Goal: Task Accomplishment & Management: Manage account settings

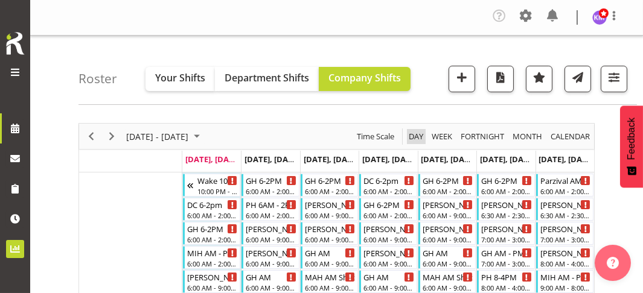
drag, startPoint x: 415, startPoint y: 136, endPoint x: 4, endPoint y: 261, distance: 430.0
click at [415, 136] on span "Day" at bounding box center [415, 136] width 17 height 15
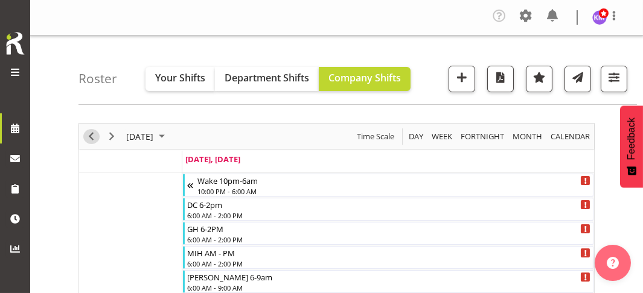
click at [95, 135] on span "Previous" at bounding box center [91, 136] width 14 height 15
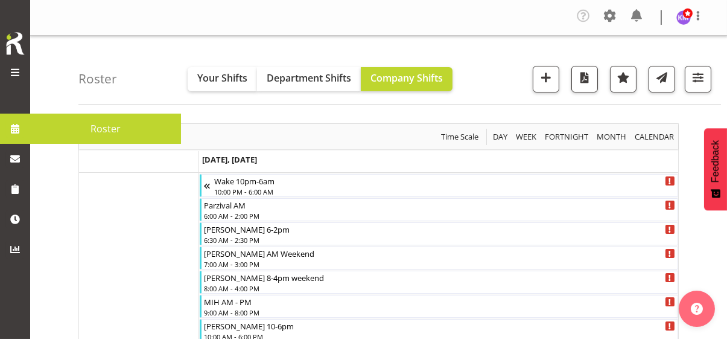
drag, startPoint x: 150, startPoint y: 75, endPoint x: 178, endPoint y: 93, distance: 33.3
click at [151, 76] on div "Roster Your Shifts Department Shifts Company Shifts All Locations Clear [PERSON…" at bounding box center [399, 70] width 643 height 69
click at [142, 92] on div "Roster Your Shifts Department Shifts Company Shifts All Locations Clear [PERSON…" at bounding box center [399, 70] width 643 height 69
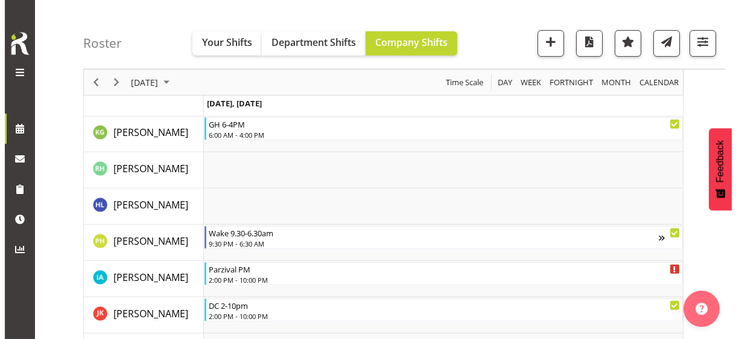
scroll to position [1327, 0]
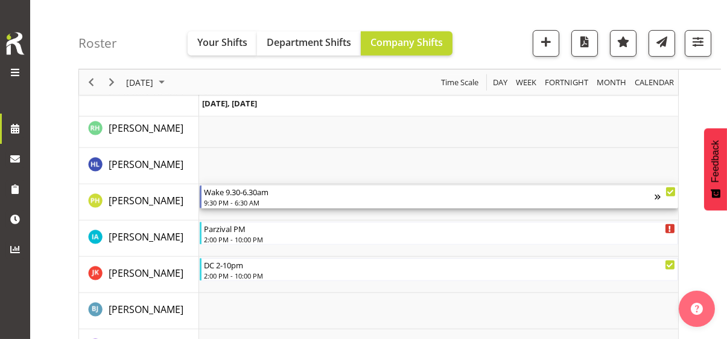
click at [249, 197] on div "9:30 PM - 6:30 AM" at bounding box center [429, 202] width 451 height 10
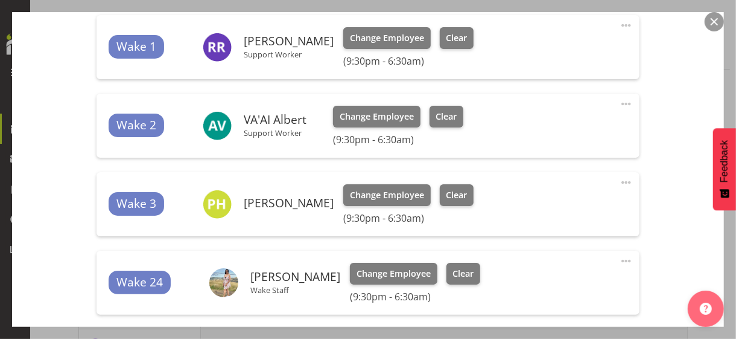
scroll to position [422, 0]
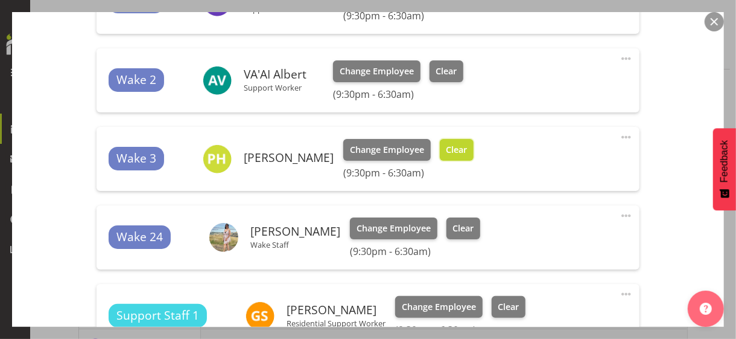
click at [474, 155] on button "Clear" at bounding box center [457, 150] width 34 height 22
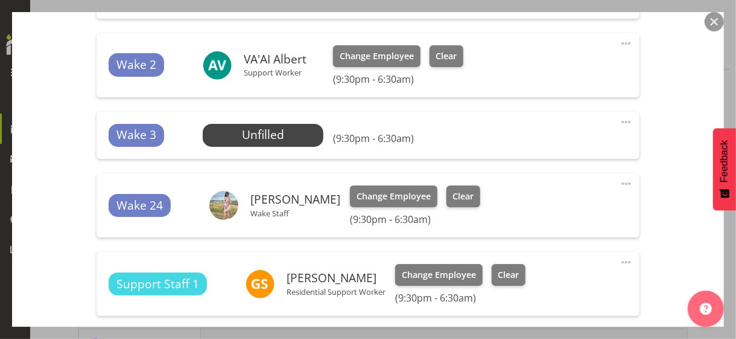
scroll to position [483, 0]
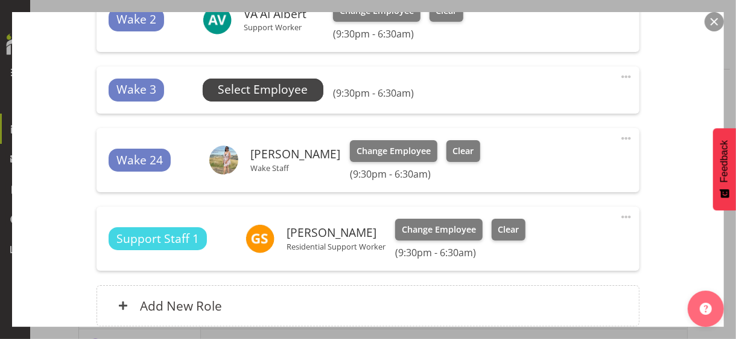
click at [282, 91] on span "Select Employee" at bounding box center [263, 89] width 90 height 17
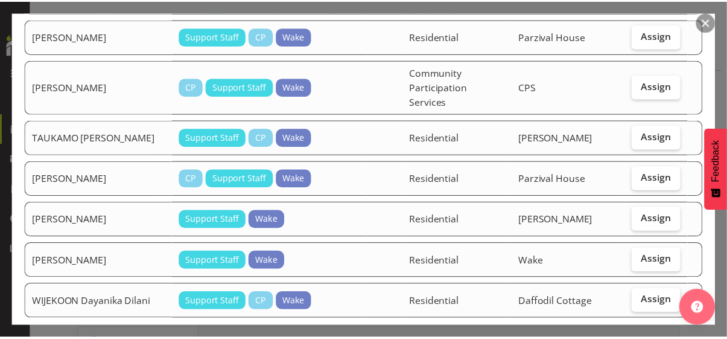
scroll to position [1183, 0]
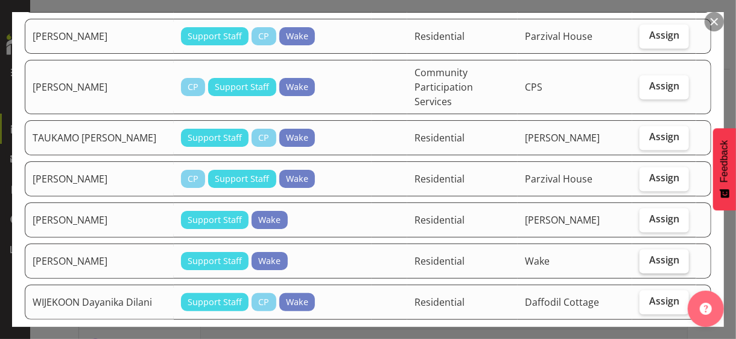
click at [642, 249] on label "Assign" at bounding box center [664, 261] width 49 height 24
click at [642, 256] on input "Assign" at bounding box center [644, 260] width 8 height 8
checkbox input "true"
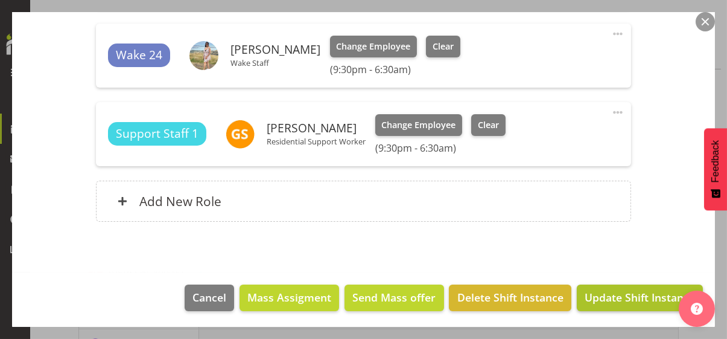
scroll to position [604, 0]
click at [629, 292] on span "Update Shift Instance" at bounding box center [640, 297] width 110 height 16
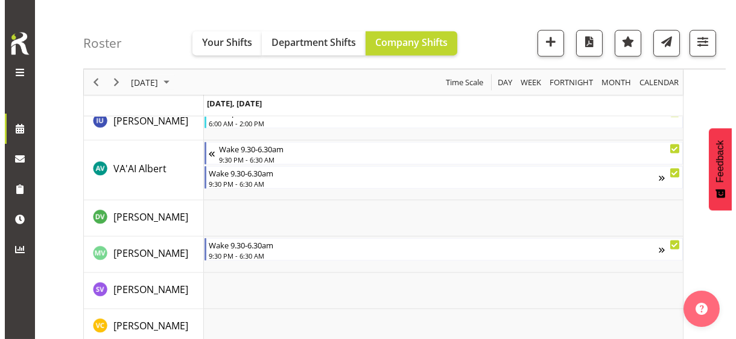
scroll to position [3319, 0]
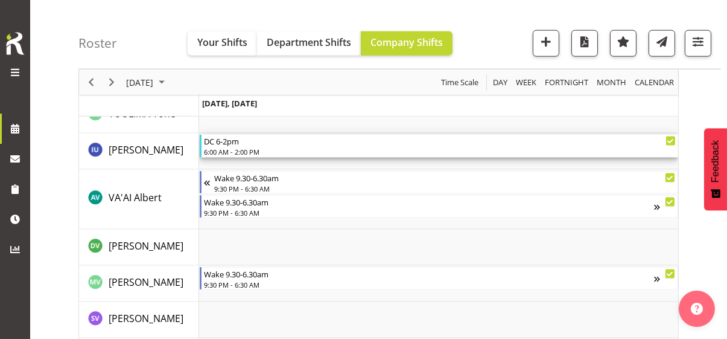
click at [259, 150] on div "6:00 AM - 2:00 PM" at bounding box center [440, 152] width 472 height 10
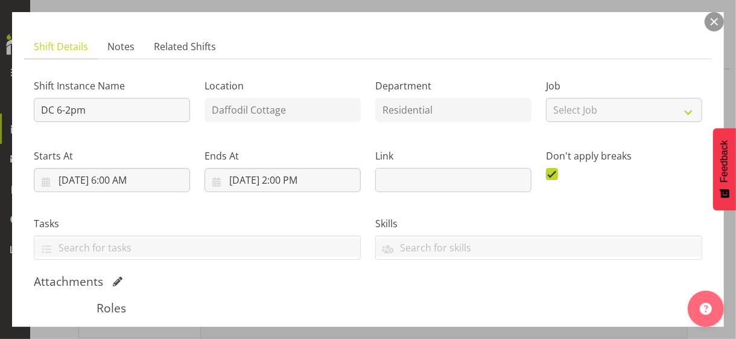
scroll to position [241, 0]
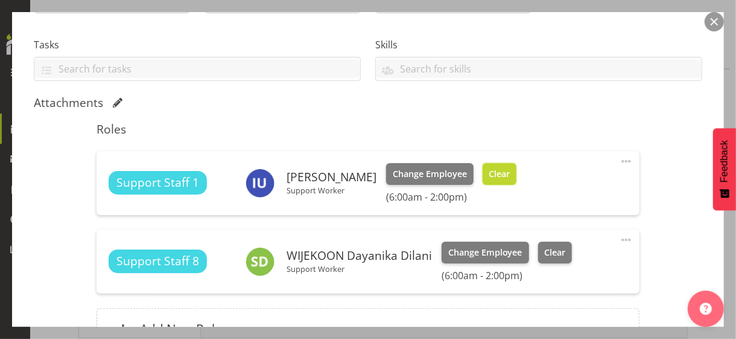
click at [492, 177] on span "Clear" at bounding box center [499, 173] width 21 height 13
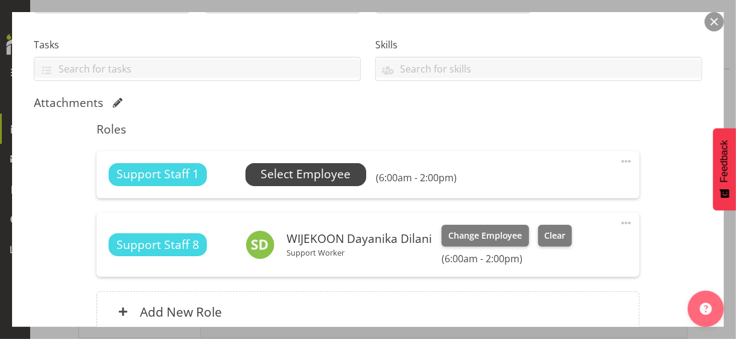
click at [340, 174] on span "Select Employee" at bounding box center [306, 173] width 90 height 17
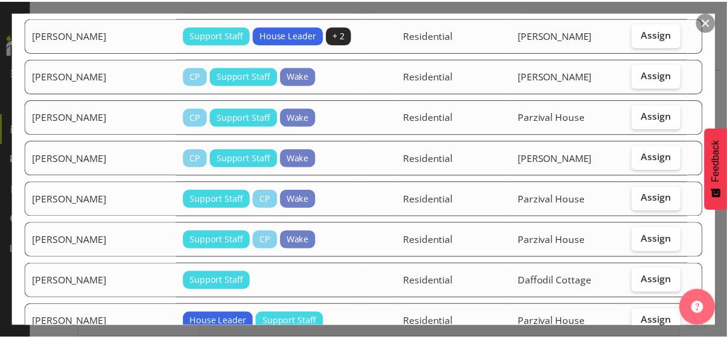
scroll to position [1448, 0]
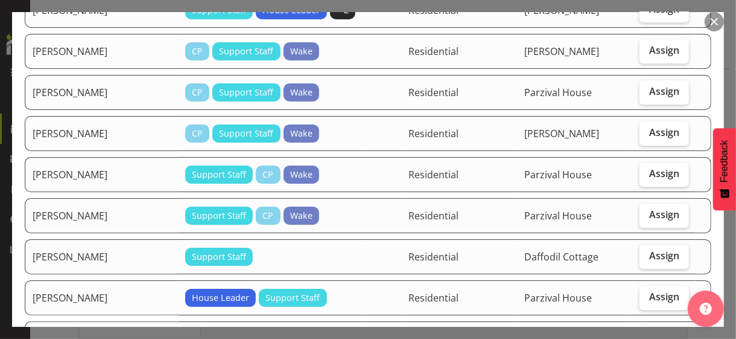
click at [642, 24] on button "button" at bounding box center [714, 21] width 19 height 19
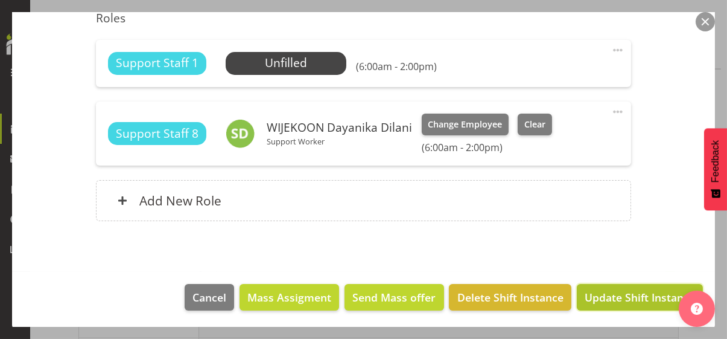
click at [642, 293] on span "Update Shift Instance" at bounding box center [640, 297] width 110 height 16
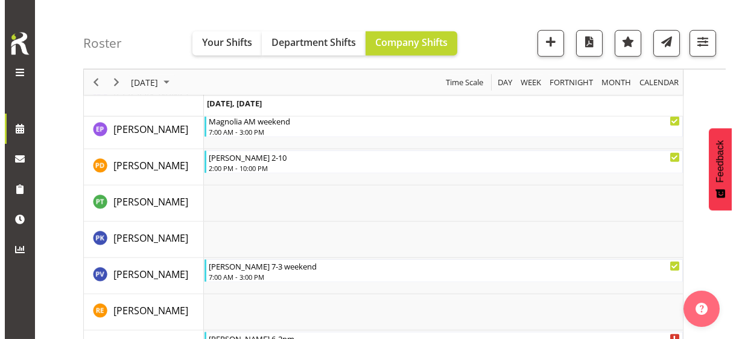
scroll to position [2317, 0]
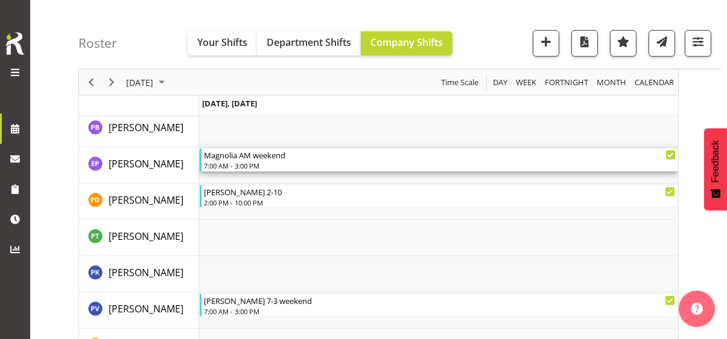
click at [244, 161] on div "7:00 AM - 3:00 PM" at bounding box center [440, 166] width 472 height 10
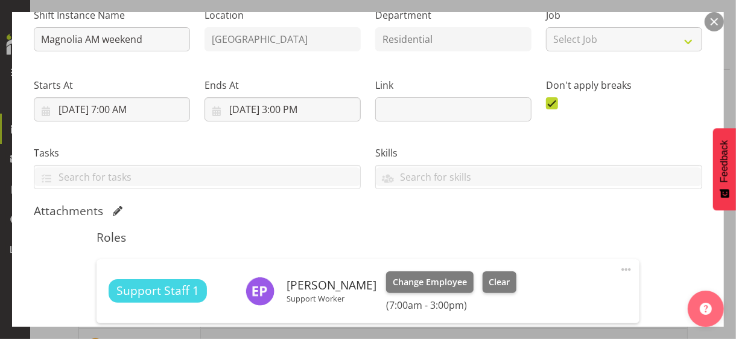
scroll to position [290, 0]
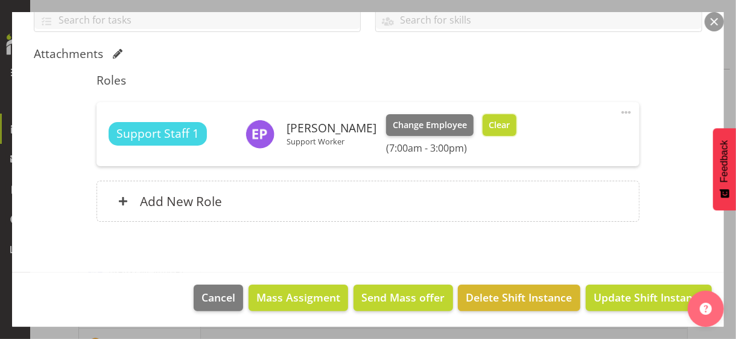
click at [489, 129] on span "Clear" at bounding box center [499, 124] width 21 height 13
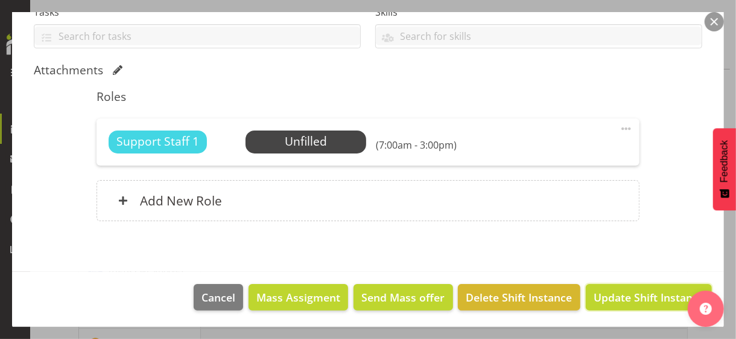
click at [623, 293] on span "Update Shift Instance" at bounding box center [649, 297] width 110 height 16
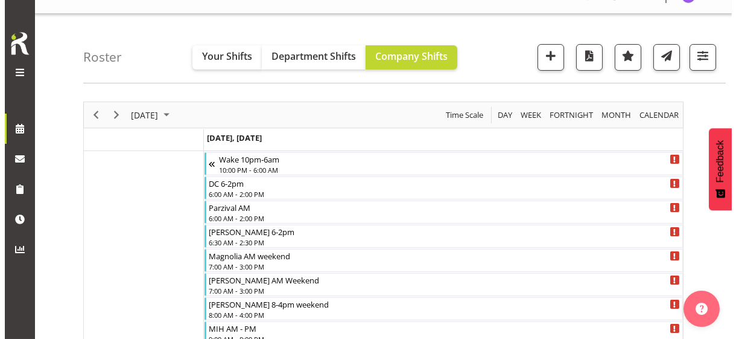
scroll to position [0, 0]
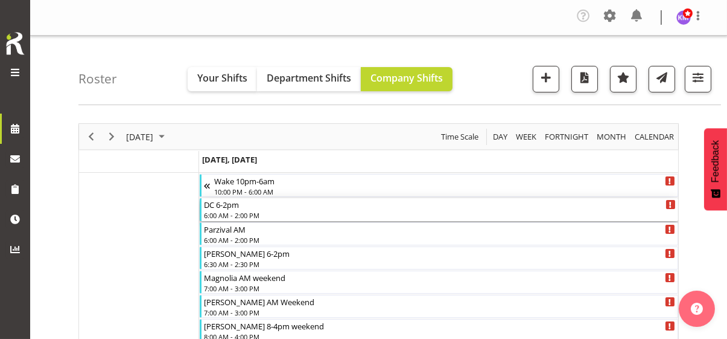
click at [238, 205] on div "DC 6-2pm" at bounding box center [440, 204] width 472 height 12
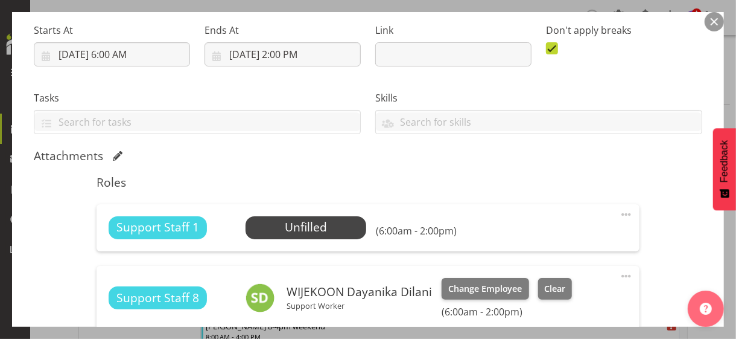
scroll to position [302, 0]
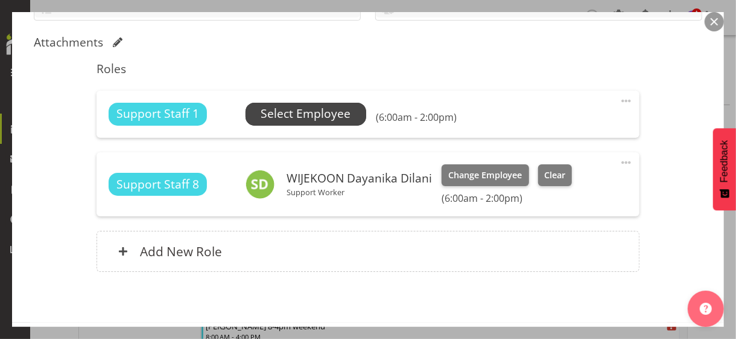
click at [297, 113] on span "Select Employee" at bounding box center [306, 113] width 90 height 17
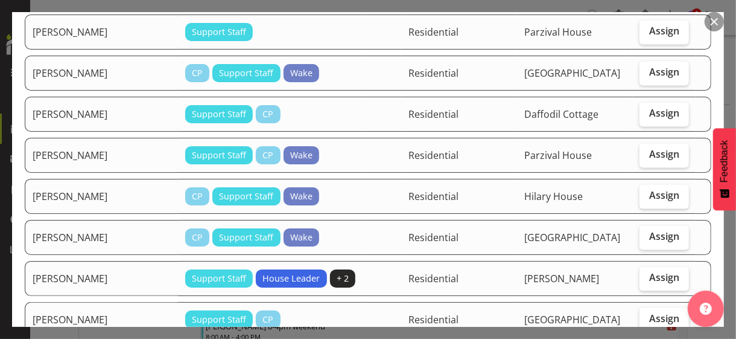
scroll to position [1207, 0]
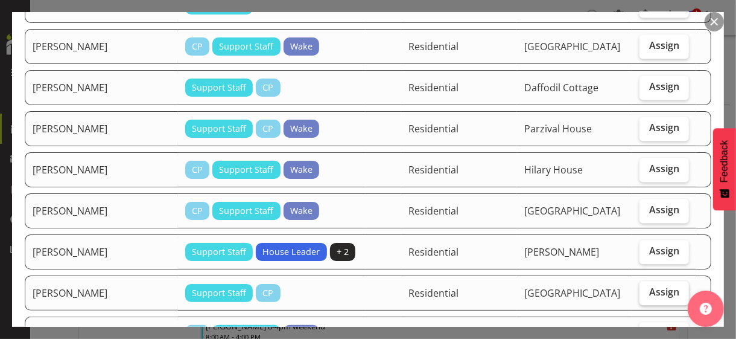
click at [642, 285] on span "Assign" at bounding box center [664, 291] width 30 height 12
click at [642, 288] on input "Assign" at bounding box center [644, 292] width 8 height 8
checkbox input "true"
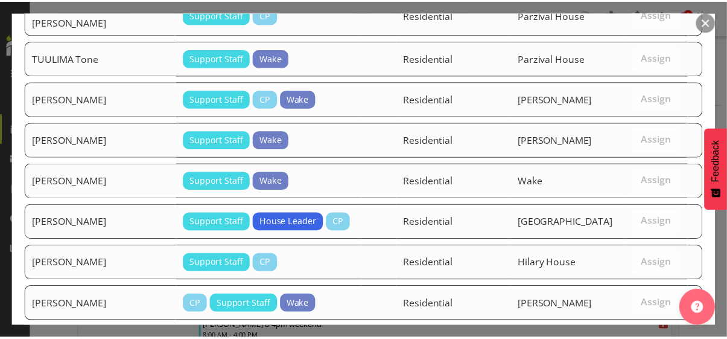
scroll to position [2115, 0]
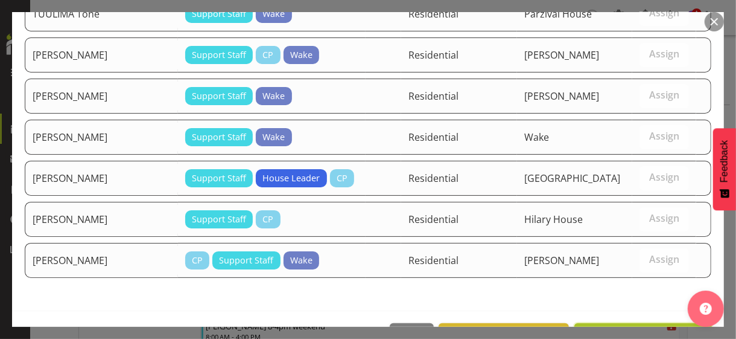
click at [642, 293] on span "Assign [PERSON_NAME]" at bounding box center [643, 336] width 122 height 14
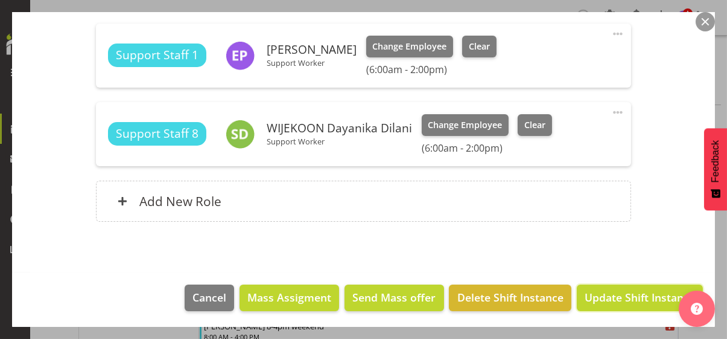
click at [642, 293] on span "Update Shift Instance" at bounding box center [640, 297] width 110 height 16
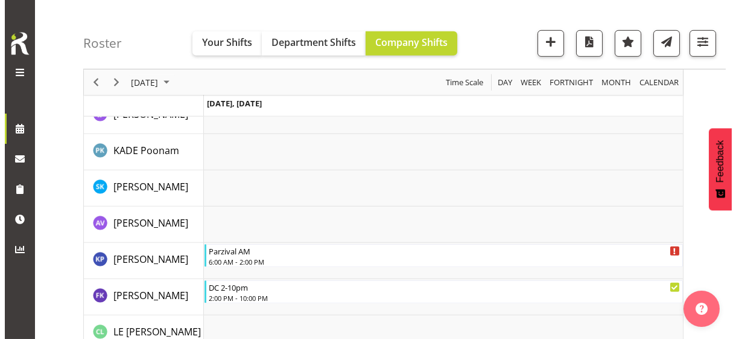
scroll to position [1569, 0]
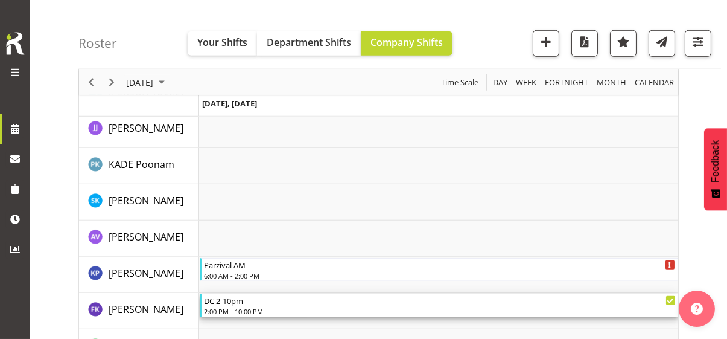
click at [249, 293] on div "DC 2-10pm" at bounding box center [440, 300] width 472 height 12
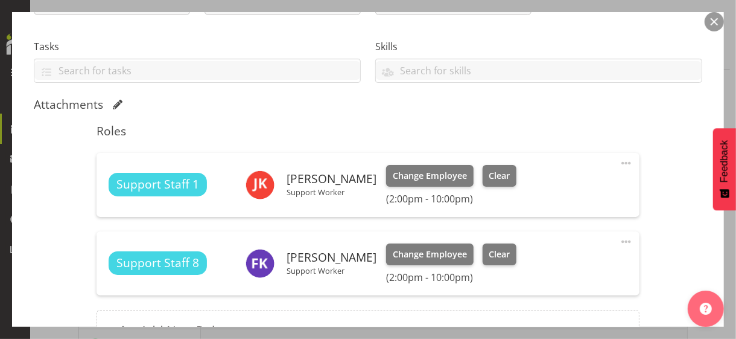
scroll to position [362, 0]
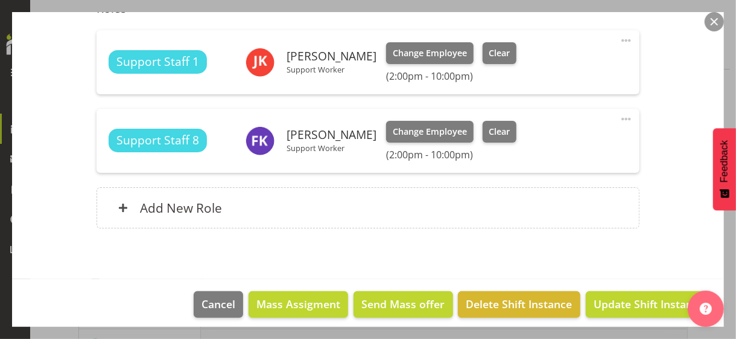
click at [642, 23] on button "button" at bounding box center [714, 21] width 19 height 19
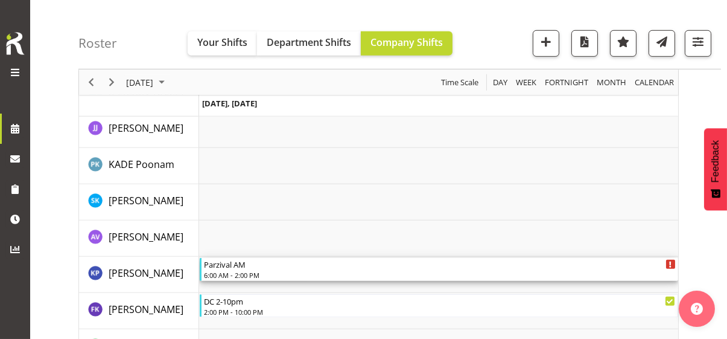
click at [243, 269] on div "Parzival AM" at bounding box center [440, 264] width 472 height 12
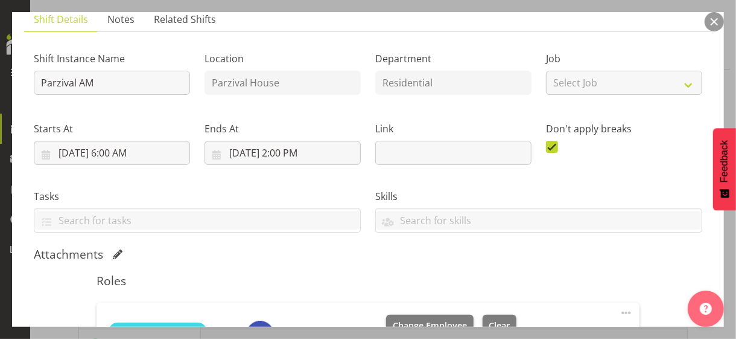
scroll to position [241, 0]
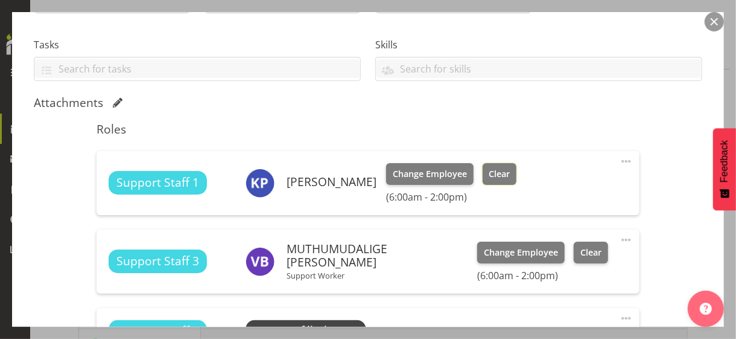
click at [506, 177] on span "Clear" at bounding box center [499, 173] width 21 height 13
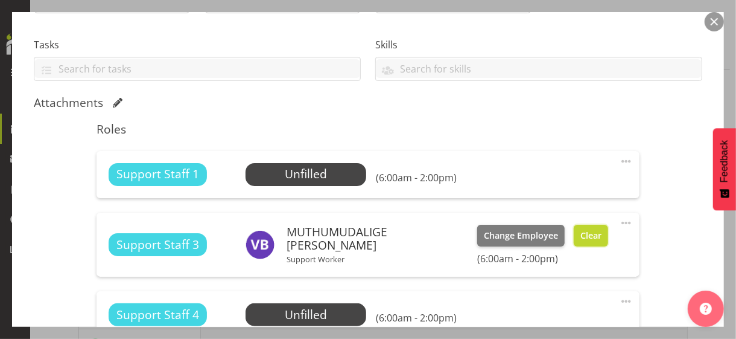
click at [580, 240] on span "Clear" at bounding box center [590, 235] width 21 height 13
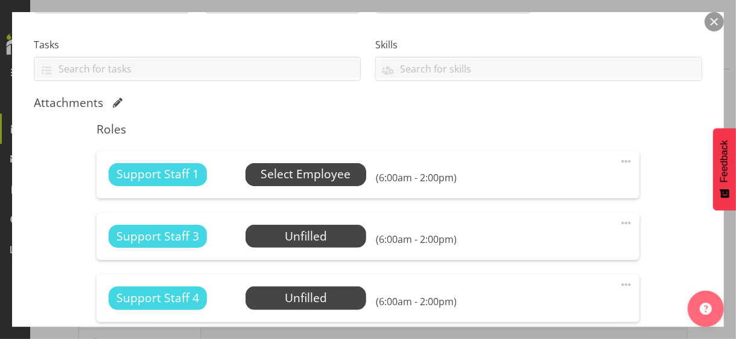
click at [294, 172] on span "Select Employee" at bounding box center [306, 173] width 90 height 17
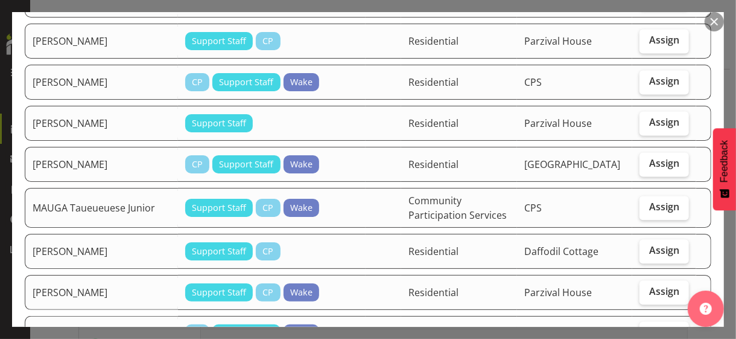
scroll to position [1327, 0]
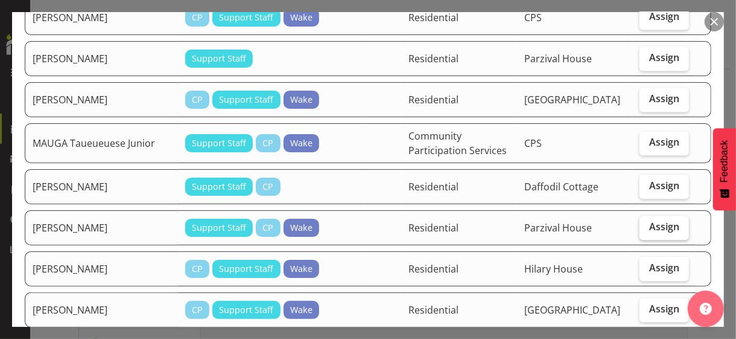
click at [642, 220] on span "Assign" at bounding box center [664, 226] width 30 height 12
click at [642, 223] on input "Assign" at bounding box center [644, 227] width 8 height 8
checkbox input "true"
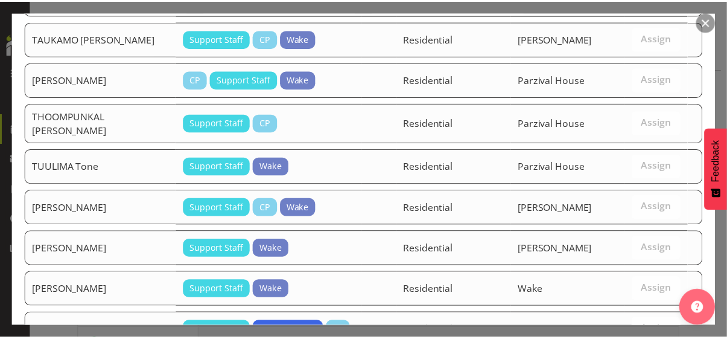
scroll to position [2336, 0]
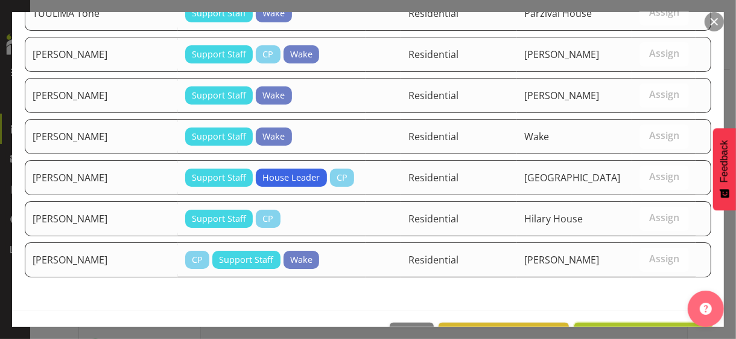
click at [627, 293] on span "Assign [PERSON_NAME]" at bounding box center [643, 335] width 122 height 14
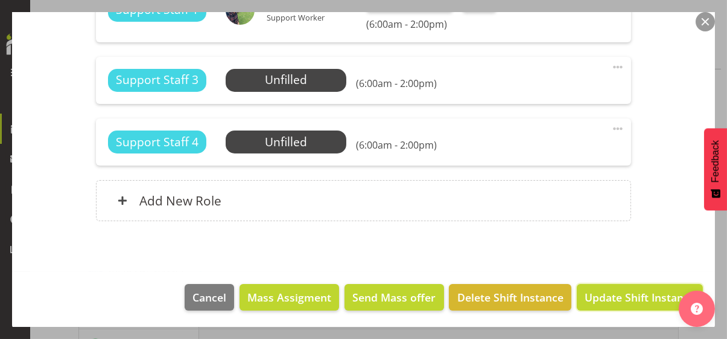
click at [609, 293] on span "Update Shift Instance" at bounding box center [640, 297] width 110 height 16
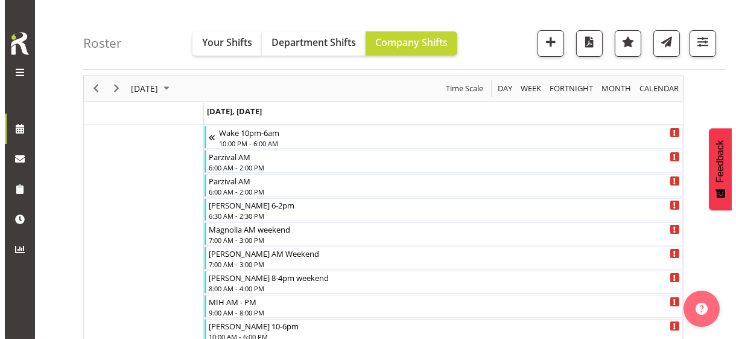
scroll to position [24, 0]
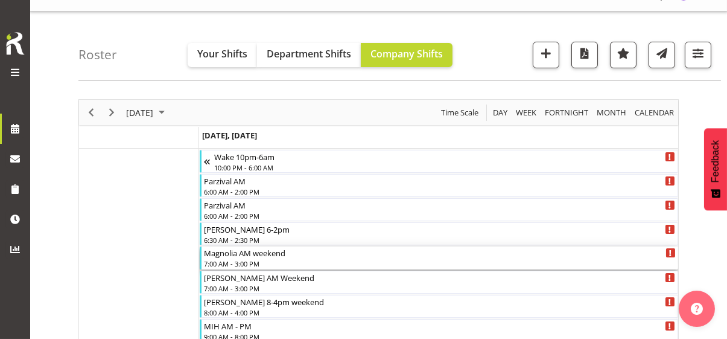
click at [265, 258] on div "7:00 AM - 3:00 PM" at bounding box center [440, 263] width 472 height 10
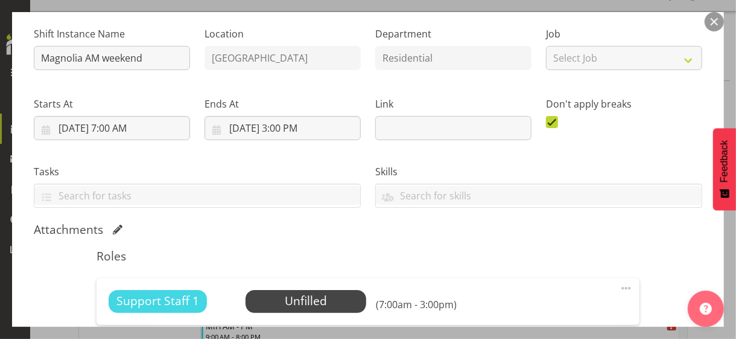
scroll to position [273, 0]
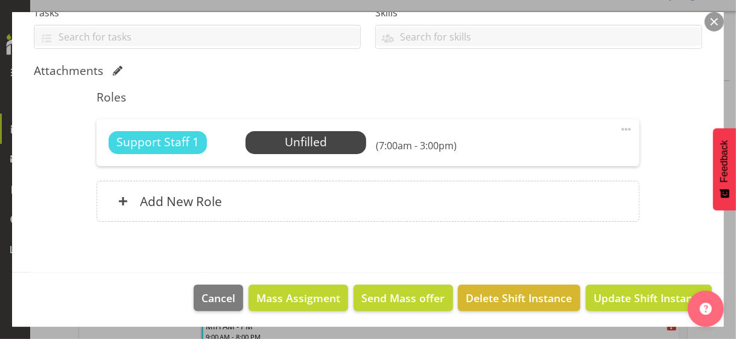
click at [619, 125] on span at bounding box center [626, 129] width 14 height 14
click at [532, 153] on link "Edit" at bounding box center [576, 158] width 116 height 22
select select "7"
select select "2025"
select select "7"
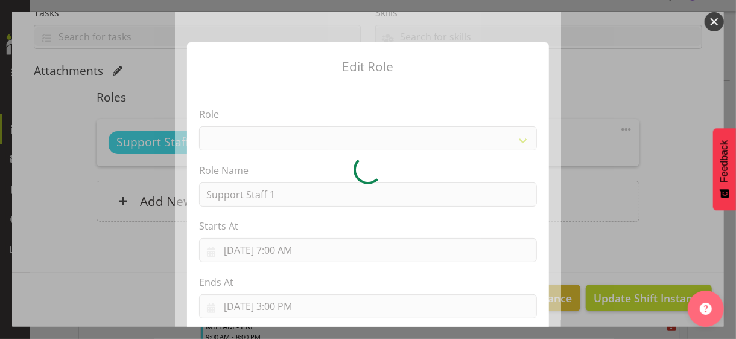
select select "1091"
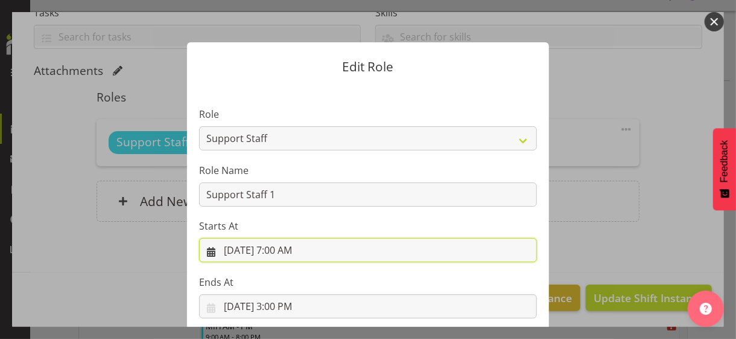
click at [281, 247] on input "[DATE] 7:00 AM" at bounding box center [368, 250] width 338 height 24
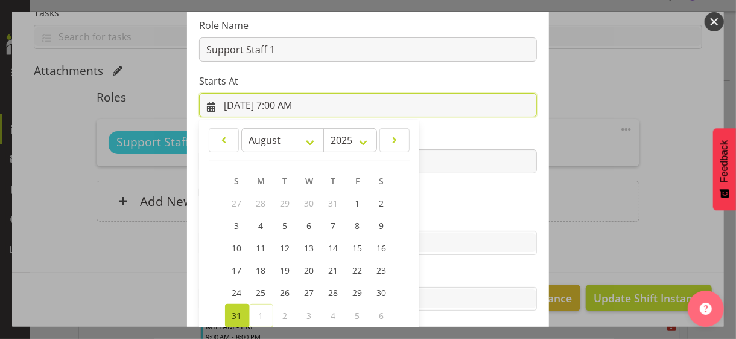
scroll to position [209, 0]
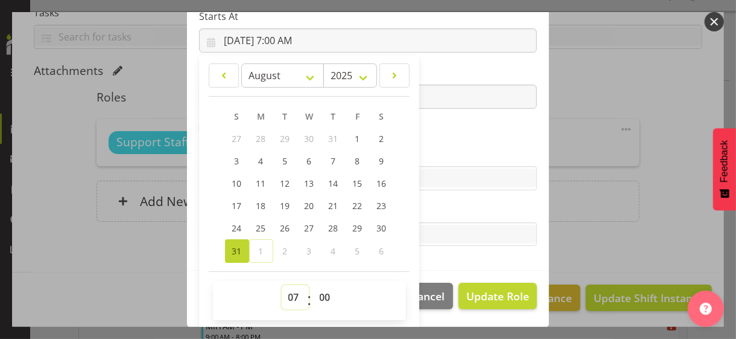
drag, startPoint x: 290, startPoint y: 292, endPoint x: 290, endPoint y: 285, distance: 7.2
click at [291, 290] on select "00 01 02 03 04 05 06 07 08 09 10 11 12 13 14 15 16 17 18 19 20 21 22 23" at bounding box center [295, 297] width 27 height 24
select select "6"
click at [282, 285] on select "00 01 02 03 04 05 06 07 08 09 10 11 12 13 14 15 16 17 18 19 20 21 22 23" at bounding box center [295, 297] width 27 height 24
type input "[DATE] 6:00 AM"
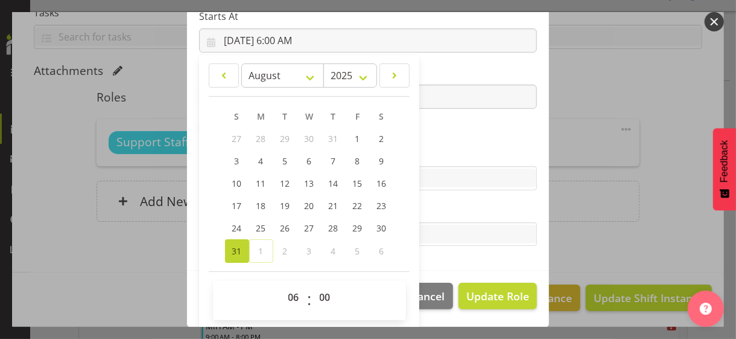
click at [442, 151] on label "Skills" at bounding box center [368, 154] width 338 height 14
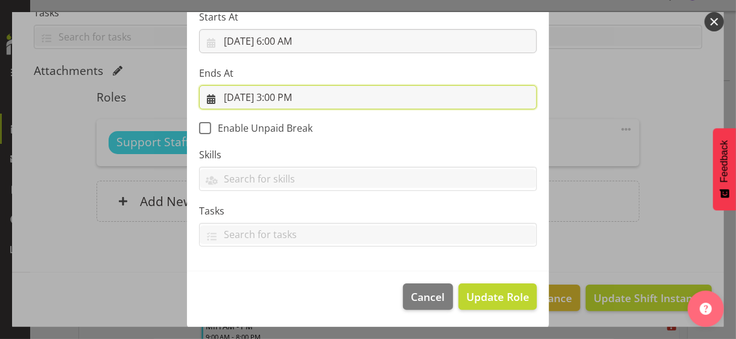
click at [294, 96] on input "[DATE] 3:00 PM" at bounding box center [368, 97] width 338 height 24
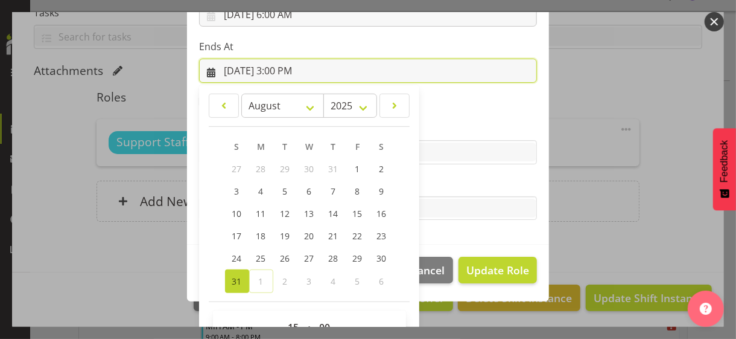
scroll to position [266, 0]
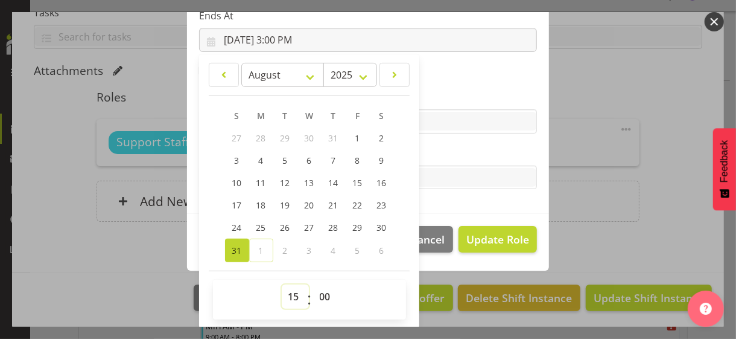
click at [288, 290] on select "00 01 02 03 04 05 06 07 08 09 10 11 12 13 14 15 16 17 18 19 20 21 22 23" at bounding box center [295, 296] width 27 height 24
select select "14"
click at [282, 284] on select "00 01 02 03 04 05 06 07 08 09 10 11 12 13 14 15 16 17 18 19 20 21 22 23" at bounding box center [295, 296] width 27 height 24
type input "[DATE] 2:00 PM"
drag, startPoint x: 425, startPoint y: 161, endPoint x: 451, endPoint y: 175, distance: 29.2
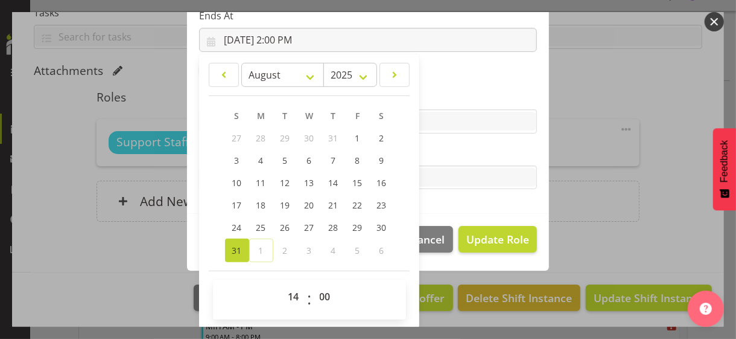
click at [427, 161] on div "Tasks" at bounding box center [368, 167] width 338 height 43
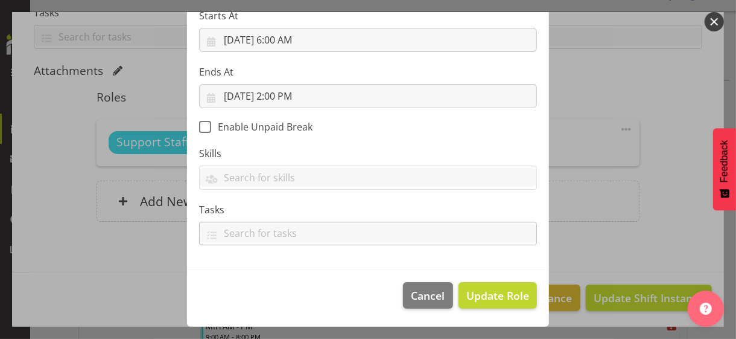
scroll to position [209, 0]
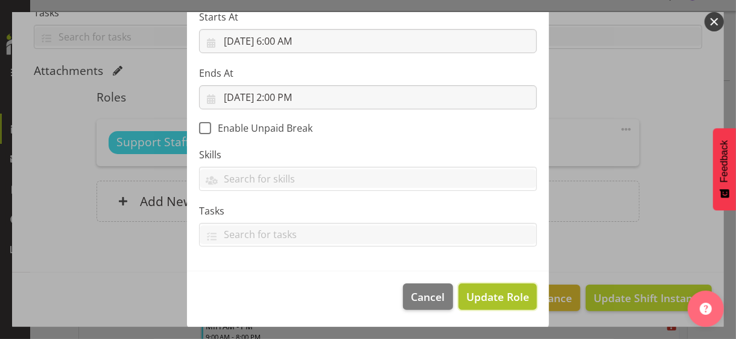
click at [492, 289] on span "Update Role" at bounding box center [497, 296] width 63 height 16
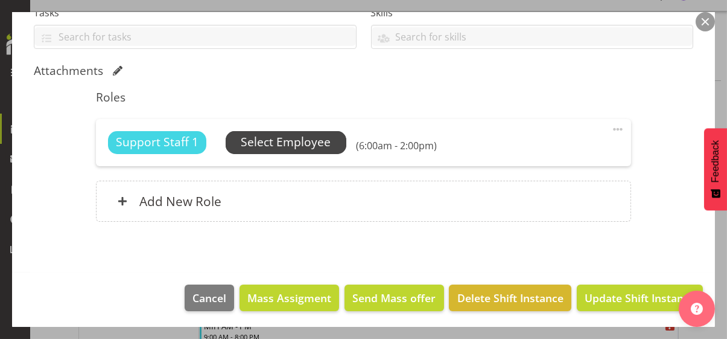
click at [285, 145] on span "Select Employee" at bounding box center [286, 141] width 90 height 17
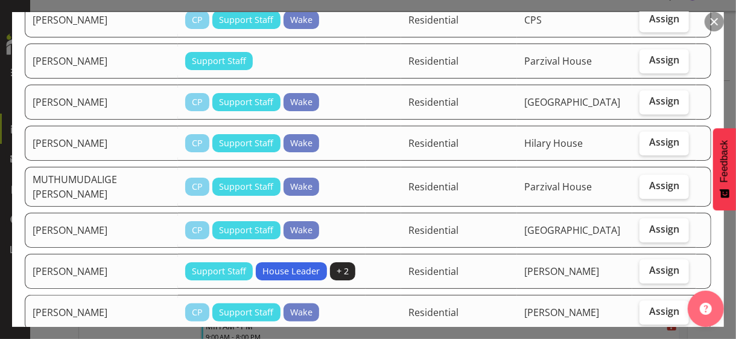
scroll to position [1327, 0]
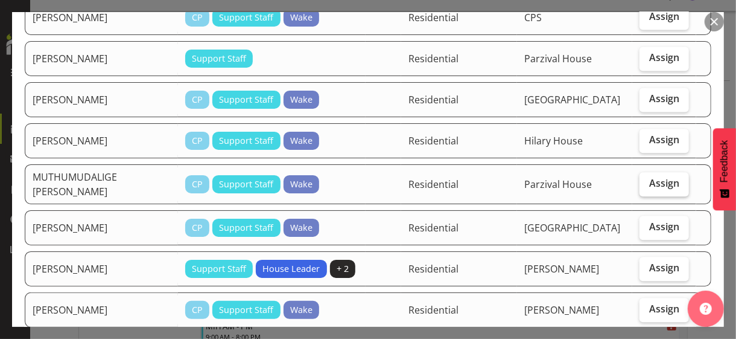
click at [642, 177] on span "Assign" at bounding box center [664, 183] width 30 height 12
click at [642, 179] on input "Assign" at bounding box center [644, 183] width 8 height 8
checkbox input "true"
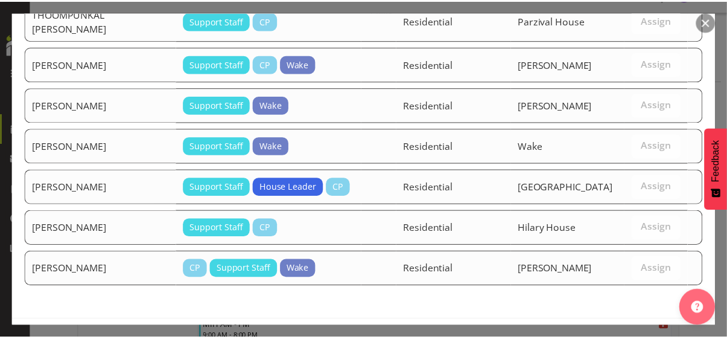
scroll to position [2175, 0]
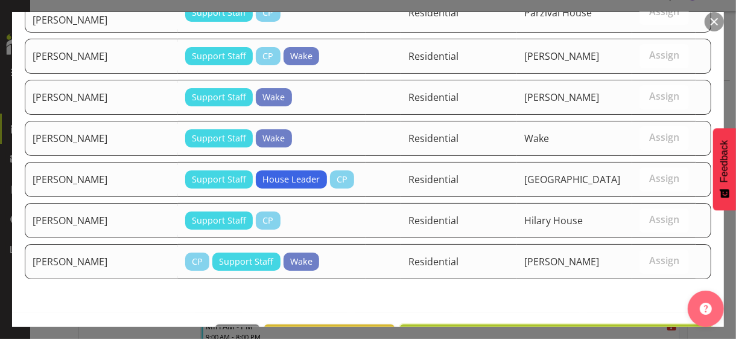
click at [601, 293] on span "Assign MUTHUMUDALIGE [DEMOGRAPHIC_DATA] Vinudya" at bounding box center [556, 337] width 296 height 14
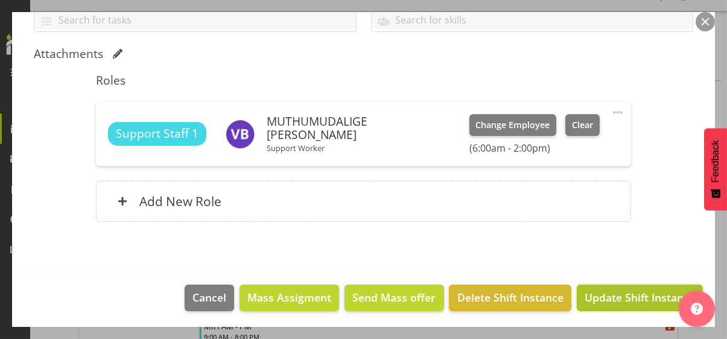
click at [605, 293] on span "Update Shift Instance" at bounding box center [640, 297] width 110 height 16
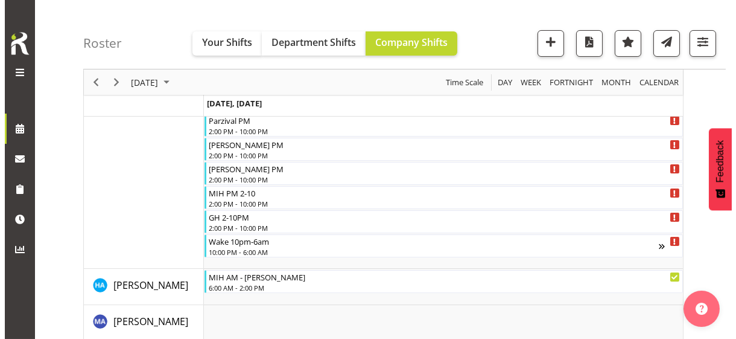
scroll to position [205, 0]
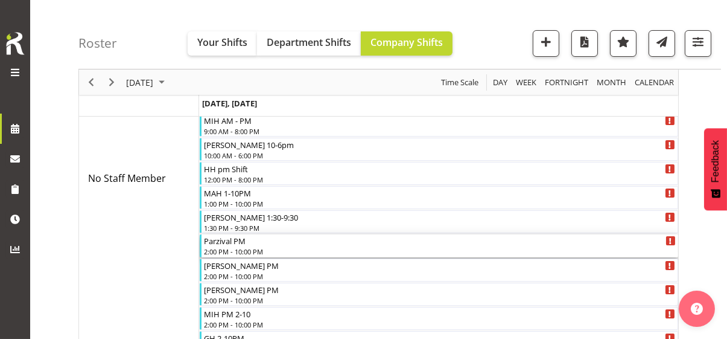
click at [249, 246] on div "2:00 PM - 10:00 PM" at bounding box center [440, 251] width 472 height 10
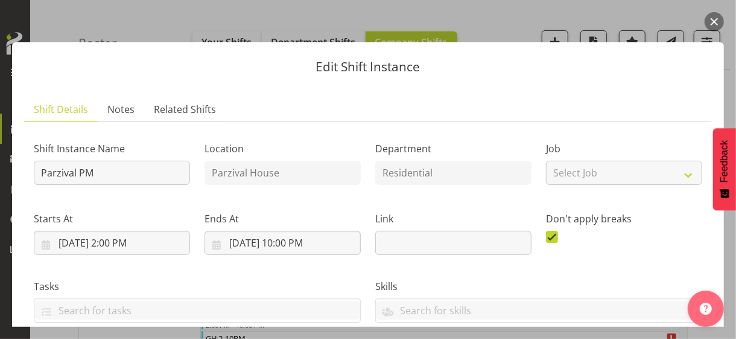
scroll to position [241, 0]
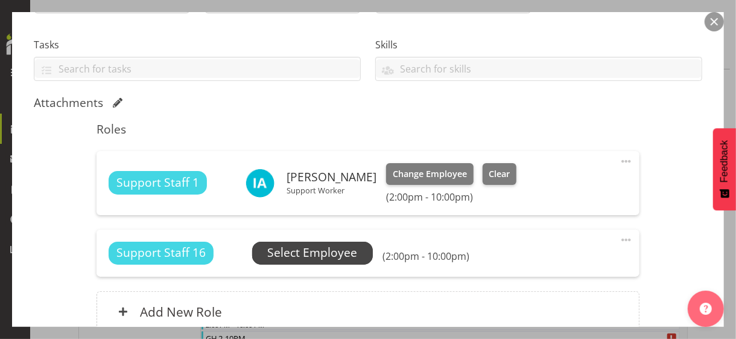
click at [314, 253] on span "Select Employee" at bounding box center [312, 252] width 90 height 17
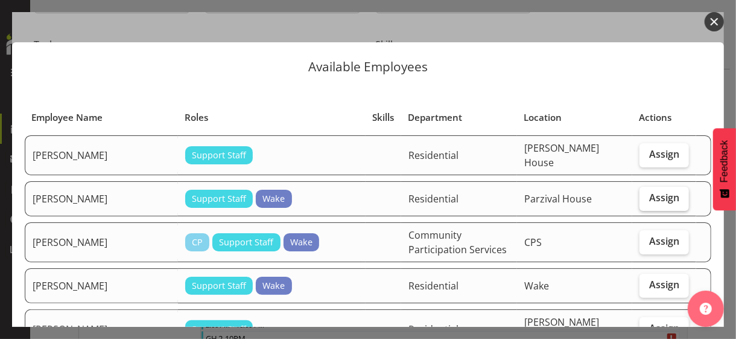
drag, startPoint x: 650, startPoint y: 189, endPoint x: 658, endPoint y: 200, distance: 13.6
click at [642, 191] on span "Assign" at bounding box center [664, 197] width 30 height 12
click at [642, 194] on input "Assign" at bounding box center [644, 198] width 8 height 8
checkbox input "true"
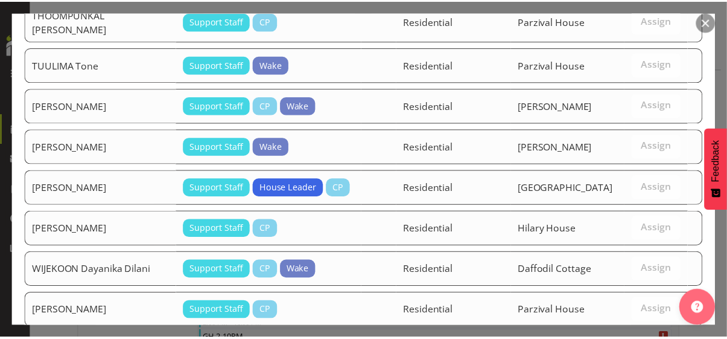
scroll to position [2305, 0]
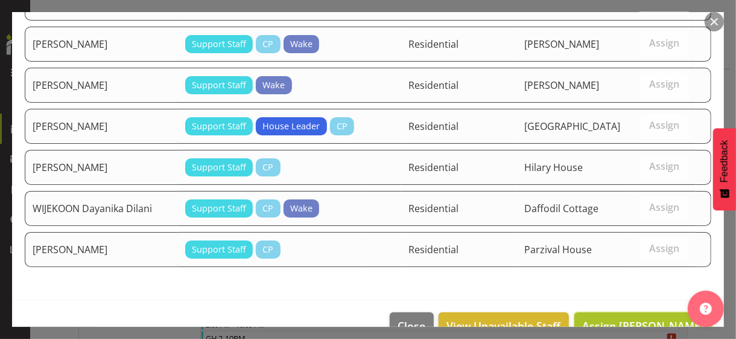
click at [631, 293] on span "Assign [PERSON_NAME]" at bounding box center [643, 325] width 122 height 14
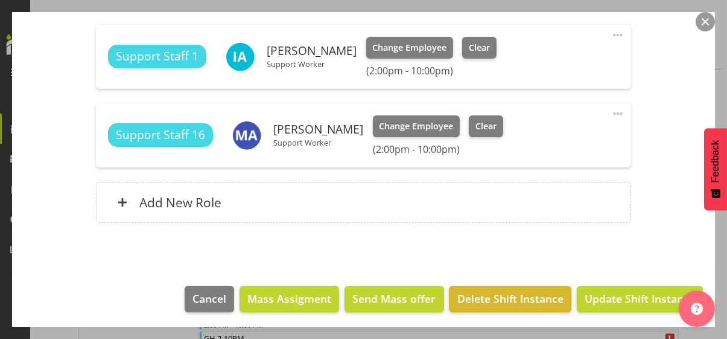
scroll to position [369, 0]
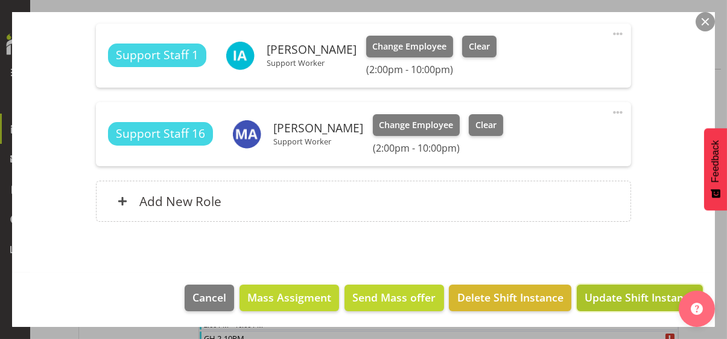
click at [628, 293] on span "Update Shift Instance" at bounding box center [640, 297] width 110 height 16
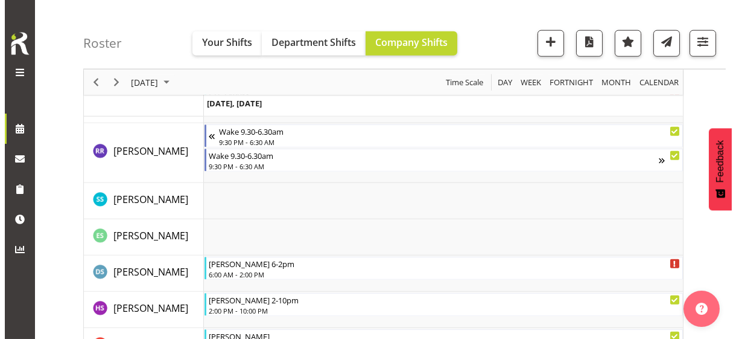
scroll to position [2739, 0]
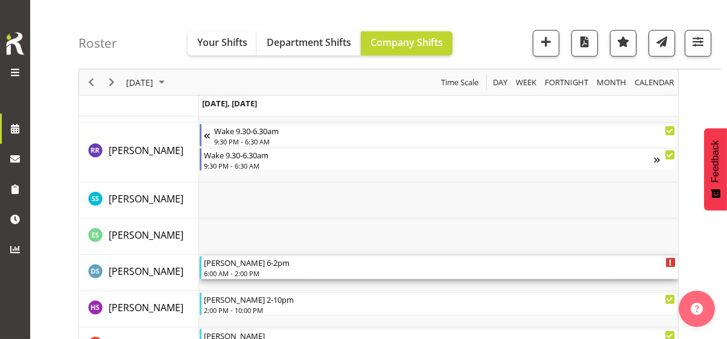
click at [237, 272] on div "6:00 AM - 2:00 PM" at bounding box center [440, 273] width 472 height 10
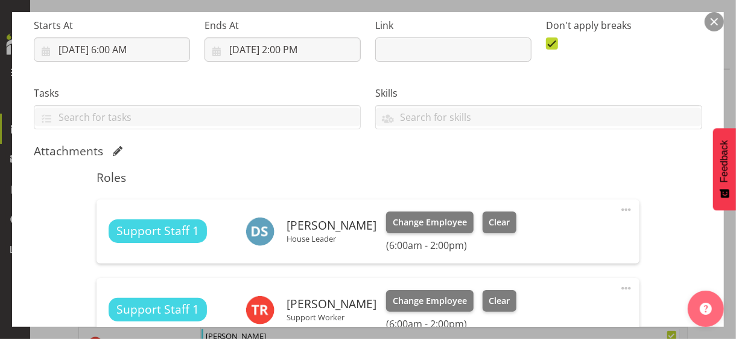
scroll to position [302, 0]
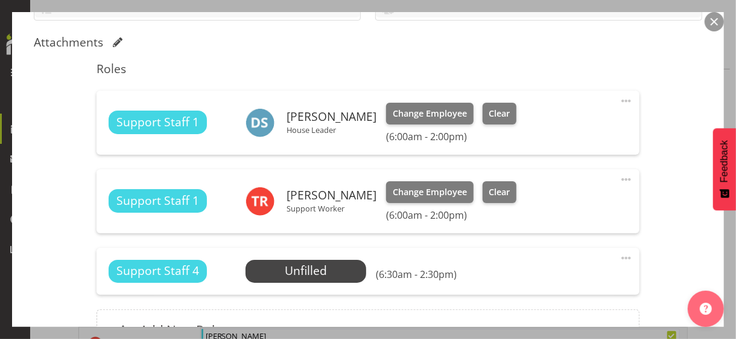
click at [619, 97] on span at bounding box center [626, 101] width 14 height 14
click at [539, 124] on link "Edit" at bounding box center [576, 130] width 116 height 22
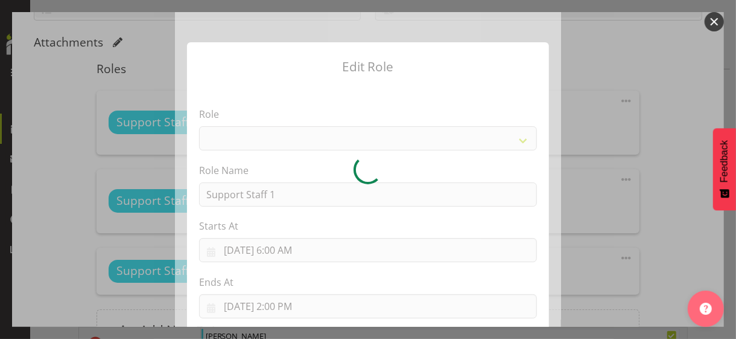
select select "1091"
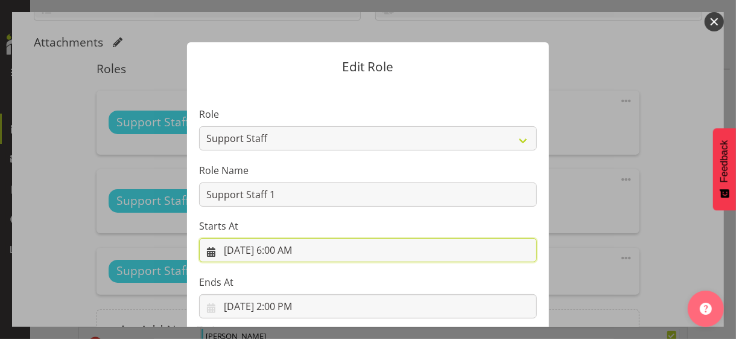
click at [284, 249] on input "[DATE] 6:00 AM" at bounding box center [368, 250] width 338 height 24
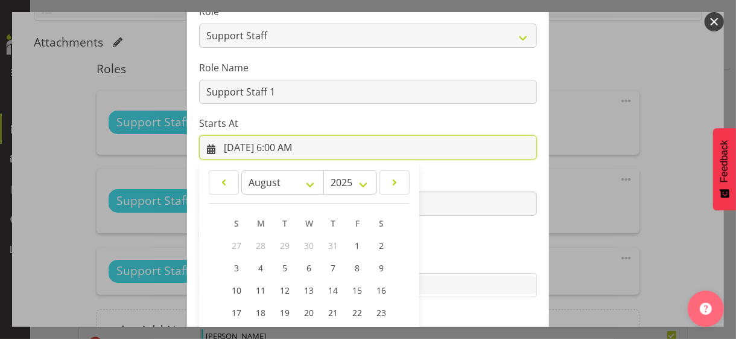
scroll to position [209, 0]
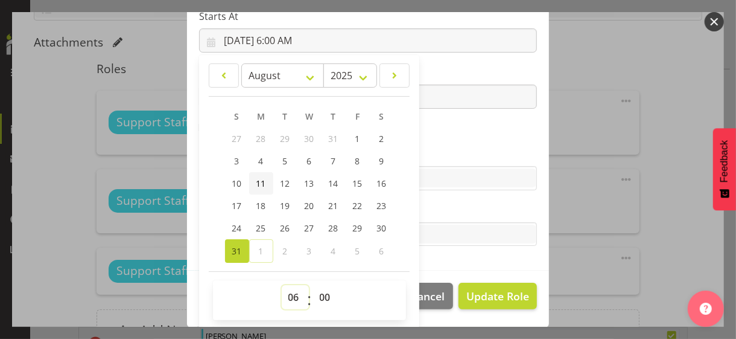
drag, startPoint x: 288, startPoint y: 291, endPoint x: 260, endPoint y: 174, distance: 120.4
click at [288, 288] on select "00 01 02 03 04 05 06 07 08 09 10 11 12 13 14 15 16 17 18 19 20 21 22 23" at bounding box center [295, 297] width 27 height 24
select select "8"
click at [282, 285] on select "00 01 02 03 04 05 06 07 08 09 10 11 12 13 14 15 16 17 18 19 20 21 22 23" at bounding box center [295, 297] width 27 height 24
type input "[DATE] 8:00 AM"
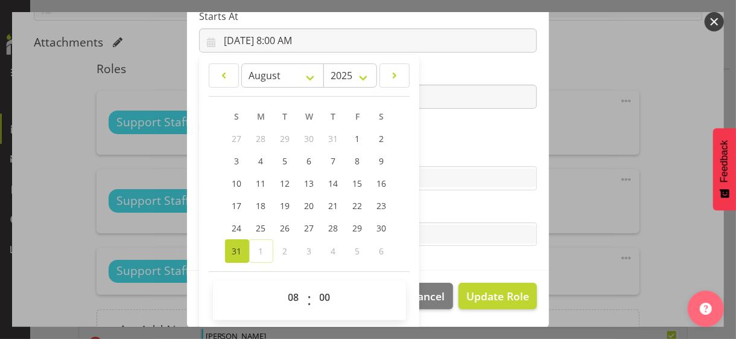
click at [433, 148] on label "Skills" at bounding box center [368, 154] width 338 height 14
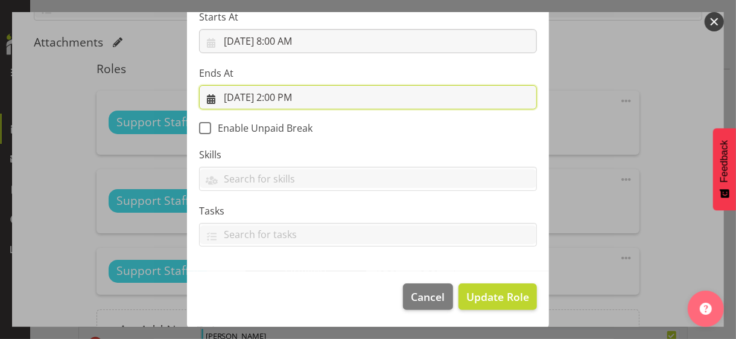
click at [290, 93] on input "[DATE] 2:00 PM" at bounding box center [368, 97] width 338 height 24
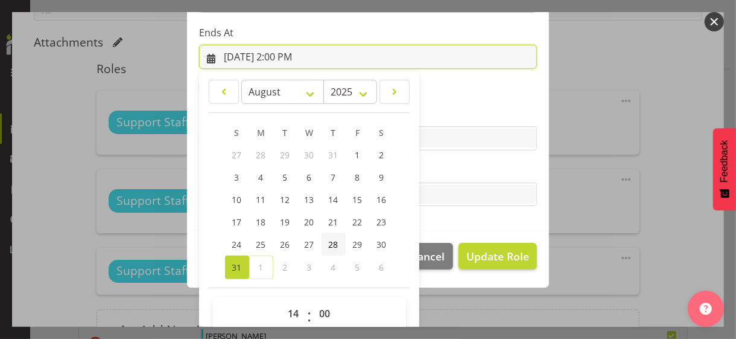
scroll to position [266, 0]
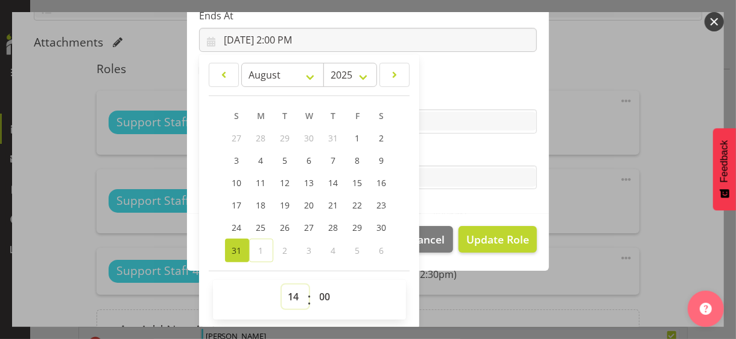
click at [288, 293] on select "00 01 02 03 04 05 06 07 08 09 10 11 12 13 14 15 16 17 18 19 20 21 22 23" at bounding box center [295, 296] width 27 height 24
select select "20"
click at [282, 284] on select "00 01 02 03 04 05 06 07 08 09 10 11 12 13 14 15 16 17 18 19 20 21 22 23" at bounding box center [295, 296] width 27 height 24
type input "[DATE] 8:00 PM"
click at [434, 157] on label "Tasks" at bounding box center [368, 153] width 338 height 14
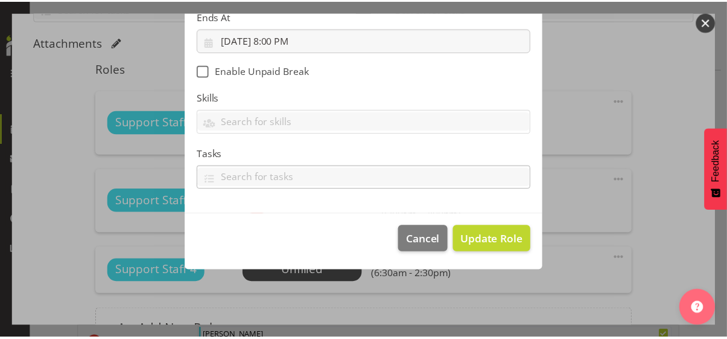
scroll to position [209, 0]
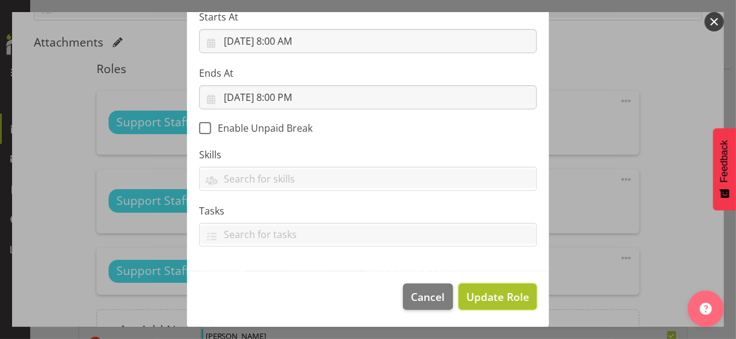
click at [486, 291] on span "Update Role" at bounding box center [497, 296] width 63 height 16
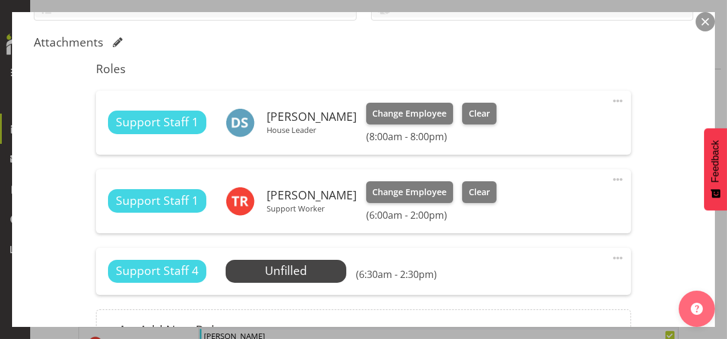
click at [639, 182] on div "Shift Instance Name [PERSON_NAME] 6-2pm Location [PERSON_NAME] Department Resid…" at bounding box center [364, 97] width 660 height 535
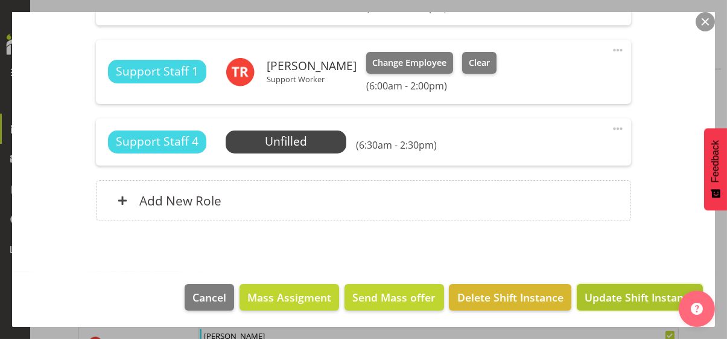
drag, startPoint x: 625, startPoint y: 293, endPoint x: 635, endPoint y: 284, distance: 13.7
click at [625, 293] on span "Update Shift Instance" at bounding box center [640, 297] width 110 height 16
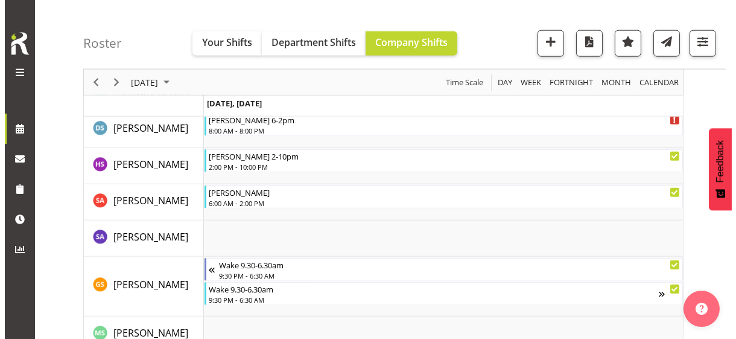
scroll to position [2868, 0]
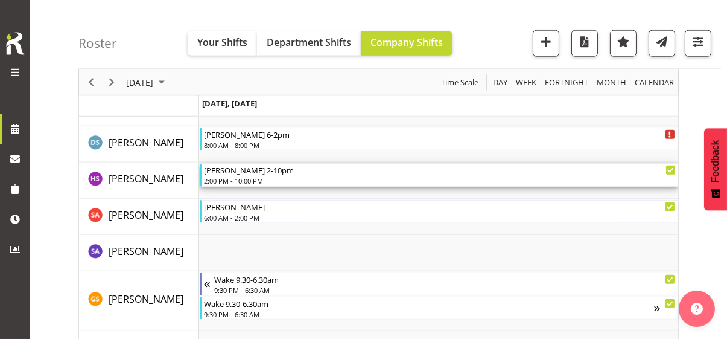
click at [245, 176] on div "2:00 PM - 10:00 PM" at bounding box center [440, 181] width 472 height 10
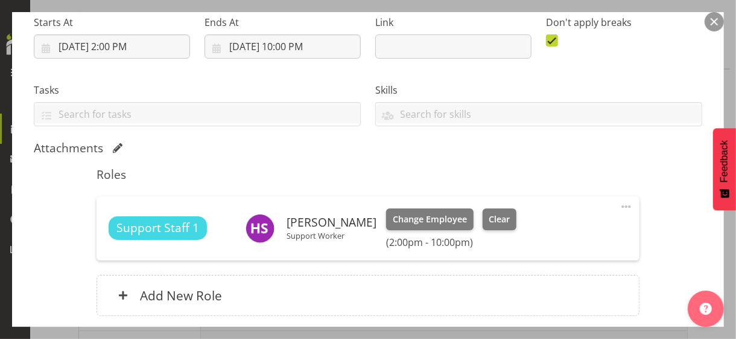
scroll to position [241, 0]
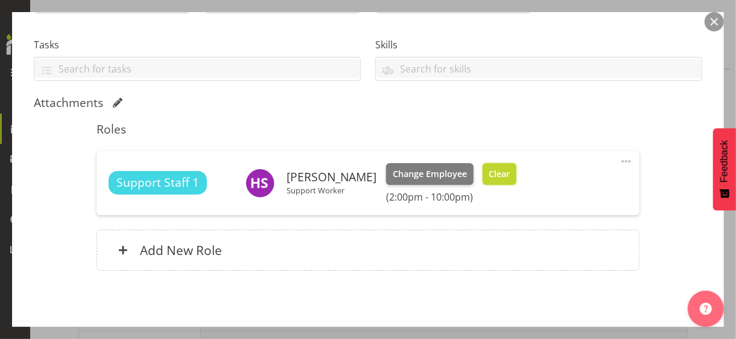
click at [495, 176] on span "Clear" at bounding box center [499, 173] width 21 height 13
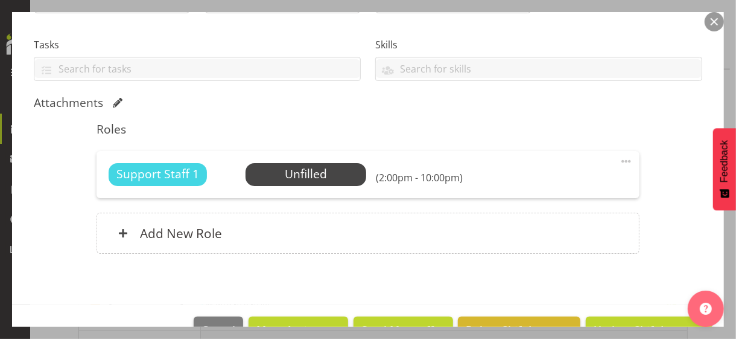
click at [620, 159] on span at bounding box center [626, 161] width 14 height 14
click at [530, 186] on link "Edit" at bounding box center [576, 190] width 116 height 22
select select "7"
select select "2025"
select select "14"
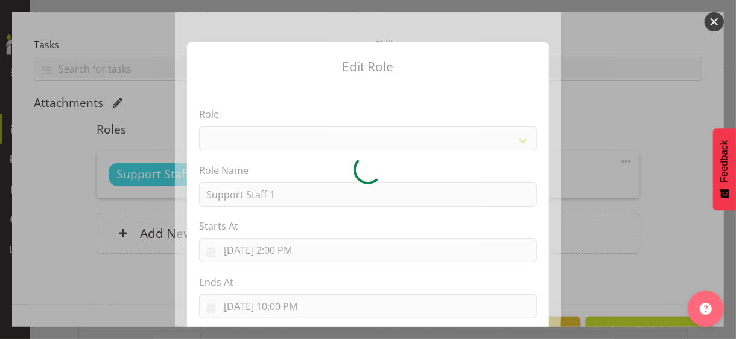
select select "1091"
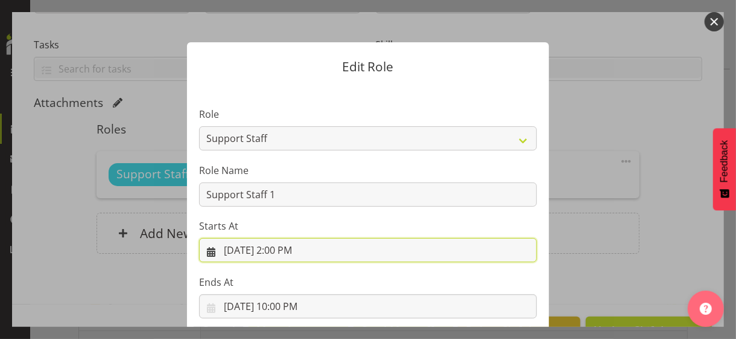
click at [284, 251] on input "[DATE] 2:00 PM" at bounding box center [368, 250] width 338 height 24
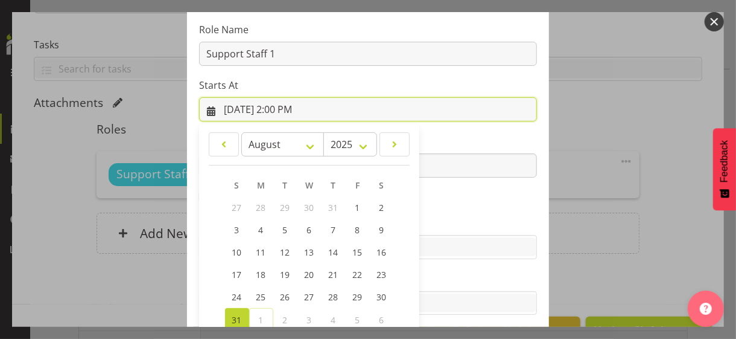
scroll to position [209, 0]
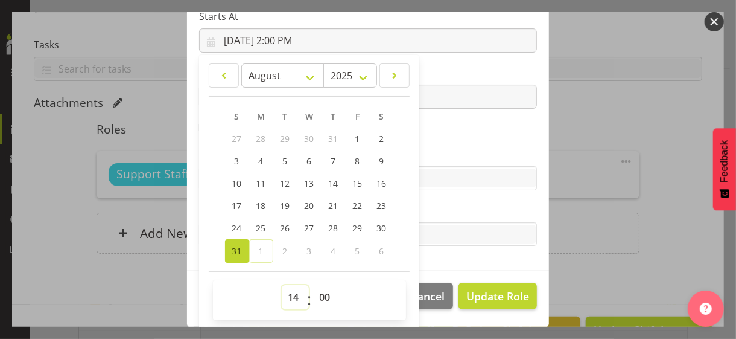
drag, startPoint x: 288, startPoint y: 295, endPoint x: 293, endPoint y: 285, distance: 11.1
click at [290, 293] on select "00 01 02 03 04 05 06 07 08 09 10 11 12 13 14 15 16 17 18 19 20 21 22 23" at bounding box center [295, 297] width 27 height 24
select select "15"
click at [282, 285] on select "00 01 02 03 04 05 06 07 08 09 10 11 12 13 14 15 16 17 18 19 20 21 22 23" at bounding box center [295, 297] width 27 height 24
type input "[DATE] 3:00 PM"
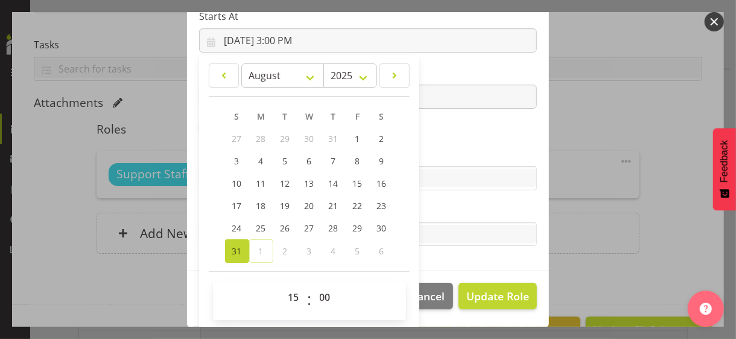
click at [451, 151] on label "Skills" at bounding box center [368, 154] width 338 height 14
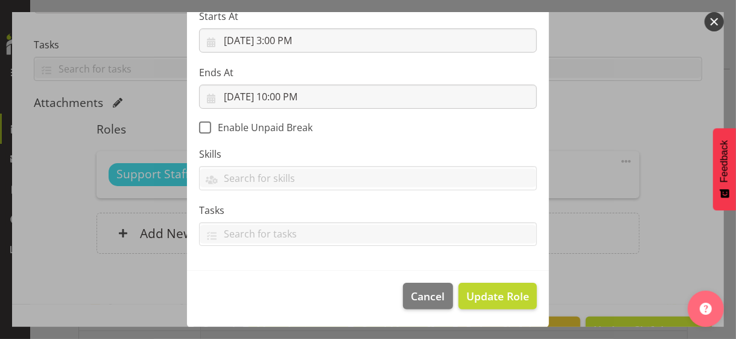
scroll to position [209, 0]
click at [482, 293] on span "Update Role" at bounding box center [497, 296] width 63 height 16
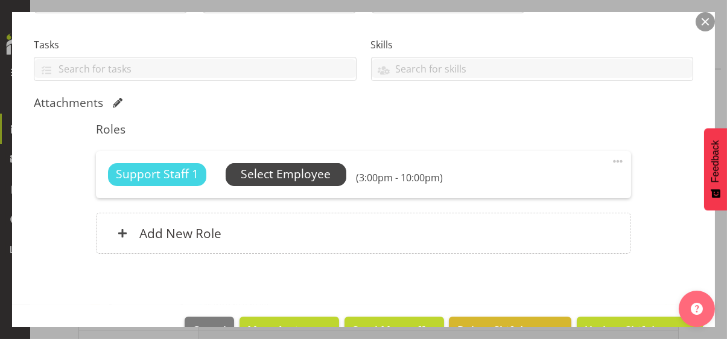
click at [307, 173] on span "Select Employee" at bounding box center [286, 173] width 90 height 17
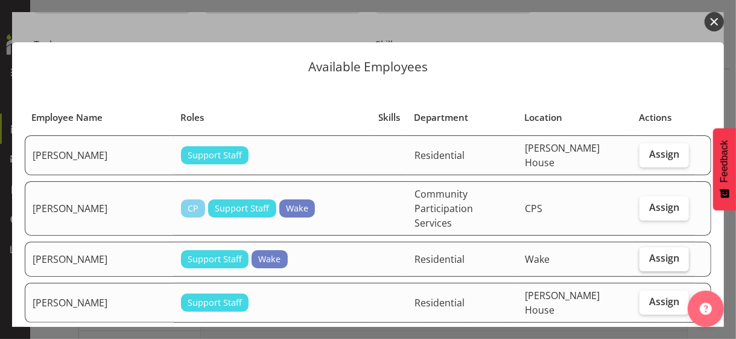
click at [642, 252] on span "Assign" at bounding box center [664, 258] width 30 height 12
click at [641, 254] on input "Assign" at bounding box center [644, 258] width 8 height 8
checkbox input "true"
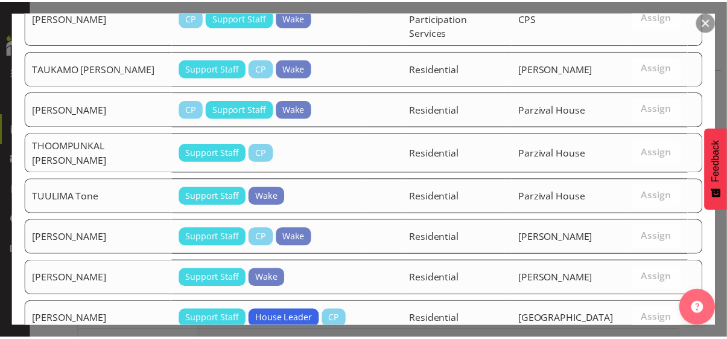
scroll to position [2400, 0]
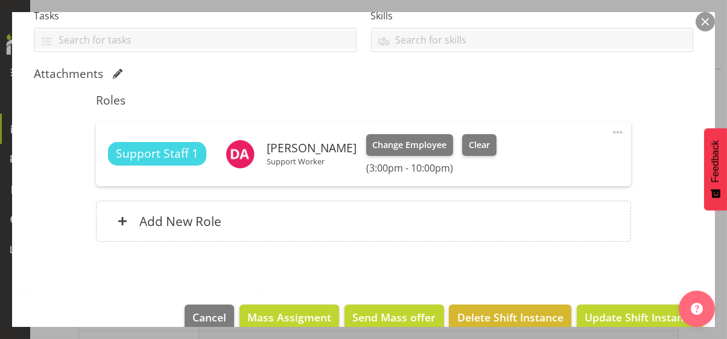
scroll to position [290, 0]
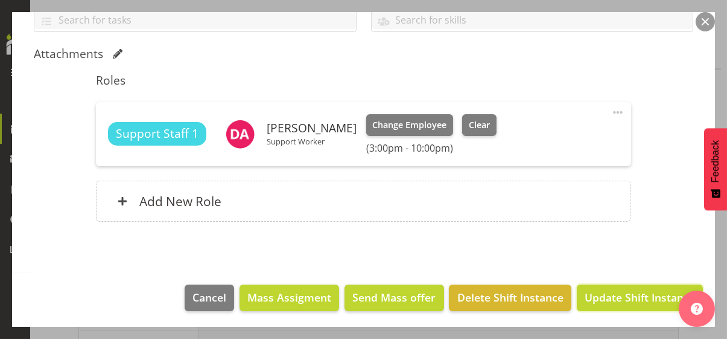
click at [625, 293] on span "Update Shift Instance" at bounding box center [640, 297] width 110 height 16
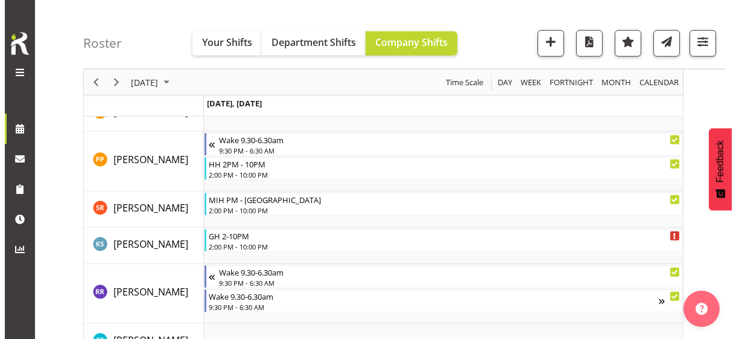
scroll to position [2599, 0]
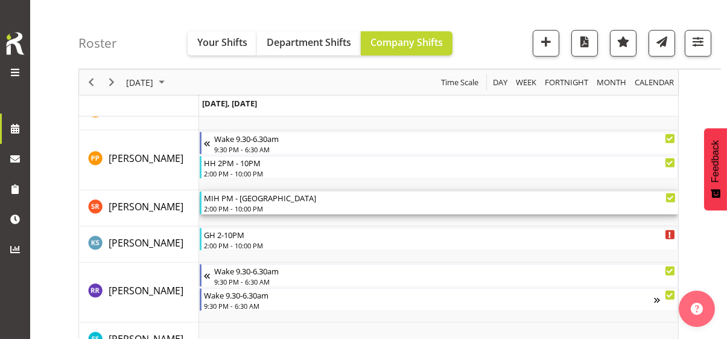
click at [240, 205] on div "2:00 PM - 10:00 PM" at bounding box center [440, 208] width 472 height 10
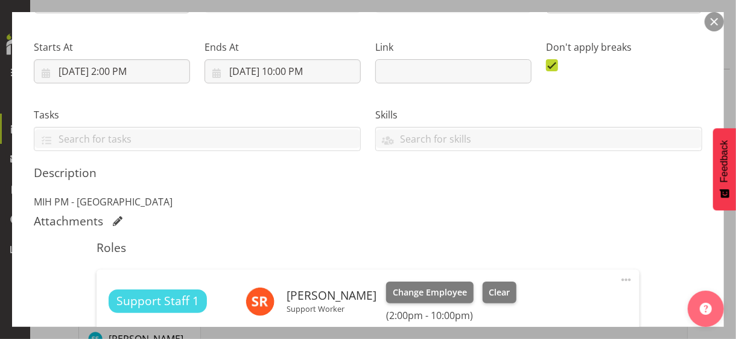
scroll to position [241, 0]
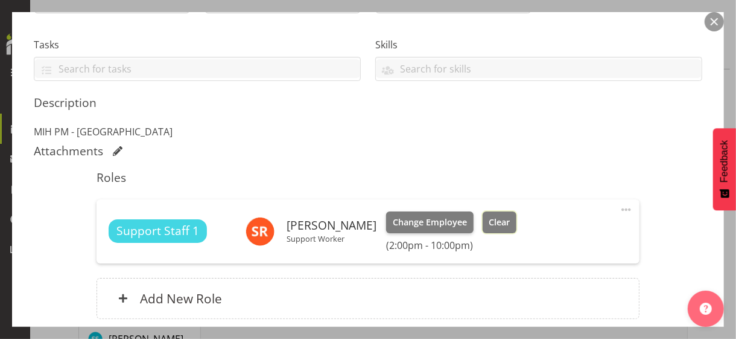
click at [489, 222] on span "Clear" at bounding box center [499, 221] width 21 height 13
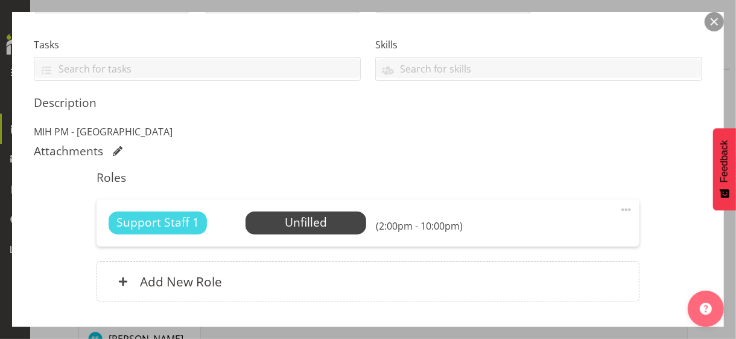
click at [620, 208] on span at bounding box center [626, 209] width 14 height 14
click at [530, 235] on link "Edit" at bounding box center [576, 238] width 116 height 22
select select "7"
select select "2025"
select select "14"
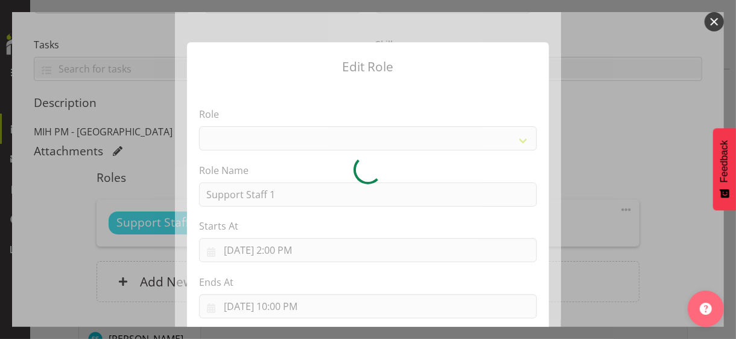
select select "1091"
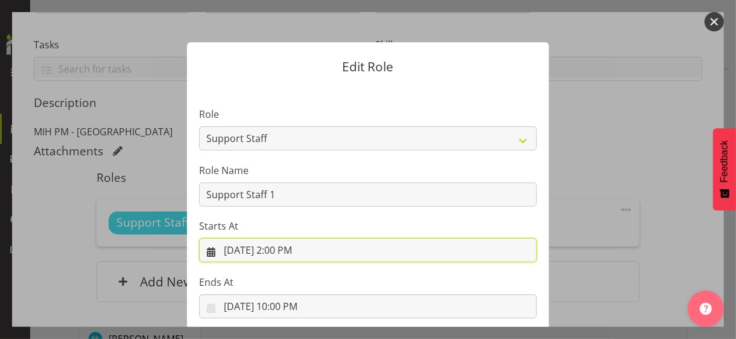
click at [286, 250] on input "[DATE] 2:00 PM" at bounding box center [368, 250] width 338 height 24
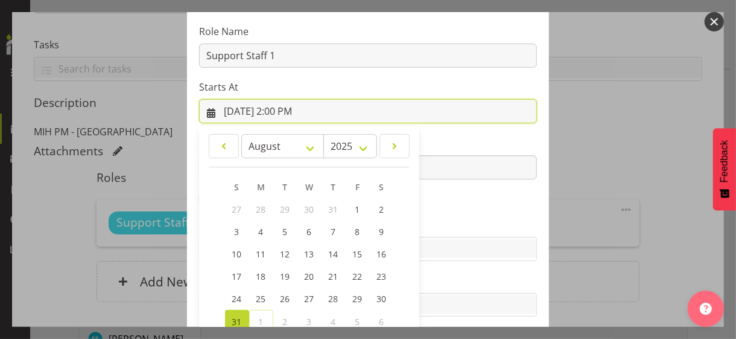
scroll to position [209, 0]
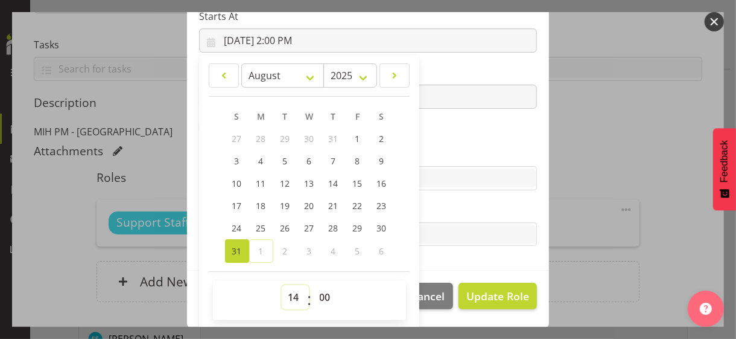
drag, startPoint x: 284, startPoint y: 290, endPoint x: 285, endPoint y: 284, distance: 6.3
click at [284, 289] on select "00 01 02 03 04 05 06 07 08 09 10 11 12 13 14 15 16 17 18 19 20 21 22 23" at bounding box center [295, 297] width 27 height 24
select select "20"
click at [282, 285] on select "00 01 02 03 04 05 06 07 08 09 10 11 12 13 14 15 16 17 18 19 20 21 22 23" at bounding box center [295, 297] width 27 height 24
type input "[DATE] 8:00 PM"
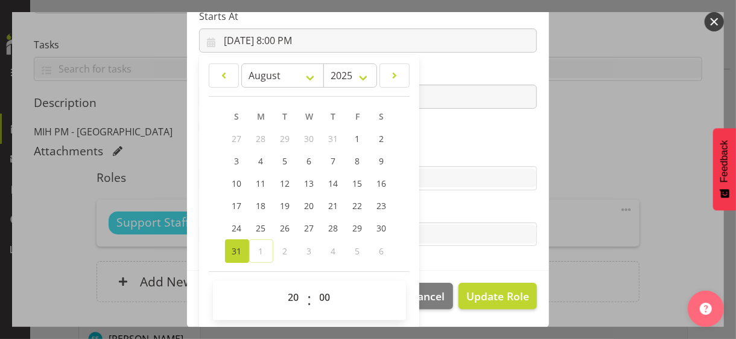
click at [418, 147] on label "Skills" at bounding box center [368, 154] width 338 height 14
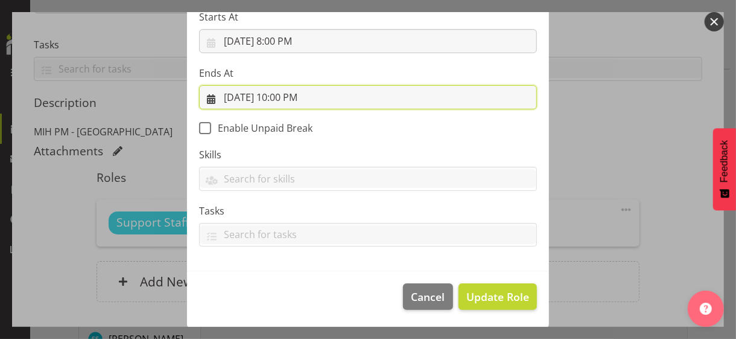
click at [294, 94] on input "[DATE] 10:00 PM" at bounding box center [368, 97] width 338 height 24
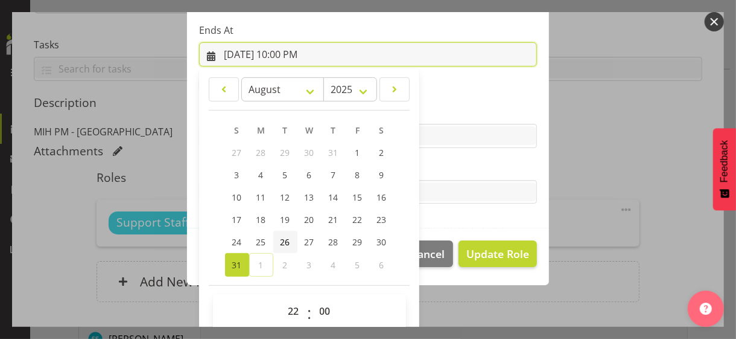
scroll to position [266, 0]
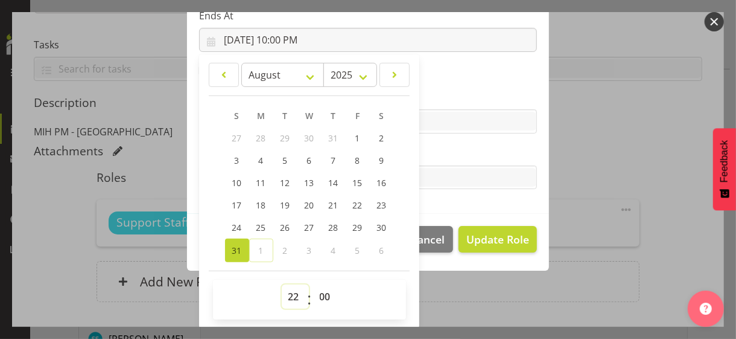
drag, startPoint x: 290, startPoint y: 293, endPoint x: 287, endPoint y: 285, distance: 7.8
click at [287, 285] on select "00 01 02 03 04 05 06 07 08 09 10 11 12 13 14 15 16 17 18 19 20 21 22 23" at bounding box center [295, 296] width 27 height 24
select select "21"
click at [282, 284] on select "00 01 02 03 04 05 06 07 08 09 10 11 12 13 14 15 16 17 18 19 20 21 22 23" at bounding box center [295, 296] width 27 height 24
type input "[DATE] 9:00 PM"
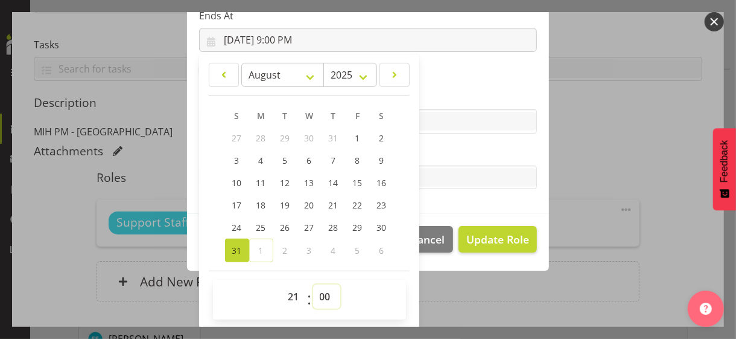
drag, startPoint x: 315, startPoint y: 295, endPoint x: 317, endPoint y: 284, distance: 11.0
click at [316, 291] on select "00 01 02 03 04 05 06 07 08 09 10 11 12 13 14 15 16 17 18 19 20 21 22 23 24 25 2…" at bounding box center [326, 296] width 27 height 24
select select "30"
click at [313, 284] on select "00 01 02 03 04 05 06 07 08 09 10 11 12 13 14 15 16 17 18 19 20 21 22 23 24 25 2…" at bounding box center [326, 296] width 27 height 24
type input "[DATE] 9:30 PM"
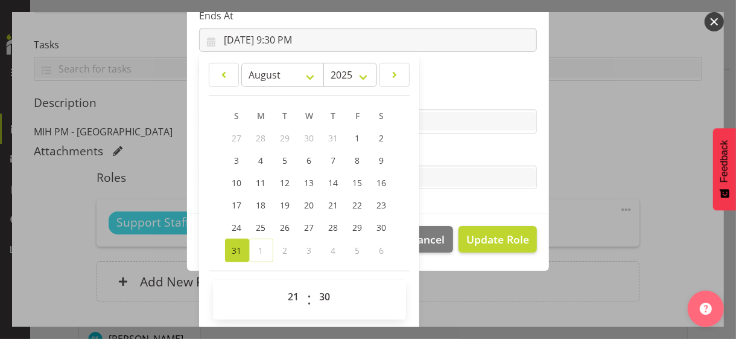
click at [430, 152] on label "Tasks" at bounding box center [368, 153] width 338 height 14
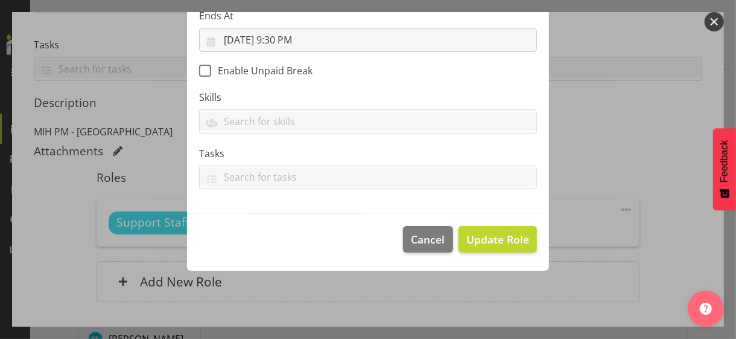
scroll to position [209, 0]
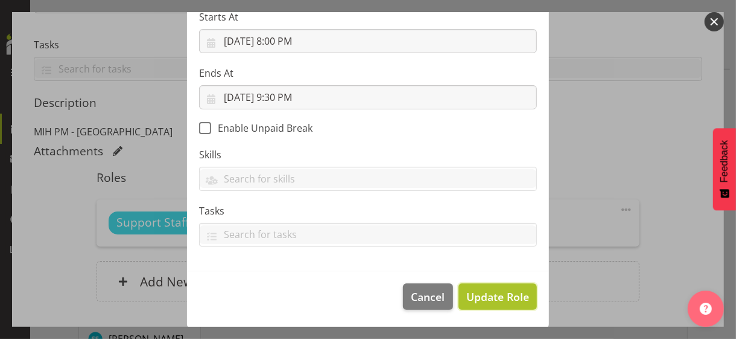
click at [492, 291] on span "Update Role" at bounding box center [497, 296] width 63 height 16
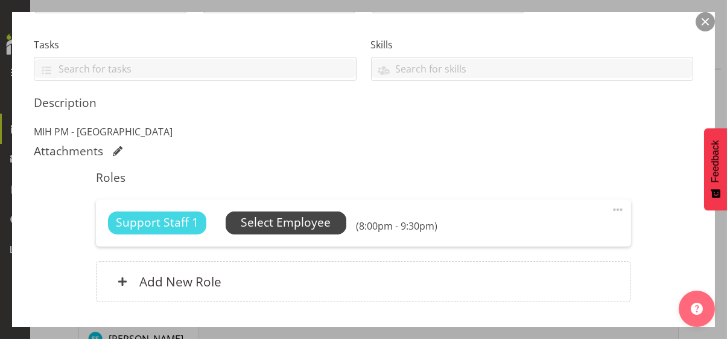
click at [301, 221] on span "Select Employee" at bounding box center [286, 222] width 90 height 17
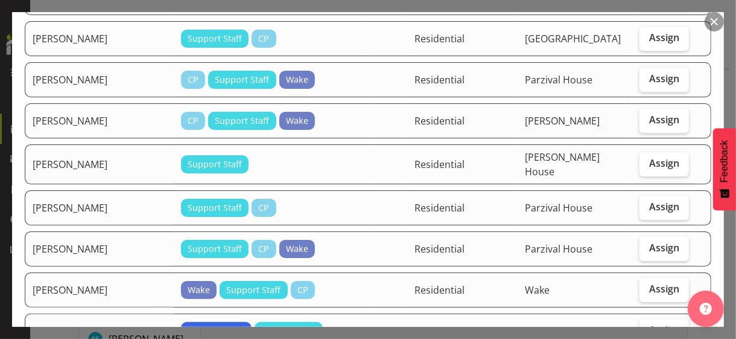
scroll to position [1931, 0]
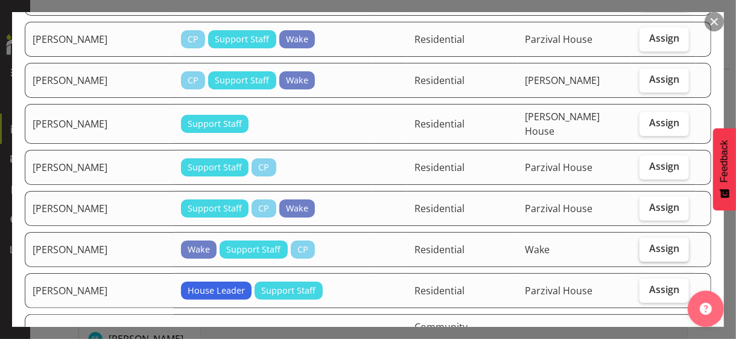
click at [642, 242] on span "Assign" at bounding box center [664, 248] width 30 height 12
click at [641, 244] on input "Assign" at bounding box center [644, 248] width 8 height 8
checkbox input "true"
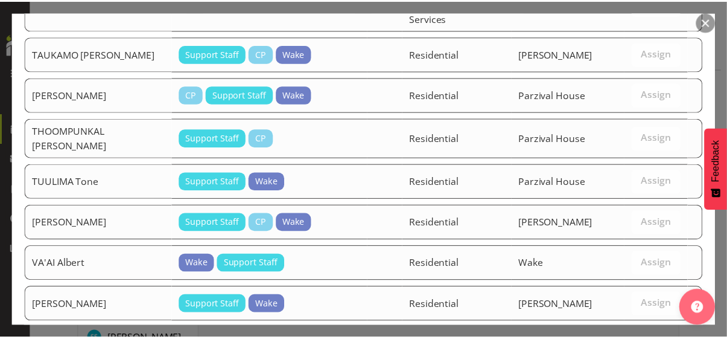
scroll to position [2723, 0]
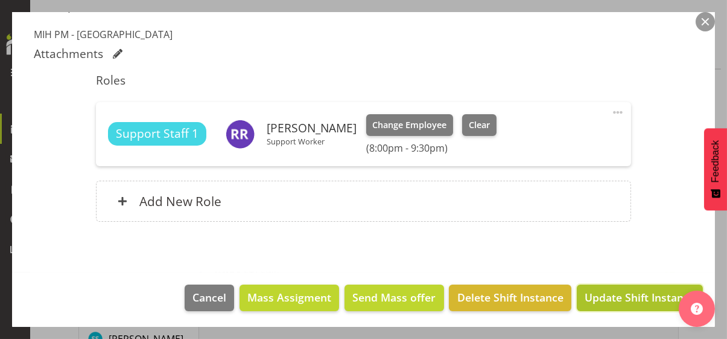
click at [620, 293] on span "Update Shift Instance" at bounding box center [640, 297] width 110 height 16
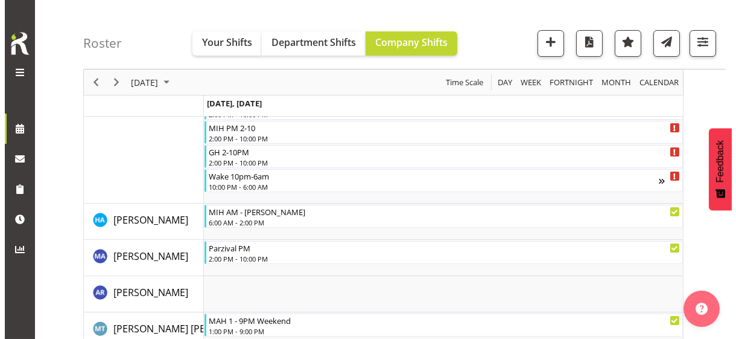
scroll to position [246, 0]
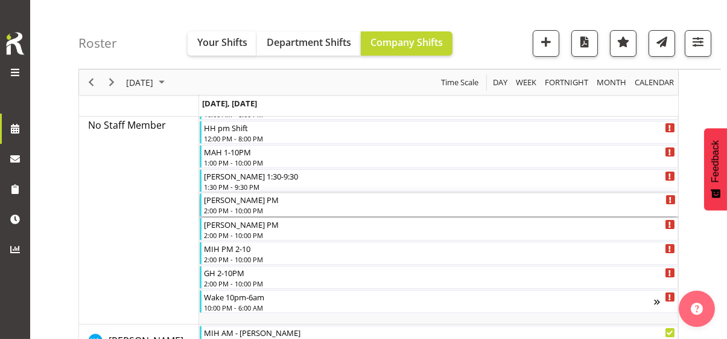
click at [250, 208] on div "2:00 PM - 10:00 PM" at bounding box center [440, 210] width 472 height 10
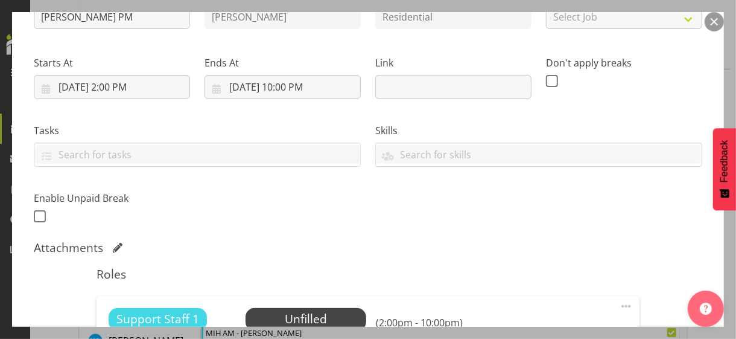
scroll to position [302, 0]
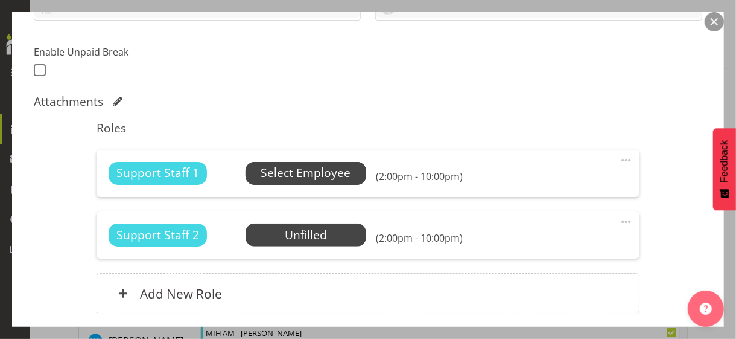
click at [282, 176] on span "Select Employee" at bounding box center [306, 172] width 90 height 17
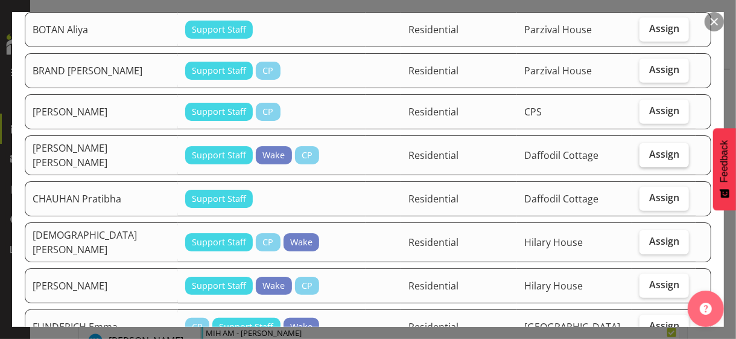
click at [642, 148] on span "Assign" at bounding box center [664, 154] width 30 height 12
click at [642, 150] on input "Assign" at bounding box center [644, 154] width 8 height 8
checkbox input "true"
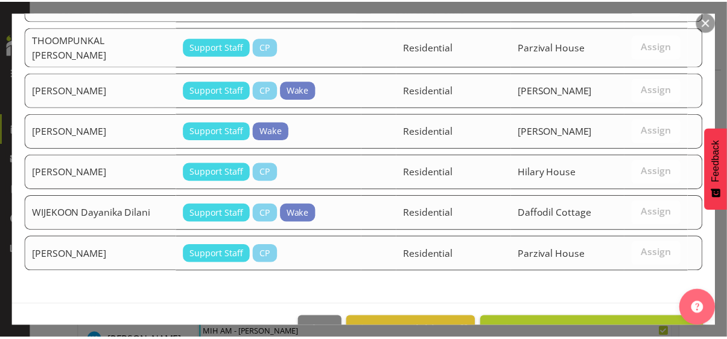
scroll to position [2144, 0]
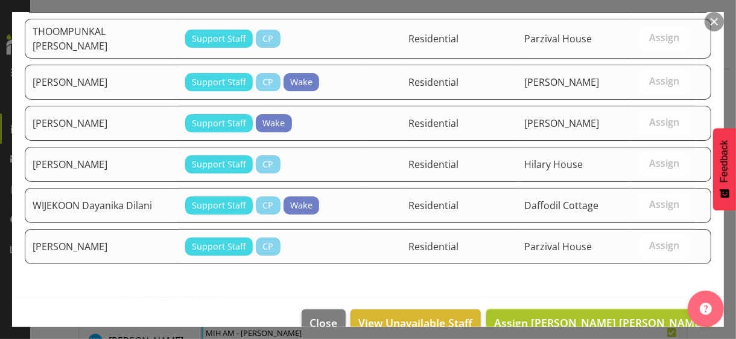
click at [631, 293] on span "Assign [PERSON_NAME] [PERSON_NAME]" at bounding box center [599, 322] width 210 height 14
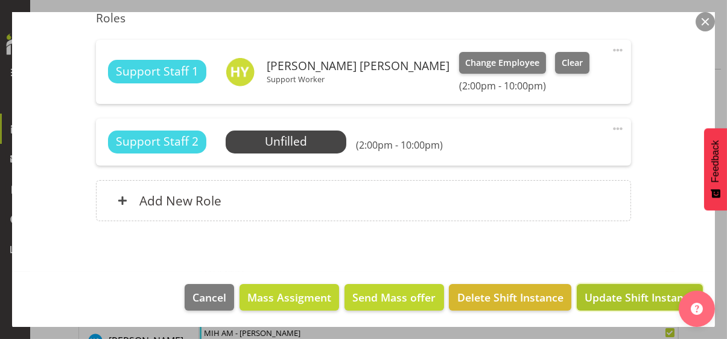
click at [613, 293] on span "Update Shift Instance" at bounding box center [640, 297] width 110 height 16
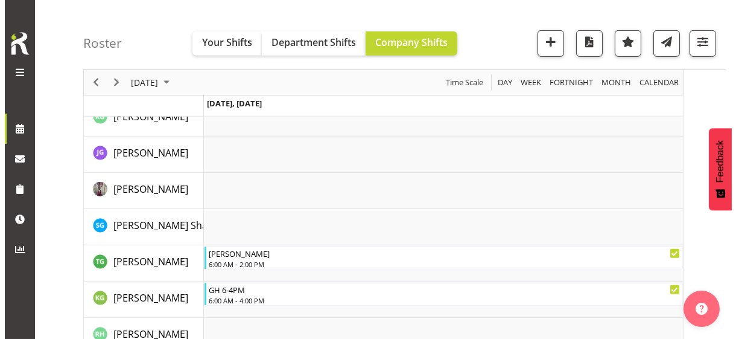
scroll to position [1127, 0]
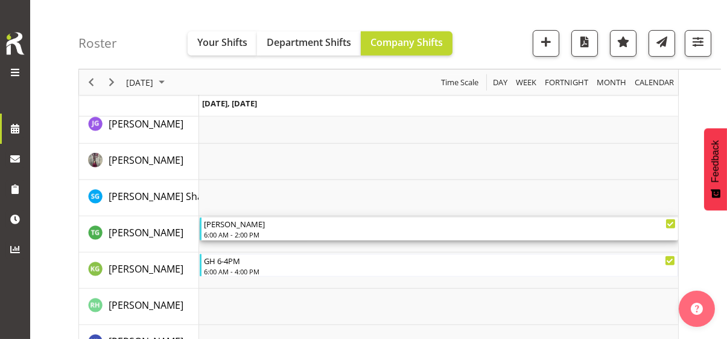
click at [243, 230] on div "6:00 AM - 2:00 PM" at bounding box center [440, 234] width 472 height 10
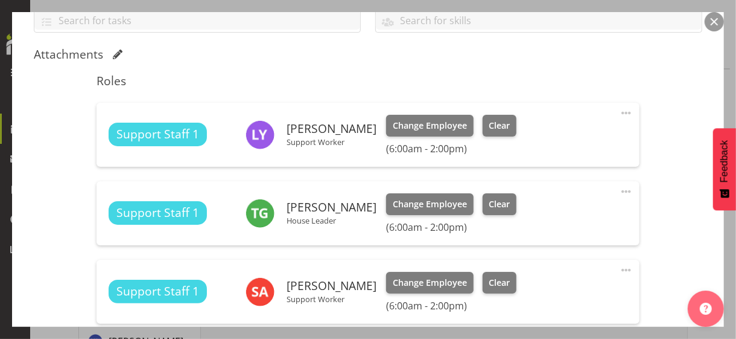
scroll to position [302, 0]
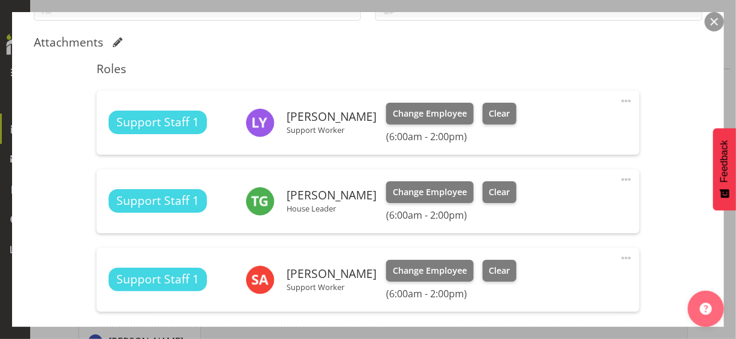
drag, startPoint x: 617, startPoint y: 177, endPoint x: 548, endPoint y: 199, distance: 72.3
click at [619, 177] on span at bounding box center [626, 179] width 14 height 14
click at [533, 207] on link "Edit" at bounding box center [576, 208] width 116 height 22
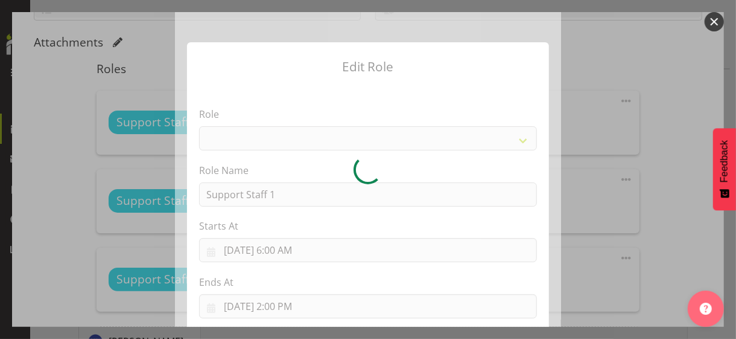
select select "1091"
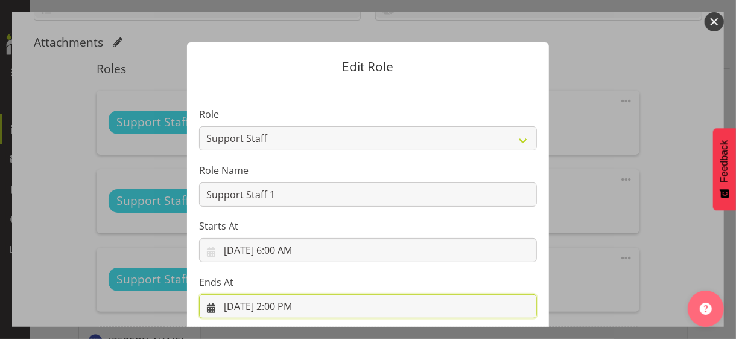
click at [285, 293] on input "[DATE] 2:00 PM" at bounding box center [368, 306] width 338 height 24
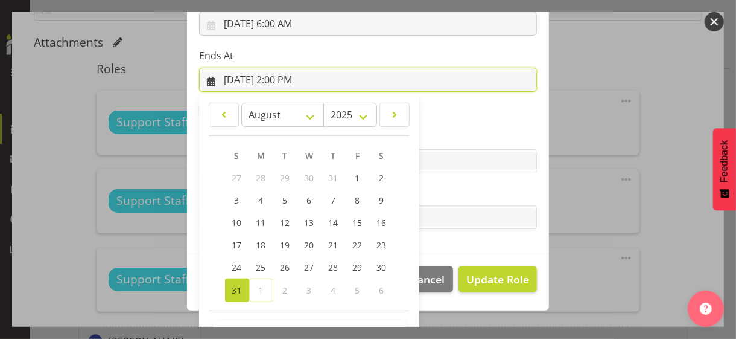
scroll to position [266, 0]
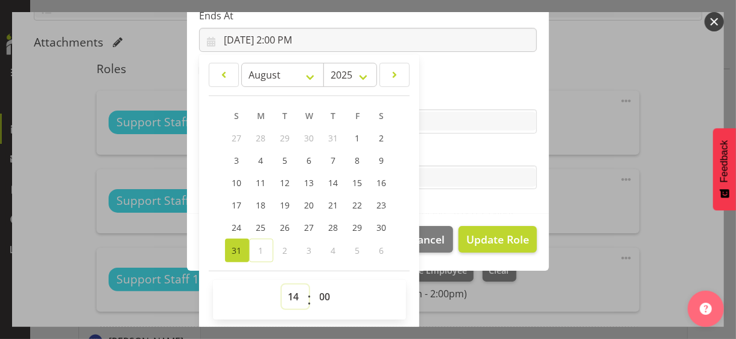
drag, startPoint x: 287, startPoint y: 293, endPoint x: 287, endPoint y: 286, distance: 6.6
click at [287, 293] on select "00 01 02 03 04 05 06 07 08 09 10 11 12 13 14 15 16 17 18 19 20 21 22 23" at bounding box center [295, 296] width 27 height 24
select select "15"
click at [282, 284] on select "00 01 02 03 04 05 06 07 08 09 10 11 12 13 14 15 16 17 18 19 20 21 22 23" at bounding box center [295, 296] width 27 height 24
type input "[DATE] 3:00 PM"
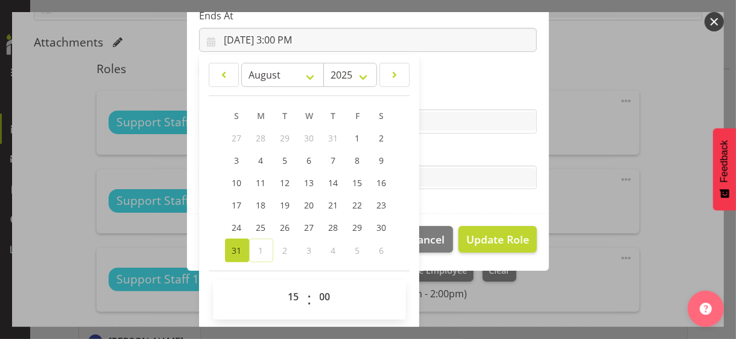
click at [442, 153] on label "Tasks" at bounding box center [368, 153] width 338 height 14
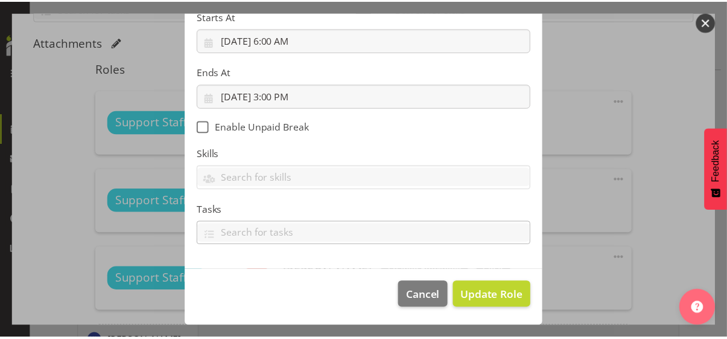
scroll to position [209, 0]
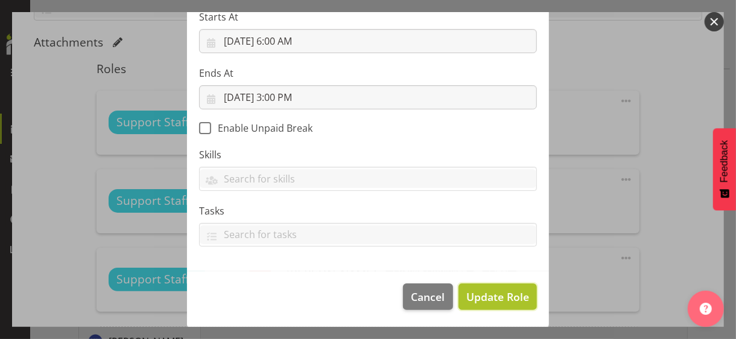
click at [491, 293] on span "Update Role" at bounding box center [497, 296] width 63 height 16
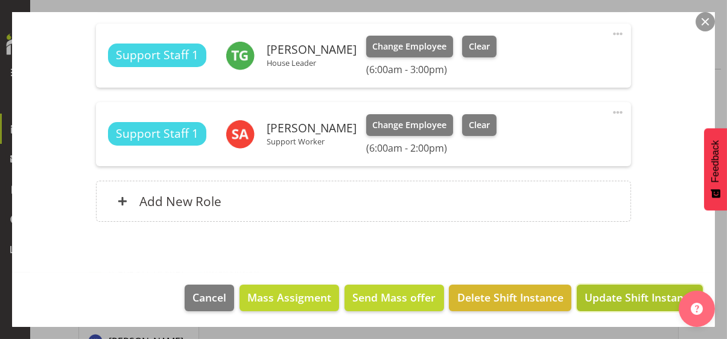
click at [599, 293] on span "Update Shift Instance" at bounding box center [640, 297] width 110 height 16
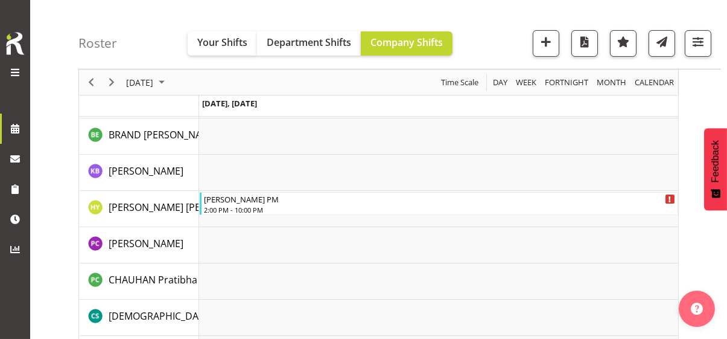
scroll to position [1127, 0]
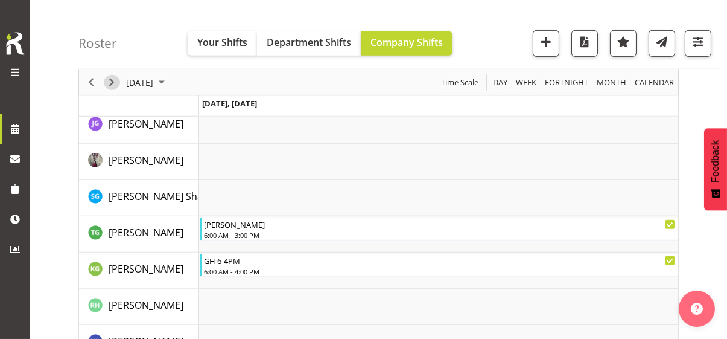
click at [109, 77] on span "Next" at bounding box center [111, 82] width 14 height 15
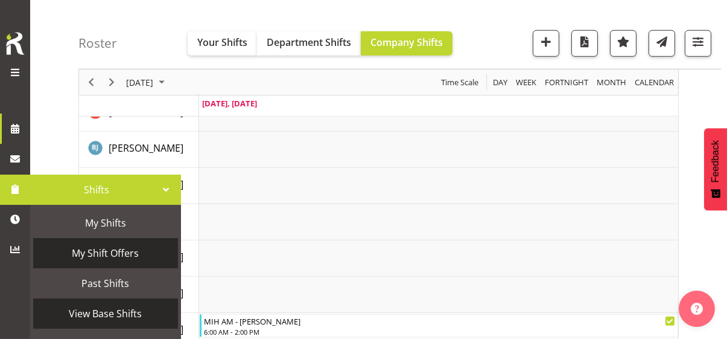
scroll to position [60, 0]
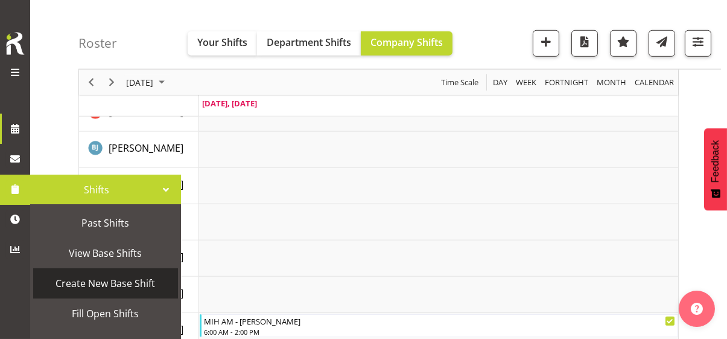
click at [105, 278] on span "Create New Base Shift" at bounding box center [105, 283] width 133 height 18
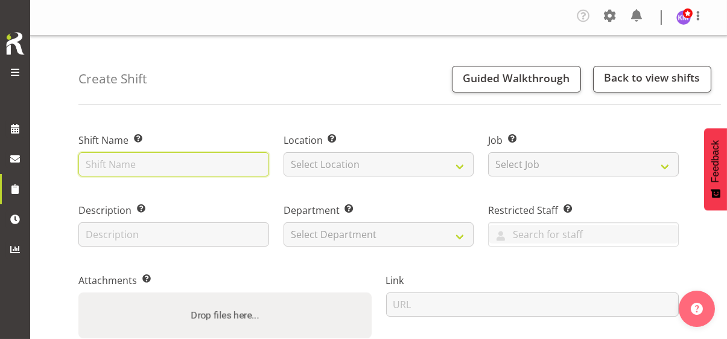
click at [148, 164] on input "text" at bounding box center [173, 164] width 191 height 24
click at [148, 164] on input "BILD Training" at bounding box center [173, 164] width 191 height 24
type input "BILD Training"
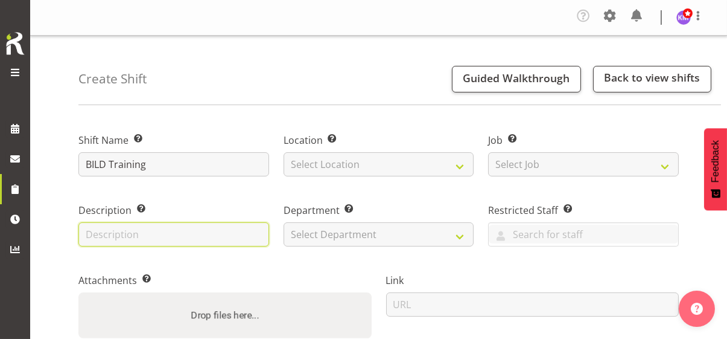
click at [127, 225] on input "text" at bounding box center [173, 234] width 191 height 24
paste input "BILD Training"
type input "BILD Training"
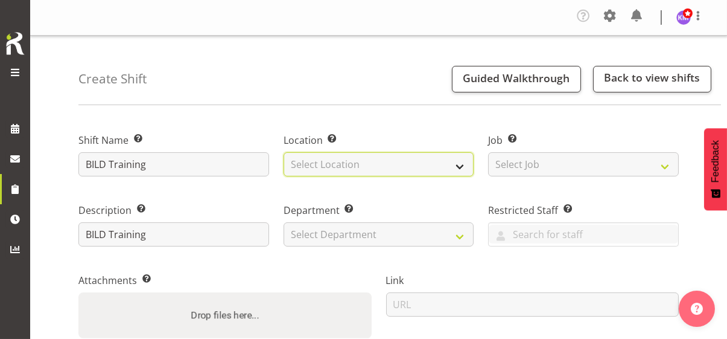
click at [354, 164] on select "Select Location Christopher House CPS Daffodil Cottage Gabriel House Hilary Hou…" at bounding box center [379, 164] width 191 height 24
select select "1073"
click at [284, 152] on select "Select Location Christopher House CPS Daffodil Cottage Gabriel House Hilary Hou…" at bounding box center [379, 164] width 191 height 24
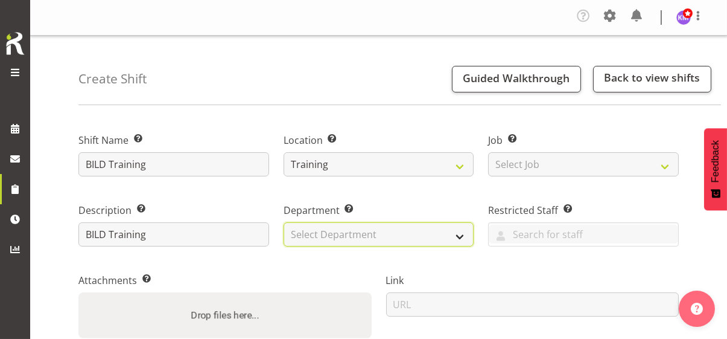
click at [355, 232] on select "Select Department Community Participation Services Residential Training" at bounding box center [379, 234] width 191 height 24
select select "750"
click at [284, 222] on select "Select Department Community Participation Services Residential Training" at bounding box center [379, 234] width 191 height 24
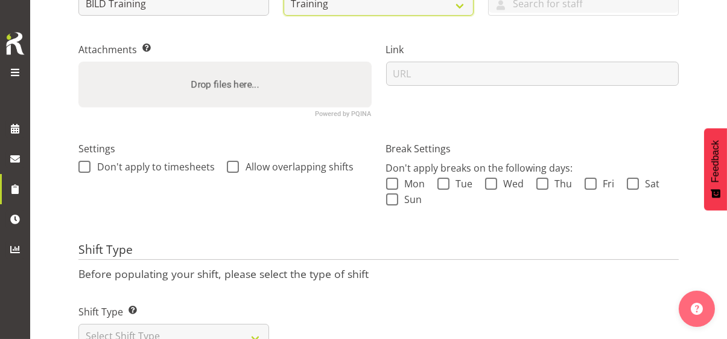
scroll to position [241, 0]
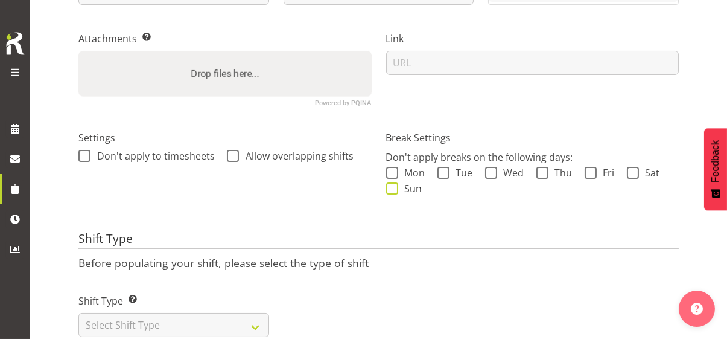
drag, startPoint x: 394, startPoint y: 174, endPoint x: 396, endPoint y: 192, distance: 18.2
click at [394, 177] on span at bounding box center [392, 173] width 12 height 12
click at [394, 177] on input "Mon" at bounding box center [390, 173] width 8 height 8
checkbox input "true"
drag, startPoint x: 395, startPoint y: 190, endPoint x: 425, endPoint y: 182, distance: 30.6
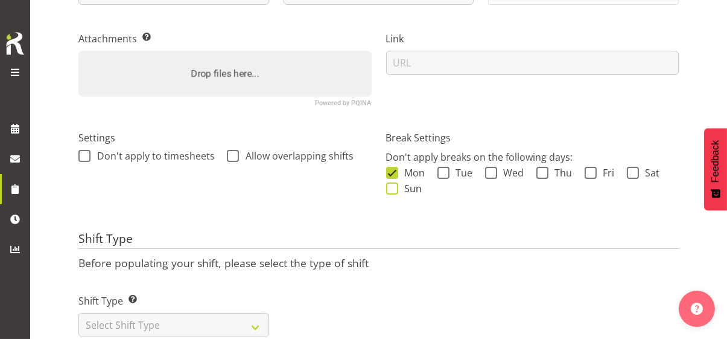
click at [396, 189] on span at bounding box center [392, 188] width 12 height 12
click at [394, 189] on input "Sun" at bounding box center [390, 189] width 8 height 8
checkbox input "true"
drag, startPoint x: 437, startPoint y: 174, endPoint x: 460, endPoint y: 176, distance: 23.0
click at [453, 175] on label "Tue" at bounding box center [455, 173] width 36 height 12
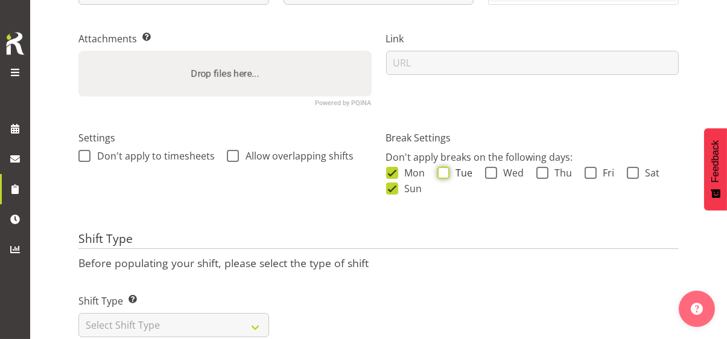
click at [445, 175] on input "Tue" at bounding box center [441, 173] width 8 height 8
checkbox input "true"
click at [494, 174] on span at bounding box center [491, 173] width 12 height 12
click at [493, 174] on input "Wed" at bounding box center [489, 173] width 8 height 8
checkbox input "true"
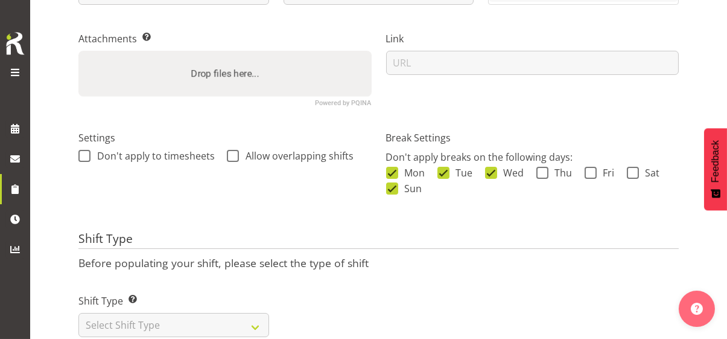
drag, startPoint x: 543, startPoint y: 176, endPoint x: 593, endPoint y: 180, distance: 49.7
click at [547, 176] on label "Thu" at bounding box center [554, 173] width 36 height 12
click at [544, 176] on input "Thu" at bounding box center [540, 173] width 8 height 8
checkbox input "true"
drag, startPoint x: 587, startPoint y: 171, endPoint x: 615, endPoint y: 174, distance: 28.5
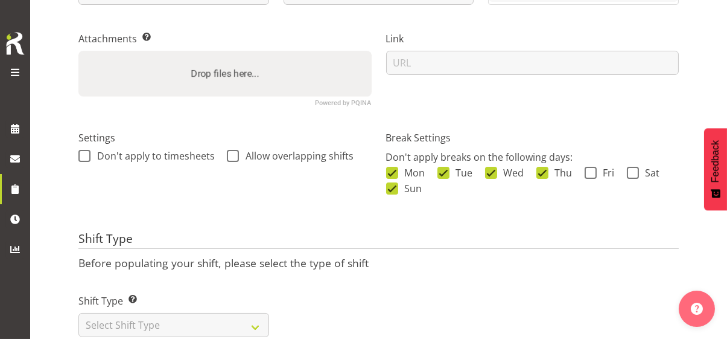
click at [591, 172] on span at bounding box center [591, 173] width 12 height 12
click at [591, 172] on input "Fri" at bounding box center [589, 173] width 8 height 8
checkbox input "true"
click at [631, 174] on span at bounding box center [633, 173] width 12 height 12
click at [631, 174] on input "Sat" at bounding box center [631, 173] width 8 height 8
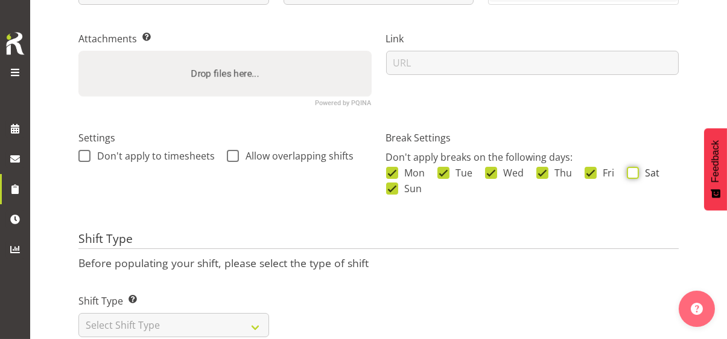
checkbox input "true"
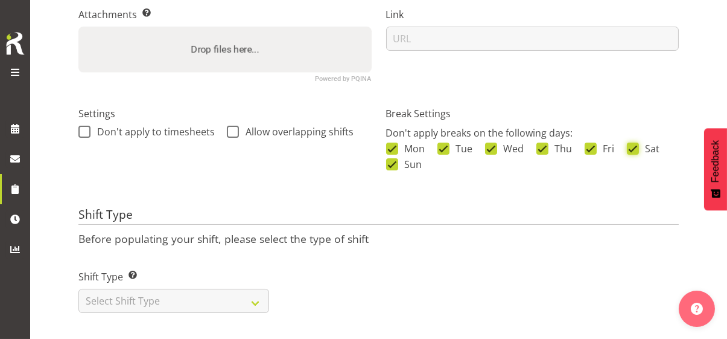
scroll to position [276, 0]
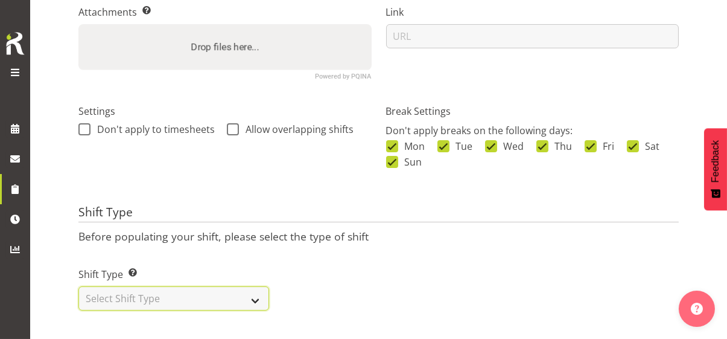
click at [218, 286] on select "Select Shift Type One Off Shift Recurring Shift Rotating Shift" at bounding box center [173, 298] width 191 height 24
select select "one_off"
click at [78, 286] on select "Select Shift Type One Off Shift Recurring Shift Rotating Shift" at bounding box center [173, 298] width 191 height 24
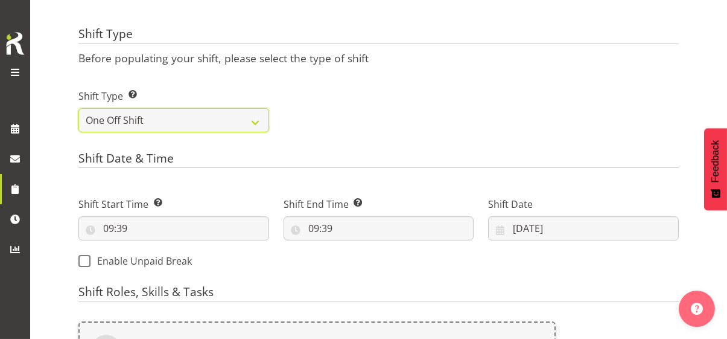
scroll to position [457, 0]
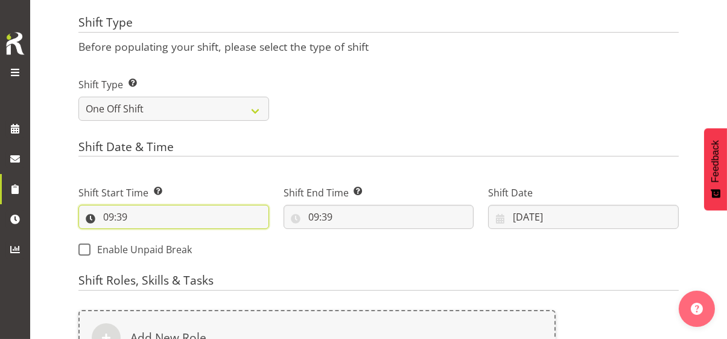
click at [109, 212] on input "09:39" at bounding box center [173, 217] width 191 height 24
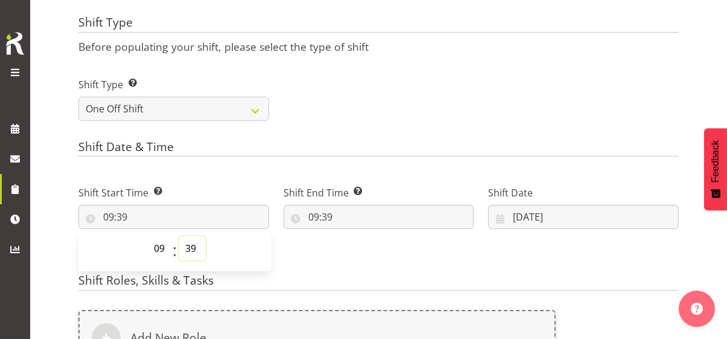
drag, startPoint x: 191, startPoint y: 246, endPoint x: 192, endPoint y: 236, distance: 9.8
click at [191, 244] on select "00 01 02 03 04 05 06 07 08 09 10 11 12 13 14 15 16 17 18 19 20 21 22 23 24 25 2…" at bounding box center [192, 248] width 27 height 24
select select "0"
click at [179, 236] on select "00 01 02 03 04 05 06 07 08 09 10 11 12 13 14 15 16 17 18 19 20 21 22 23 24 25 2…" at bounding box center [192, 248] width 27 height 24
type input "09:00"
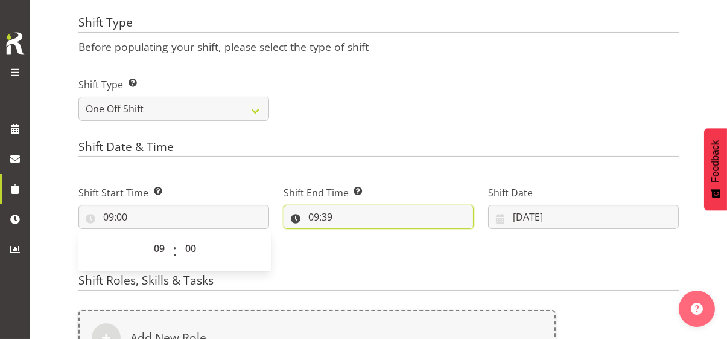
click at [284, 217] on input "09:39" at bounding box center [379, 217] width 191 height 24
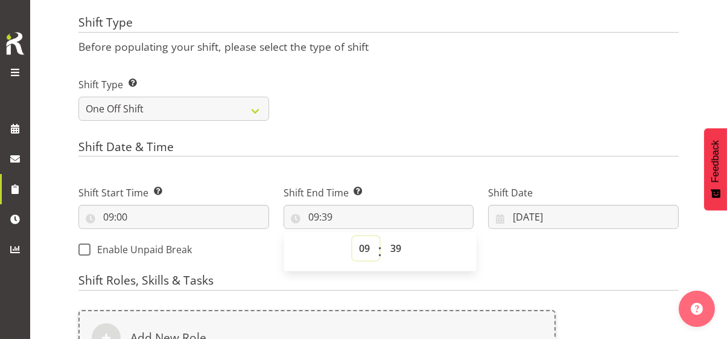
drag, startPoint x: 283, startPoint y: 244, endPoint x: 282, endPoint y: 237, distance: 7.9
click at [352, 244] on select "00 01 02 03 04 05 06 07 08 09 10 11 12 13 14 15 16 17 18 19 20 21 22 23" at bounding box center [365, 248] width 27 height 24
select select "16"
click at [352, 236] on select "00 01 02 03 04 05 06 07 08 09 10 11 12 13 14 15 16 17 18 19 20 21 22 23" at bounding box center [365, 248] width 27 height 24
type input "16:39"
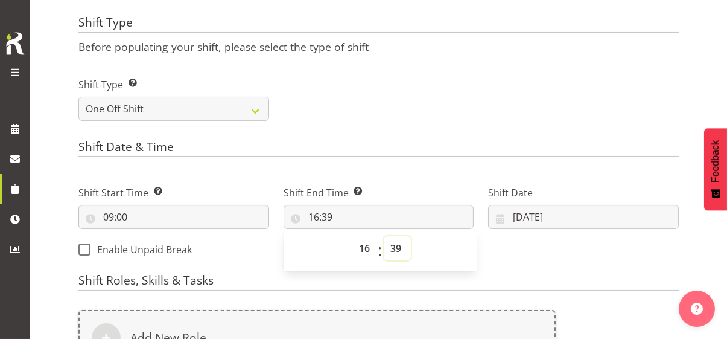
click at [384, 249] on select "00 01 02 03 04 05 06 07 08 09 10 11 12 13 14 15 16 17 18 19 20 21 22 23 24 25 2…" at bounding box center [397, 248] width 27 height 24
click at [352, 241] on select "00 01 02 03 04 05 06 07 08 09 10 11 12 13 14 15 16 17 18 19 20 21 22 23" at bounding box center [365, 248] width 27 height 24
select select "15"
click at [352, 236] on select "00 01 02 03 04 05 06 07 08 09 10 11 12 13 14 15 16 17 18 19 20 21 22 23" at bounding box center [365, 248] width 27 height 24
type input "15:39"
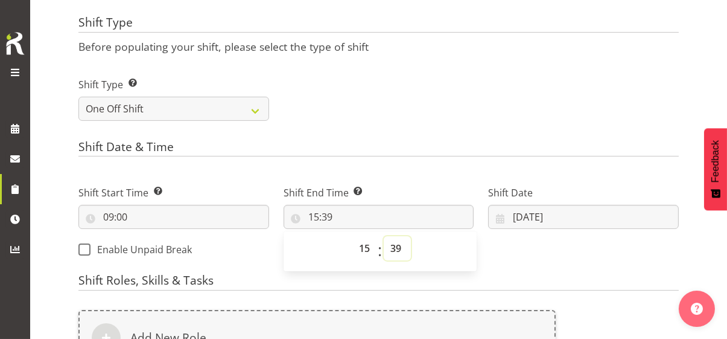
drag, startPoint x: 313, startPoint y: 249, endPoint x: 314, endPoint y: 235, distance: 13.3
click at [384, 247] on select "00 01 02 03 04 05 06 07 08 09 10 11 12 13 14 15 16 17 18 19 20 21 22 23 24 25 2…" at bounding box center [397, 248] width 27 height 24
select select "0"
click at [384, 236] on select "00 01 02 03 04 05 06 07 08 09 10 11 12 13 14 15 16 17 18 19 20 21 22 23 24 25 2…" at bounding box center [397, 248] width 27 height 24
type input "15:00"
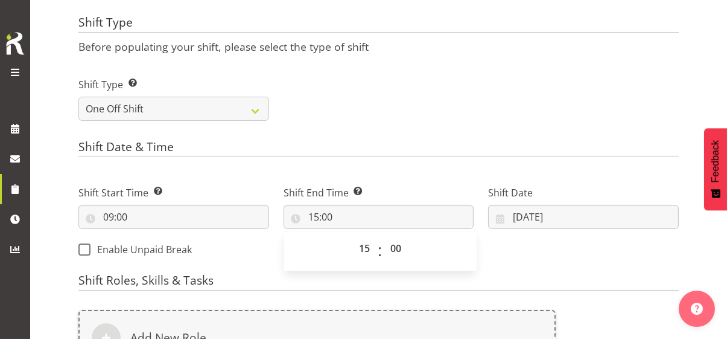
click at [364, 152] on h4 "Shift Date & Time" at bounding box center [378, 148] width 600 height 17
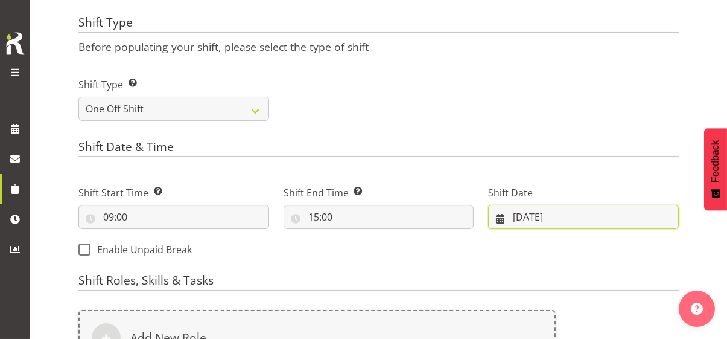
click at [488, 215] on input "01/09/2025" at bounding box center [583, 217] width 191 height 24
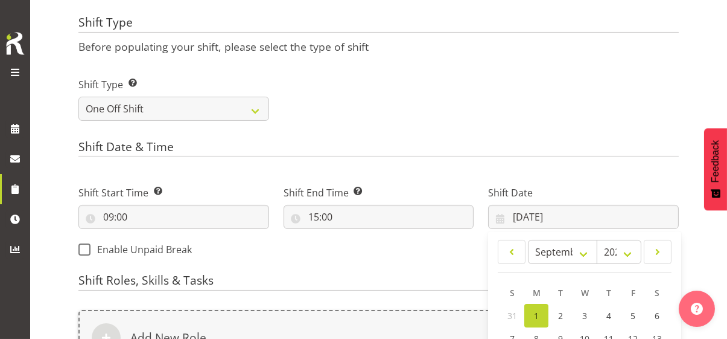
click at [357, 167] on div "Shift Date & Time Shift Start Time Set the time of the day you wish this shift …" at bounding box center [378, 203] width 600 height 127
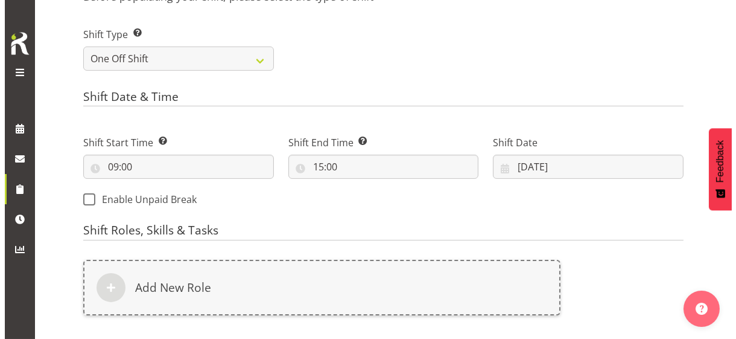
scroll to position [663, 0]
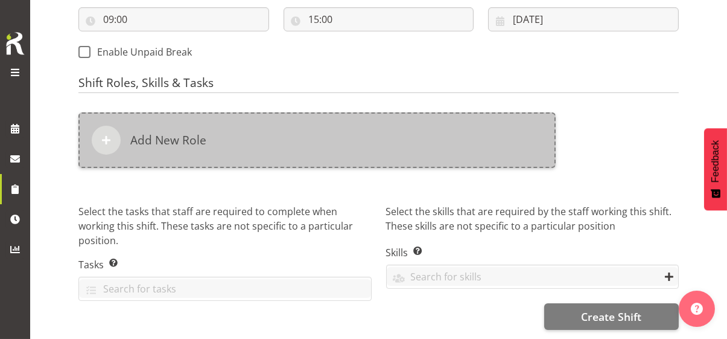
click at [234, 136] on div "Add New Role" at bounding box center [316, 140] width 477 height 56
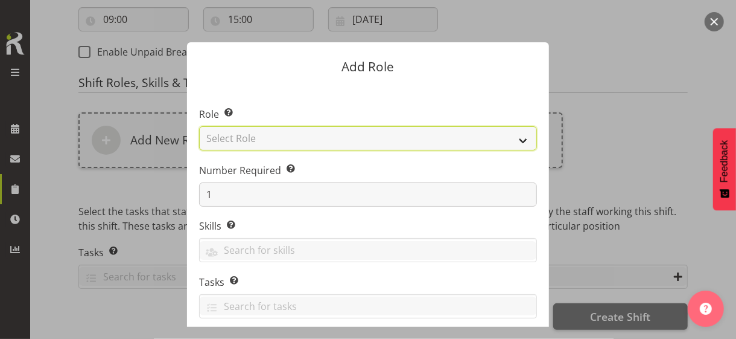
click at [244, 139] on select "Select Role CP House Leader Support Staff Wake" at bounding box center [368, 138] width 338 height 24
select select "1091"
click at [199, 126] on select "Select Role CP House Leader Support Staff Wake" at bounding box center [368, 138] width 338 height 24
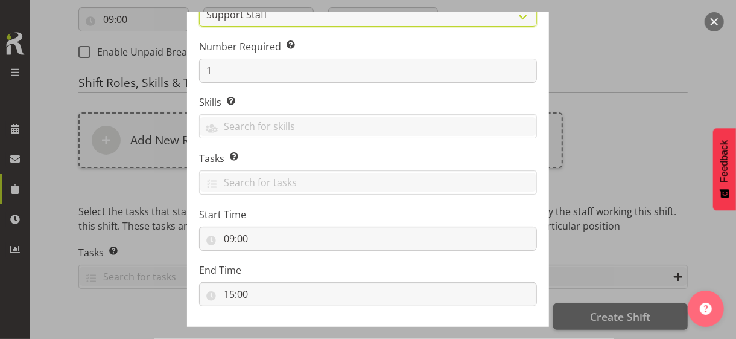
scroll to position [183, 0]
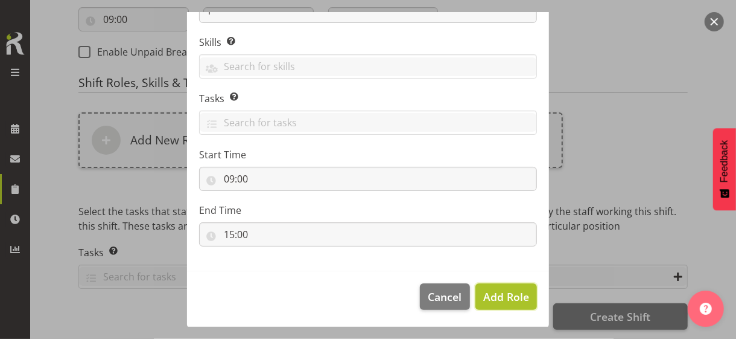
click at [498, 293] on span "Add Role" at bounding box center [506, 296] width 46 height 14
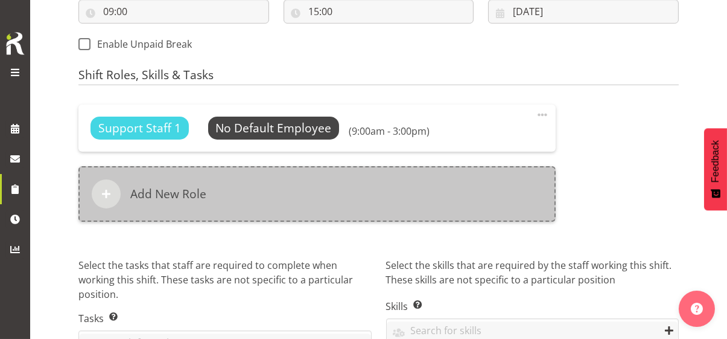
click at [258, 183] on div "Add New Role" at bounding box center [316, 194] width 477 height 56
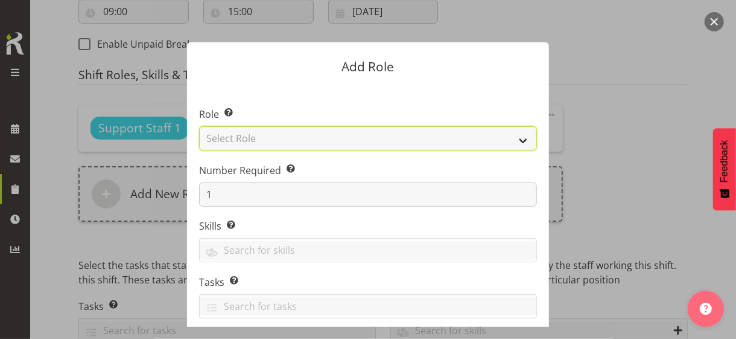
click at [243, 137] on select "Select Role CP House Leader Support Staff Wake" at bounding box center [368, 138] width 338 height 24
select select "1091"
click at [199, 126] on select "Select Role CP House Leader Support Staff Wake" at bounding box center [368, 138] width 338 height 24
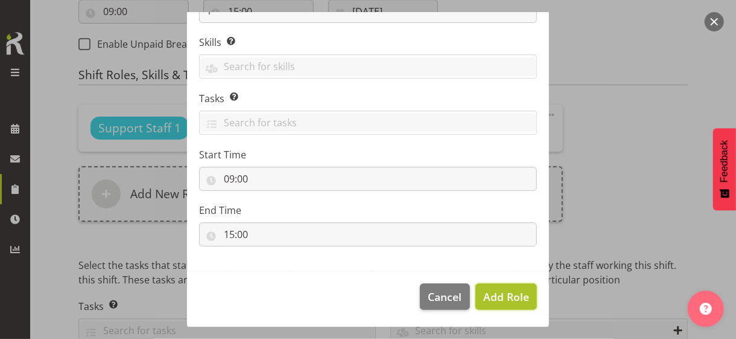
drag, startPoint x: 492, startPoint y: 294, endPoint x: 483, endPoint y: 290, distance: 10.0
click at [491, 294] on span "Add Role" at bounding box center [506, 296] width 46 height 14
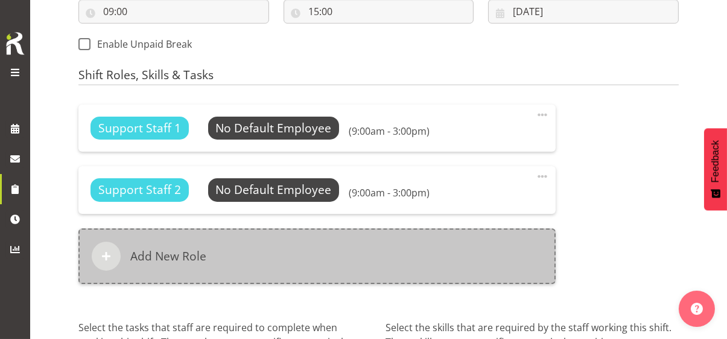
click at [313, 257] on div "Add New Role" at bounding box center [316, 256] width 477 height 56
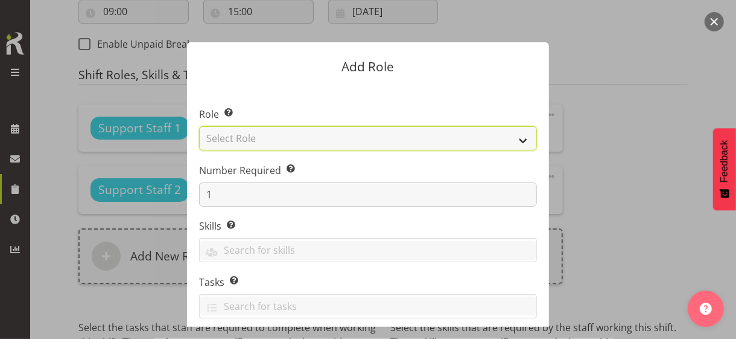
click at [269, 140] on select "Select Role CP House Leader Support Staff Wake" at bounding box center [368, 138] width 338 height 24
select select "1091"
click at [199, 126] on select "Select Role CP House Leader Support Staff Wake" at bounding box center [368, 138] width 338 height 24
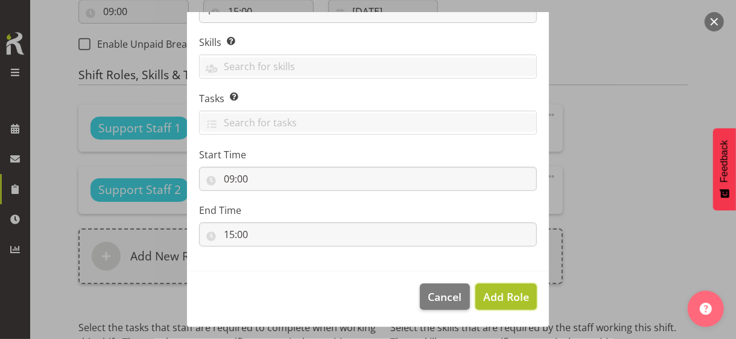
click at [485, 291] on span "Add Role" at bounding box center [506, 296] width 46 height 14
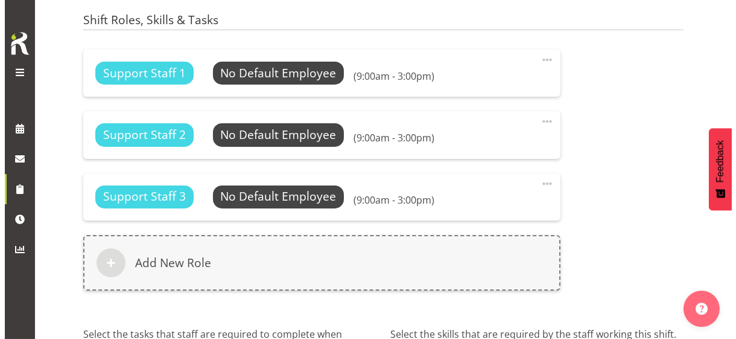
scroll to position [783, 0]
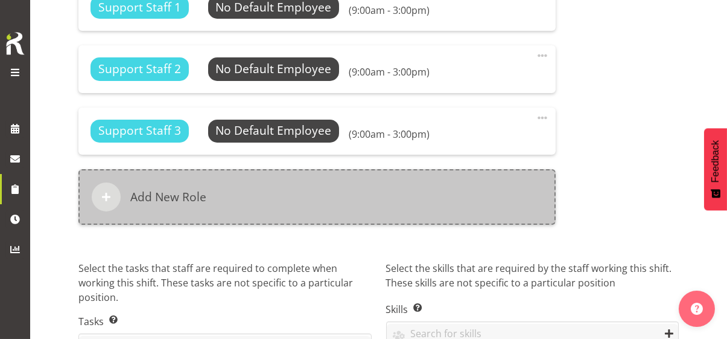
click at [319, 202] on div "Add New Role" at bounding box center [316, 197] width 477 height 56
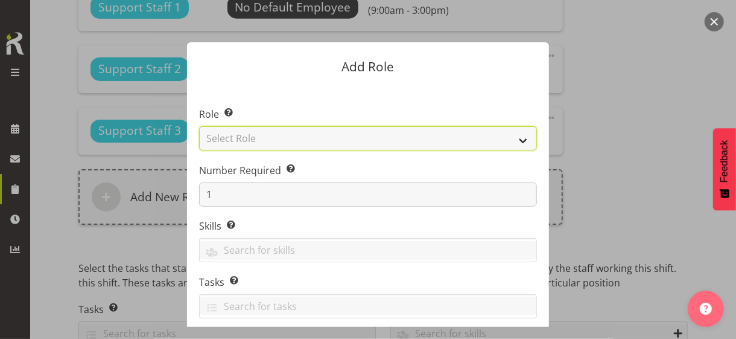
click at [270, 135] on select "Select Role CP House Leader Support Staff Wake" at bounding box center [368, 138] width 338 height 24
select select "1091"
click at [199, 126] on select "Select Role CP House Leader Support Staff Wake" at bounding box center [368, 138] width 338 height 24
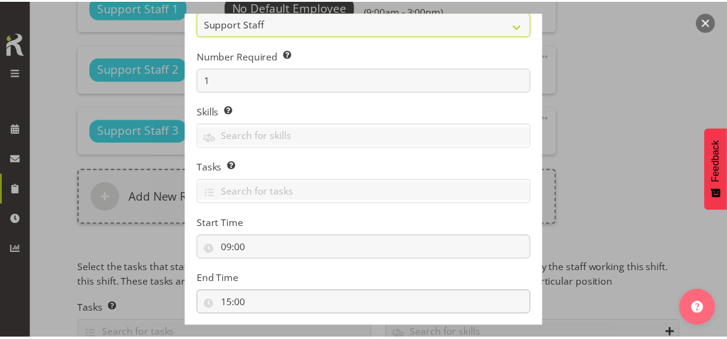
scroll to position [183, 0]
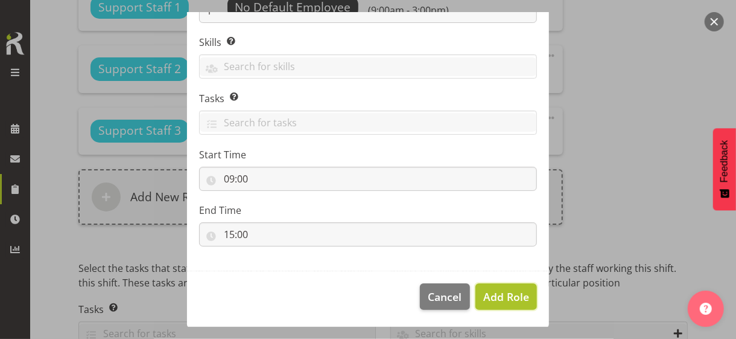
click at [497, 289] on span "Add Role" at bounding box center [506, 296] width 46 height 14
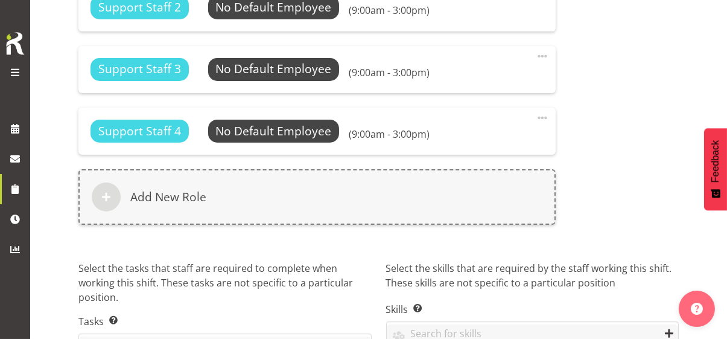
scroll to position [909, 0]
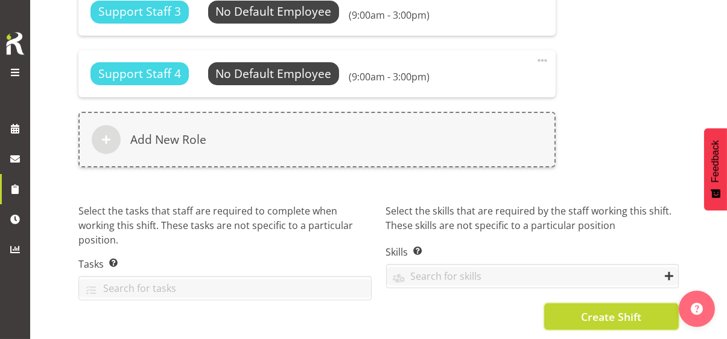
click at [595, 308] on span "Create Shift" at bounding box center [611, 316] width 60 height 16
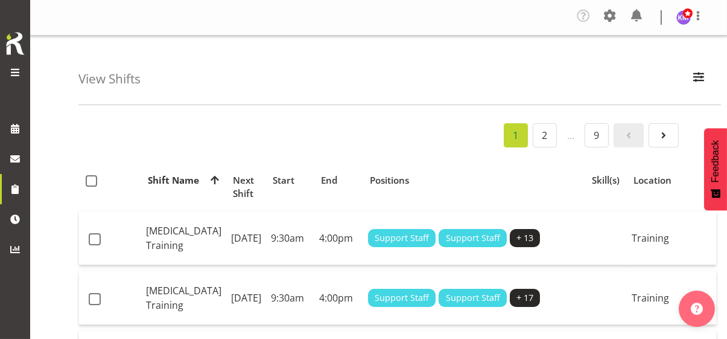
click at [11, 71] on span at bounding box center [15, 72] width 14 height 14
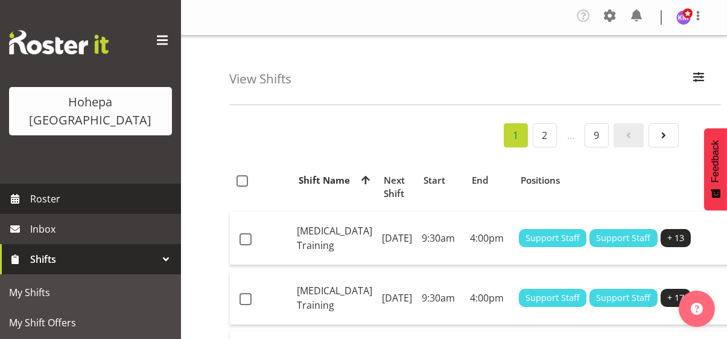
click at [49, 189] on span "Roster" at bounding box center [102, 198] width 145 height 18
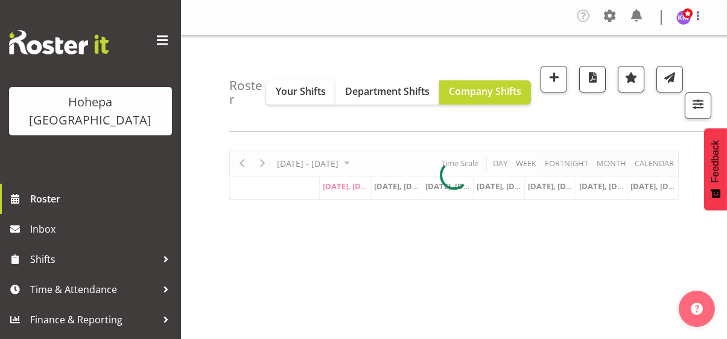
drag, startPoint x: 151, startPoint y: 135, endPoint x: 176, endPoint y: 139, distance: 25.8
click at [151, 134] on div "Hohepa [GEOGRAPHIC_DATA]" at bounding box center [90, 91] width 181 height 183
click at [191, 109] on div "Roster Your Shifts Department Shifts Company Shifts All Locations Clear [PERSON…" at bounding box center [454, 330] width 546 height 588
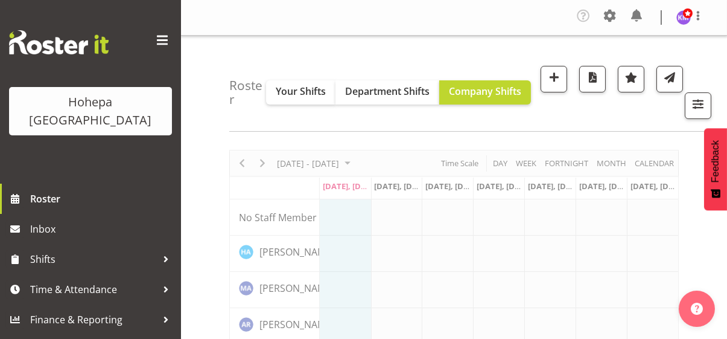
click at [161, 36] on span at bounding box center [162, 40] width 19 height 19
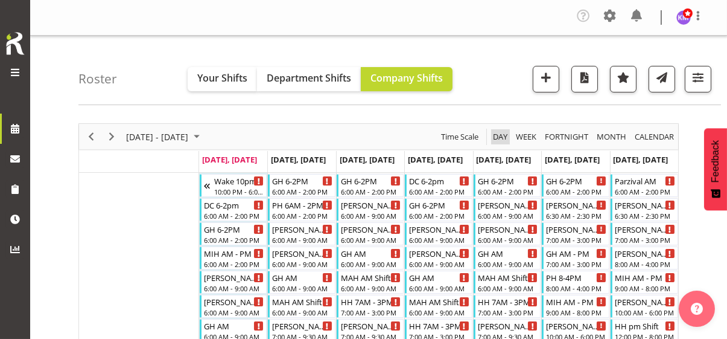
click at [497, 135] on span "Day" at bounding box center [500, 136] width 17 height 15
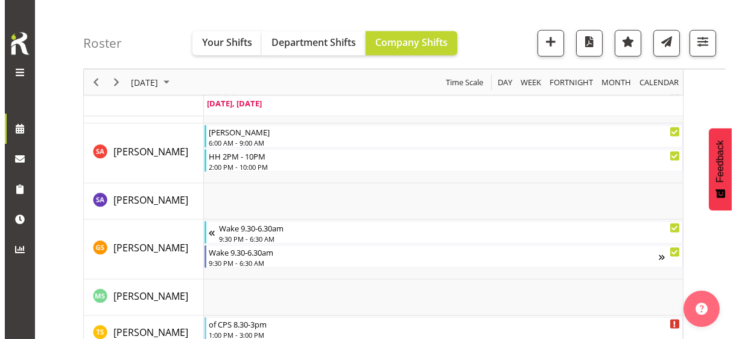
scroll to position [3560, 0]
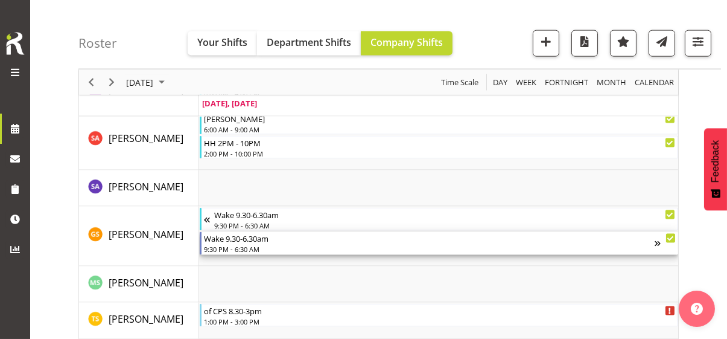
click at [246, 244] on div "9:30 PM - 6:30 AM" at bounding box center [429, 249] width 451 height 10
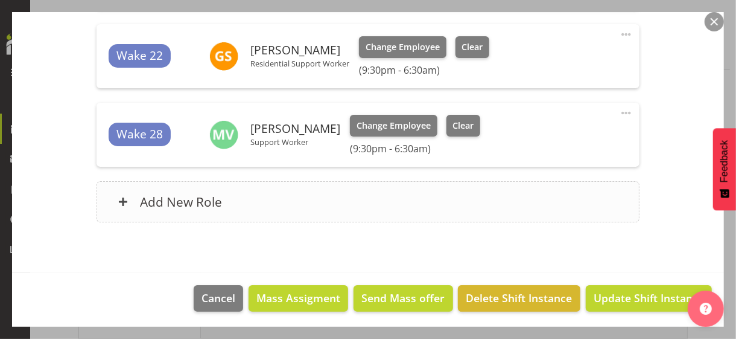
scroll to position [543, 0]
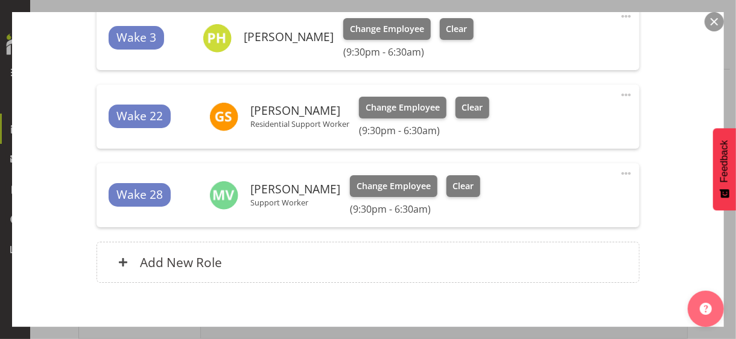
click at [619, 171] on span at bounding box center [626, 173] width 14 height 14
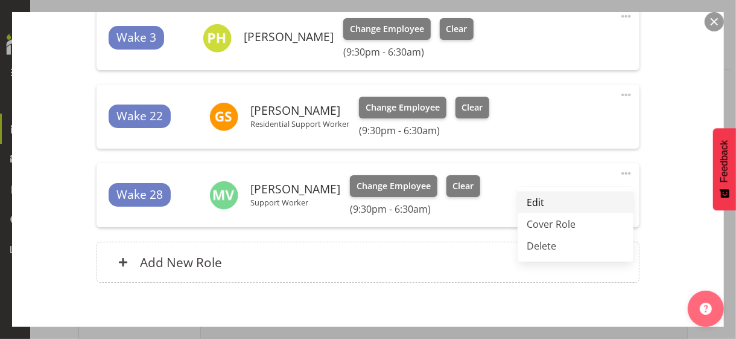
click at [541, 195] on link "Edit" at bounding box center [576, 202] width 116 height 22
select select "8"
select select "2025"
select select "21"
select select "30"
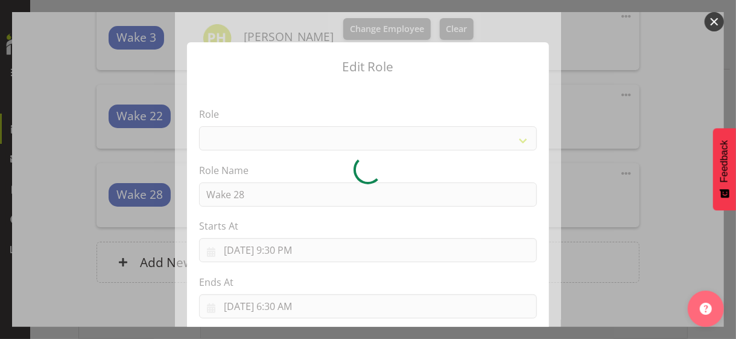
select select "1094"
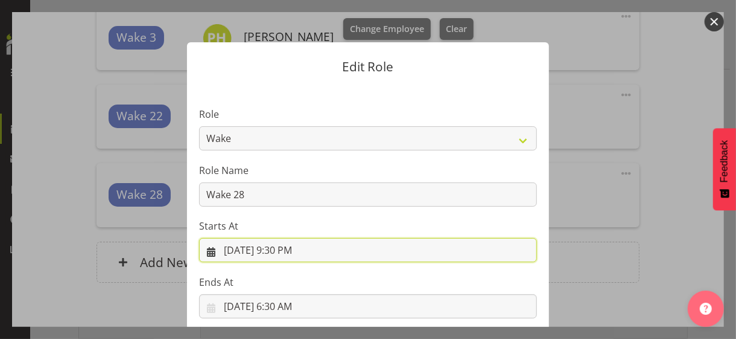
click at [283, 251] on input "9/1/2025, 9:30 PM" at bounding box center [368, 250] width 338 height 24
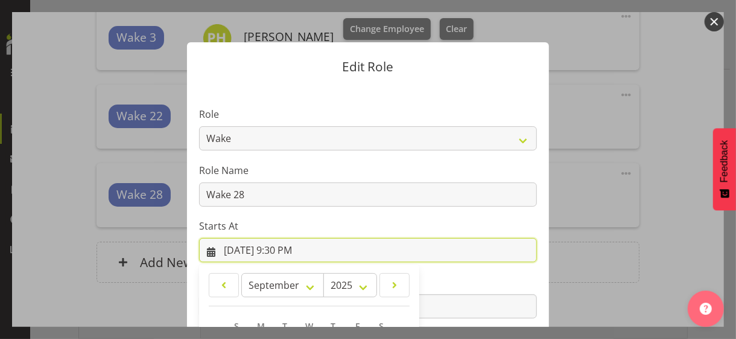
scroll to position [209, 0]
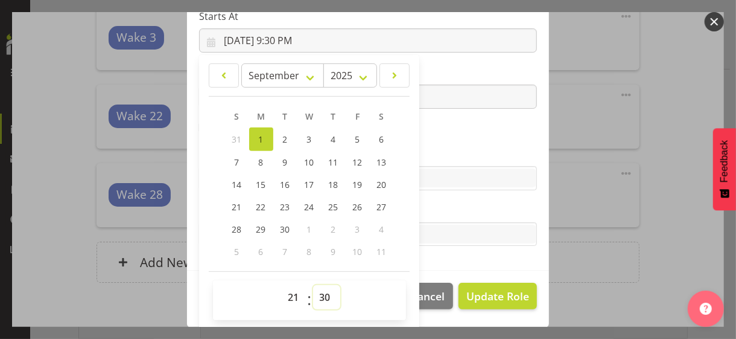
drag, startPoint x: 311, startPoint y: 290, endPoint x: 319, endPoint y: 285, distance: 9.1
click at [313, 289] on select "00 01 02 03 04 05 06 07 08 09 10 11 12 13 14 15 16 17 18 19 20 21 22 23 24 25 2…" at bounding box center [326, 297] width 27 height 24
click at [322, 290] on select "00 01 02 03 04 05 06 07 08 09 10 11 12 13 14 15 16 17 18 19 20 21 22 23 24 25 2…" at bounding box center [326, 297] width 27 height 24
select select "0"
click at [313, 285] on select "00 01 02 03 04 05 06 07 08 09 10 11 12 13 14 15 16 17 18 19 20 21 22 23 24 25 2…" at bounding box center [326, 297] width 27 height 24
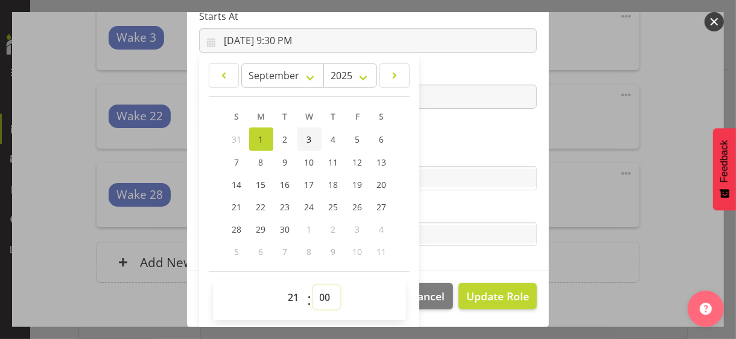
type input "9/1/2025, 9:00 PM"
click at [433, 128] on section "Role CP House Leader Support Staff Wake Role Name Wake 28 Starts At 9/1/2025, 9…" at bounding box center [368, 73] width 362 height 395
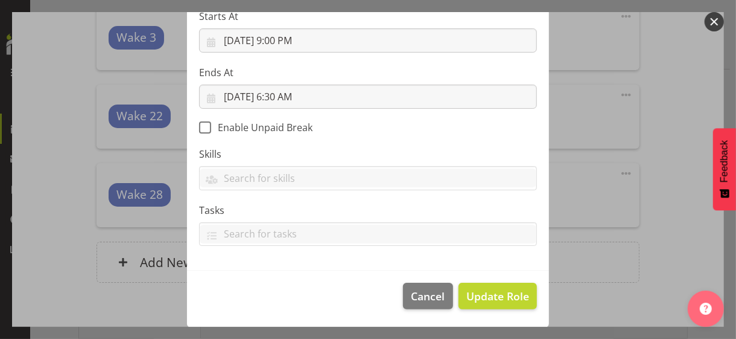
scroll to position [209, 0]
click at [480, 290] on span "Update Role" at bounding box center [497, 296] width 63 height 16
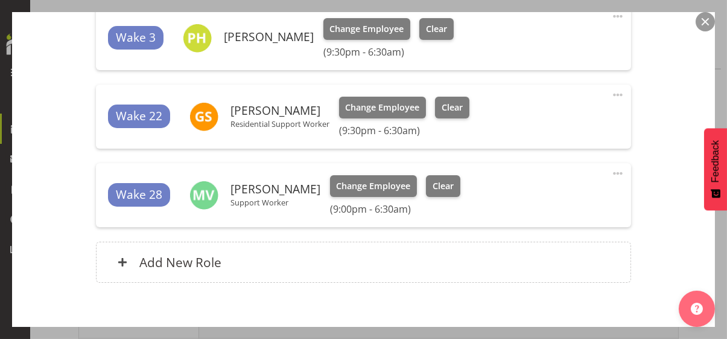
drag, startPoint x: 605, startPoint y: 92, endPoint x: 570, endPoint y: 101, distance: 36.3
click at [611, 92] on span at bounding box center [618, 94] width 14 height 14
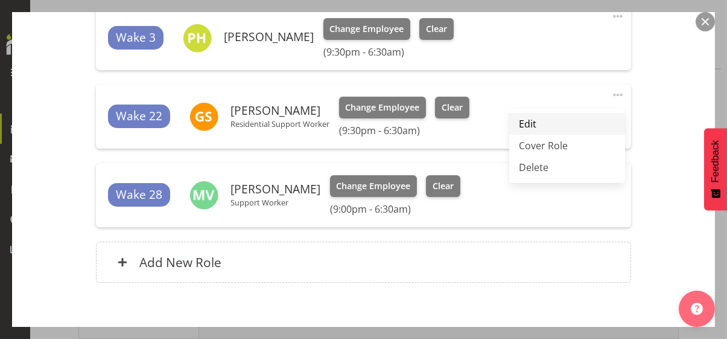
click at [527, 117] on link "Edit" at bounding box center [567, 124] width 116 height 22
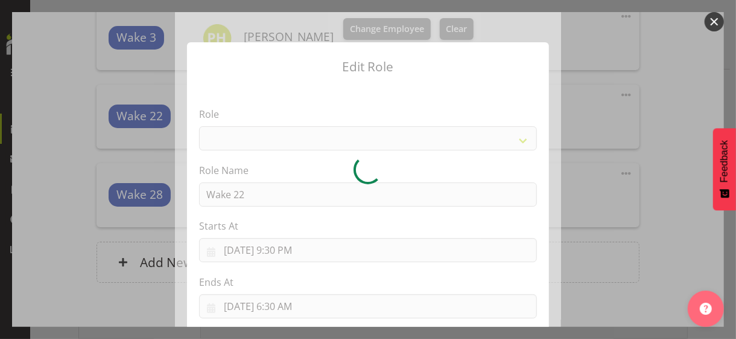
select select "1094"
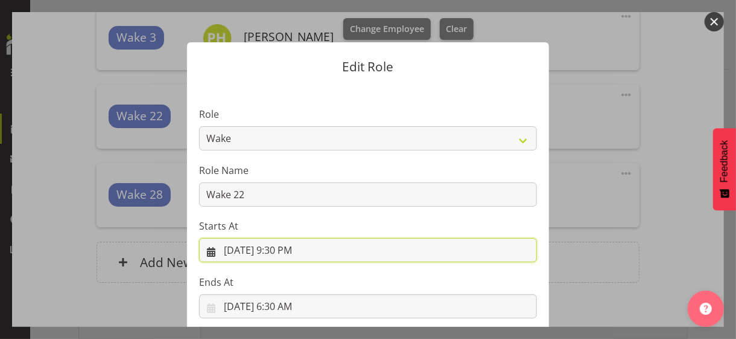
click at [279, 250] on input "9/1/2025, 9:30 PM" at bounding box center [368, 250] width 338 height 24
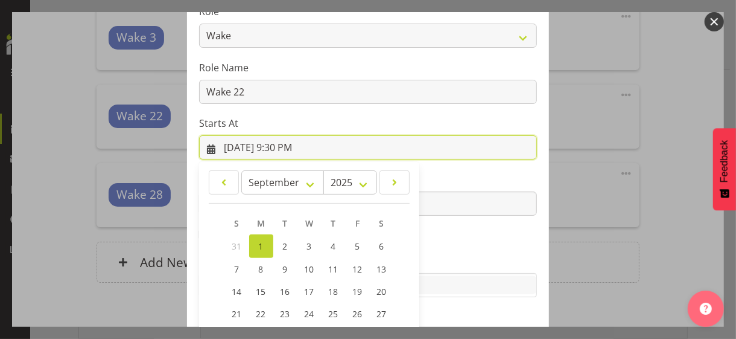
scroll to position [209, 0]
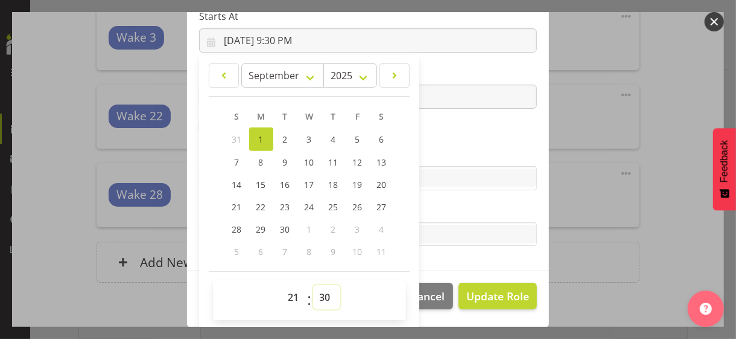
drag, startPoint x: 317, startPoint y: 296, endPoint x: 319, endPoint y: 285, distance: 11.0
click at [318, 293] on select "00 01 02 03 04 05 06 07 08 09 10 11 12 13 14 15 16 17 18 19 20 21 22 23 24 25 2…" at bounding box center [326, 297] width 27 height 24
select select "0"
click at [313, 285] on select "00 01 02 03 04 05 06 07 08 09 10 11 12 13 14 15 16 17 18 19 20 21 22 23 24 25 2…" at bounding box center [326, 297] width 27 height 24
type input "9/1/2025, 9:00 PM"
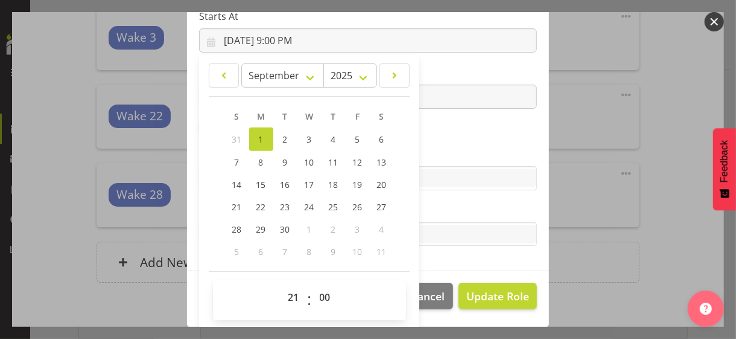
drag, startPoint x: 425, startPoint y: 121, endPoint x: 438, endPoint y: 139, distance: 22.0
click at [426, 122] on section "Role CP House Leader Support Staff Wake Role Name Wake 22 Starts At 9/1/2025, 9…" at bounding box center [368, 73] width 362 height 395
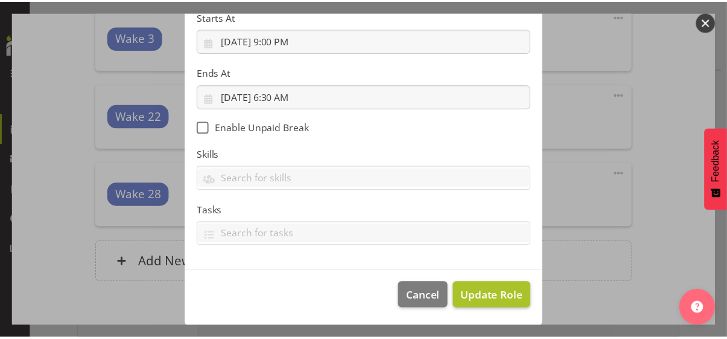
scroll to position [209, 0]
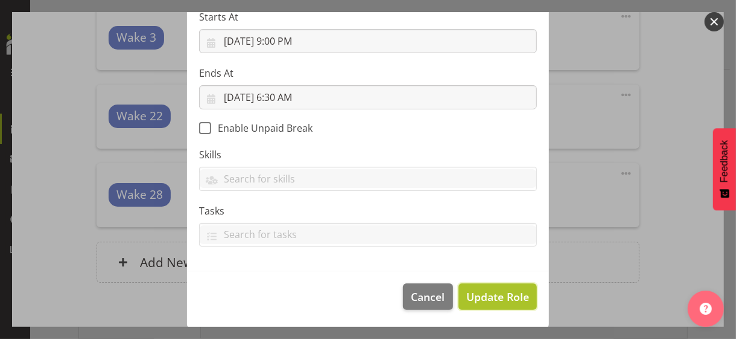
click at [490, 296] on span "Update Role" at bounding box center [497, 296] width 63 height 16
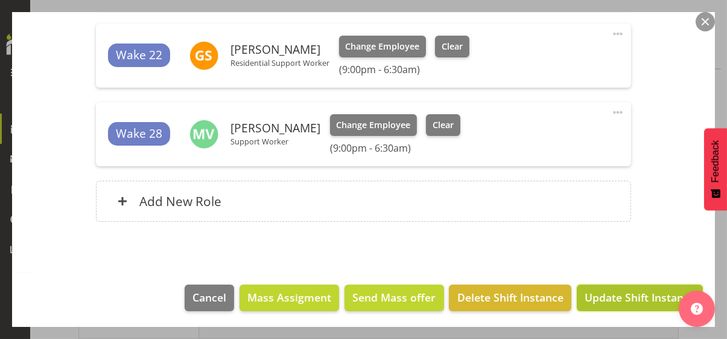
click at [622, 292] on span "Update Shift Instance" at bounding box center [640, 297] width 110 height 16
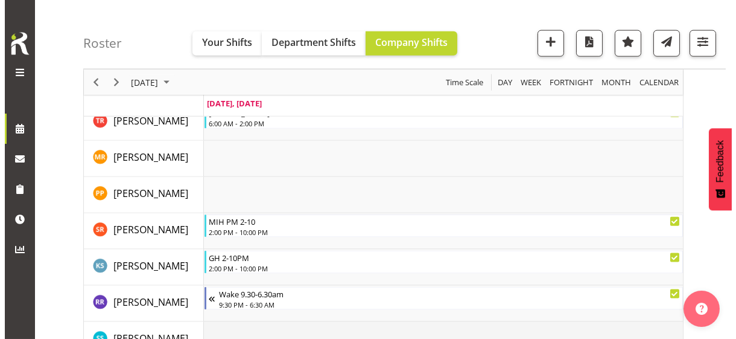
scroll to position [3319, 0]
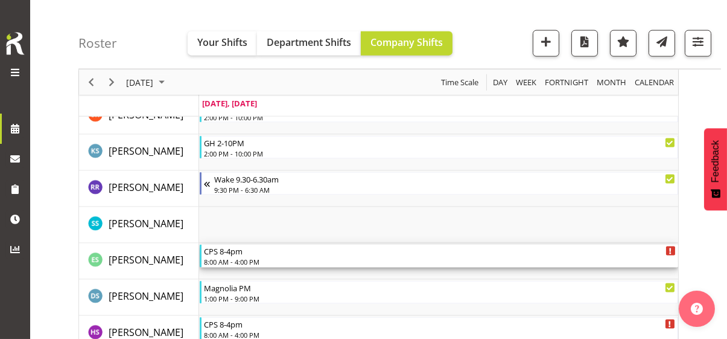
click at [241, 258] on div "8:00 AM - 4:00 PM" at bounding box center [440, 261] width 472 height 10
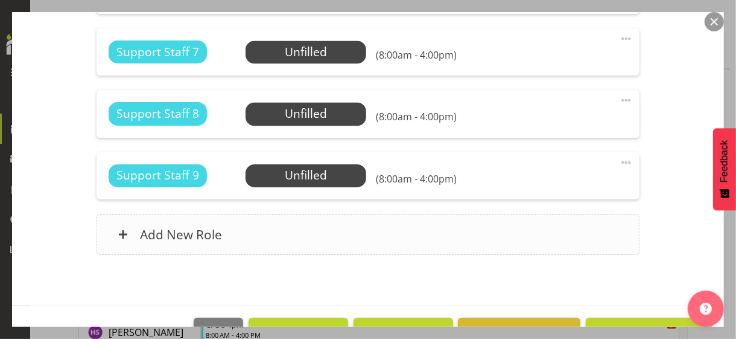
scroll to position [1288, 0]
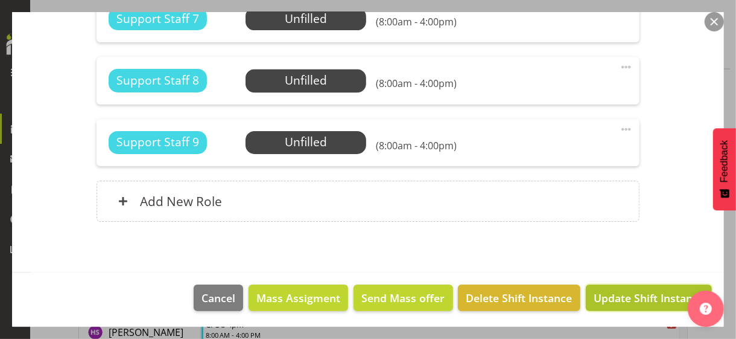
click at [637, 295] on span "Update Shift Instance" at bounding box center [649, 298] width 110 height 16
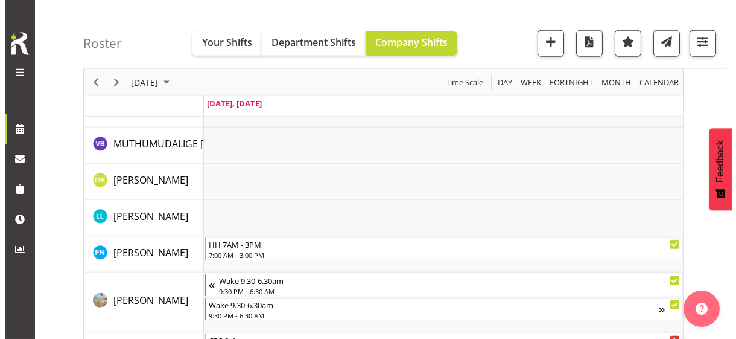
scroll to position [2715, 0]
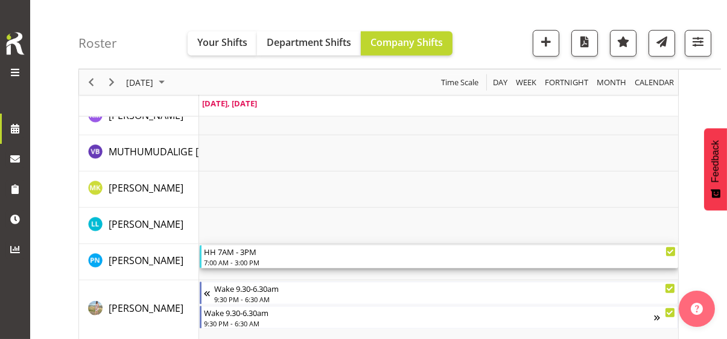
click at [250, 259] on div "7:00 AM - 3:00 PM" at bounding box center [440, 262] width 472 height 10
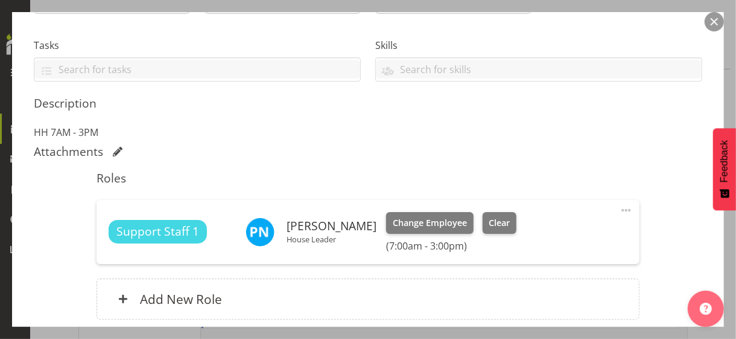
scroll to position [241, 0]
click at [619, 208] on span at bounding box center [626, 209] width 14 height 14
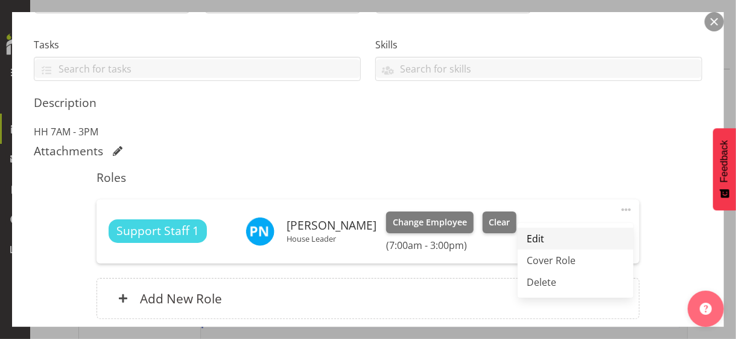
click at [535, 240] on link "Edit" at bounding box center [576, 238] width 116 height 22
select select "8"
select select "2025"
select select "15"
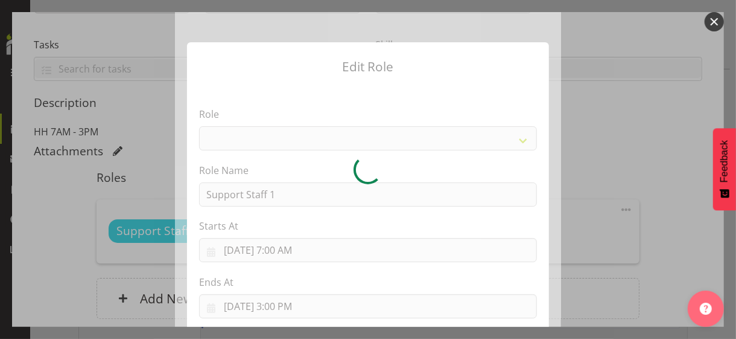
select select "1091"
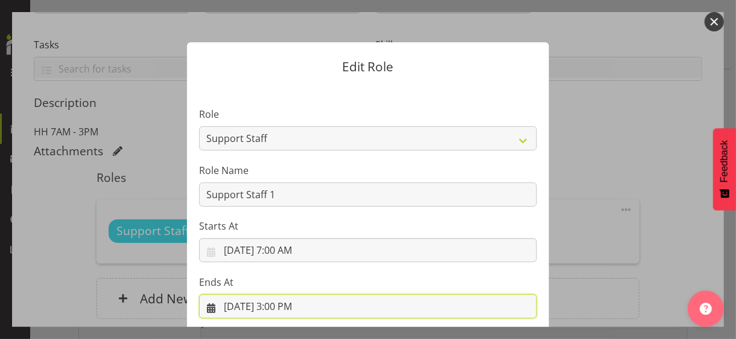
click at [280, 304] on input "9/1/2025, 3:00 PM" at bounding box center [368, 306] width 338 height 24
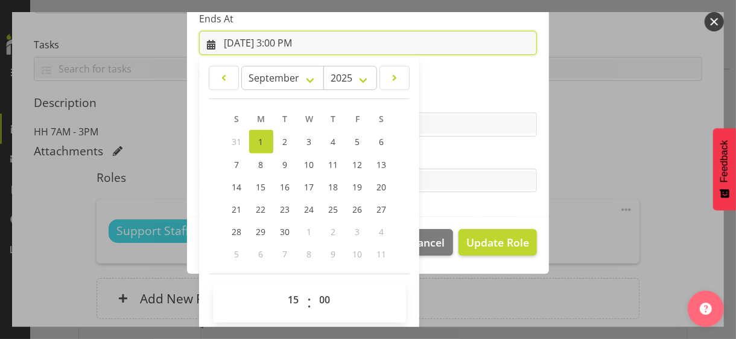
scroll to position [266, 0]
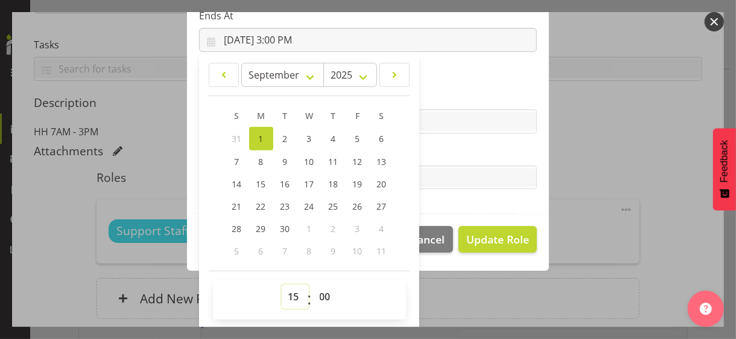
drag, startPoint x: 288, startPoint y: 292, endPoint x: 289, endPoint y: 286, distance: 6.1
click at [289, 288] on select "00 01 02 03 04 05 06 07 08 09 10 11 12 13 14 15 16 17 18 19 20 21 22 23" at bounding box center [295, 296] width 27 height 24
select select "9"
click at [282, 284] on select "00 01 02 03 04 05 06 07 08 09 10 11 12 13 14 15 16 17 18 19 20 21 22 23" at bounding box center [295, 296] width 27 height 24
type input "9/1/2025, 9:00 AM"
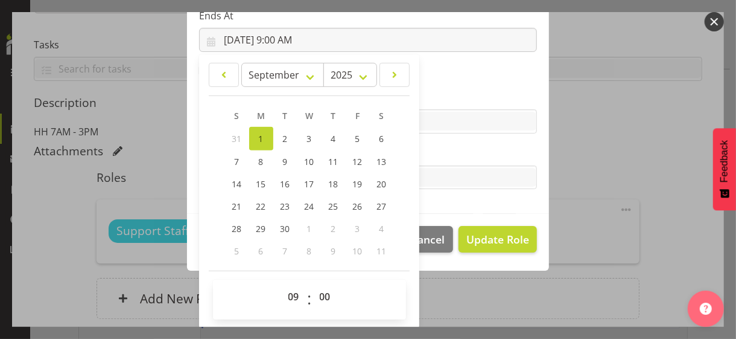
click at [439, 156] on label "Tasks" at bounding box center [368, 153] width 338 height 14
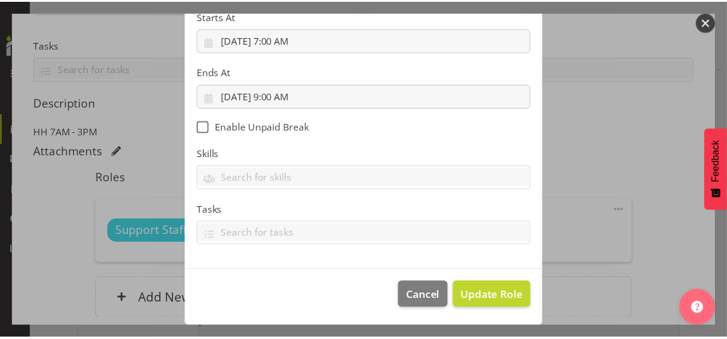
scroll to position [209, 0]
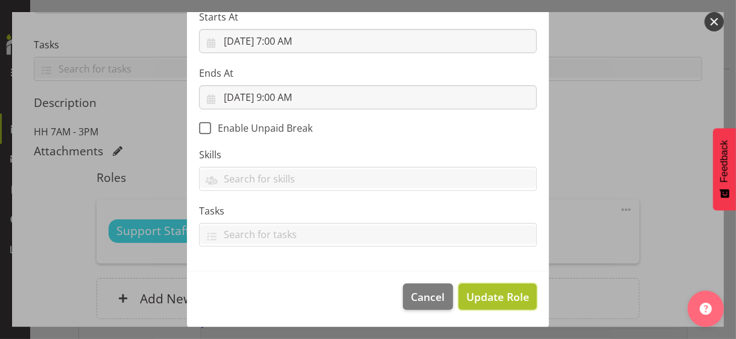
click at [497, 297] on span "Update Role" at bounding box center [497, 296] width 63 height 16
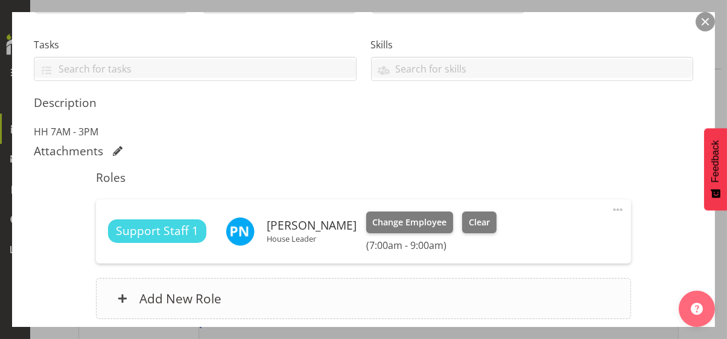
scroll to position [339, 0]
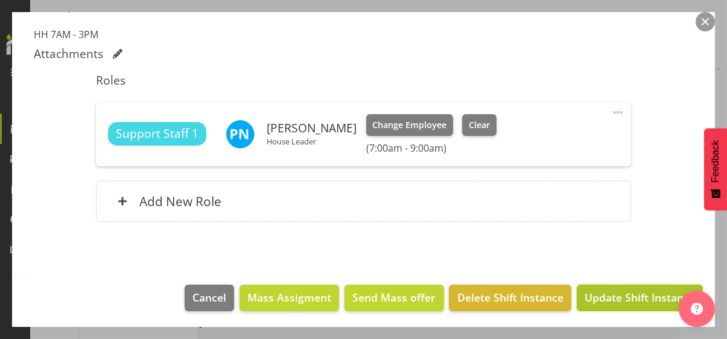
click at [622, 300] on span "Update Shift Instance" at bounding box center [640, 297] width 110 height 16
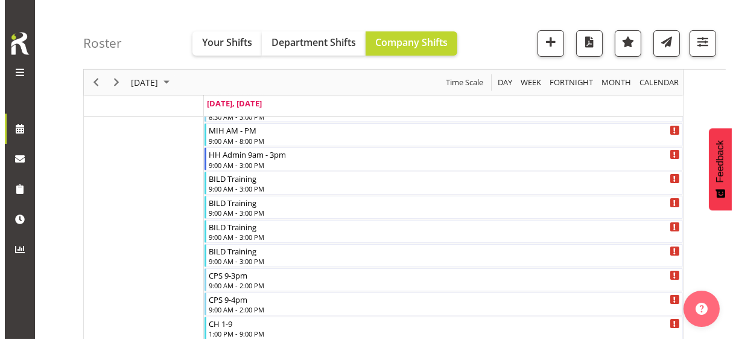
scroll to position [543, 0]
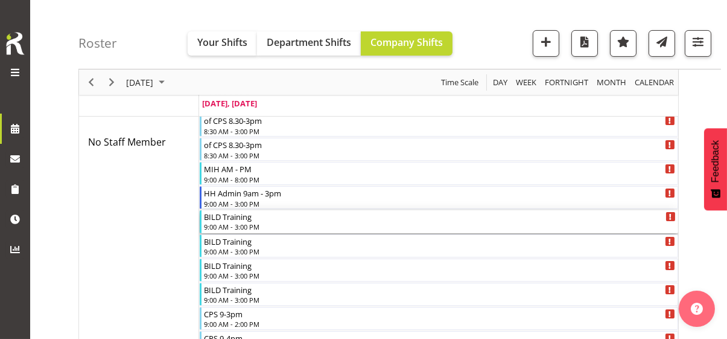
click at [237, 224] on div "9:00 AM - 3:00 PM" at bounding box center [440, 226] width 472 height 10
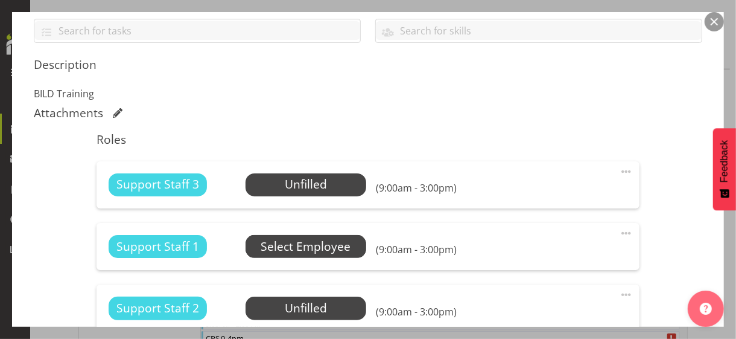
scroll to position [302, 0]
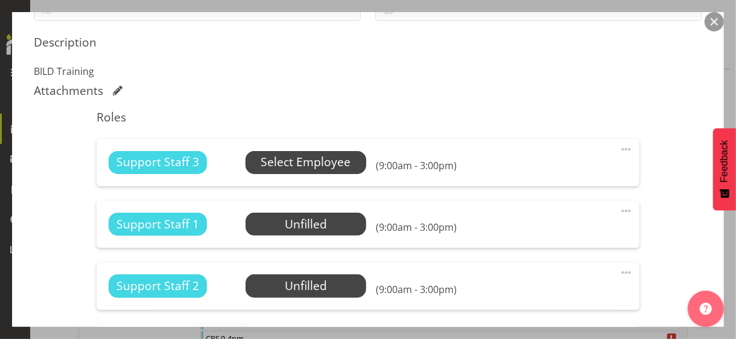
click at [300, 166] on span "Select Employee" at bounding box center [306, 161] width 90 height 17
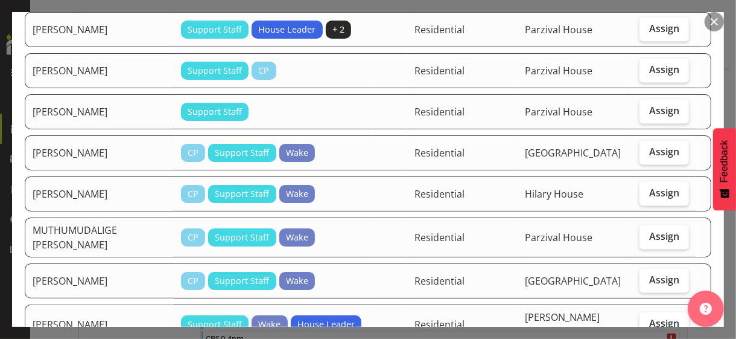
scroll to position [905, 0]
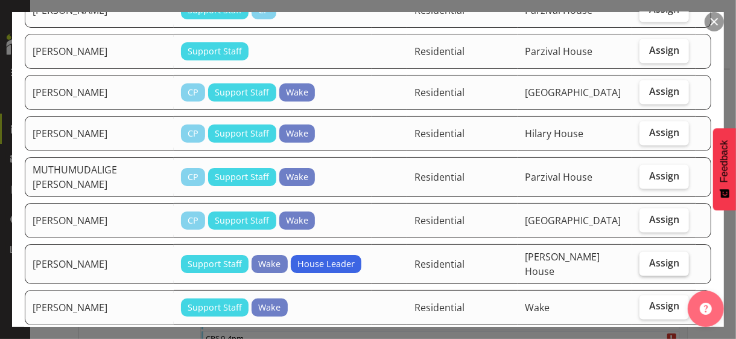
click at [651, 256] on span "Assign" at bounding box center [664, 262] width 30 height 12
click at [647, 259] on input "Assign" at bounding box center [644, 263] width 8 height 8
checkbox input "true"
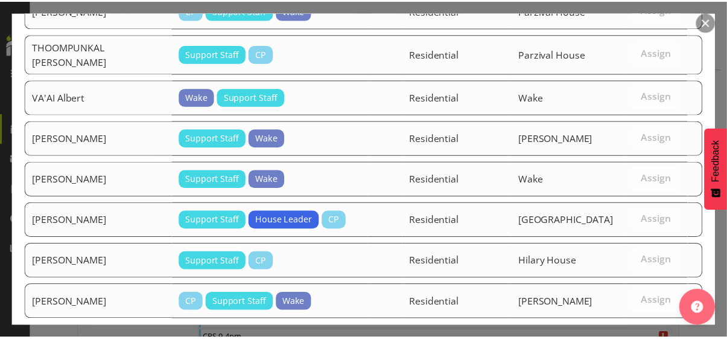
scroll to position [1738, 0]
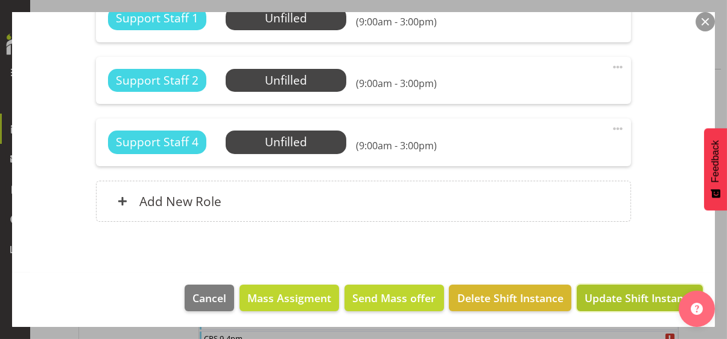
click at [641, 297] on span "Update Shift Instance" at bounding box center [640, 298] width 110 height 16
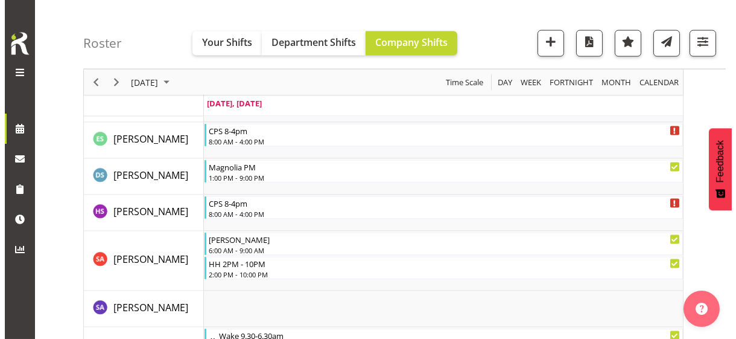
scroll to position [3498, 0]
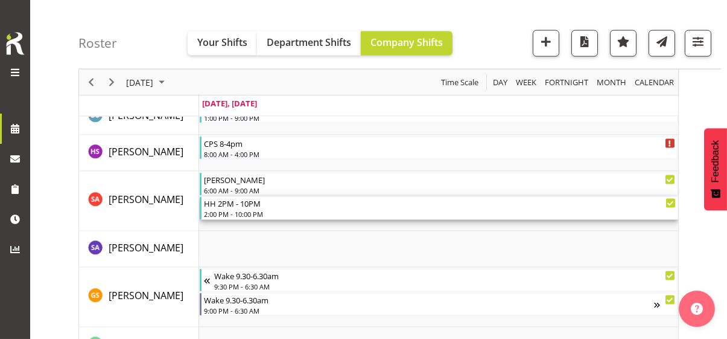
click at [241, 213] on div "2:00 PM - 10:00 PM" at bounding box center [440, 214] width 472 height 10
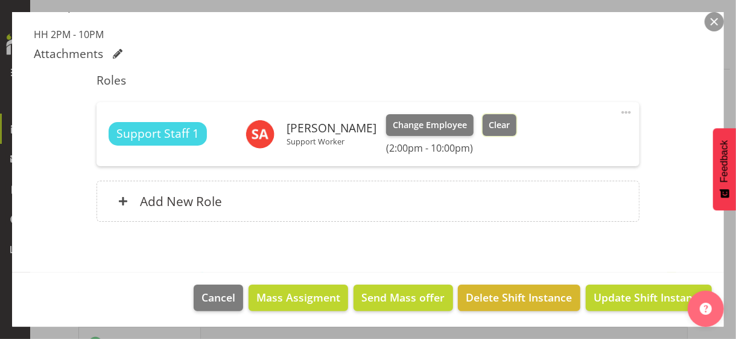
drag, startPoint x: 513, startPoint y: 127, endPoint x: 537, endPoint y: 153, distance: 35.5
click at [510, 127] on span "Clear" at bounding box center [499, 124] width 21 height 13
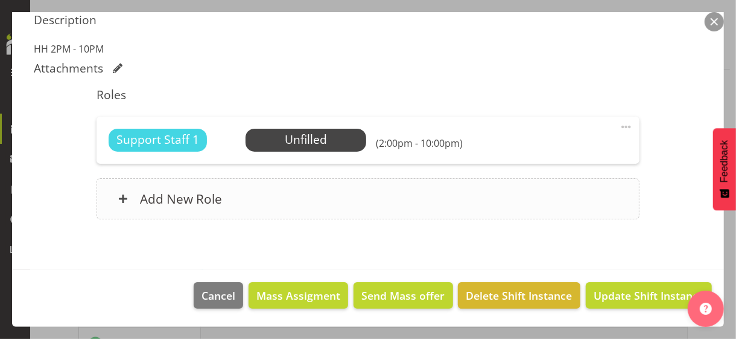
scroll to position [322, 0]
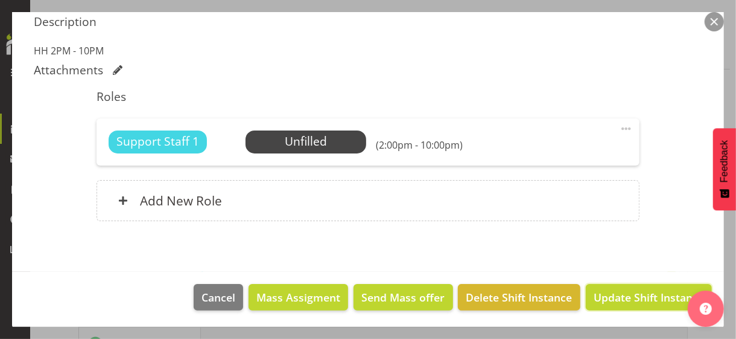
click at [612, 294] on span "Update Shift Instance" at bounding box center [649, 297] width 110 height 16
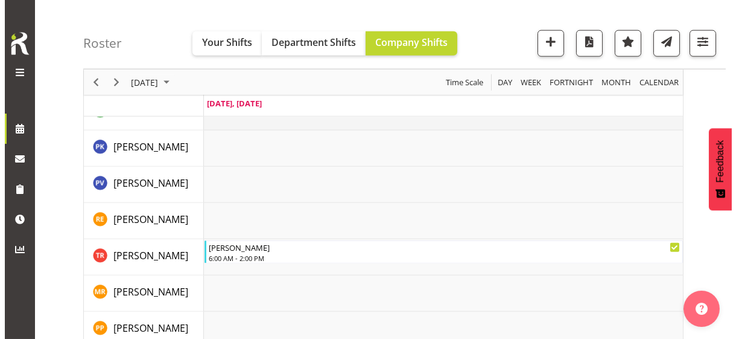
scroll to position [2980, 0]
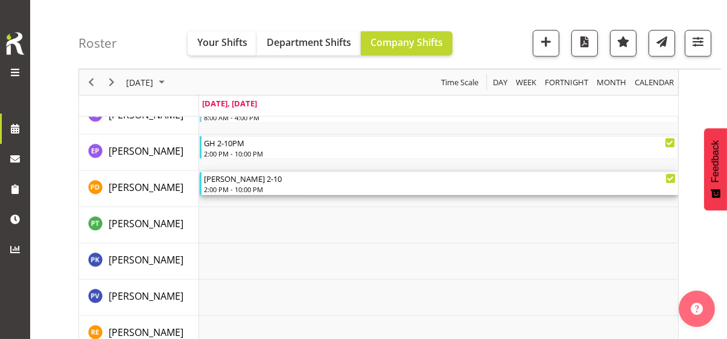
click at [245, 186] on div "2:00 PM - 10:00 PM" at bounding box center [440, 189] width 472 height 10
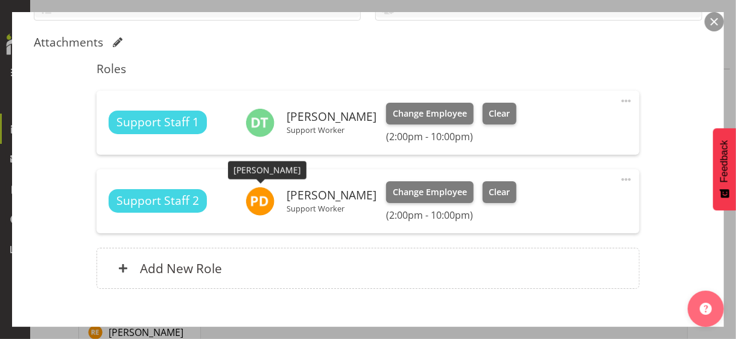
scroll to position [369, 0]
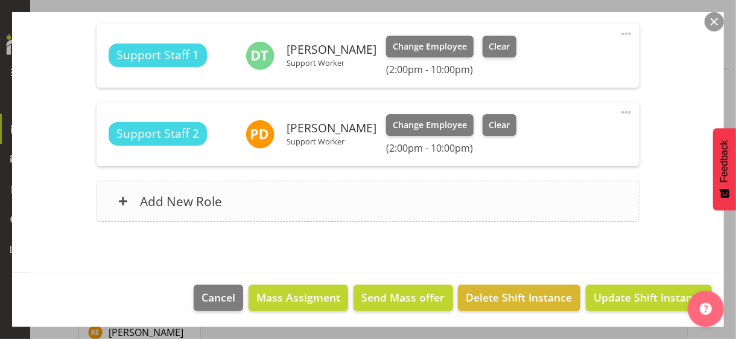
click at [278, 208] on div "Add New Role" at bounding box center [368, 200] width 542 height 41
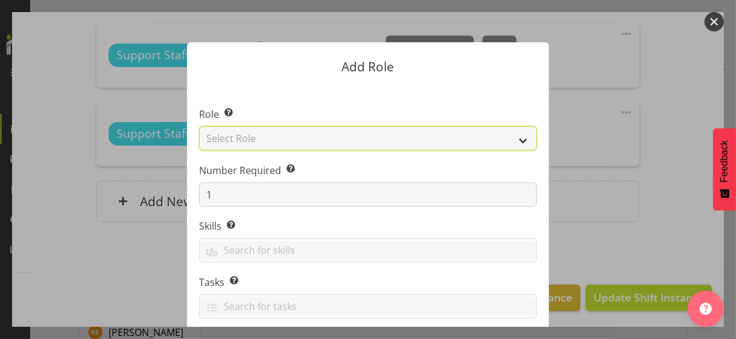
click at [251, 138] on select "Select Role CP House Leader Support Staff Wake" at bounding box center [368, 138] width 338 height 24
select select "1091"
click at [199, 126] on select "Select Role CP House Leader Support Staff Wake" at bounding box center [368, 138] width 338 height 24
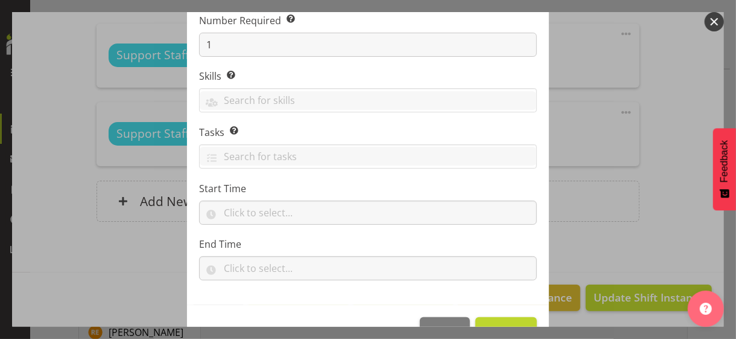
scroll to position [183, 0]
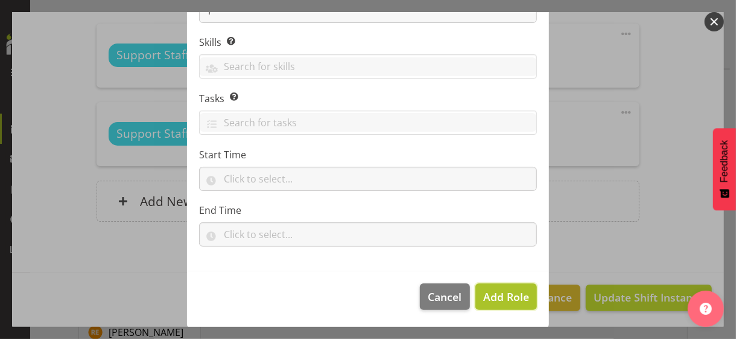
click at [495, 293] on span "Add Role" at bounding box center [506, 296] width 46 height 14
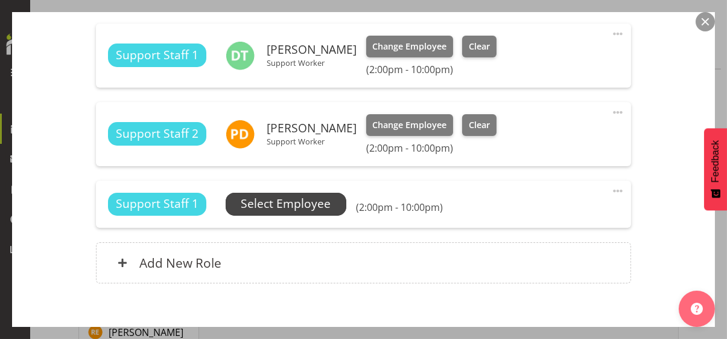
click at [294, 200] on span "Select Employee" at bounding box center [286, 203] width 90 height 17
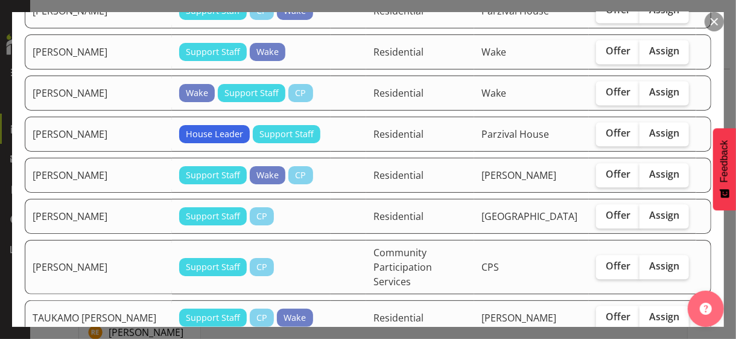
scroll to position [1327, 0]
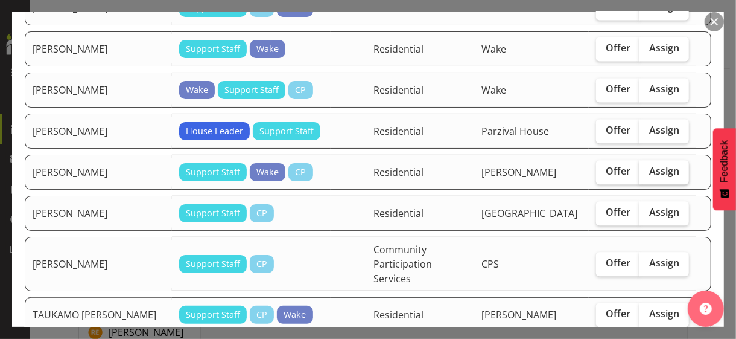
click at [657, 179] on label "Assign" at bounding box center [664, 172] width 49 height 24
click at [647, 175] on input "Assign" at bounding box center [644, 171] width 8 height 8
checkbox input "true"
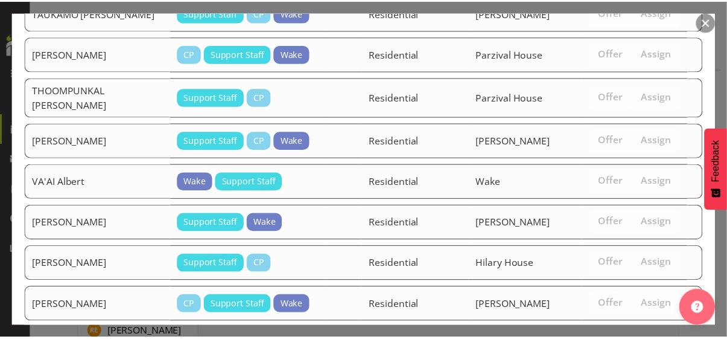
scroll to position [1746, 0]
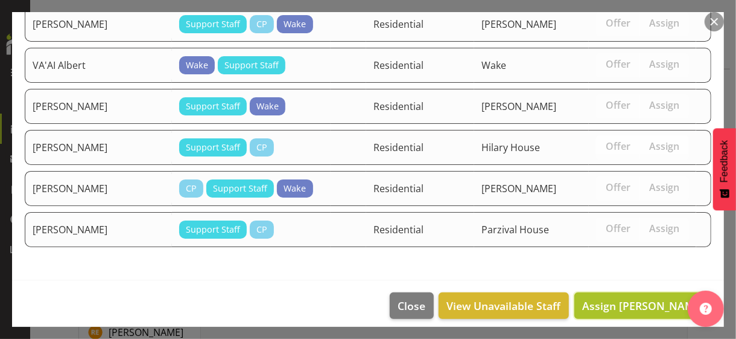
click at [641, 298] on span "Assign SHRESTHA Anjana" at bounding box center [643, 305] width 122 height 14
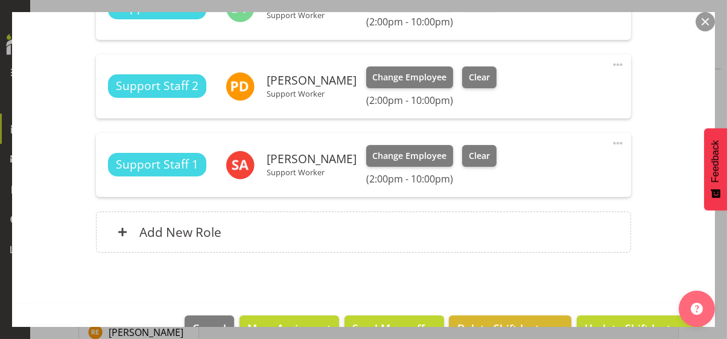
scroll to position [447, 0]
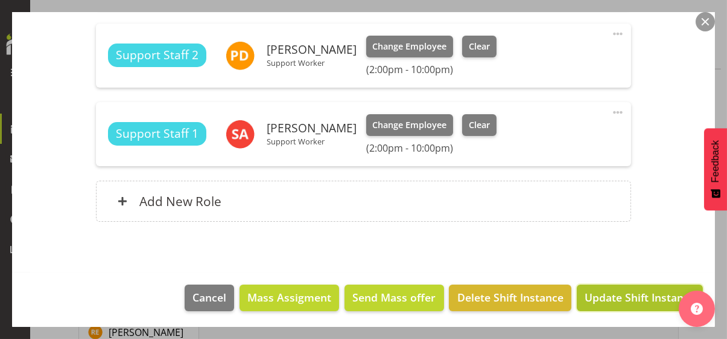
click at [634, 296] on span "Update Shift Instance" at bounding box center [640, 297] width 110 height 16
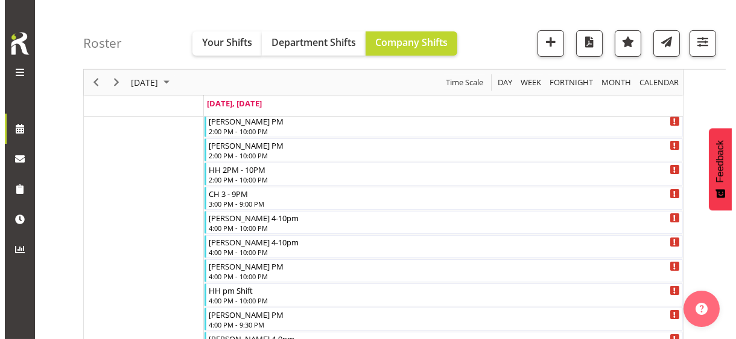
scroll to position [888, 0]
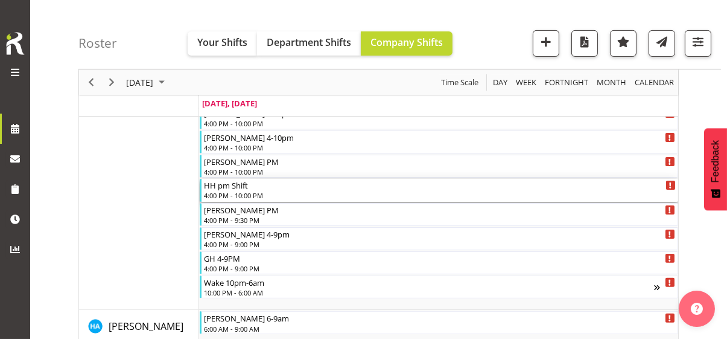
click at [245, 193] on div "4:00 PM - 10:00 PM" at bounding box center [440, 195] width 472 height 10
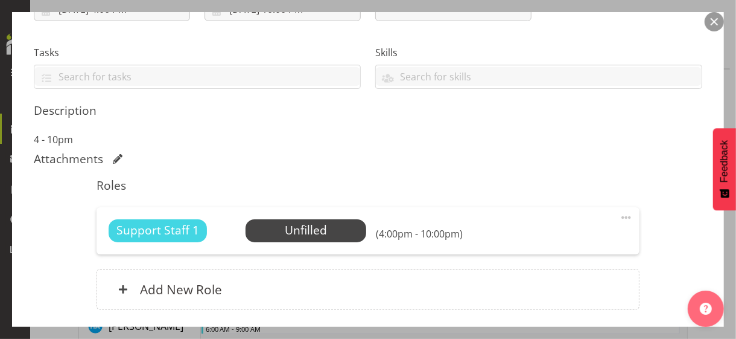
scroll to position [302, 0]
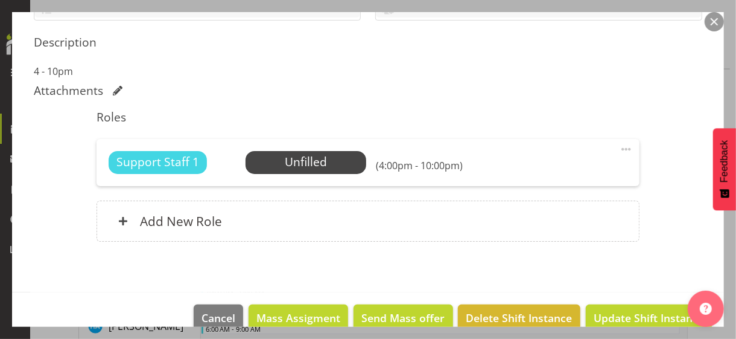
click at [619, 142] on span at bounding box center [626, 149] width 14 height 14
click at [539, 169] on link "Edit" at bounding box center [576, 178] width 116 height 22
select select "8"
select select "2025"
select select "16"
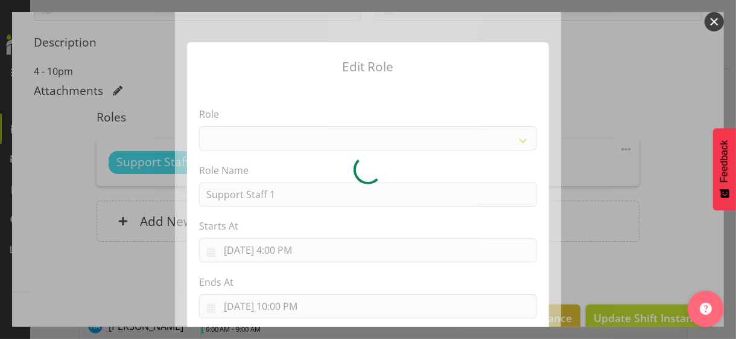
select select "1091"
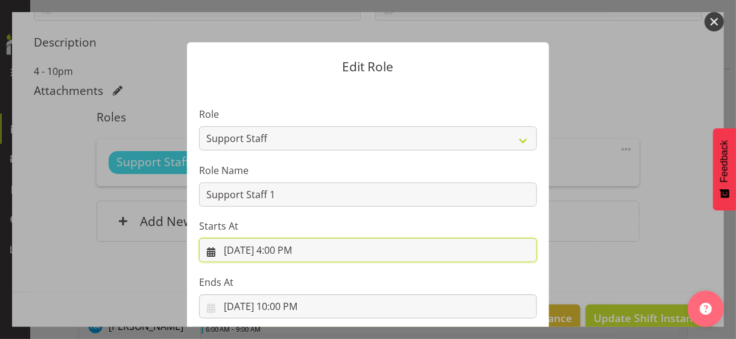
click at [280, 251] on input "9/1/2025, 4:00 PM" at bounding box center [368, 250] width 338 height 24
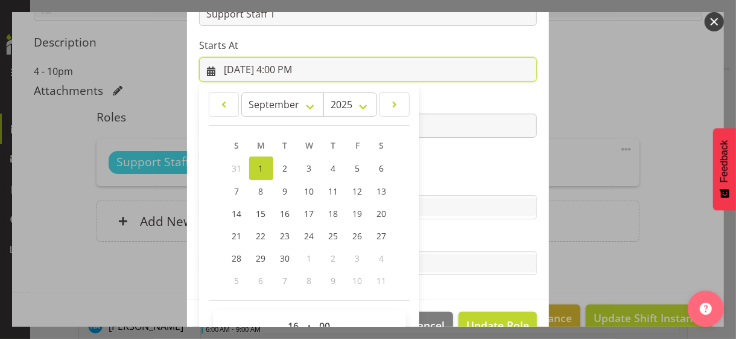
scroll to position [209, 0]
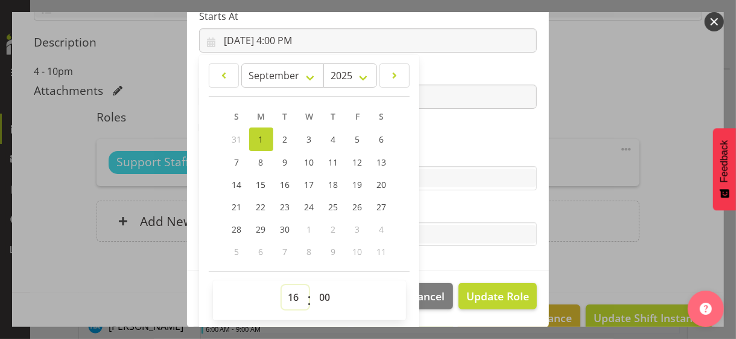
click at [286, 293] on select "00 01 02 03 04 05 06 07 08 09 10 11 12 13 14 15 16 17 18 19 20 21 22 23" at bounding box center [295, 297] width 27 height 24
select select "15"
click at [282, 285] on select "00 01 02 03 04 05 06 07 08 09 10 11 12 13 14 15 16 17 18 19 20 21 22 23" at bounding box center [295, 297] width 27 height 24
type input "9/1/2025, 3:00 PM"
drag, startPoint x: 448, startPoint y: 151, endPoint x: 456, endPoint y: 168, distance: 18.4
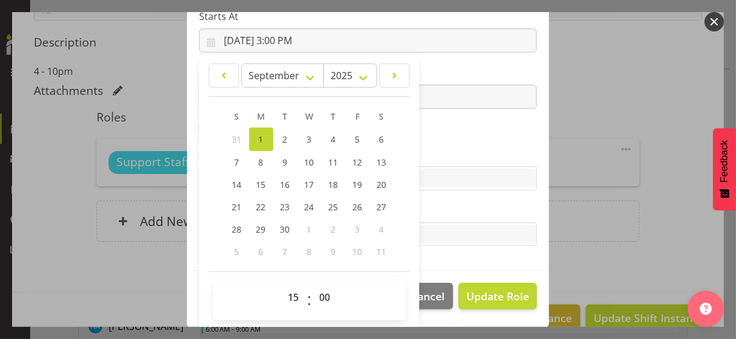
click at [449, 151] on label "Skills" at bounding box center [368, 154] width 338 height 14
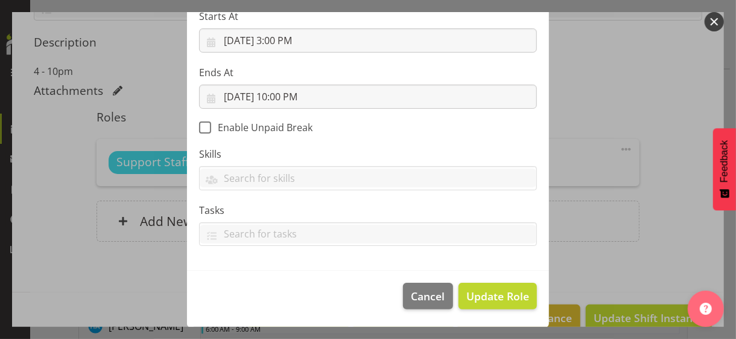
scroll to position [209, 0]
click at [489, 294] on span "Update Role" at bounding box center [497, 296] width 63 height 16
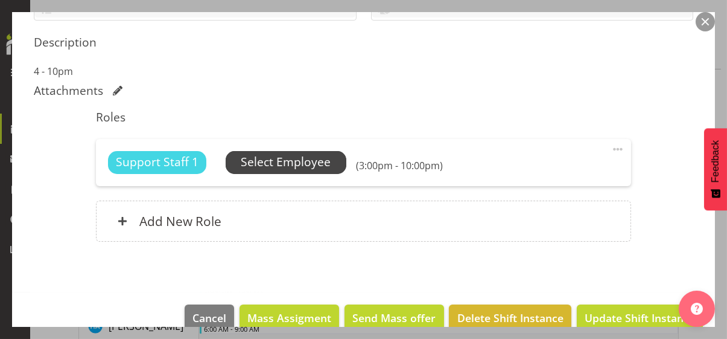
click at [310, 161] on span "Select Employee" at bounding box center [286, 161] width 90 height 17
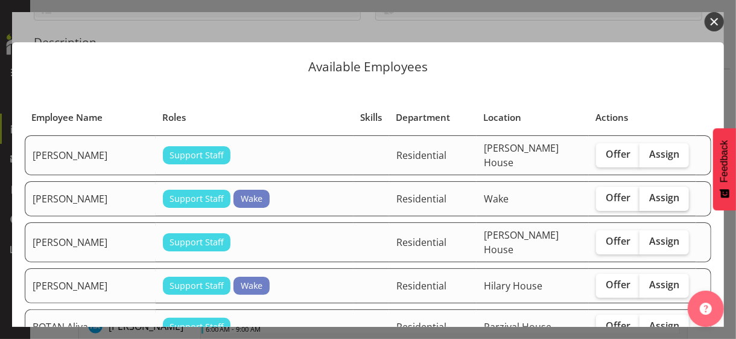
click at [653, 195] on span "Assign" at bounding box center [664, 197] width 30 height 12
click at [647, 195] on input "Assign" at bounding box center [644, 198] width 8 height 8
checkbox input "true"
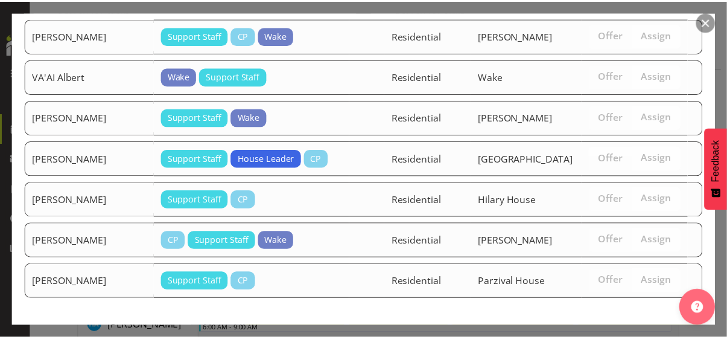
scroll to position [1860, 0]
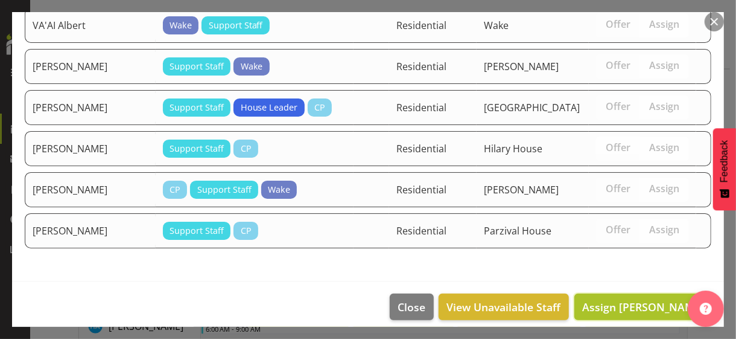
click at [634, 299] on span "Assign [PERSON_NAME]" at bounding box center [643, 306] width 122 height 14
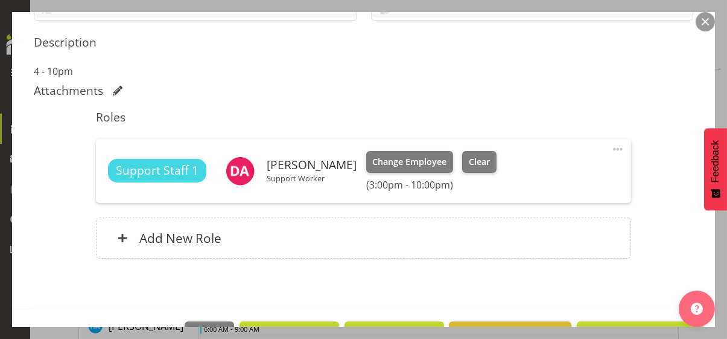
scroll to position [339, 0]
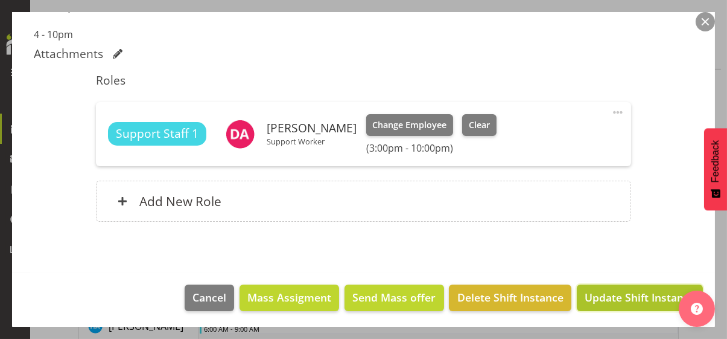
click at [623, 296] on span "Update Shift Instance" at bounding box center [640, 297] width 110 height 16
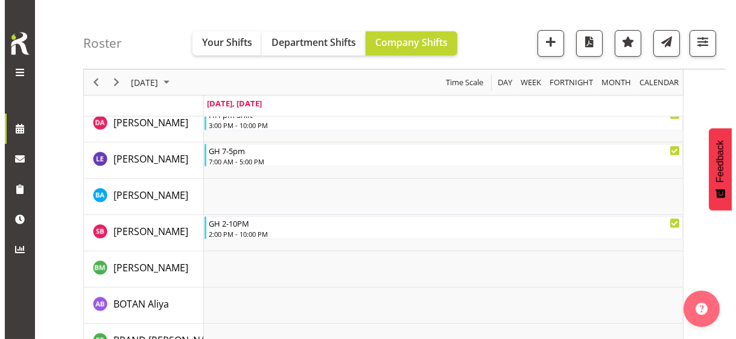
scroll to position [1092, 0]
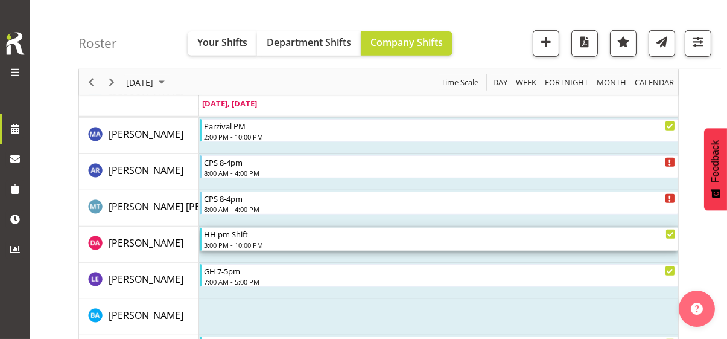
click at [247, 241] on div "3:00 PM - 10:00 PM" at bounding box center [440, 245] width 472 height 10
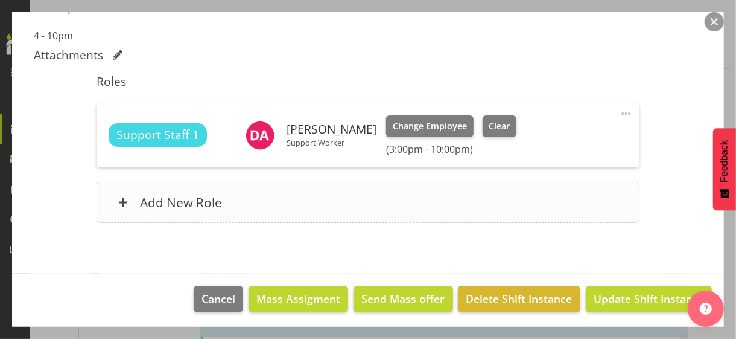
scroll to position [339, 0]
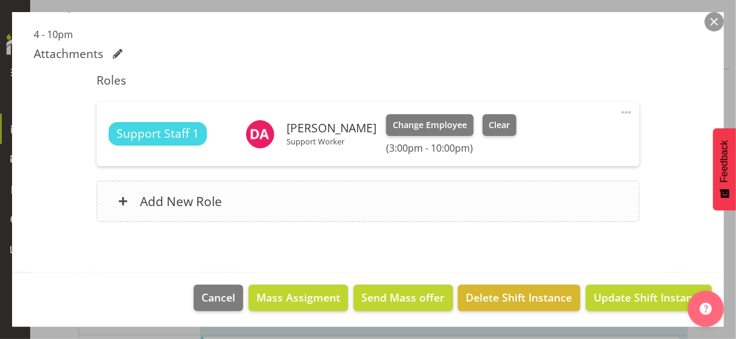
click at [279, 199] on div "Add New Role" at bounding box center [368, 200] width 542 height 41
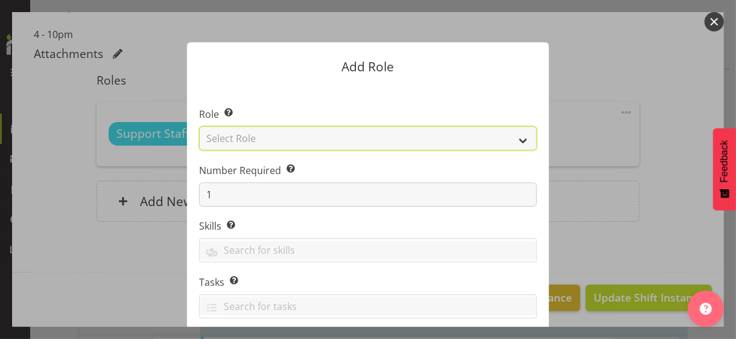
click at [257, 137] on select "Select Role CP House Leader Support Staff Wake" at bounding box center [368, 138] width 338 height 24
select select "1091"
click at [199, 126] on select "Select Role CP House Leader Support Staff Wake" at bounding box center [368, 138] width 338 height 24
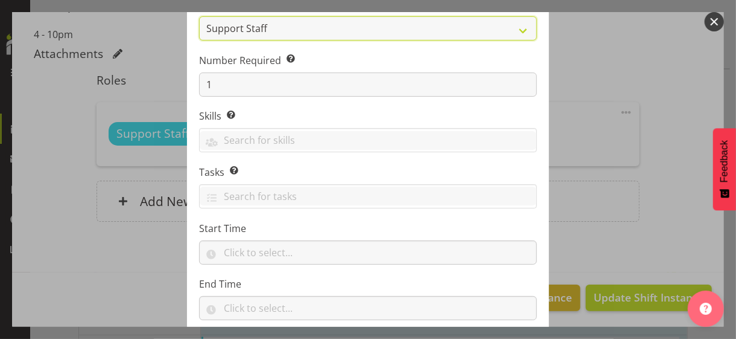
scroll to position [183, 0]
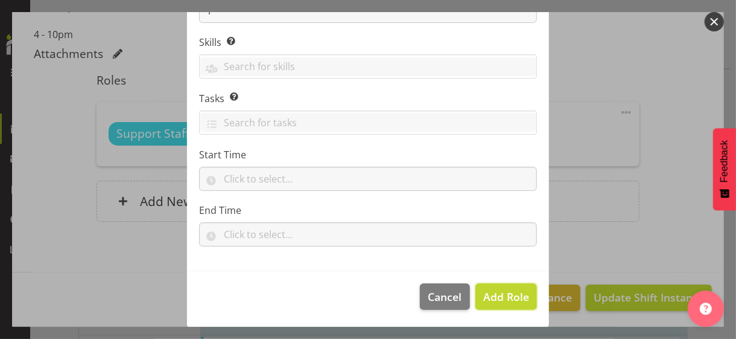
drag, startPoint x: 507, startPoint y: 297, endPoint x: 525, endPoint y: 261, distance: 40.5
click at [507, 296] on span "Add Role" at bounding box center [506, 296] width 46 height 14
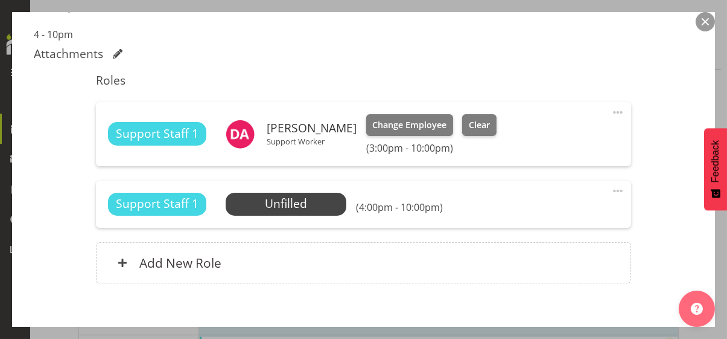
click at [611, 186] on span at bounding box center [618, 190] width 14 height 14
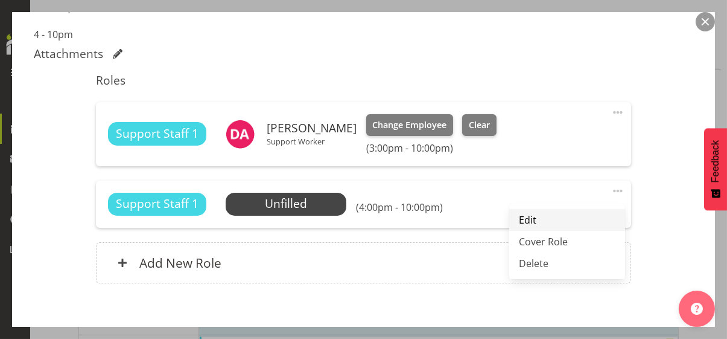
click at [543, 212] on link "Edit" at bounding box center [567, 220] width 116 height 22
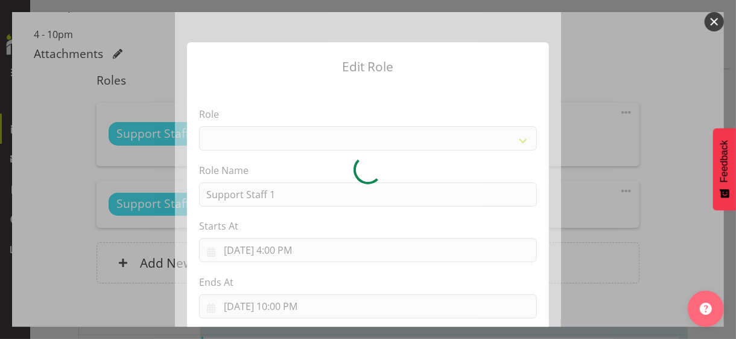
select select "1091"
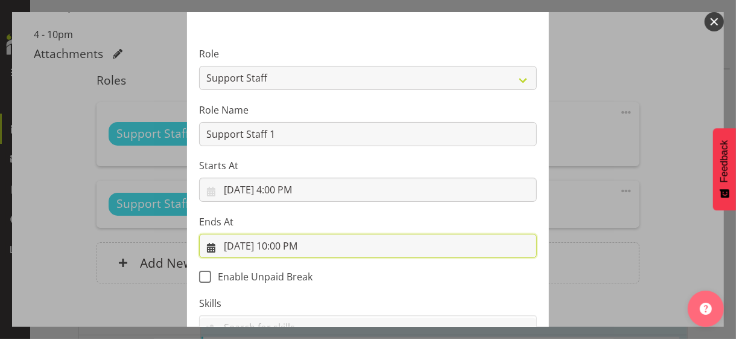
click at [282, 245] on input "9/1/2025, 10:00 PM" at bounding box center [368, 246] width 338 height 24
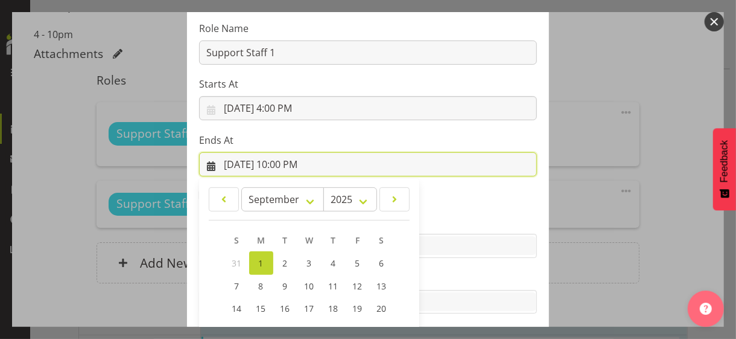
scroll to position [266, 0]
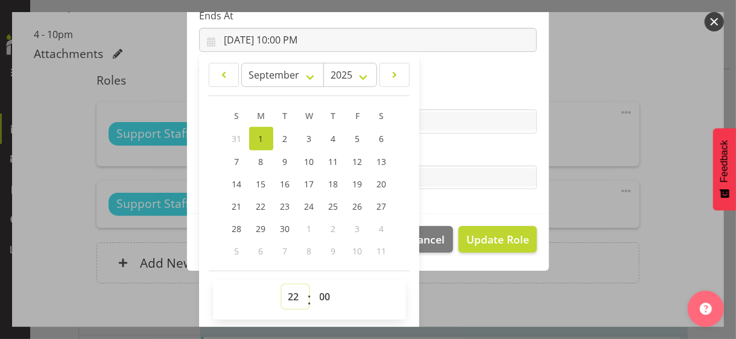
drag, startPoint x: 286, startPoint y: 296, endPoint x: 288, endPoint y: 284, distance: 11.6
click at [286, 295] on select "00 01 02 03 04 05 06 07 08 09 10 11 12 13 14 15 16 17 18 19 20 21 22 23" at bounding box center [295, 296] width 27 height 24
select select "20"
click at [282, 284] on select "00 01 02 03 04 05 06 07 08 09 10 11 12 13 14 15 16 17 18 19 20 21 22 23" at bounding box center [295, 296] width 27 height 24
type input "9/1/2025, 8:00 PM"
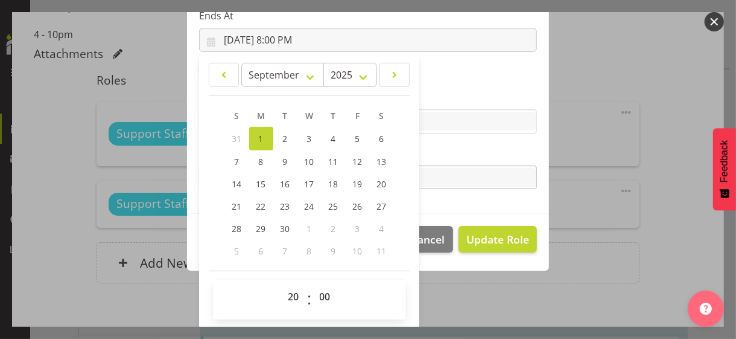
drag, startPoint x: 442, startPoint y: 154, endPoint x: 460, endPoint y: 168, distance: 22.8
click at [447, 155] on label "Tasks" at bounding box center [368, 153] width 338 height 14
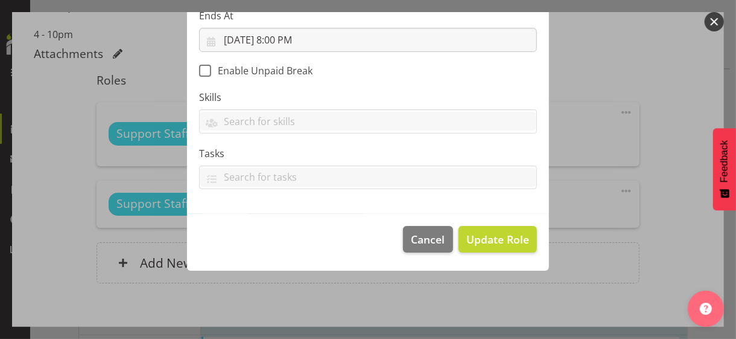
scroll to position [209, 0]
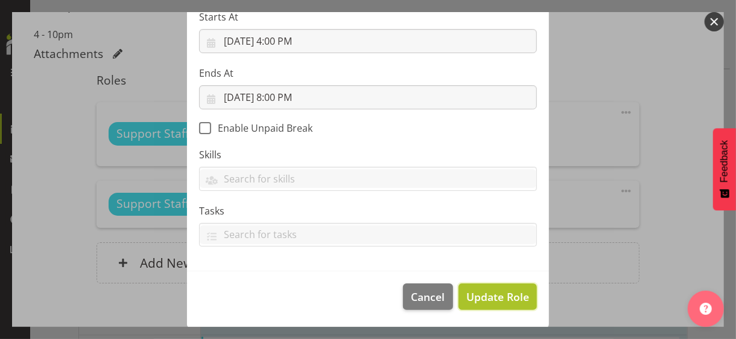
click at [496, 293] on span "Update Role" at bounding box center [497, 296] width 63 height 16
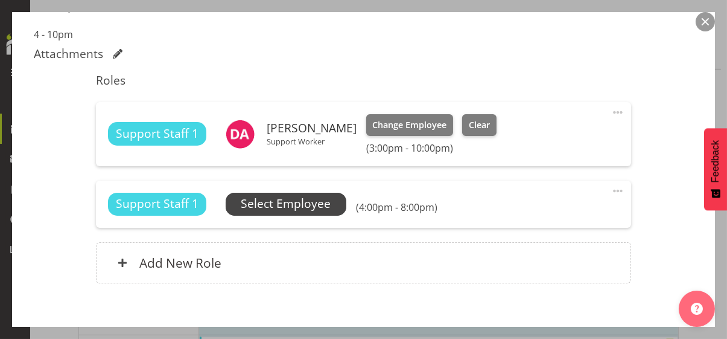
click at [328, 206] on span "Select Employee" at bounding box center [286, 203] width 90 height 17
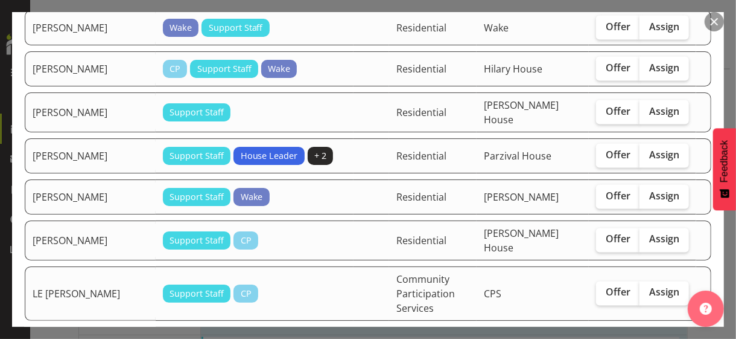
scroll to position [965, 0]
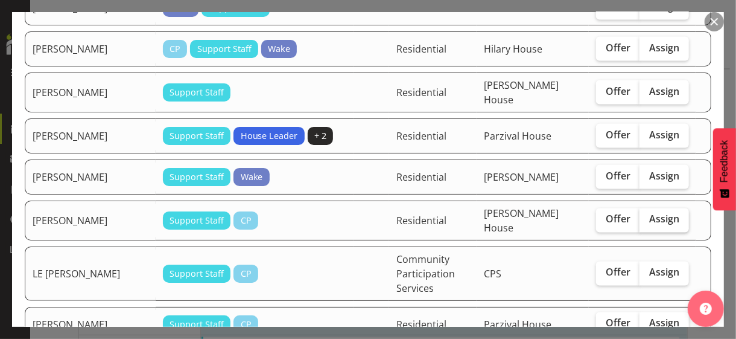
click at [647, 215] on label "Assign" at bounding box center [664, 220] width 49 height 24
click at [647, 215] on input "Assign" at bounding box center [644, 219] width 8 height 8
checkbox input "true"
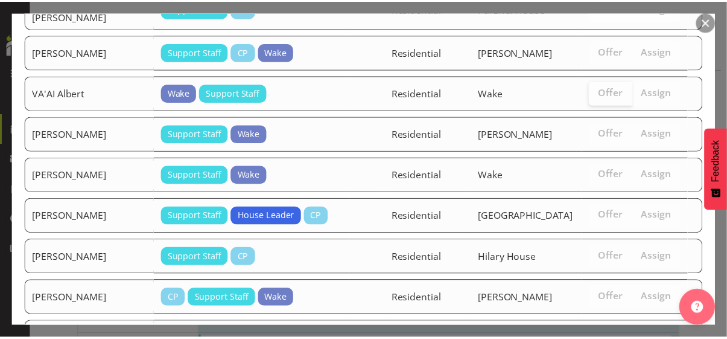
scroll to position [2531, 0]
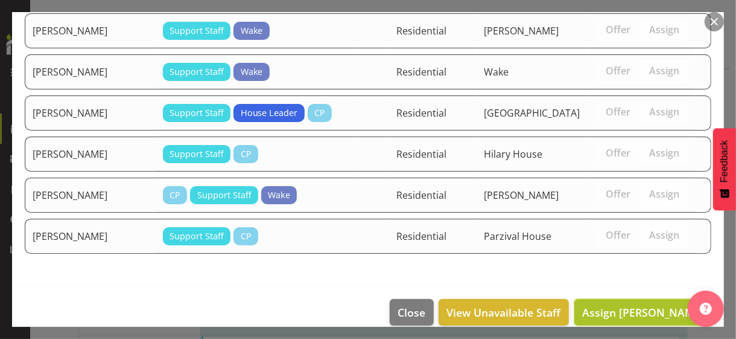
click at [627, 305] on span "Assign KURIAKOSE Febin" at bounding box center [643, 312] width 122 height 14
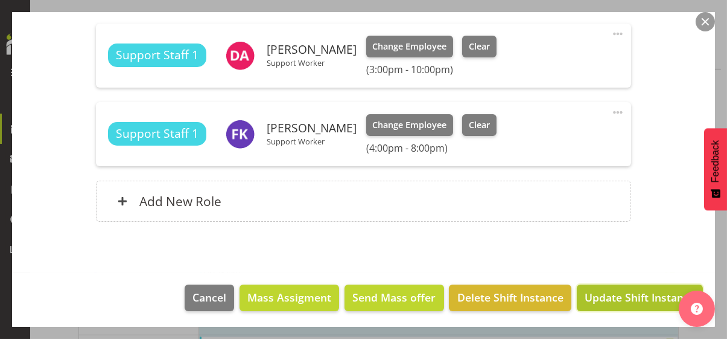
click at [627, 293] on span "Update Shift Instance" at bounding box center [640, 297] width 110 height 16
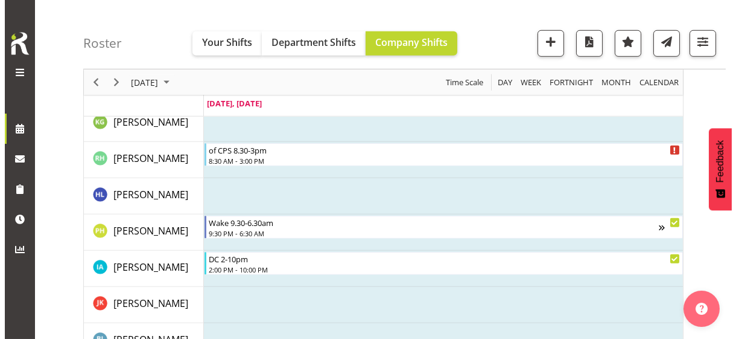
scroll to position [1959, 0]
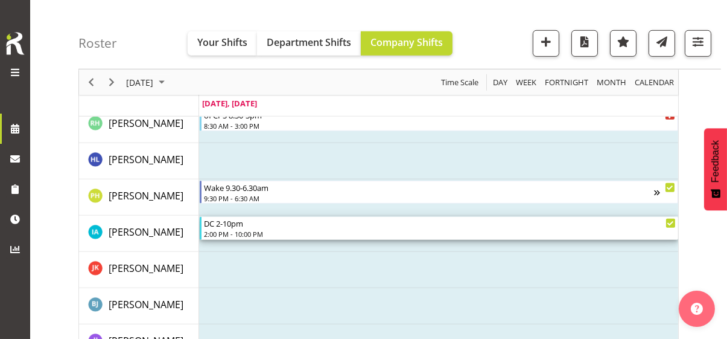
click at [249, 231] on div "2:00 PM - 10:00 PM" at bounding box center [440, 234] width 472 height 10
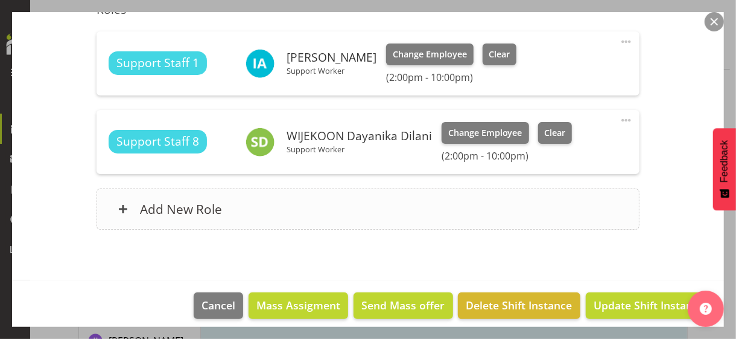
scroll to position [362, 0]
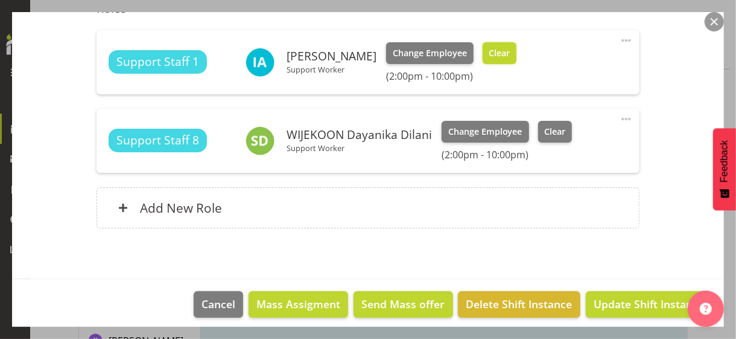
click at [489, 52] on span "Clear" at bounding box center [499, 52] width 21 height 13
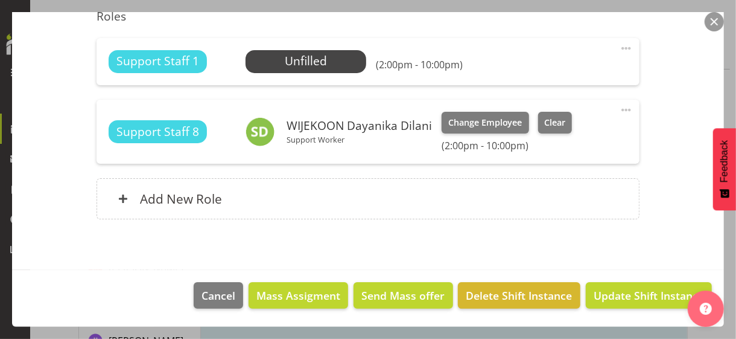
scroll to position [352, 0]
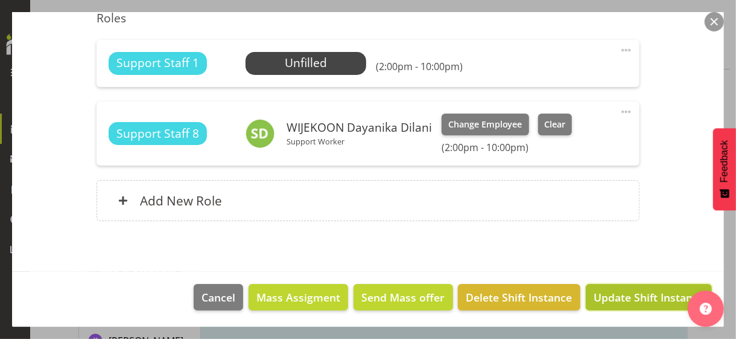
click at [618, 300] on span "Update Shift Instance" at bounding box center [649, 297] width 110 height 16
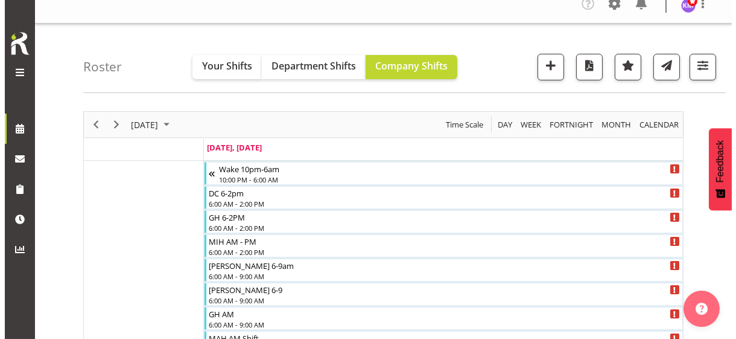
scroll to position [0, 0]
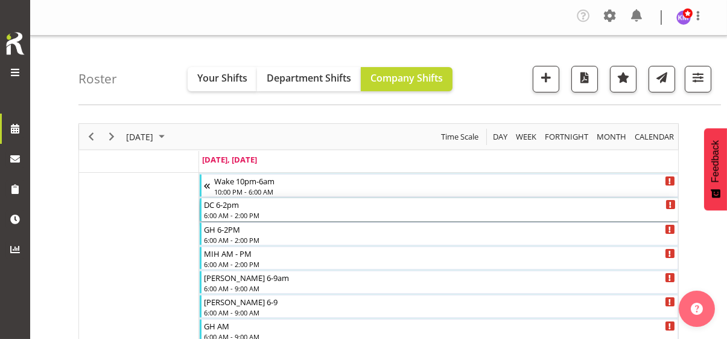
click at [239, 212] on div "6:00 AM - 2:00 PM" at bounding box center [440, 215] width 472 height 10
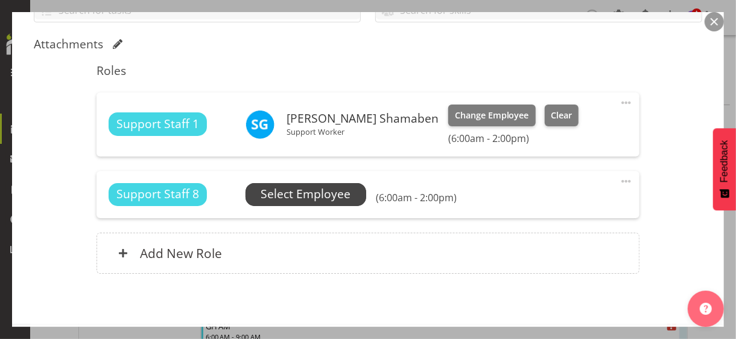
scroll to position [302, 0]
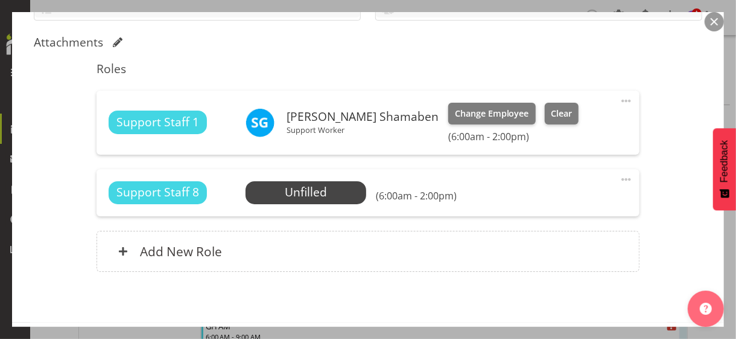
click at [619, 177] on span at bounding box center [626, 179] width 14 height 14
click at [544, 202] on link "Edit" at bounding box center [576, 208] width 116 height 22
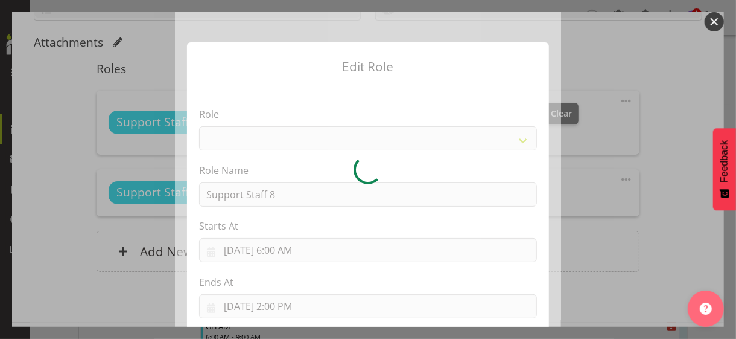
select select "1091"
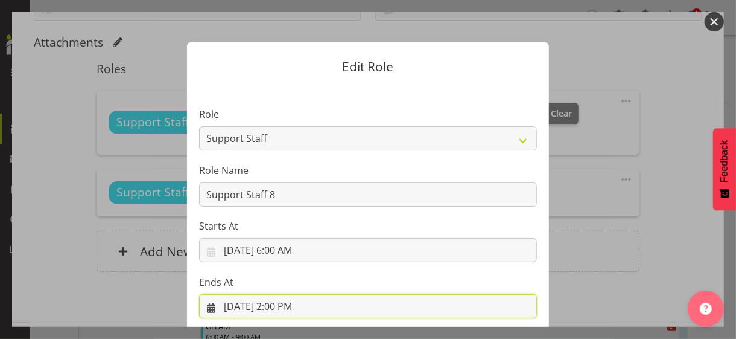
click at [279, 305] on input "9/1/2025, 2:00 PM" at bounding box center [368, 306] width 338 height 24
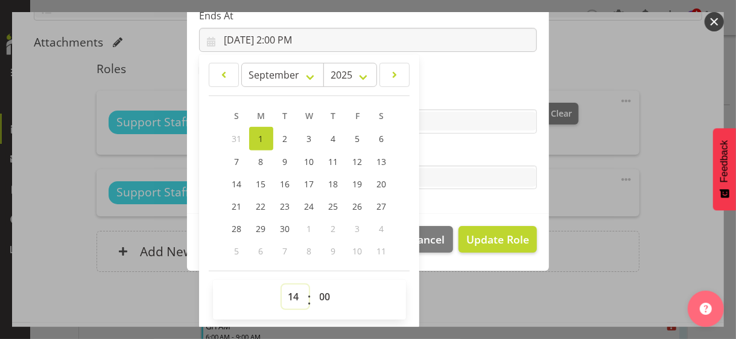
click at [283, 294] on select "00 01 02 03 04 05 06 07 08 09 10 11 12 13 14 15 16 17 18 19 20 21 22 23" at bounding box center [295, 296] width 27 height 24
select select "15"
click at [282, 284] on select "00 01 02 03 04 05 06 07 08 09 10 11 12 13 14 15 16 17 18 19 20 21 22 23" at bounding box center [295, 296] width 27 height 24
type input "9/1/2025, 3:00 PM"
drag, startPoint x: 438, startPoint y: 156, endPoint x: 454, endPoint y: 186, distance: 34.3
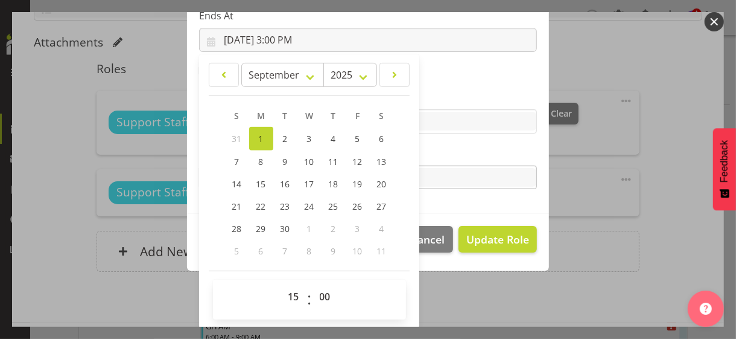
click at [438, 156] on label "Tasks" at bounding box center [368, 153] width 338 height 14
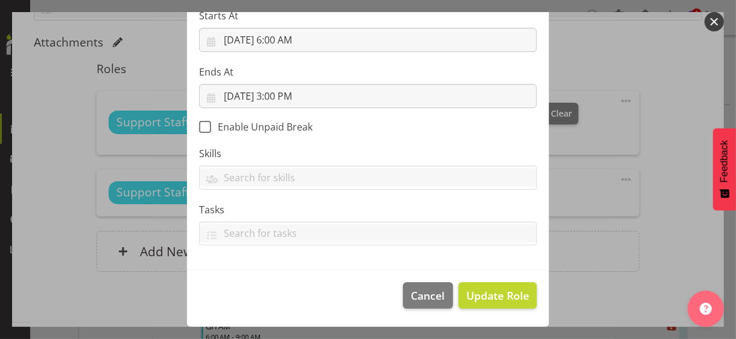
scroll to position [209, 0]
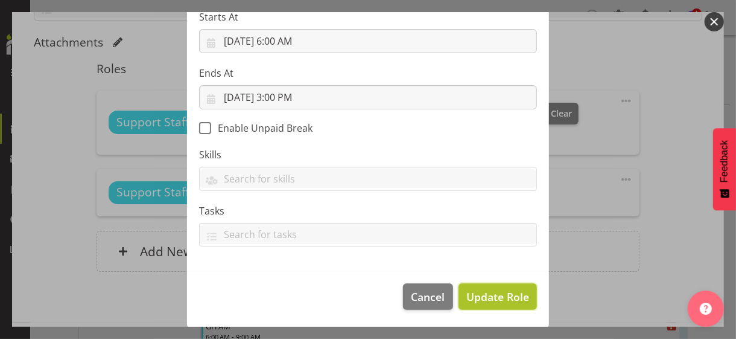
click at [489, 292] on span "Update Role" at bounding box center [497, 296] width 63 height 16
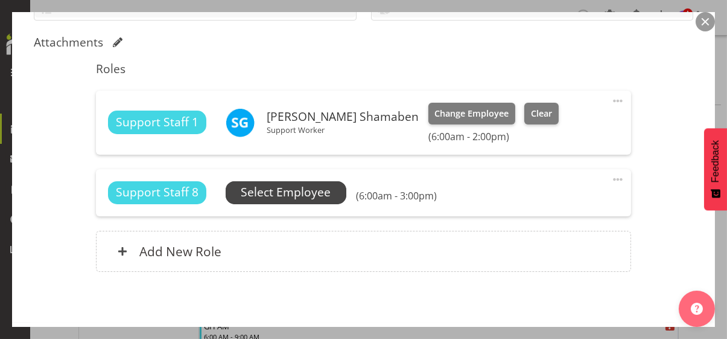
click at [307, 190] on span "Select Employee" at bounding box center [286, 191] width 90 height 17
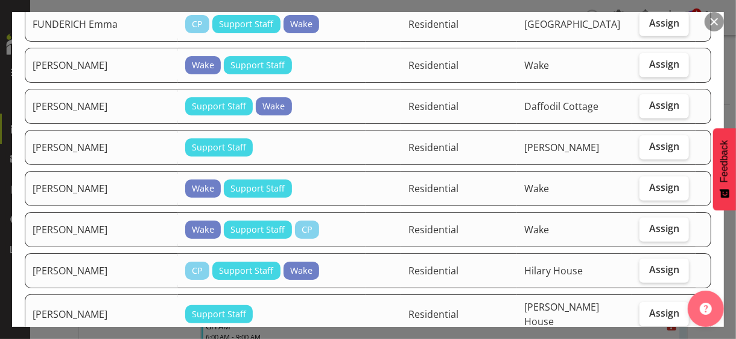
scroll to position [483, 0]
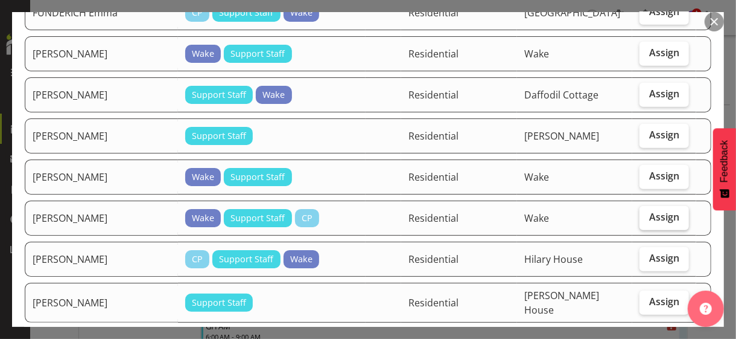
click at [652, 206] on label "Assign" at bounding box center [664, 218] width 49 height 24
click at [647, 213] on input "Assign" at bounding box center [644, 217] width 8 height 8
checkbox input "true"
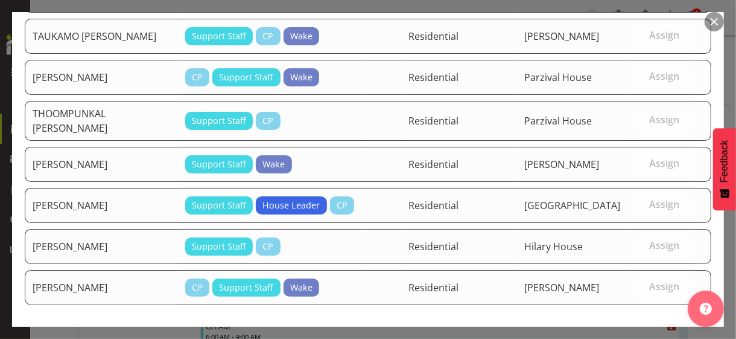
scroll to position [1492, 0]
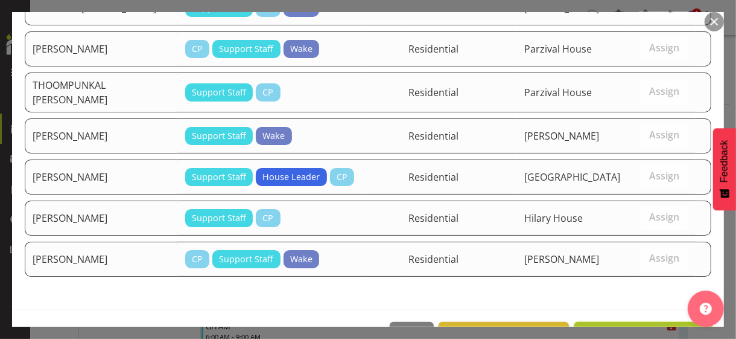
click at [631, 328] on span "Assign IWAN Anthony" at bounding box center [643, 335] width 122 height 14
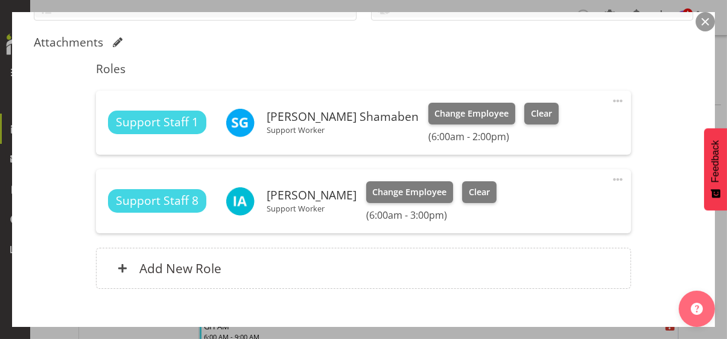
click at [611, 98] on span at bounding box center [618, 101] width 14 height 14
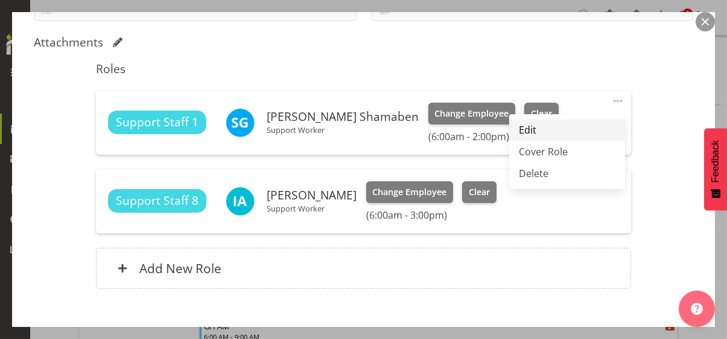
click at [524, 126] on link "Edit" at bounding box center [567, 130] width 116 height 22
select select "8"
select select "2025"
select select "14"
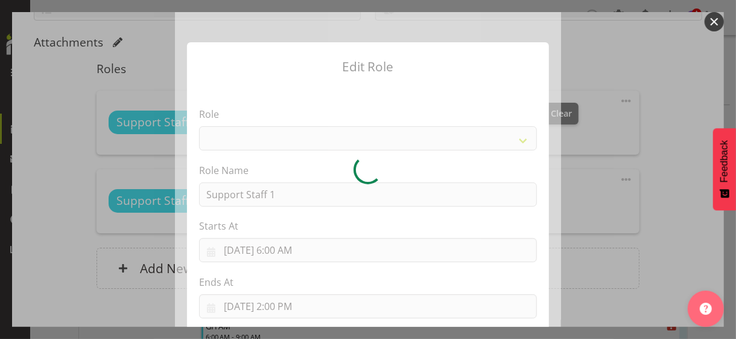
select select "1091"
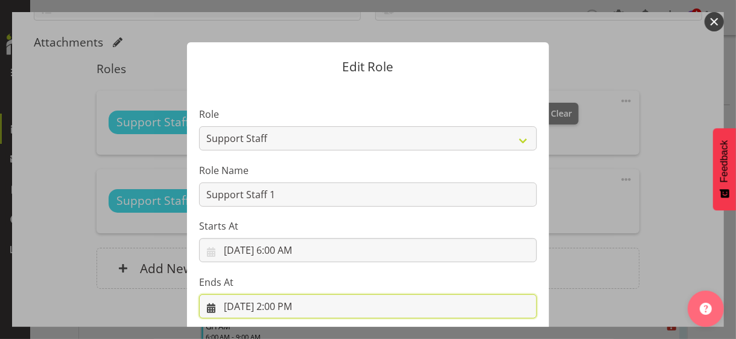
click at [278, 304] on input "9/1/2025, 2:00 PM" at bounding box center [368, 306] width 338 height 24
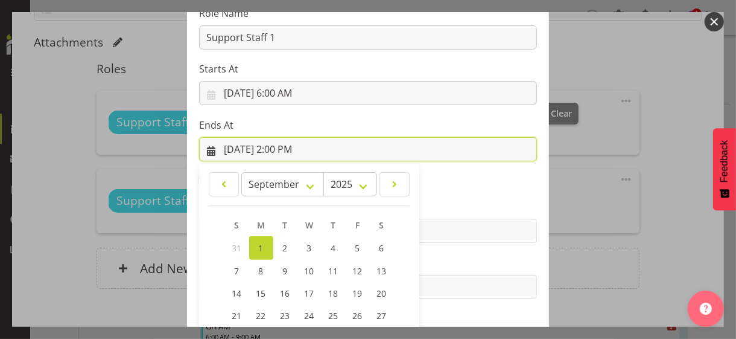
scroll to position [266, 0]
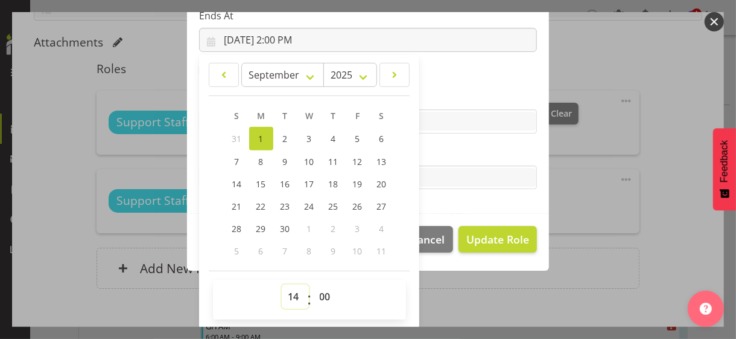
click at [292, 291] on select "00 01 02 03 04 05 06 07 08 09 10 11 12 13 14 15 16 17 18 19 20 21 22 23" at bounding box center [295, 296] width 27 height 24
select select "9"
click at [282, 284] on select "00 01 02 03 04 05 06 07 08 09 10 11 12 13 14 15 16 17 18 19 20 21 22 23" at bounding box center [295, 296] width 27 height 24
type input "9/1/2025, 9:00 AM"
click at [442, 155] on label "Tasks" at bounding box center [368, 153] width 338 height 14
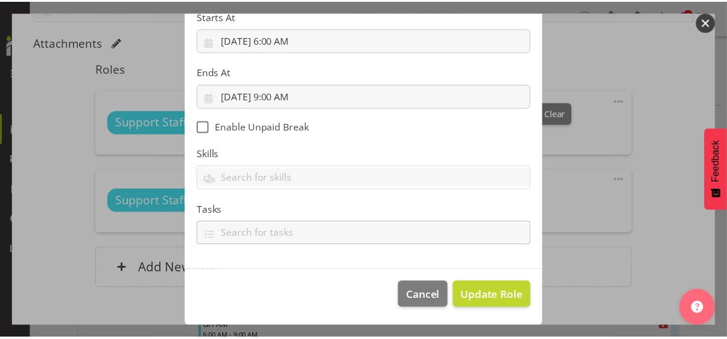
scroll to position [209, 0]
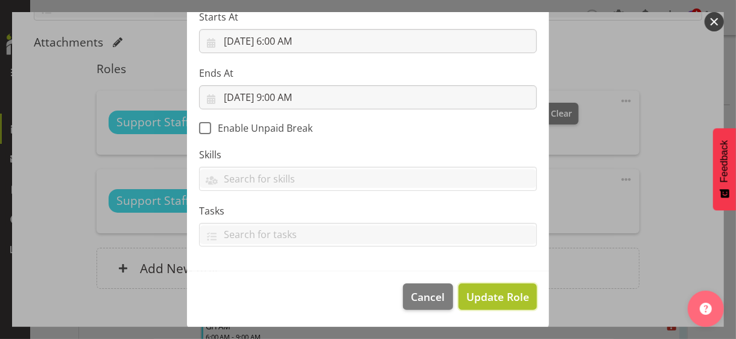
click at [490, 290] on span "Update Role" at bounding box center [497, 296] width 63 height 16
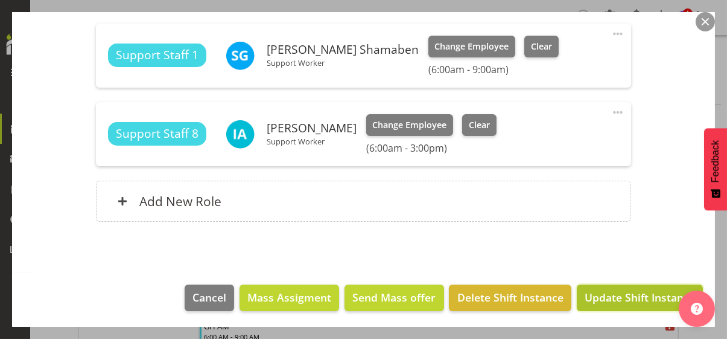
click at [628, 293] on span "Update Shift Instance" at bounding box center [640, 297] width 110 height 16
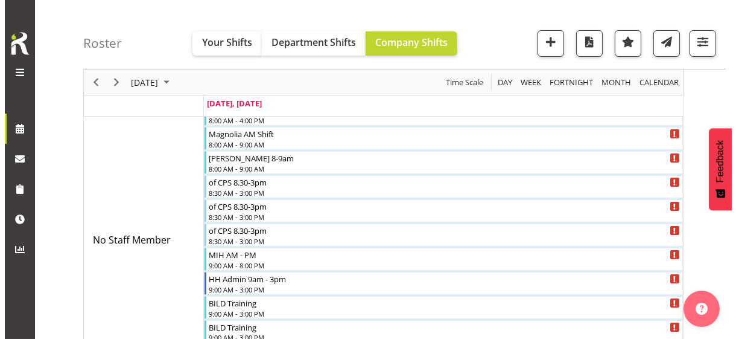
scroll to position [543, 0]
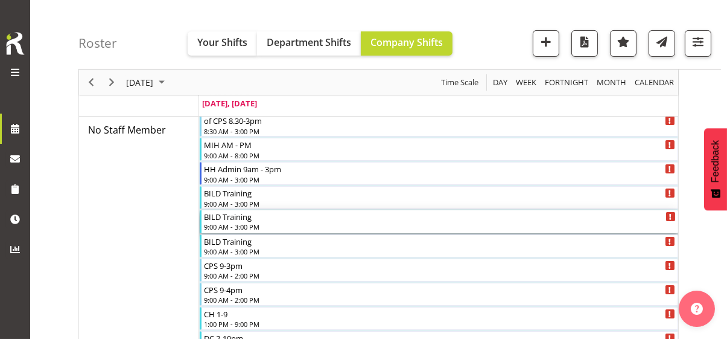
click at [228, 221] on div "9:00 AM - 3:00 PM" at bounding box center [440, 226] width 472 height 10
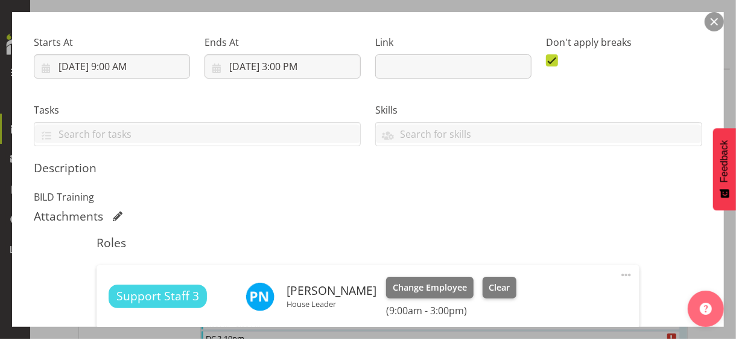
scroll to position [302, 0]
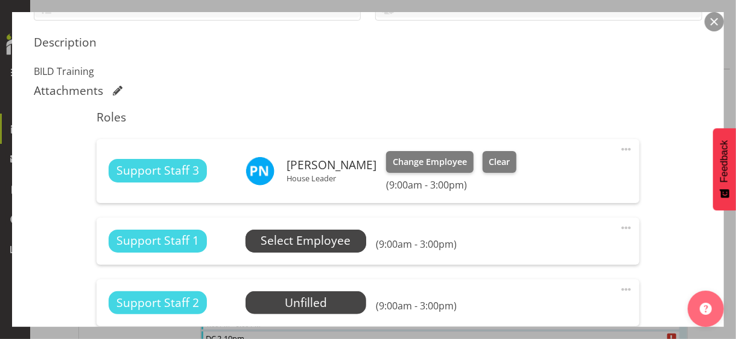
click at [320, 247] on span "Select Employee" at bounding box center [306, 240] width 90 height 17
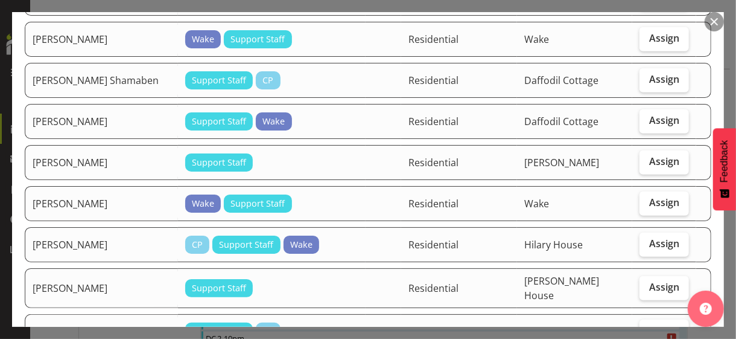
scroll to position [483, 0]
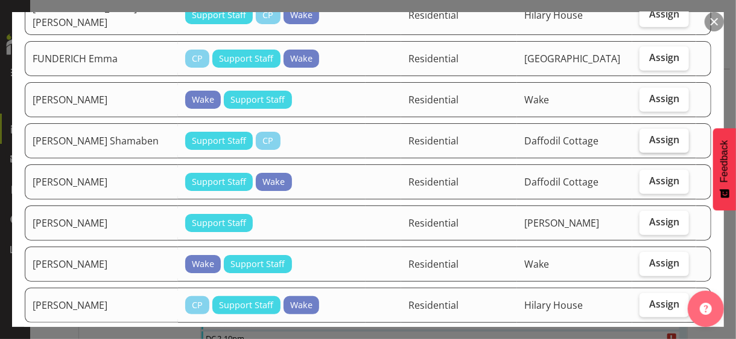
click at [649, 133] on span "Assign" at bounding box center [664, 139] width 30 height 12
click at [647, 136] on input "Assign" at bounding box center [644, 140] width 8 height 8
checkbox input "true"
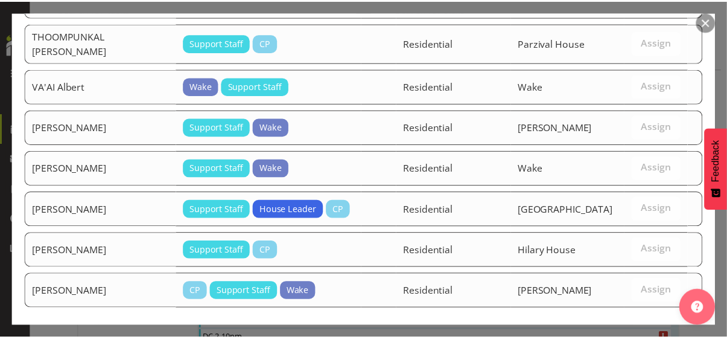
scroll to position [1734, 0]
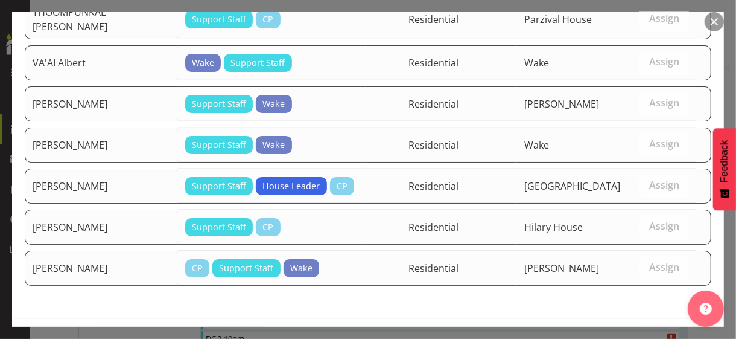
click at [631, 337] on span "Assign GOYANI Shamaben" at bounding box center [614, 344] width 179 height 14
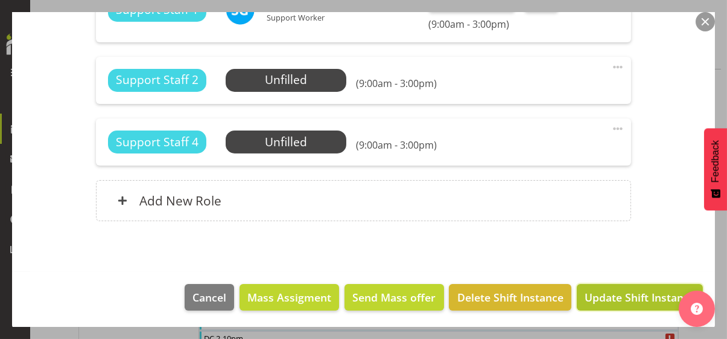
click at [631, 296] on span "Update Shift Instance" at bounding box center [640, 297] width 110 height 16
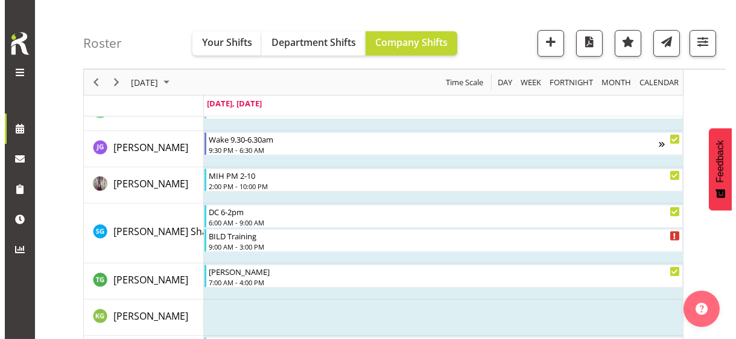
scroll to position [1785, 0]
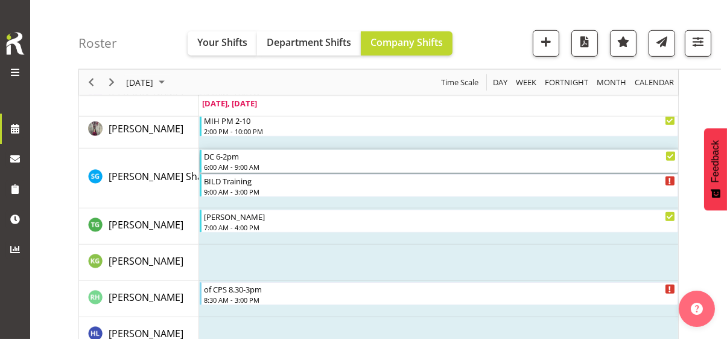
click at [252, 162] on div "6:00 AM - 9:00 AM" at bounding box center [440, 167] width 472 height 10
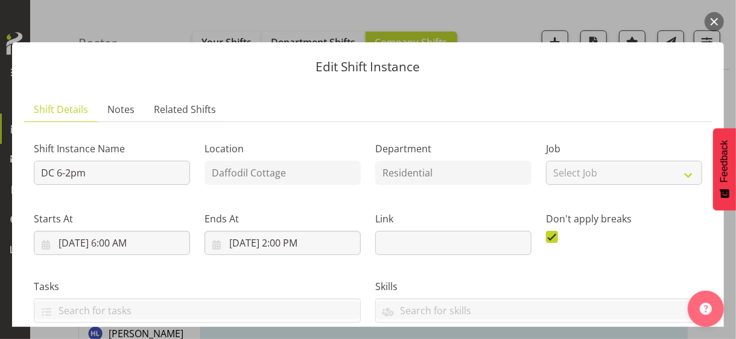
scroll to position [362, 0]
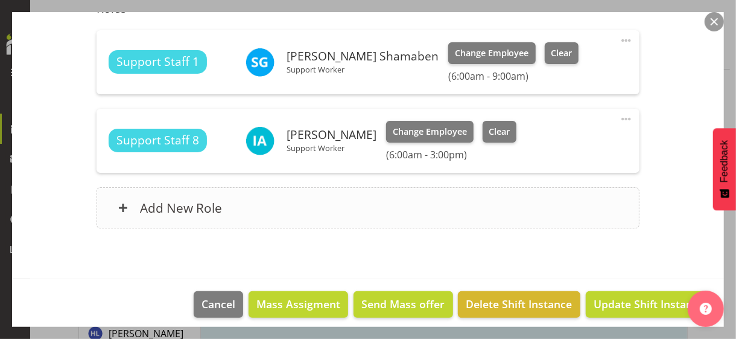
click at [305, 212] on div "Add New Role" at bounding box center [368, 207] width 542 height 41
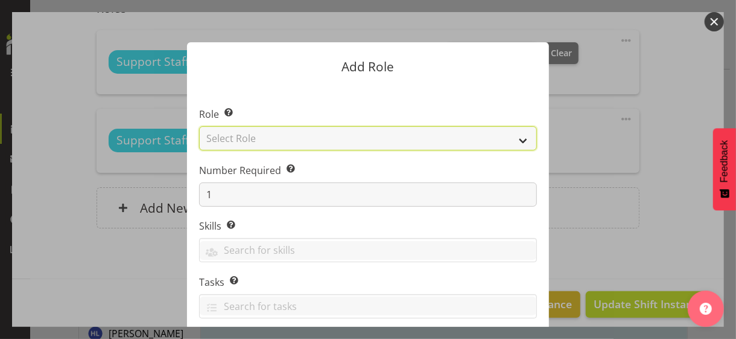
click at [258, 135] on select "Select Role CP House Leader Support Staff Wake" at bounding box center [368, 138] width 338 height 24
select select "1091"
click at [199, 126] on select "Select Role CP House Leader Support Staff Wake" at bounding box center [368, 138] width 338 height 24
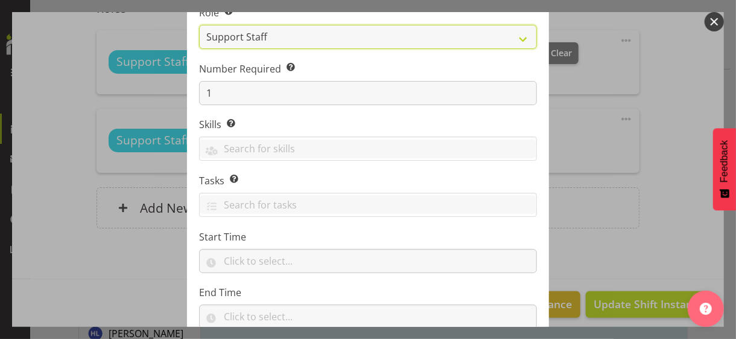
scroll to position [183, 0]
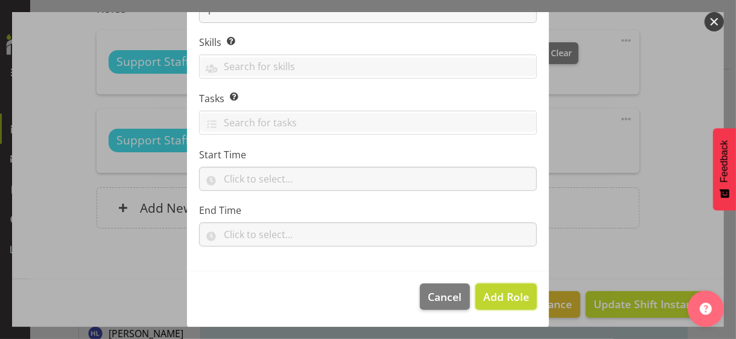
drag, startPoint x: 498, startPoint y: 290, endPoint x: 535, endPoint y: 260, distance: 47.6
click at [499, 289] on span "Add Role" at bounding box center [506, 296] width 46 height 14
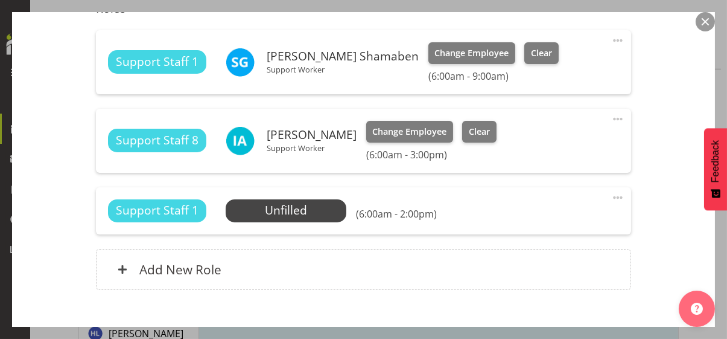
click at [611, 195] on span at bounding box center [618, 197] width 14 height 14
click at [542, 219] on link "Edit" at bounding box center [567, 226] width 116 height 22
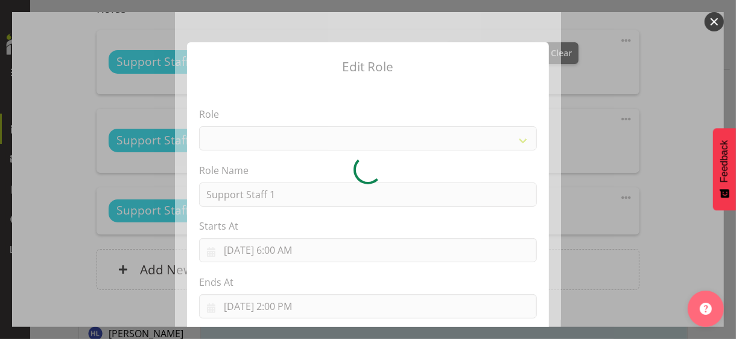
select select "1091"
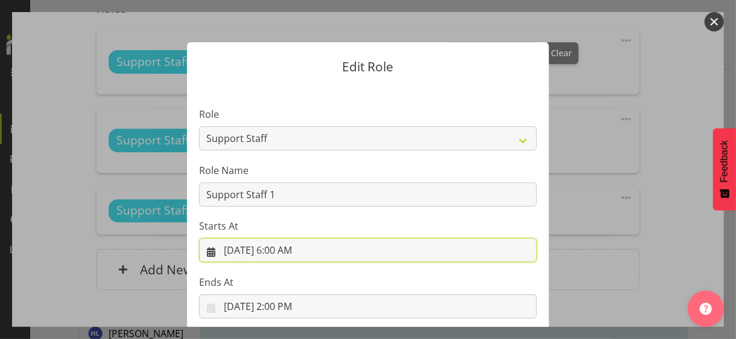
click at [285, 253] on input "9/1/2025, 6:00 AM" at bounding box center [368, 250] width 338 height 24
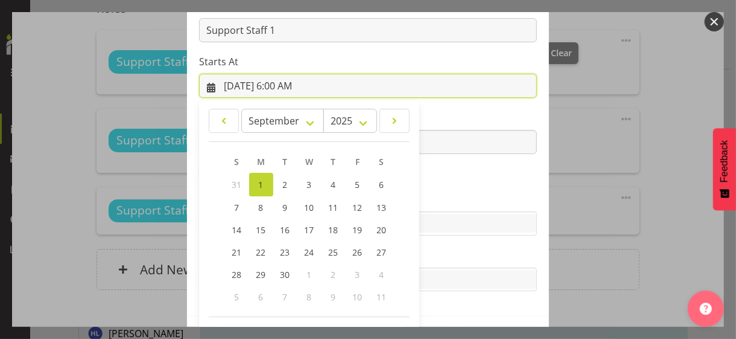
scroll to position [209, 0]
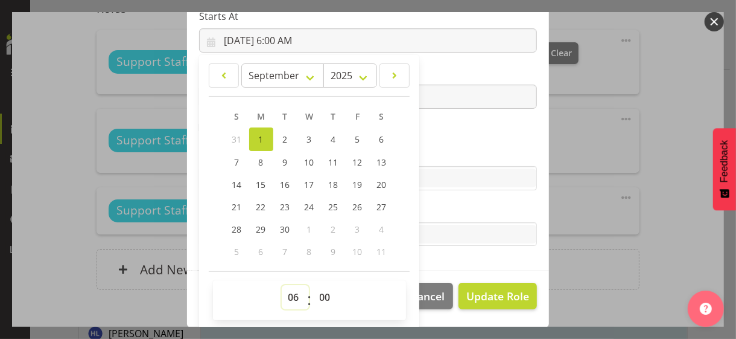
drag, startPoint x: 282, startPoint y: 291, endPoint x: 282, endPoint y: 284, distance: 7.2
click at [282, 287] on select "00 01 02 03 04 05 06 07 08 09 10 11 12 13 14 15 16 17 18 19 20 21 22 23" at bounding box center [295, 297] width 27 height 24
select select "10"
click at [282, 285] on select "00 01 02 03 04 05 06 07 08 09 10 11 12 13 14 15 16 17 18 19 20 21 22 23" at bounding box center [295, 297] width 27 height 24
type input "9/1/2025, 10:00 AM"
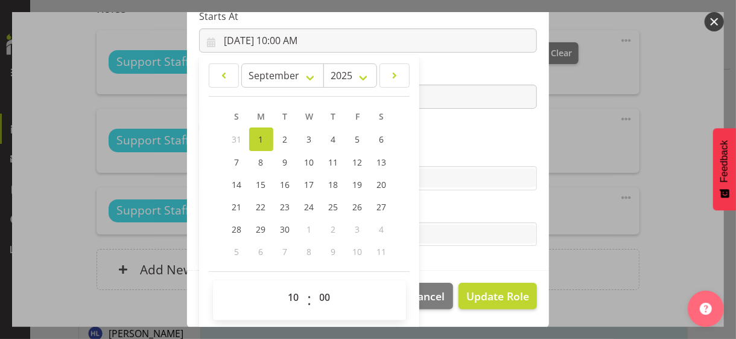
click at [445, 141] on section "Role CP House Leader Support Staff Wake Role Name Support Staff 1 Starts At 9/1…" at bounding box center [368, 73] width 362 height 395
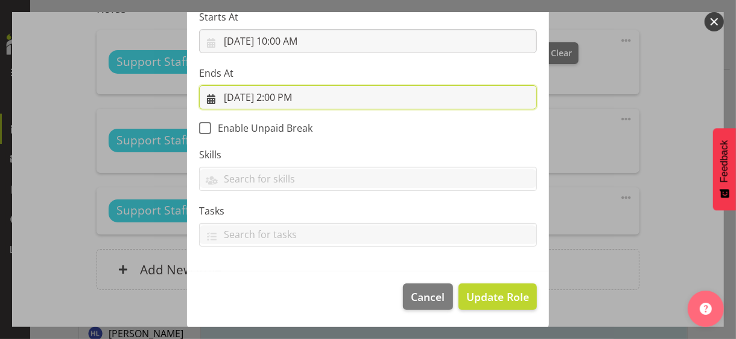
click at [276, 98] on input "9/1/2025, 2:00 PM" at bounding box center [368, 97] width 338 height 24
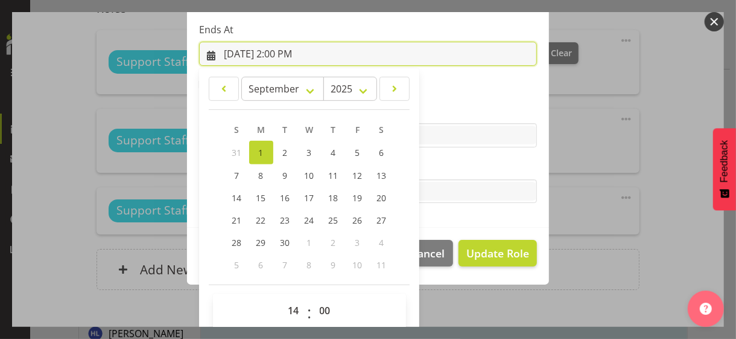
scroll to position [266, 0]
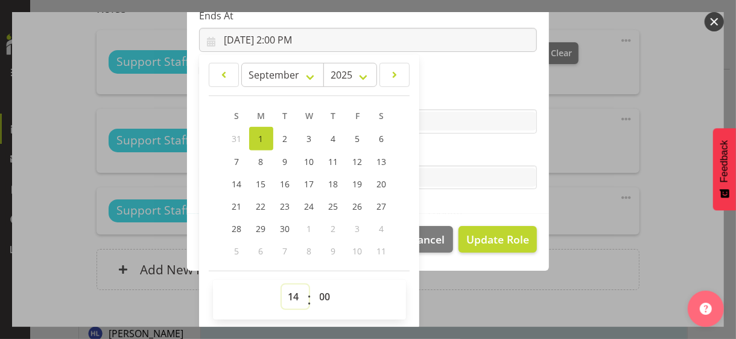
drag, startPoint x: 289, startPoint y: 293, endPoint x: 289, endPoint y: 284, distance: 8.4
click at [289, 293] on select "00 01 02 03 04 05 06 07 08 09 10 11 12 13 14 15 16 17 18 19 20 21 22 23" at bounding box center [295, 296] width 27 height 24
select select "15"
click at [282, 284] on select "00 01 02 03 04 05 06 07 08 09 10 11 12 13 14 15 16 17 18 19 20 21 22 23" at bounding box center [295, 296] width 27 height 24
type input "9/1/2025, 3:00 PM"
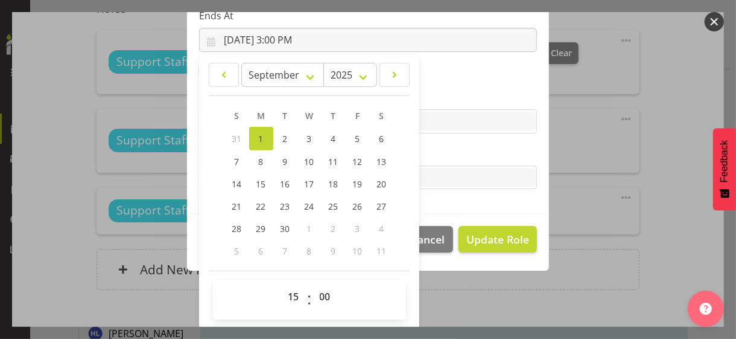
click at [444, 157] on label "Tasks" at bounding box center [368, 153] width 338 height 14
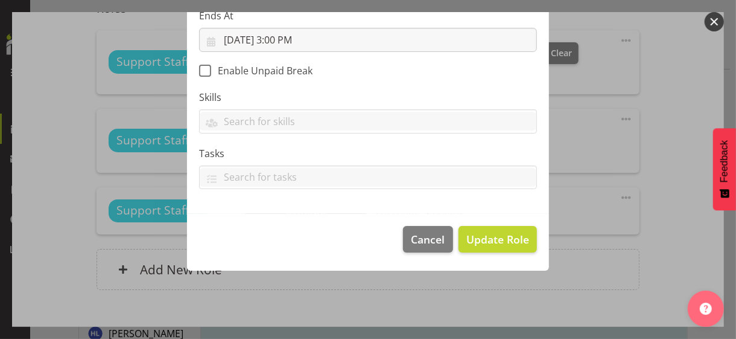
scroll to position [209, 0]
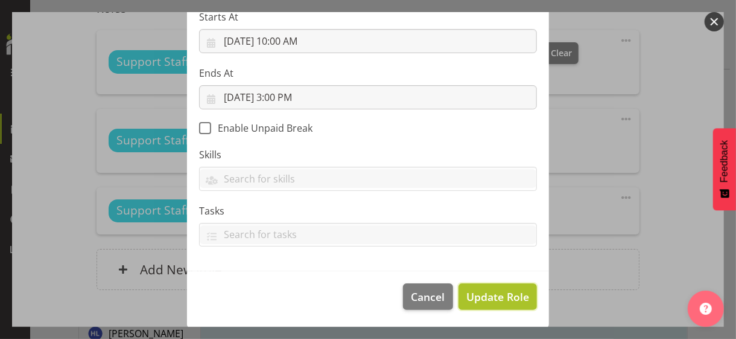
click at [495, 299] on span "Update Role" at bounding box center [497, 296] width 63 height 16
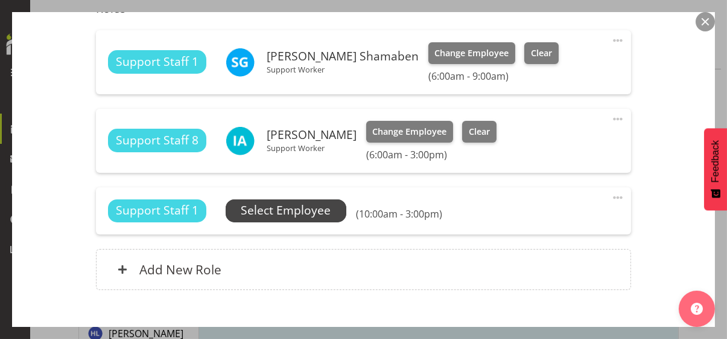
click at [296, 212] on span "Select Employee" at bounding box center [286, 210] width 90 height 17
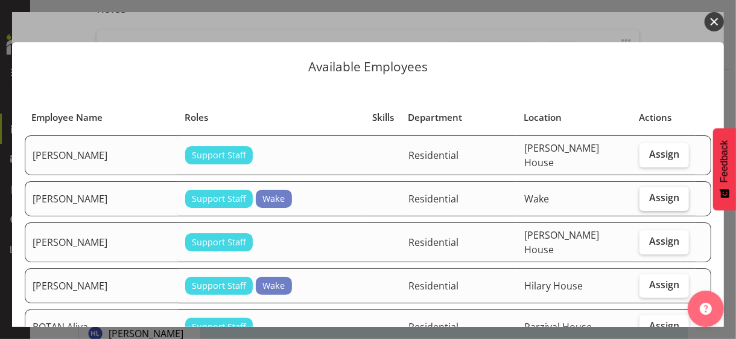
click at [649, 195] on span "Assign" at bounding box center [664, 197] width 30 height 12
click at [644, 195] on input "Assign" at bounding box center [644, 198] width 8 height 8
checkbox input "true"
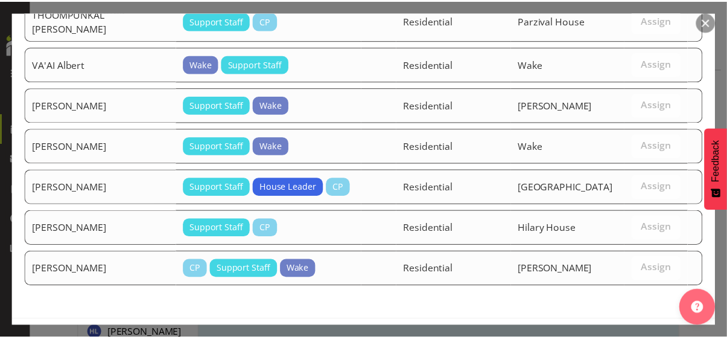
scroll to position [1693, 0]
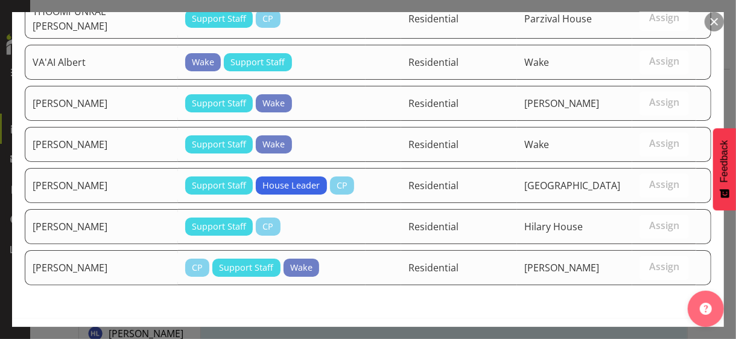
click at [643, 336] on span "Assign [PERSON_NAME]" at bounding box center [643, 343] width 122 height 14
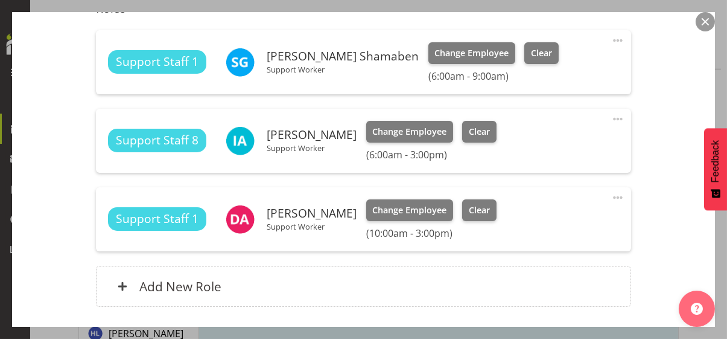
click at [650, 173] on div "Shift Instance Name DC 6-2pm Location Daffodil Cottage Department Residential J…" at bounding box center [364, 45] width 660 height 551
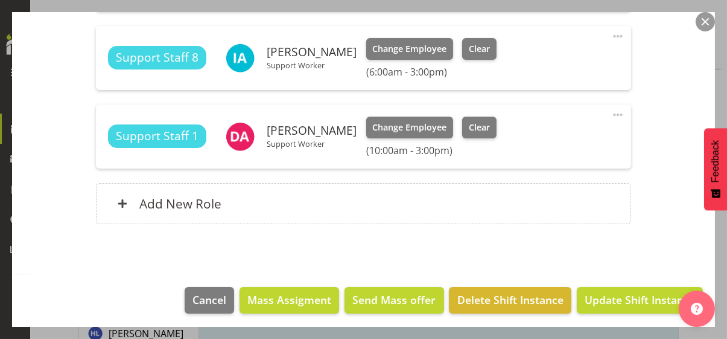
scroll to position [447, 0]
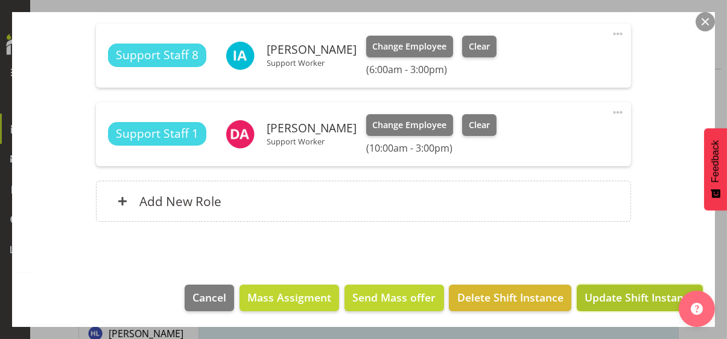
click at [617, 298] on span "Update Shift Instance" at bounding box center [640, 297] width 110 height 16
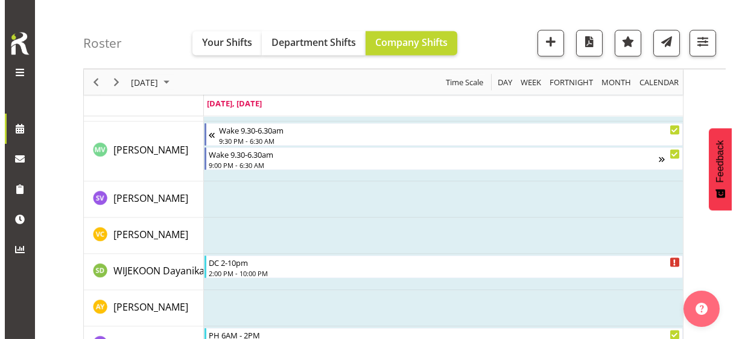
scroll to position [4145, 0]
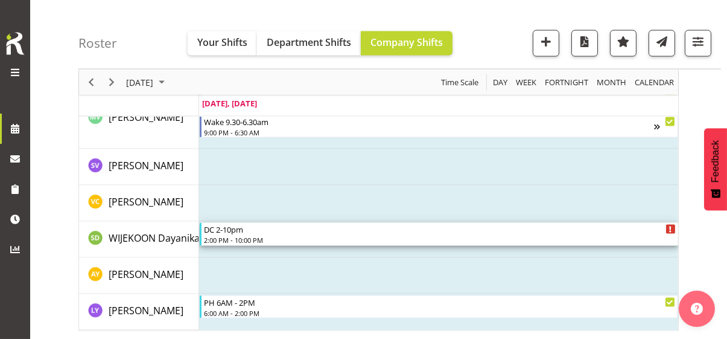
click at [252, 238] on div "2:00 PM - 10:00 PM" at bounding box center [440, 240] width 472 height 10
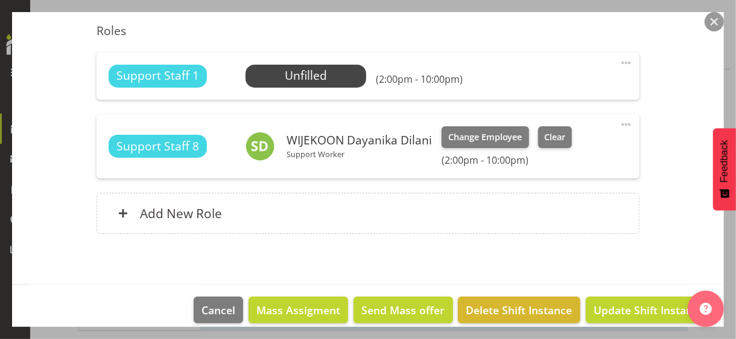
scroll to position [352, 0]
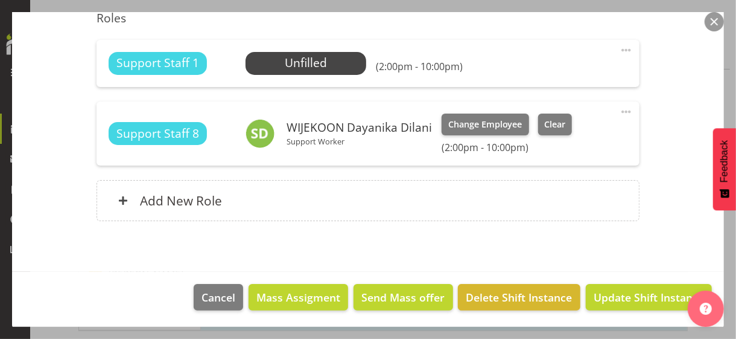
drag, startPoint x: 616, startPoint y: 47, endPoint x: 563, endPoint y: 69, distance: 57.4
click at [619, 47] on span at bounding box center [626, 50] width 14 height 14
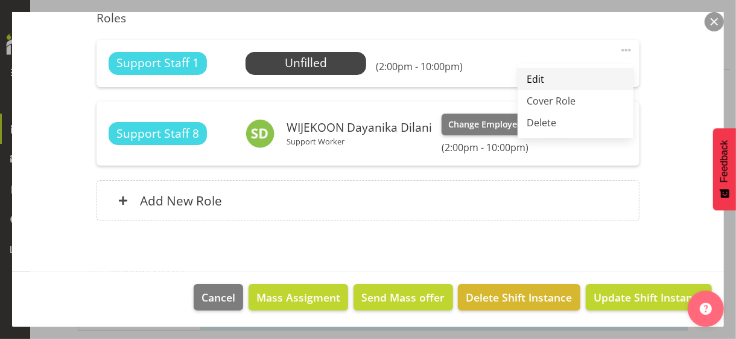
click at [532, 75] on link "Edit" at bounding box center [576, 79] width 116 height 22
select select "8"
select select "2025"
select select "14"
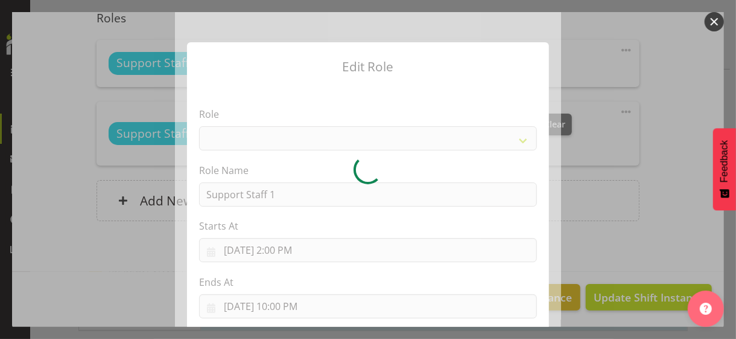
select select "1091"
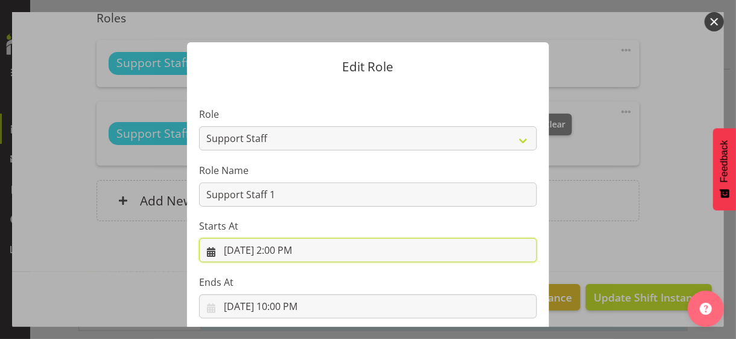
click at [289, 248] on input "9/1/2025, 2:00 PM" at bounding box center [368, 250] width 338 height 24
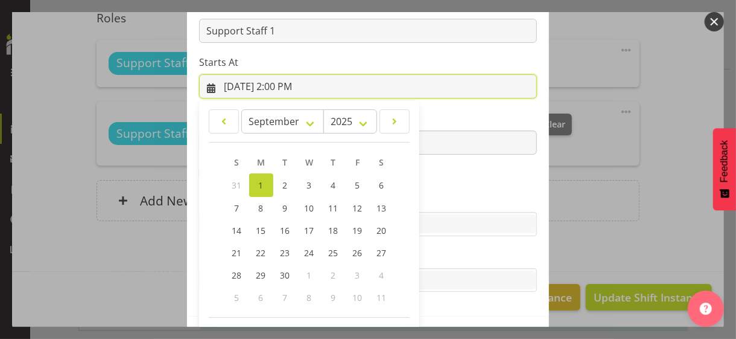
scroll to position [209, 0]
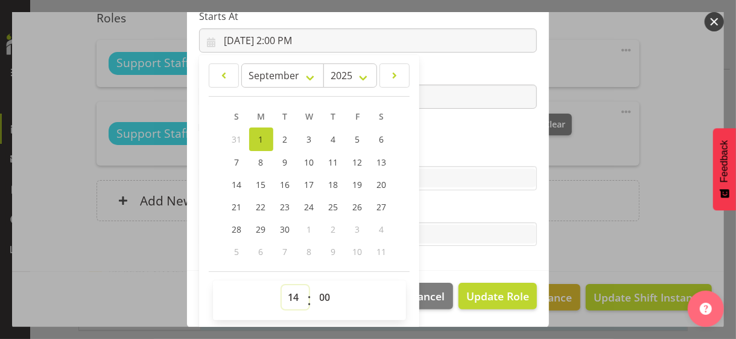
drag, startPoint x: 287, startPoint y: 294, endPoint x: 289, endPoint y: 284, distance: 10.5
click at [287, 291] on select "00 01 02 03 04 05 06 07 08 09 10 11 12 13 14 15 16 17 18 19 20 21 22 23" at bounding box center [295, 297] width 27 height 24
select select "15"
click at [282, 285] on select "00 01 02 03 04 05 06 07 08 09 10 11 12 13 14 15 16 17 18 19 20 21 22 23" at bounding box center [295, 297] width 27 height 24
type input "9/1/2025, 3:00 PM"
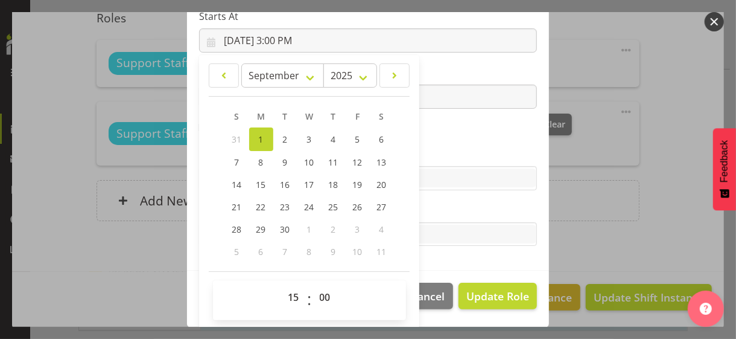
click at [447, 139] on section "Role CP House Leader Support Staff Wake Role Name Support Staff 1 Starts At 9/1…" at bounding box center [368, 73] width 362 height 395
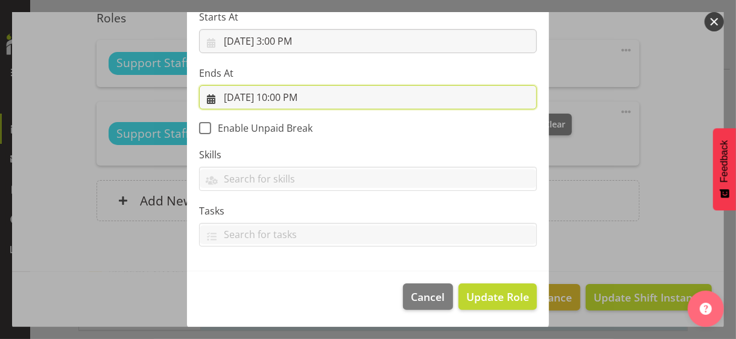
click at [293, 93] on input "9/1/2025, 10:00 PM" at bounding box center [368, 97] width 338 height 24
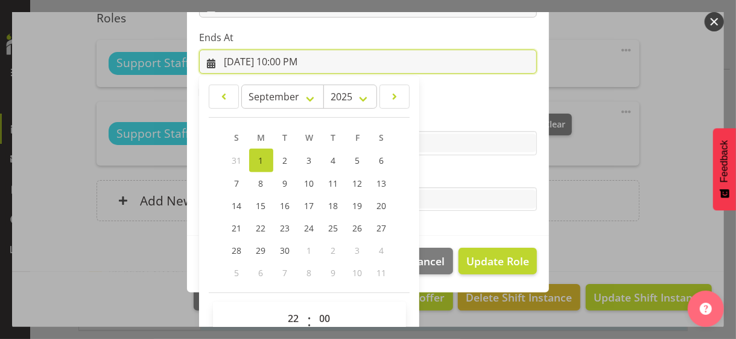
scroll to position [266, 0]
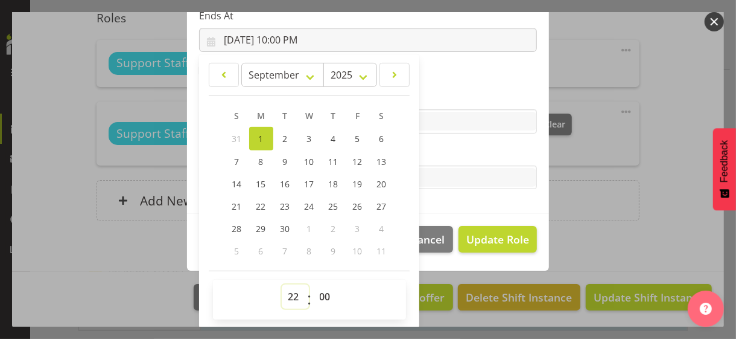
click at [288, 291] on select "00 01 02 03 04 05 06 07 08 09 10 11 12 13 14 15 16 17 18 19 20 21 22 23" at bounding box center [295, 296] width 27 height 24
select select "21"
click at [282, 284] on select "00 01 02 03 04 05 06 07 08 09 10 11 12 13 14 15 16 17 18 19 20 21 22 23" at bounding box center [295, 296] width 27 height 24
type input "9/1/2025, 9:00 PM"
click at [453, 148] on label "Tasks" at bounding box center [368, 153] width 338 height 14
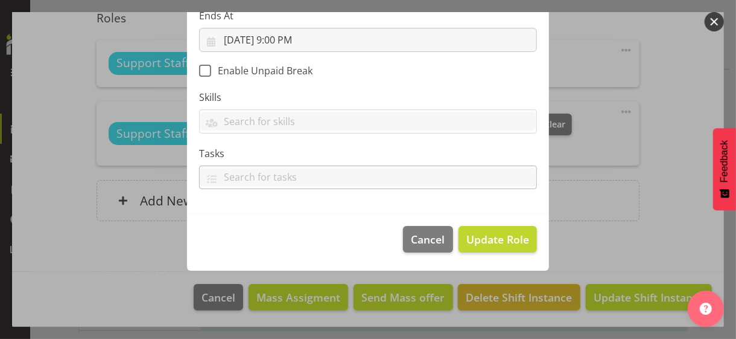
scroll to position [209, 0]
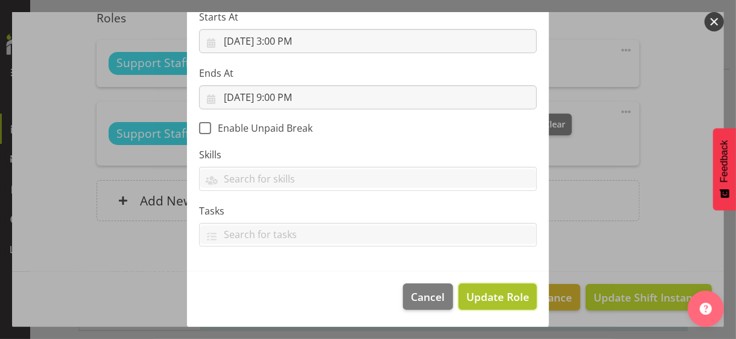
drag, startPoint x: 487, startPoint y: 293, endPoint x: 476, endPoint y: 264, distance: 30.9
click at [487, 293] on span "Update Role" at bounding box center [497, 296] width 63 height 16
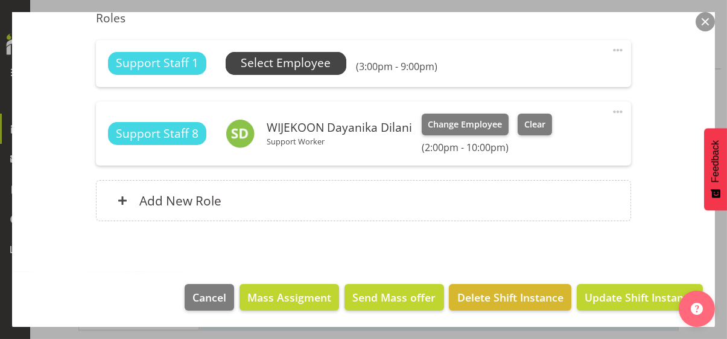
click at [308, 64] on span "Select Employee" at bounding box center [286, 62] width 90 height 17
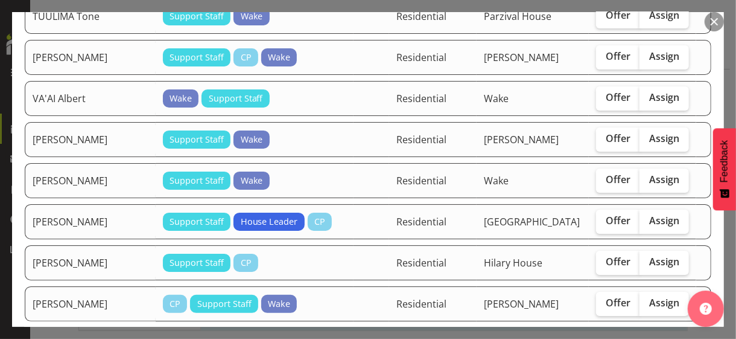
scroll to position [2112, 0]
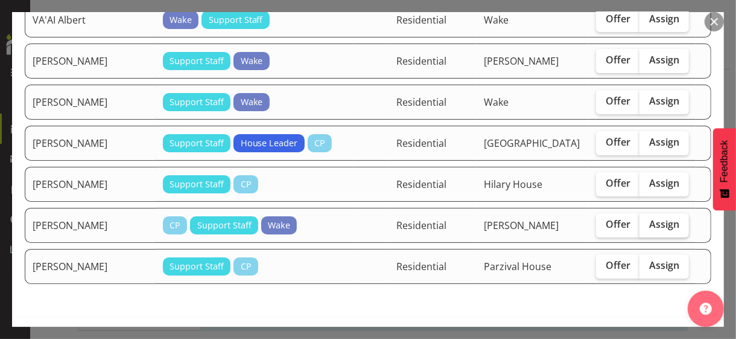
click at [653, 216] on label "Assign" at bounding box center [664, 225] width 49 height 24
click at [647, 220] on input "Assign" at bounding box center [644, 224] width 8 height 8
checkbox input "true"
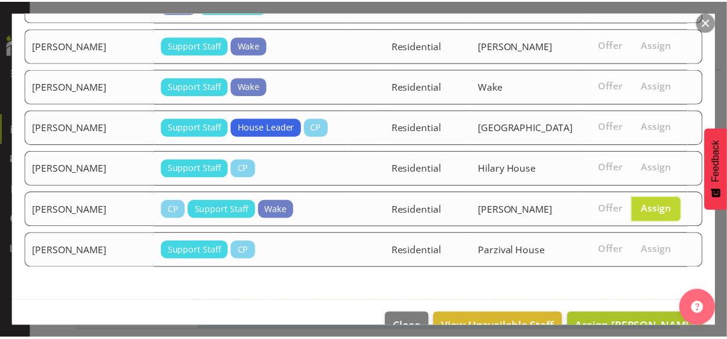
scroll to position [2143, 0]
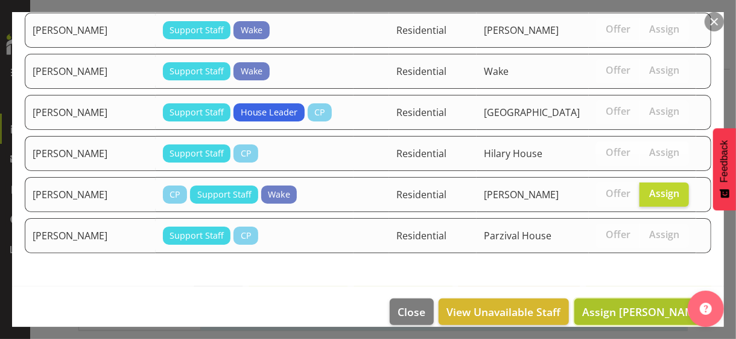
click at [644, 304] on span "Assign YEUNG Adeline" at bounding box center [643, 311] width 122 height 14
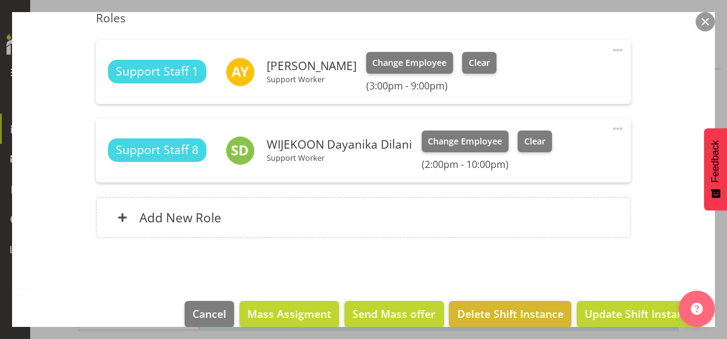
scroll to position [369, 0]
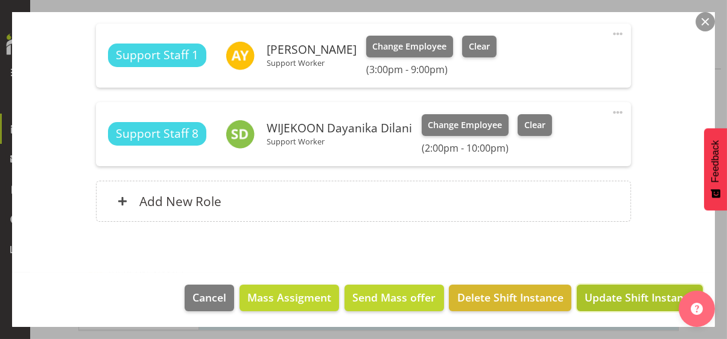
click at [634, 293] on span "Update Shift Instance" at bounding box center [640, 297] width 110 height 16
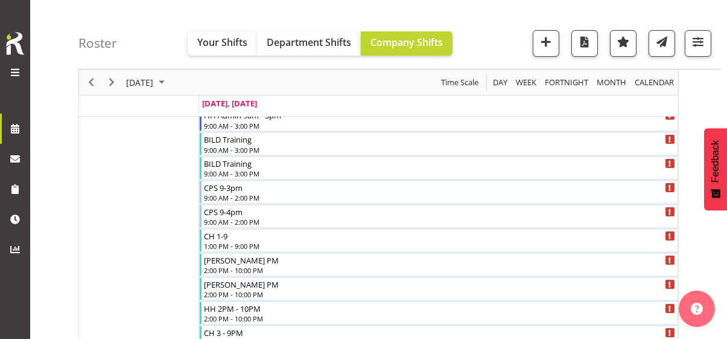
scroll to position [1537, 0]
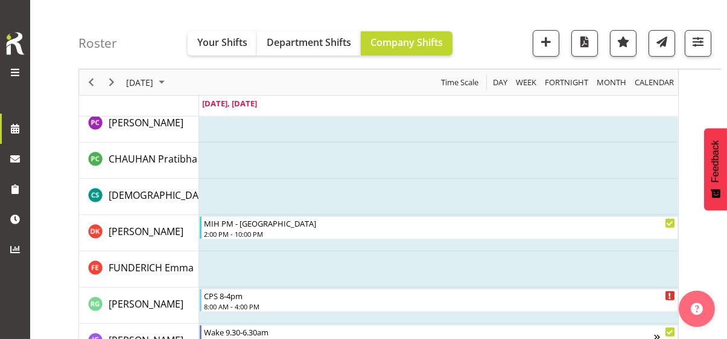
click at [245, 144] on td "Timeline Day of September 1, 2025" at bounding box center [438, 160] width 479 height 36
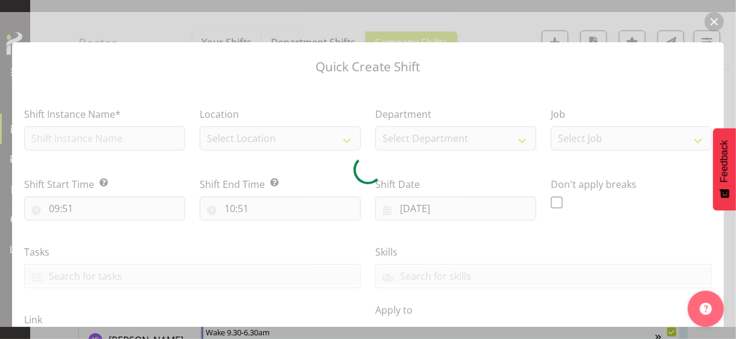
checkbox input "true"
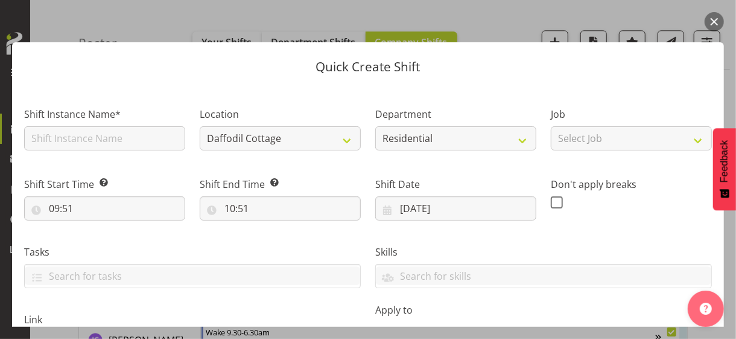
click at [716, 24] on button "button" at bounding box center [714, 21] width 19 height 19
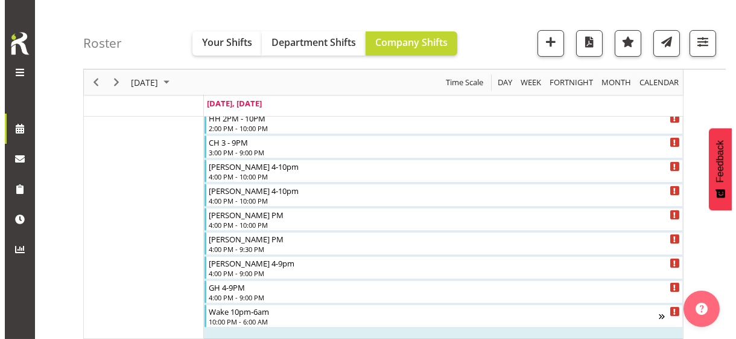
scroll to position [632, 0]
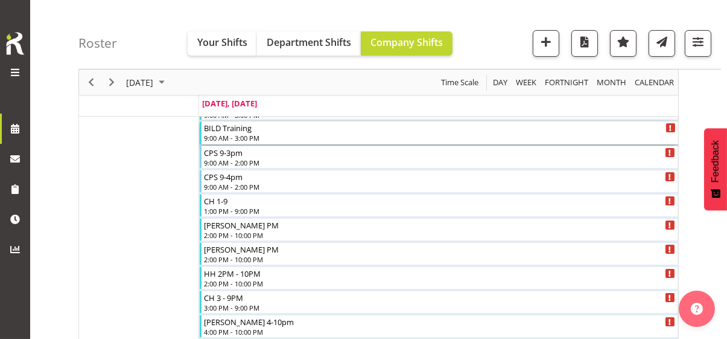
click at [244, 138] on div "9:00 AM - 3:00 PM" at bounding box center [440, 138] width 472 height 10
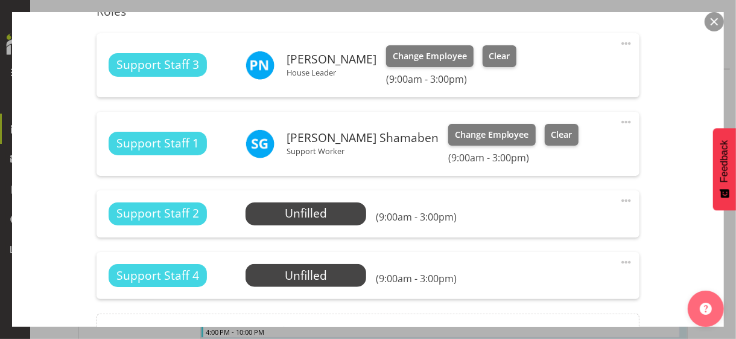
scroll to position [483, 0]
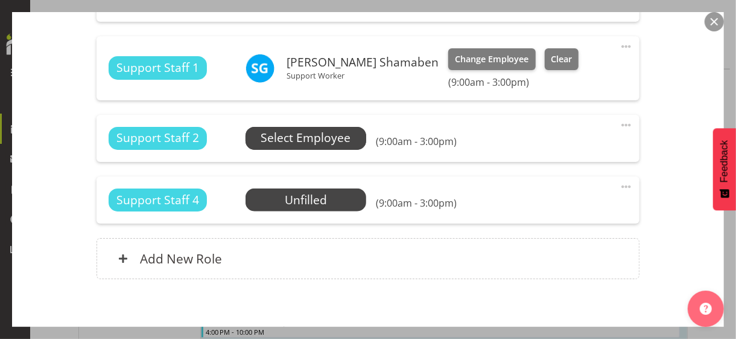
click at [297, 139] on span "Select Employee" at bounding box center [306, 137] width 90 height 17
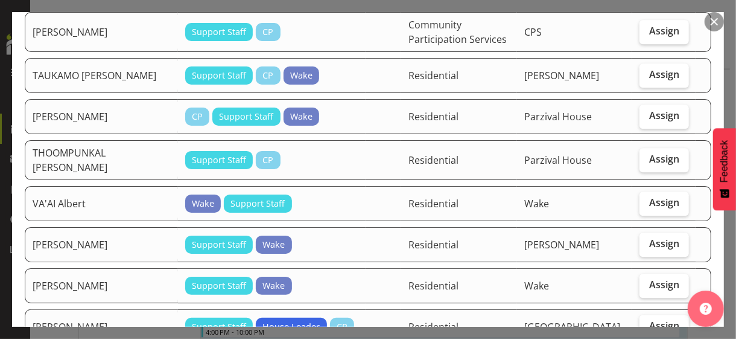
scroll to position [1629, 0]
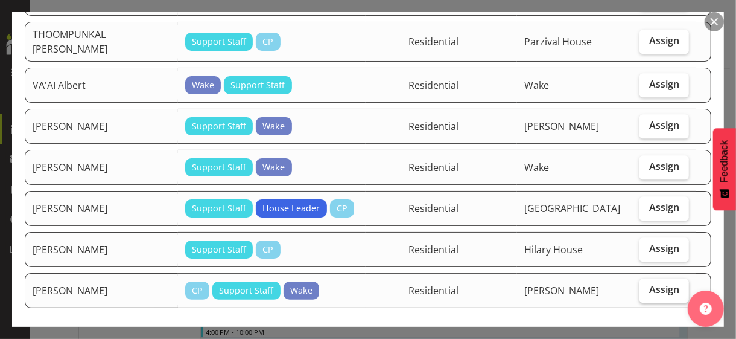
click at [644, 278] on label "Assign" at bounding box center [664, 290] width 49 height 24
click at [644, 285] on input "Assign" at bounding box center [644, 289] width 8 height 8
checkbox input "true"
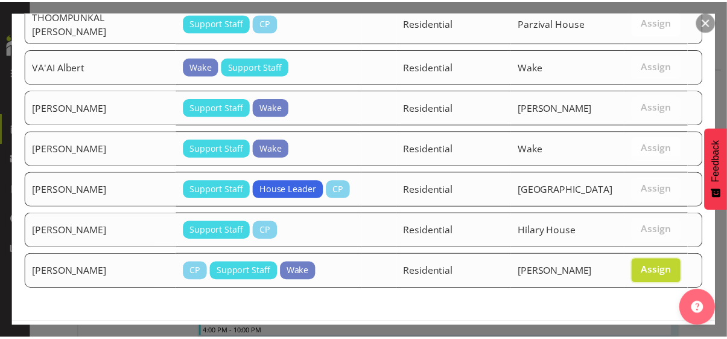
scroll to position [1653, 0]
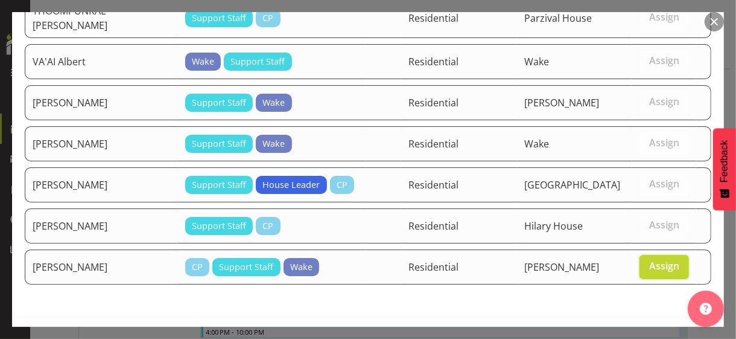
click at [634, 335] on span "Assign YEUNG Adeline" at bounding box center [643, 342] width 122 height 14
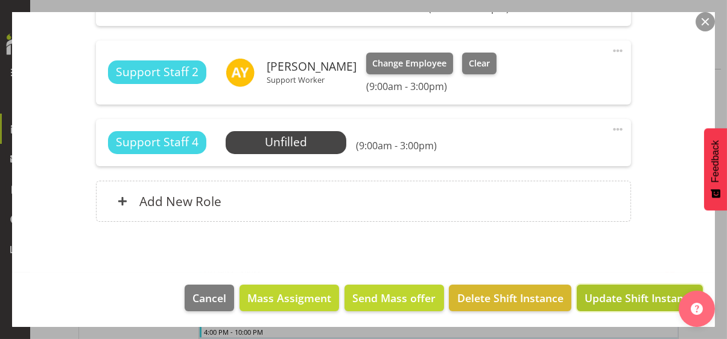
click at [620, 293] on span "Update Shift Instance" at bounding box center [640, 298] width 110 height 16
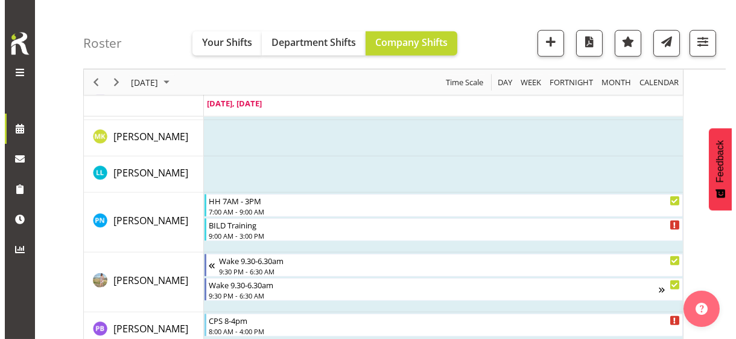
scroll to position [2935, 0]
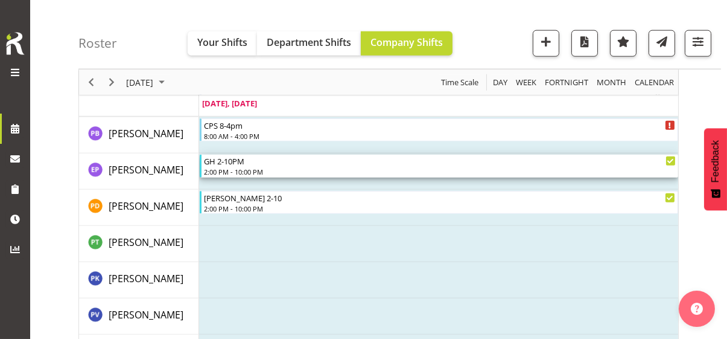
click at [253, 171] on div "2:00 PM - 10:00 PM" at bounding box center [440, 172] width 472 height 10
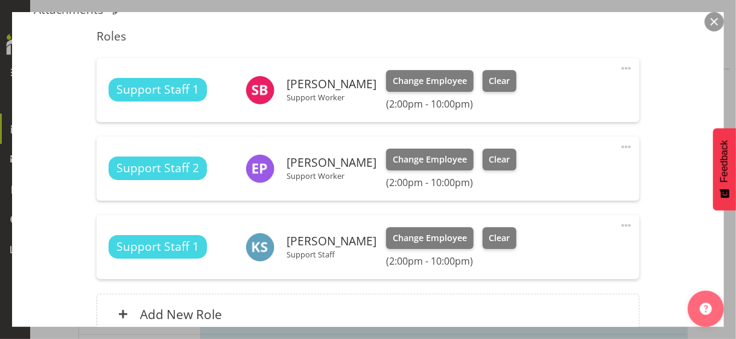
scroll to position [422, 0]
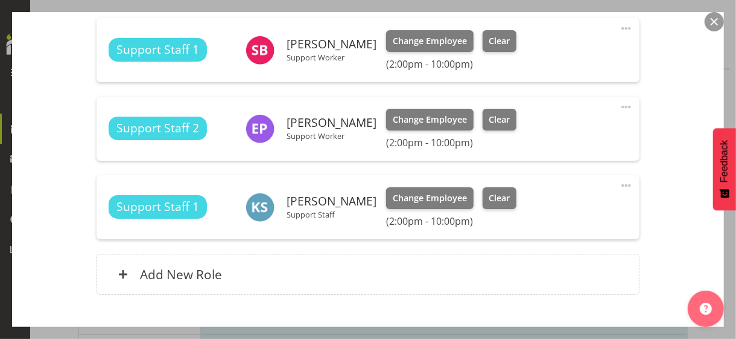
drag, startPoint x: 615, startPoint y: 104, endPoint x: 547, endPoint y: 136, distance: 75.3
click at [619, 104] on span at bounding box center [626, 107] width 14 height 14
click at [544, 136] on link "Edit" at bounding box center [576, 136] width 116 height 22
select select "8"
select select "2025"
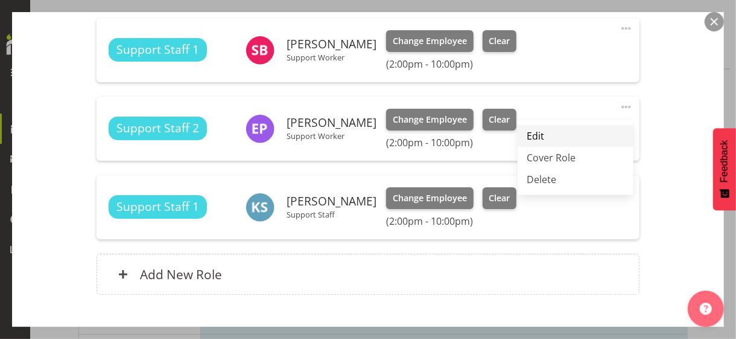
select select "14"
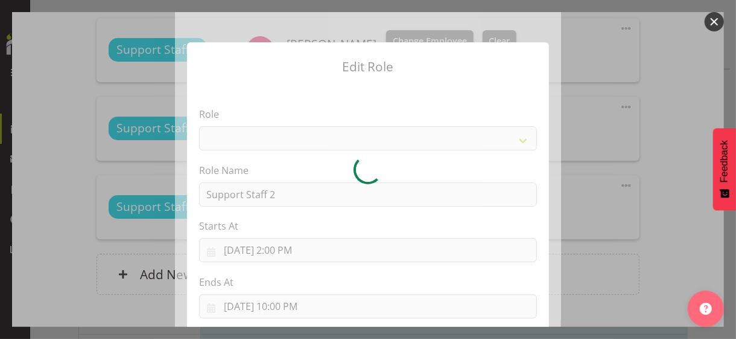
select select "1091"
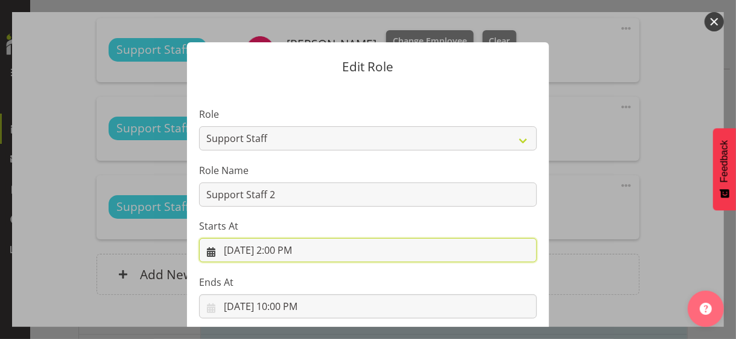
click at [278, 250] on input "9/1/2025, 2:00 PM" at bounding box center [368, 250] width 338 height 24
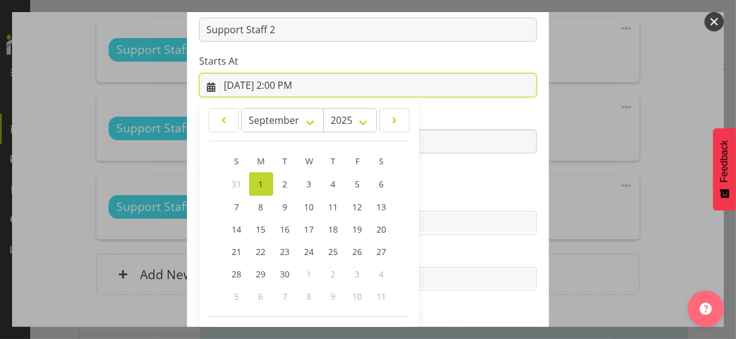
scroll to position [209, 0]
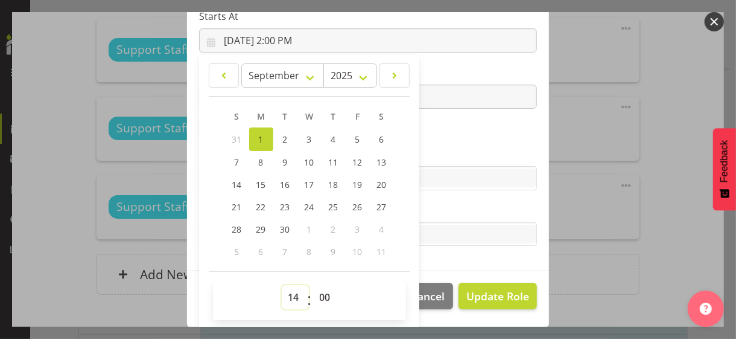
drag, startPoint x: 288, startPoint y: 291, endPoint x: 289, endPoint y: 284, distance: 7.9
click at [288, 291] on select "00 01 02 03 04 05 06 07 08 09 10 11 12 13 14 15 16 17 18 19 20 21 22 23" at bounding box center [295, 297] width 27 height 24
select select "15"
click at [282, 285] on select "00 01 02 03 04 05 06 07 08 09 10 11 12 13 14 15 16 17 18 19 20 21 22 23" at bounding box center [295, 297] width 27 height 24
type input "9/1/2025, 3:00 PM"
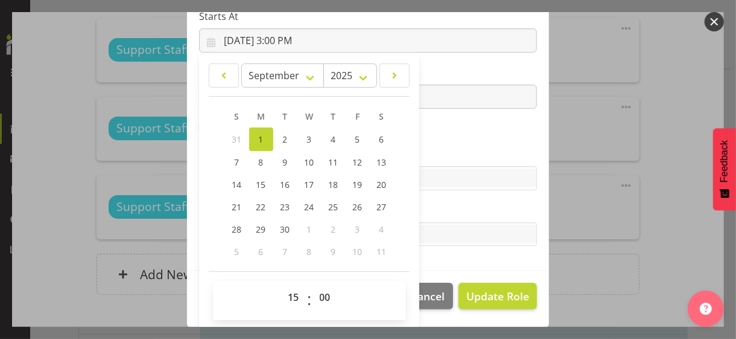
click at [431, 149] on label "Skills" at bounding box center [368, 154] width 338 height 14
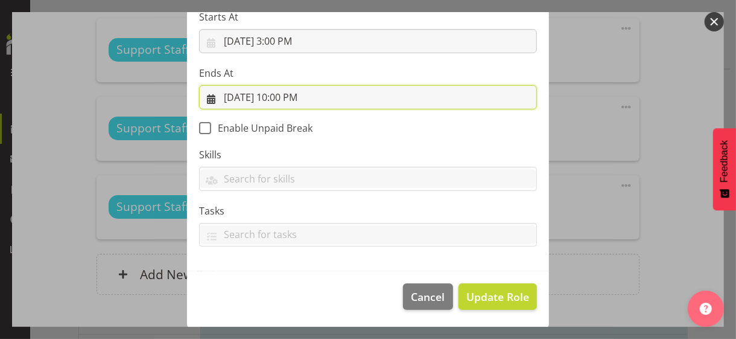
click at [294, 96] on input "9/1/2025, 10:00 PM" at bounding box center [368, 97] width 338 height 24
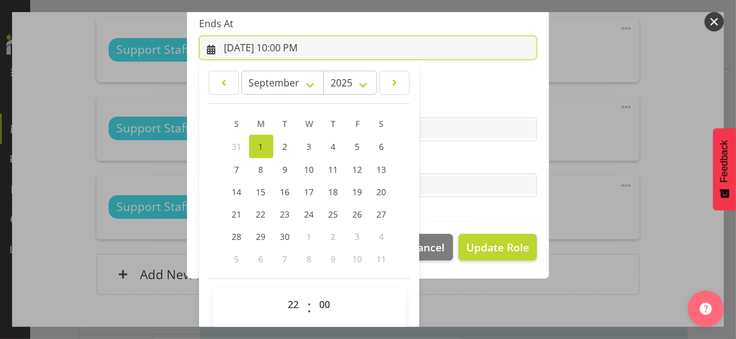
scroll to position [266, 0]
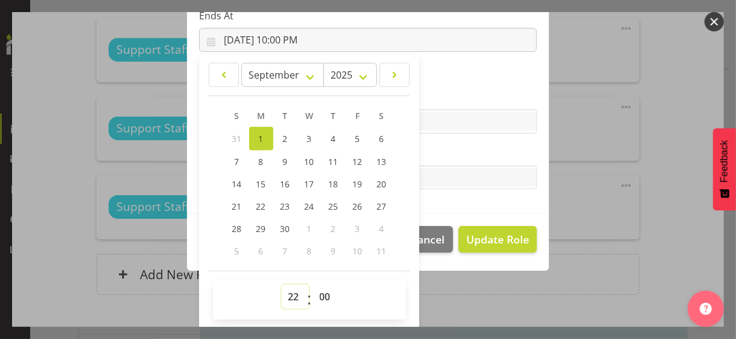
click at [288, 290] on select "00 01 02 03 04 05 06 07 08 09 10 11 12 13 14 15 16 17 18 19 20 21 22 23" at bounding box center [295, 296] width 27 height 24
select select "21"
click at [282, 284] on select "00 01 02 03 04 05 06 07 08 09 10 11 12 13 14 15 16 17 18 19 20 21 22 23" at bounding box center [295, 296] width 27 height 24
type input "9/1/2025, 9:00 PM"
drag, startPoint x: 426, startPoint y: 151, endPoint x: 451, endPoint y: 198, distance: 52.6
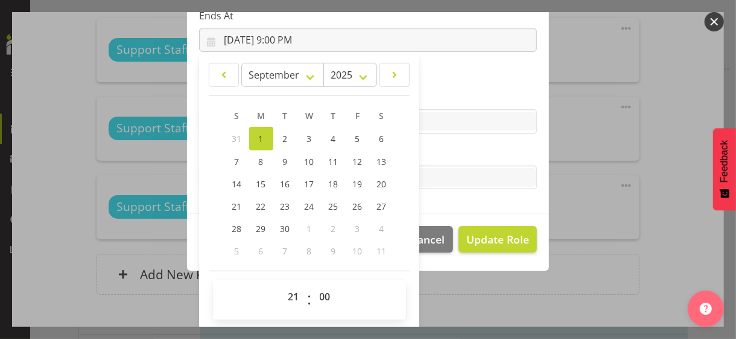
click at [427, 151] on label "Tasks" at bounding box center [368, 153] width 338 height 14
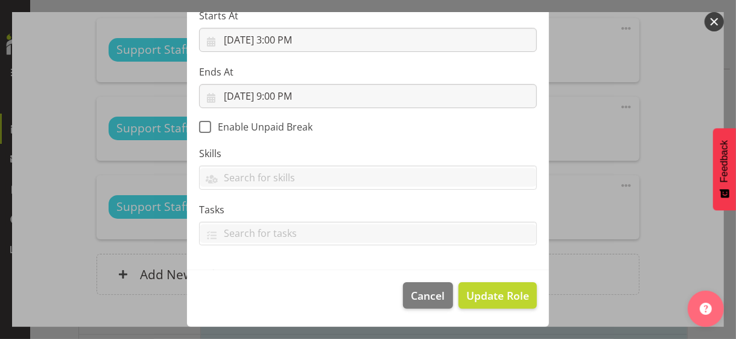
scroll to position [209, 0]
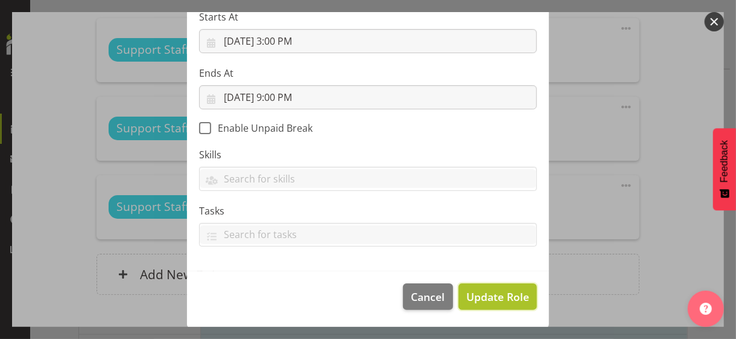
click at [488, 297] on span "Update Role" at bounding box center [497, 296] width 63 height 16
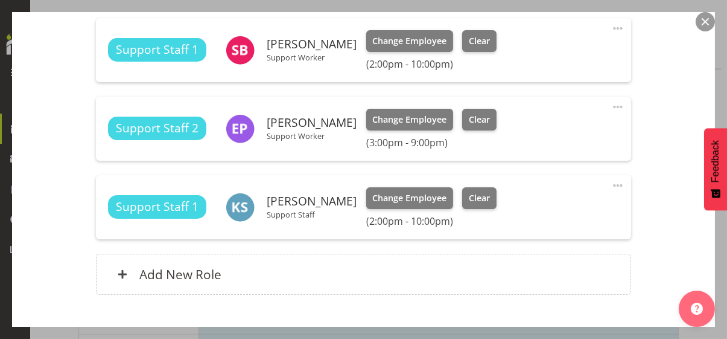
click at [611, 27] on span at bounding box center [618, 28] width 14 height 14
click at [538, 51] on link "Edit" at bounding box center [567, 57] width 116 height 22
select select "8"
select select "2025"
select select "14"
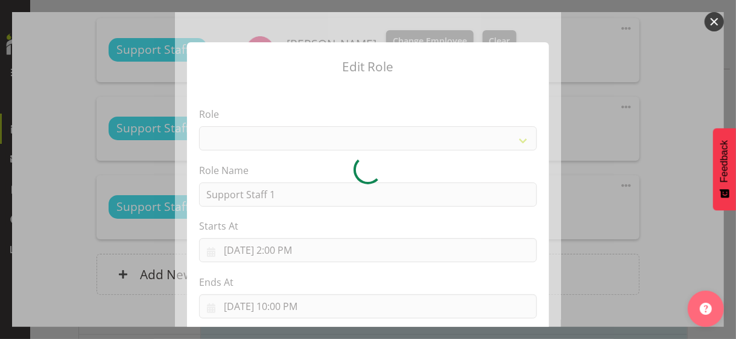
select select "1091"
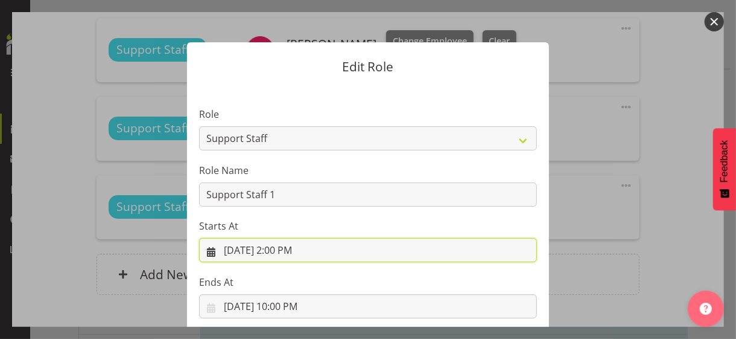
click at [285, 251] on input "9/1/2025, 2:00 PM" at bounding box center [368, 250] width 338 height 24
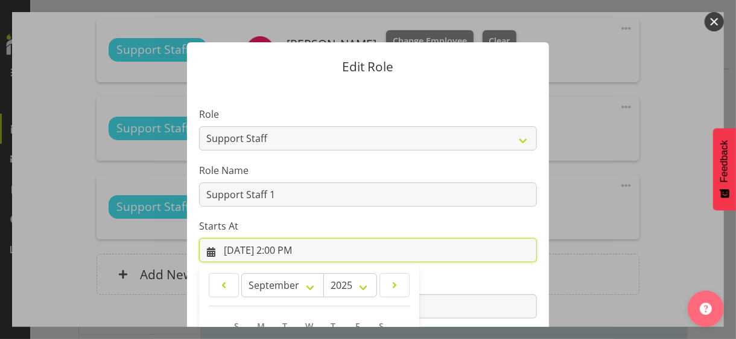
scroll to position [209, 0]
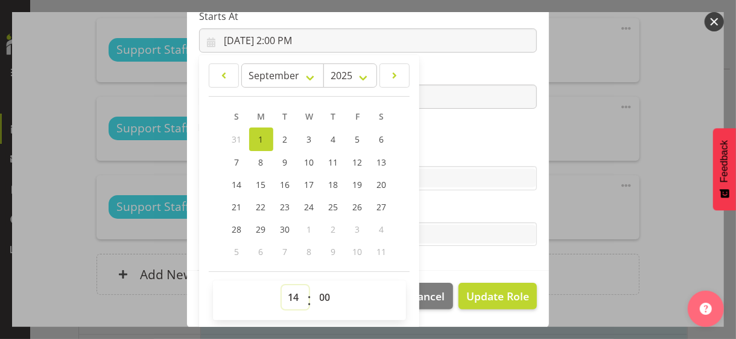
drag, startPoint x: 288, startPoint y: 291, endPoint x: 289, endPoint y: 284, distance: 7.9
click at [289, 290] on select "00 01 02 03 04 05 06 07 08 09 10 11 12 13 14 15 16 17 18 19 20 21 22 23" at bounding box center [295, 297] width 27 height 24
select select "15"
click at [282, 285] on select "00 01 02 03 04 05 06 07 08 09 10 11 12 13 14 15 16 17 18 19 20 21 22 23" at bounding box center [295, 297] width 27 height 24
type input "9/1/2025, 3:00 PM"
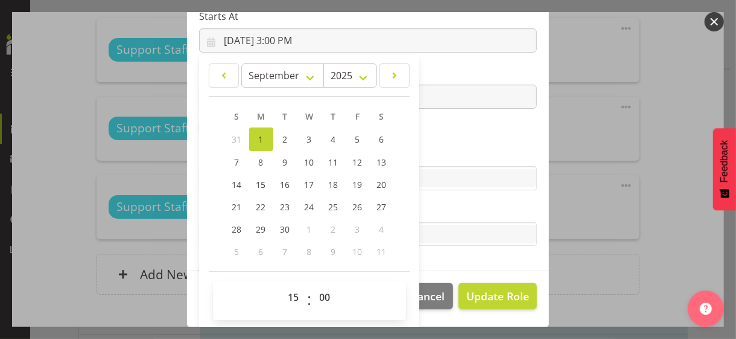
drag, startPoint x: 437, startPoint y: 153, endPoint x: 462, endPoint y: 193, distance: 47.2
click at [437, 154] on label "Skills" at bounding box center [368, 154] width 338 height 14
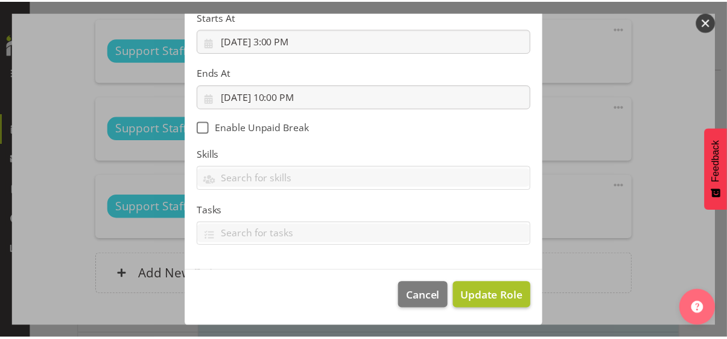
scroll to position [209, 0]
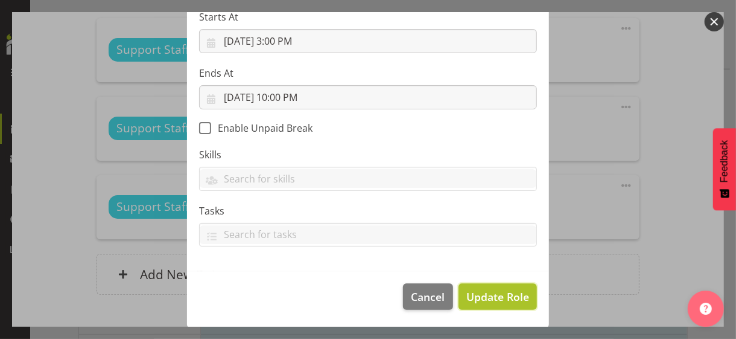
click at [492, 294] on span "Update Role" at bounding box center [497, 296] width 63 height 16
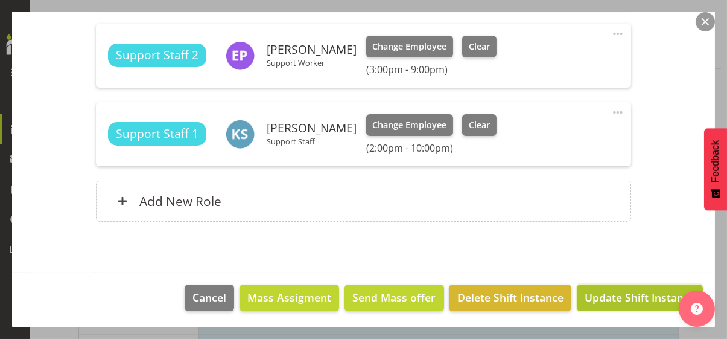
click at [634, 297] on span "Update Shift Instance" at bounding box center [640, 297] width 110 height 16
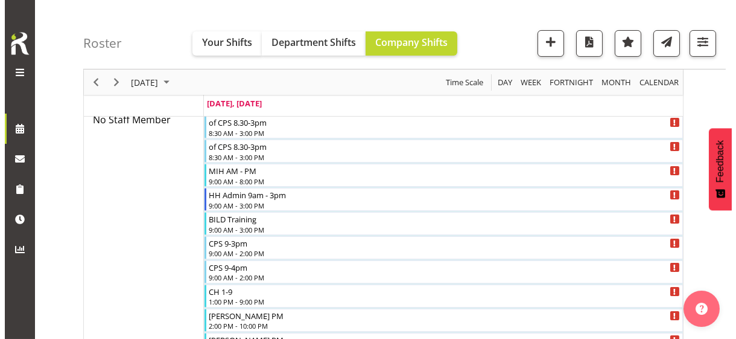
scroll to position [517, 0]
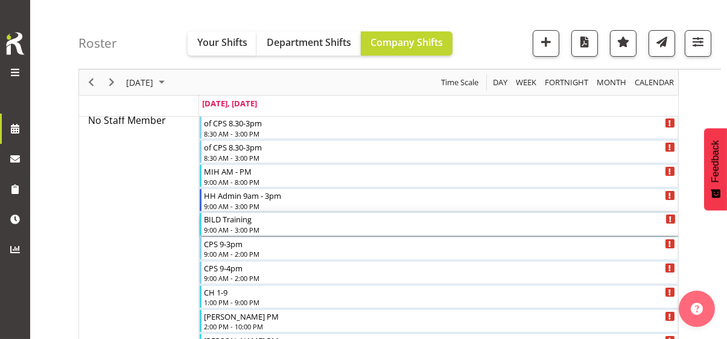
click at [238, 220] on div "BILD Training" at bounding box center [440, 218] width 472 height 12
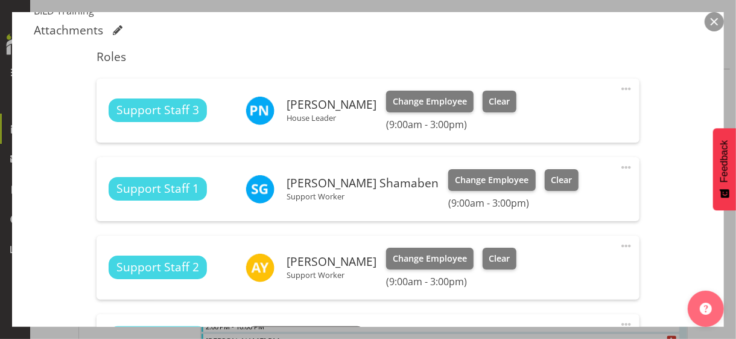
scroll to position [557, 0]
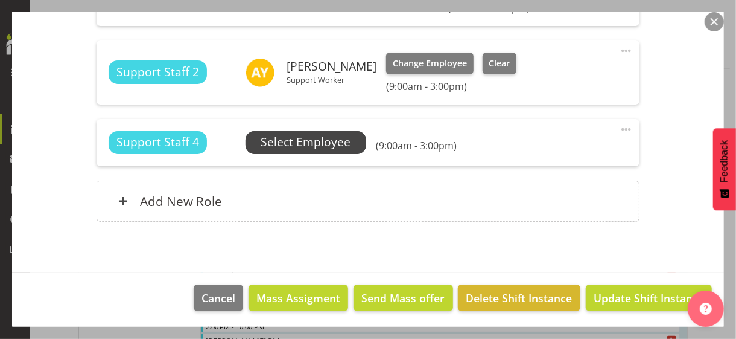
click at [307, 144] on span "Select Employee" at bounding box center [306, 141] width 90 height 17
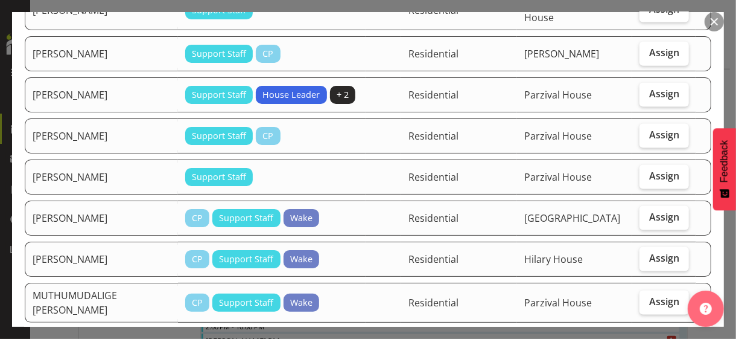
scroll to position [1086, 0]
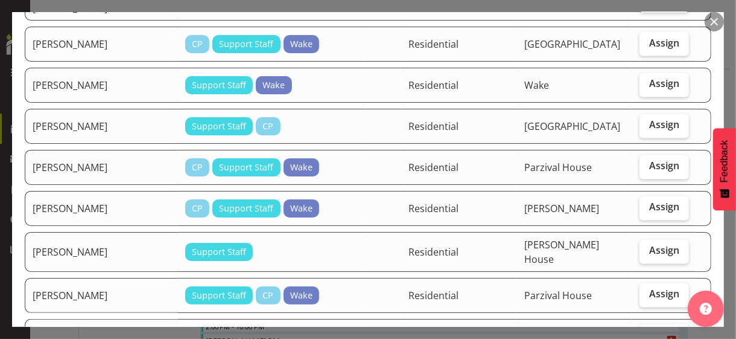
drag, startPoint x: 640, startPoint y: 89, endPoint x: 634, endPoint y: 103, distance: 15.1
click at [640, 114] on label "Assign" at bounding box center [664, 126] width 49 height 24
click at [640, 121] on input "Assign" at bounding box center [644, 125] width 8 height 8
checkbox input "true"
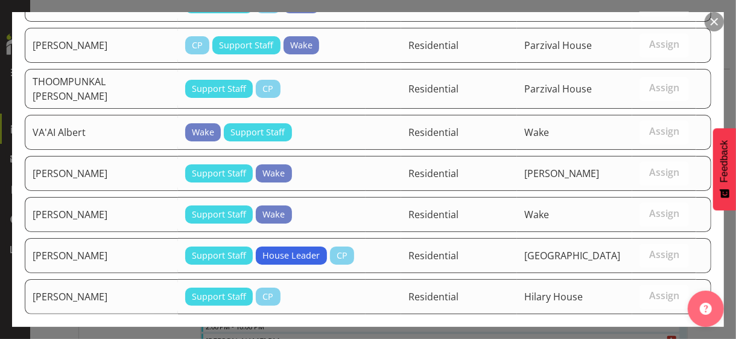
scroll to position [1693, 0]
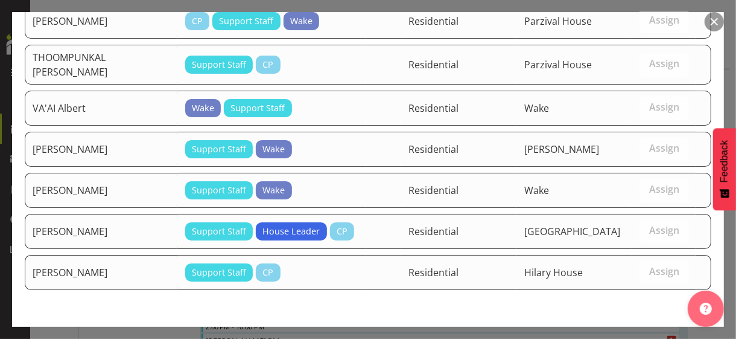
drag, startPoint x: 641, startPoint y: 300, endPoint x: 620, endPoint y: 293, distance: 22.1
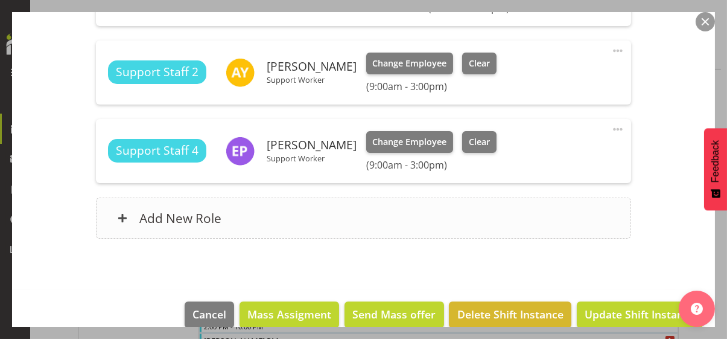
click at [353, 225] on div "Add New Role" at bounding box center [363, 217] width 535 height 41
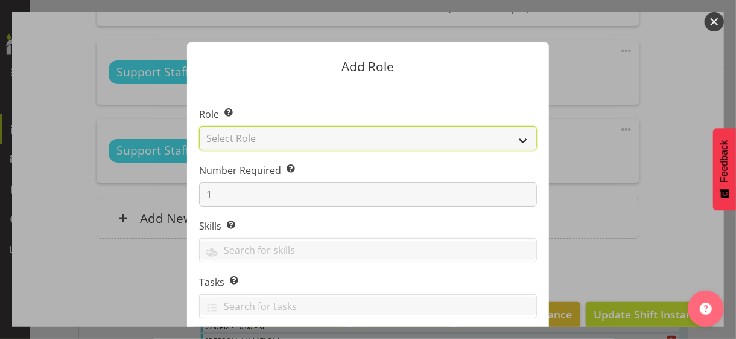
click at [279, 139] on select "Select Role CP House Leader Support Staff Wake" at bounding box center [368, 138] width 338 height 24
select select "1091"
click at [199, 126] on select "Select Role CP House Leader Support Staff Wake" at bounding box center [368, 138] width 338 height 24
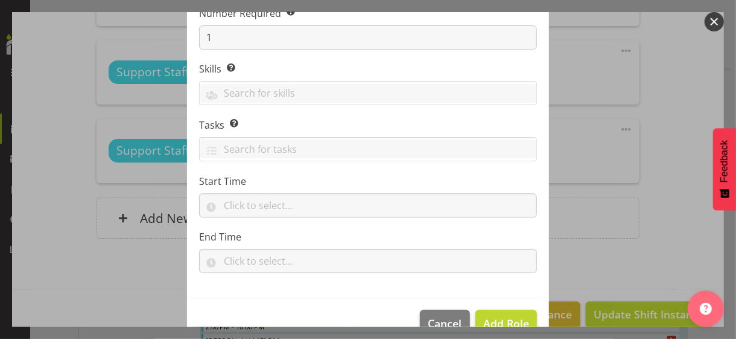
scroll to position [183, 0]
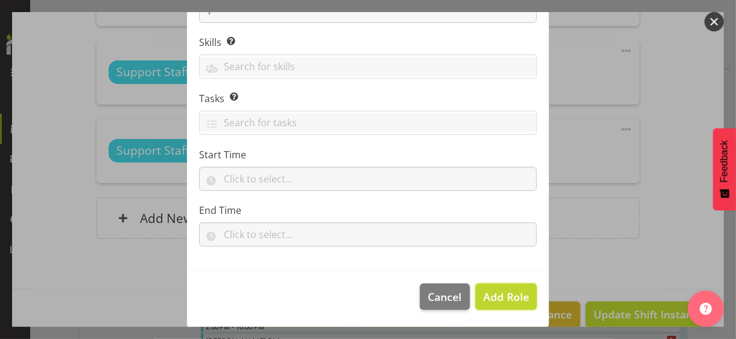
drag, startPoint x: 507, startPoint y: 293, endPoint x: 475, endPoint y: 280, distance: 35.2
click at [506, 293] on span "Add Role" at bounding box center [506, 296] width 46 height 14
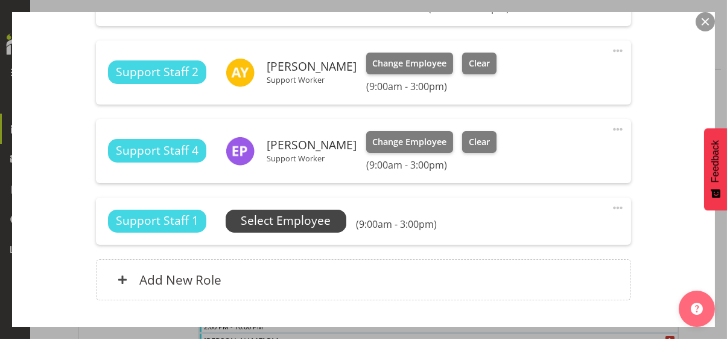
click at [327, 218] on span "Select Employee" at bounding box center [286, 220] width 90 height 17
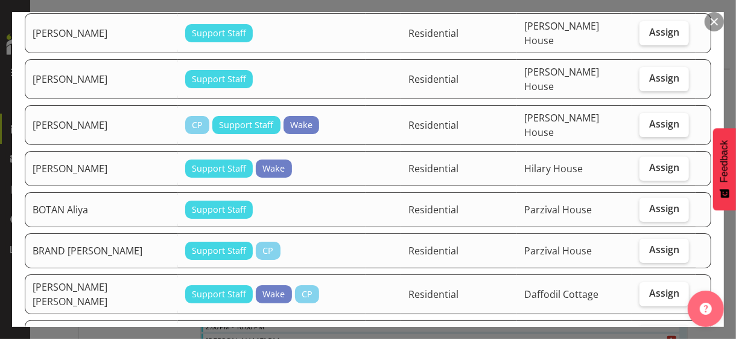
scroll to position [121, 0]
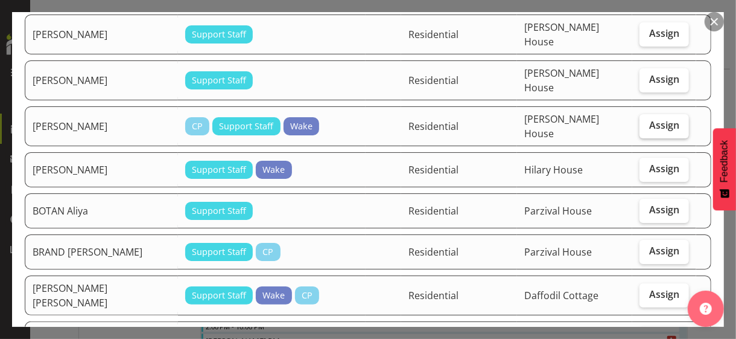
click at [649, 119] on span "Assign" at bounding box center [664, 125] width 30 height 12
click at [647, 121] on input "Assign" at bounding box center [644, 125] width 8 height 8
checkbox input "true"
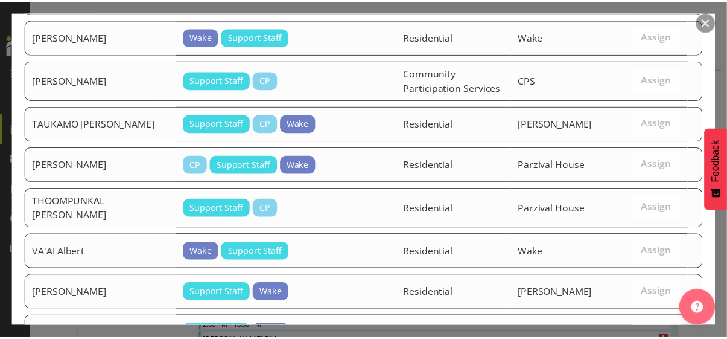
scroll to position [1653, 0]
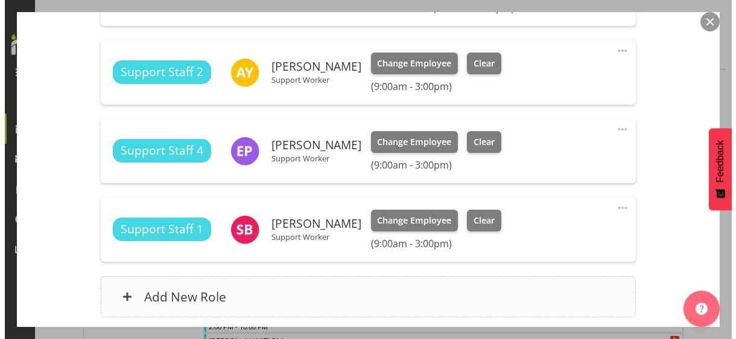
scroll to position [652, 0]
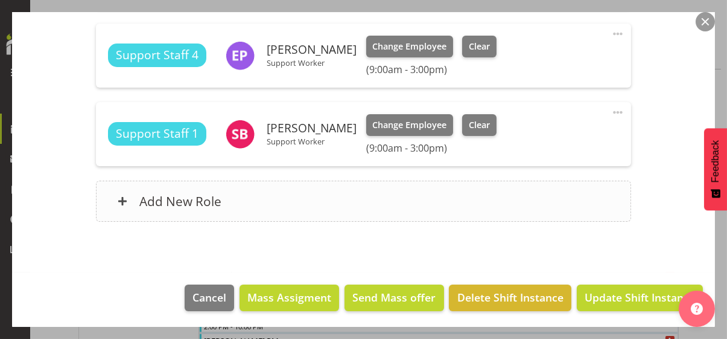
click at [304, 195] on div "Add New Role" at bounding box center [363, 200] width 535 height 41
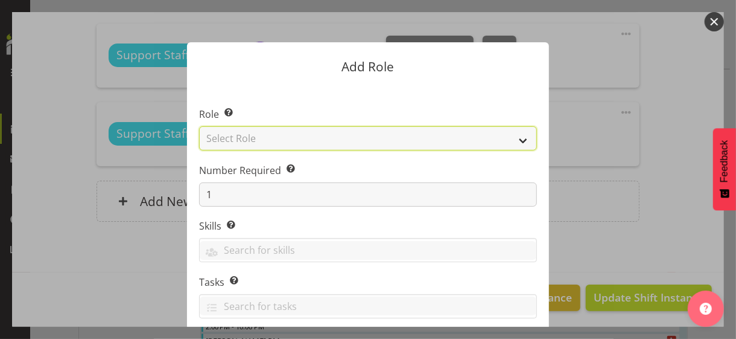
drag, startPoint x: 250, startPoint y: 136, endPoint x: 253, endPoint y: 148, distance: 12.9
click at [250, 136] on select "Select Role CP House Leader Support Staff Wake" at bounding box center [368, 138] width 338 height 24
select select "1091"
click at [199, 126] on select "Select Role CP House Leader Support Staff Wake" at bounding box center [368, 138] width 338 height 24
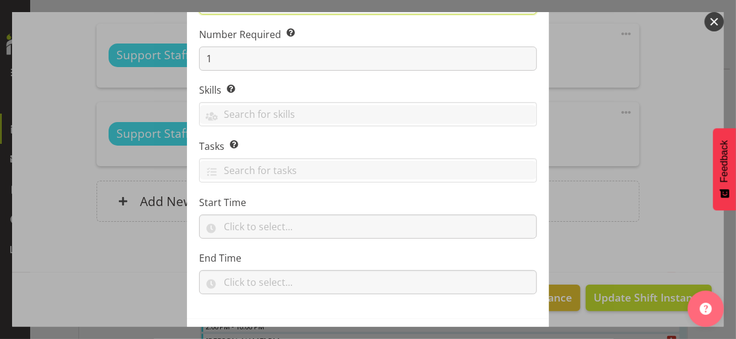
scroll to position [183, 0]
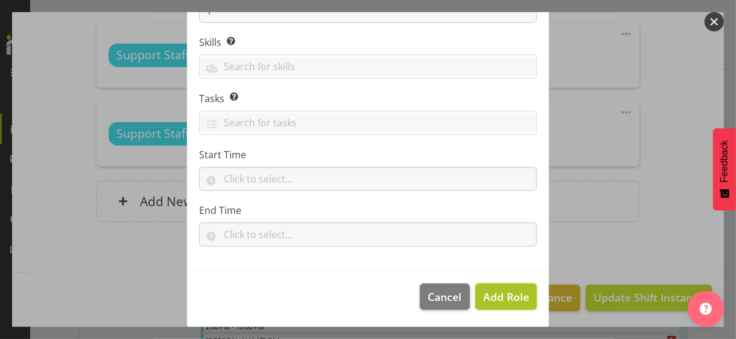
drag, startPoint x: 505, startPoint y: 293, endPoint x: 486, endPoint y: 285, distance: 20.5
click at [504, 293] on span "Add Role" at bounding box center [506, 296] width 46 height 14
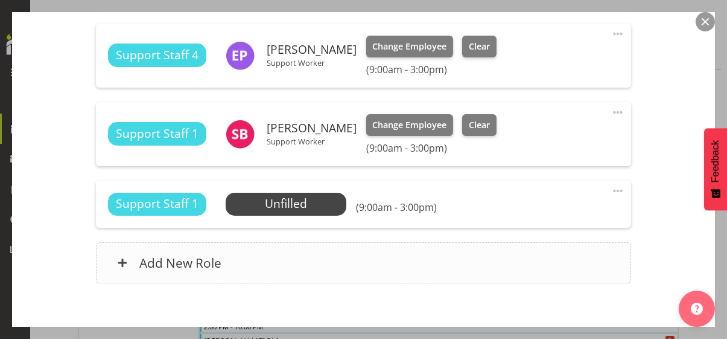
click at [331, 260] on div "Add New Role" at bounding box center [363, 262] width 535 height 41
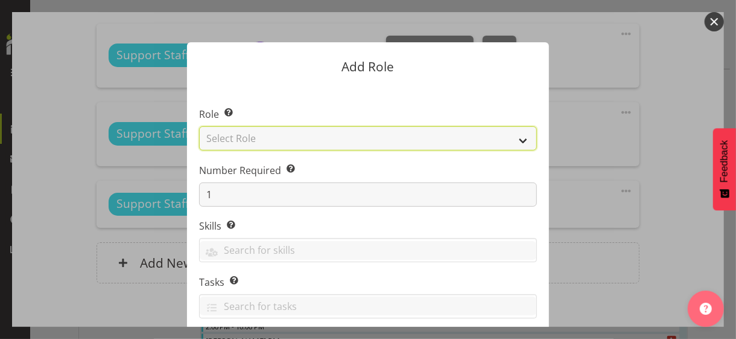
drag, startPoint x: 255, startPoint y: 133, endPoint x: 255, endPoint y: 144, distance: 10.9
click at [255, 133] on select "Select Role CP House Leader Support Staff Wake" at bounding box center [368, 138] width 338 height 24
select select "1091"
click at [199, 126] on select "Select Role CP House Leader Support Staff Wake" at bounding box center [368, 138] width 338 height 24
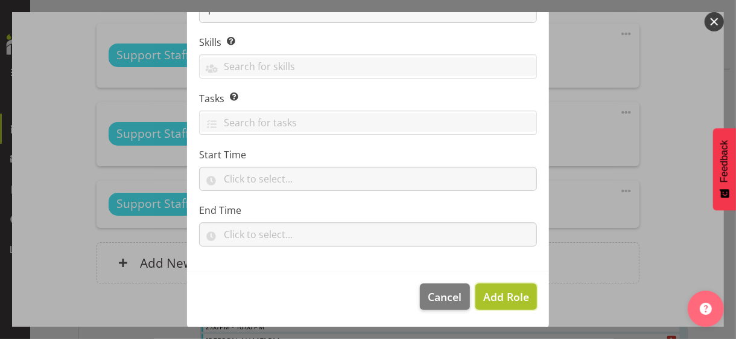
click at [486, 290] on span "Add Role" at bounding box center [506, 296] width 46 height 14
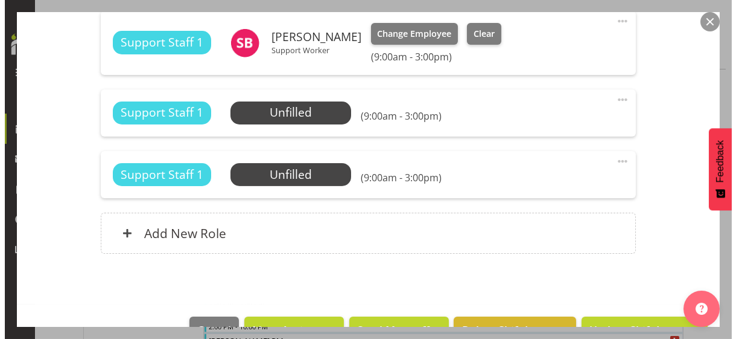
scroll to position [773, 0]
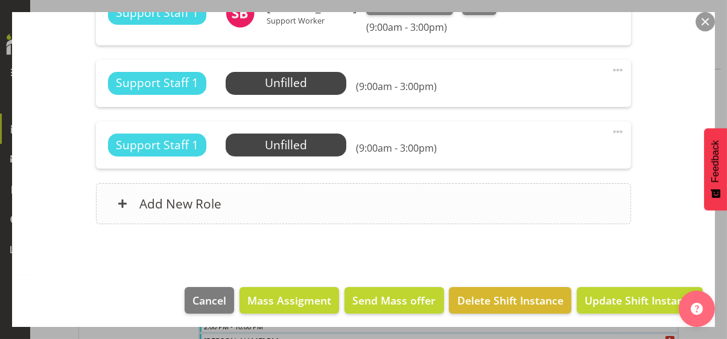
click at [324, 207] on div "Add New Role" at bounding box center [363, 203] width 535 height 41
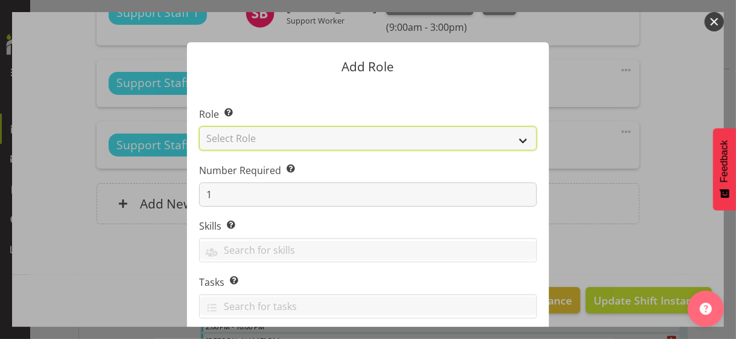
click at [281, 136] on select "Select Role CP House Leader Support Staff Wake" at bounding box center [368, 138] width 338 height 24
select select "1091"
click at [199, 126] on select "Select Role CP House Leader Support Staff Wake" at bounding box center [368, 138] width 338 height 24
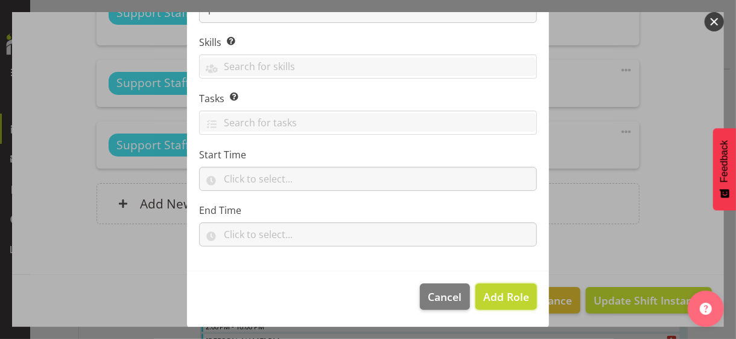
drag, startPoint x: 497, startPoint y: 296, endPoint x: 456, endPoint y: 277, distance: 45.9
click at [497, 296] on span "Add Role" at bounding box center [506, 296] width 46 height 14
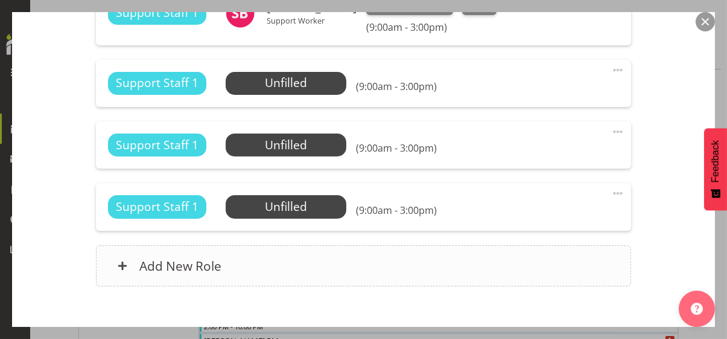
click at [334, 257] on div "Add New Role" at bounding box center [363, 265] width 535 height 41
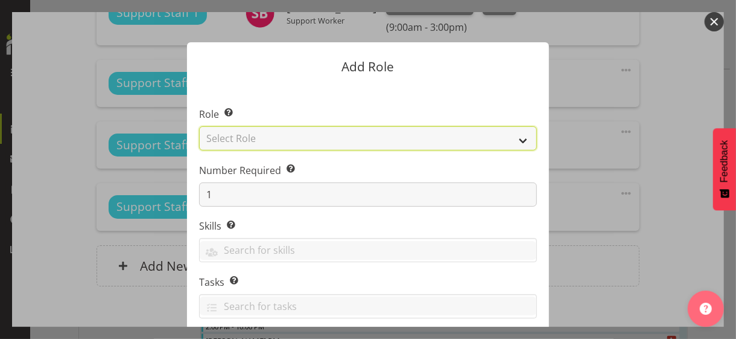
click at [272, 138] on select "Select Role CP House Leader Support Staff Wake" at bounding box center [368, 138] width 338 height 24
select select "1091"
click at [199, 126] on select "Select Role CP House Leader Support Staff Wake" at bounding box center [368, 138] width 338 height 24
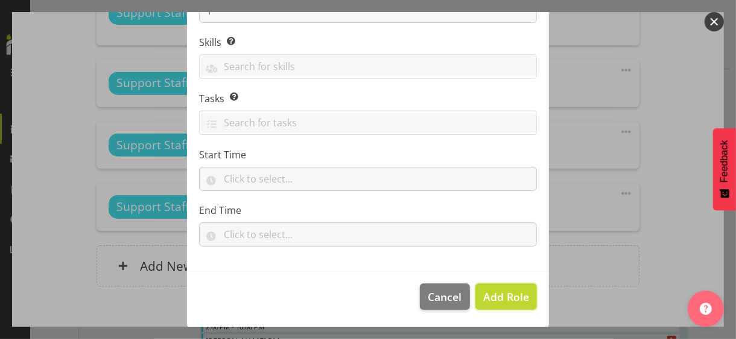
drag, startPoint x: 501, startPoint y: 296, endPoint x: 471, endPoint y: 285, distance: 32.1
click at [501, 296] on span "Add Role" at bounding box center [506, 296] width 46 height 14
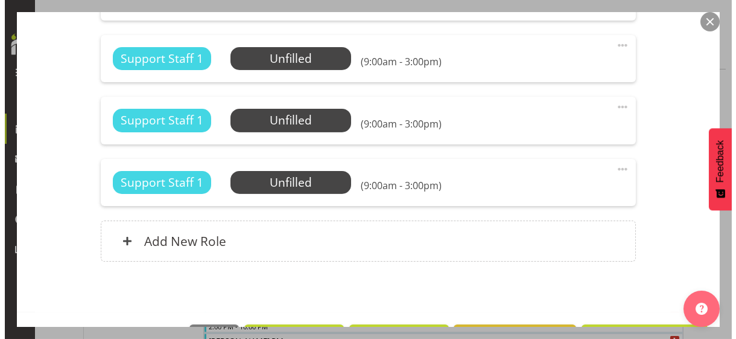
scroll to position [894, 0]
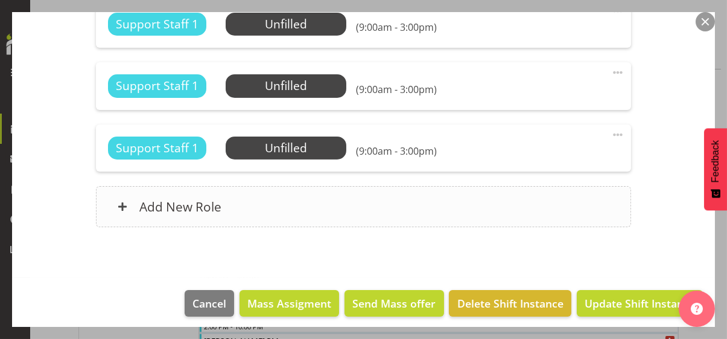
click at [323, 201] on div "Add New Role" at bounding box center [363, 206] width 535 height 41
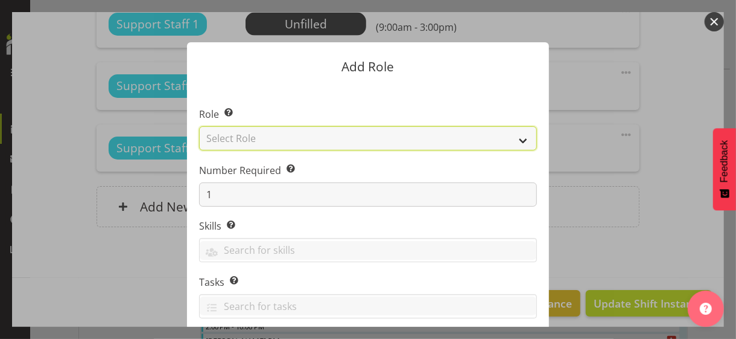
click at [259, 138] on select "Select Role CP House Leader Support Staff Wake" at bounding box center [368, 138] width 338 height 24
select select "1091"
click at [199, 126] on select "Select Role CP House Leader Support Staff Wake" at bounding box center [368, 138] width 338 height 24
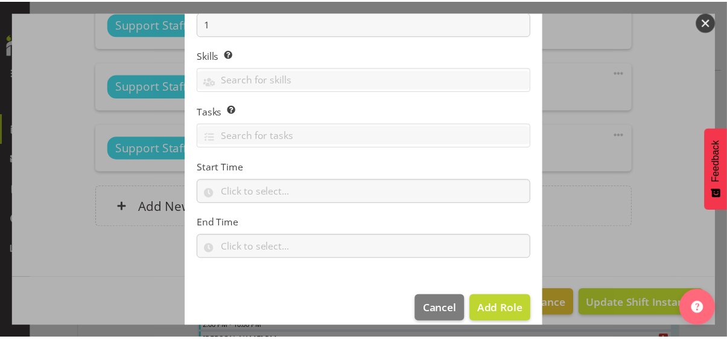
scroll to position [183, 0]
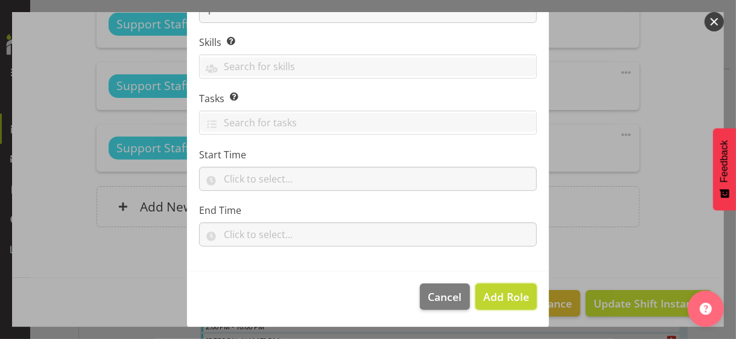
drag, startPoint x: 504, startPoint y: 293, endPoint x: 547, endPoint y: 300, distance: 42.9
click at [504, 293] on span "Add Role" at bounding box center [506, 296] width 46 height 14
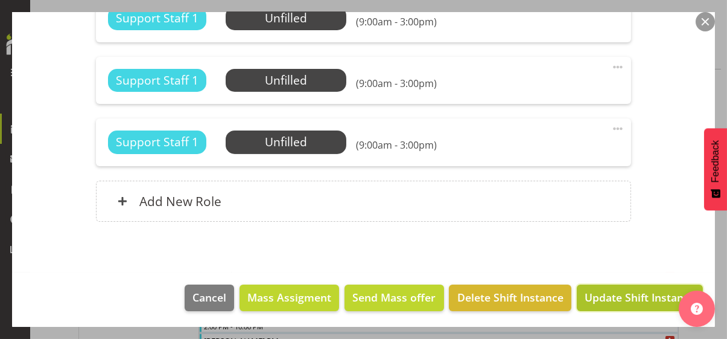
click at [626, 296] on span "Update Shift Instance" at bounding box center [640, 297] width 110 height 16
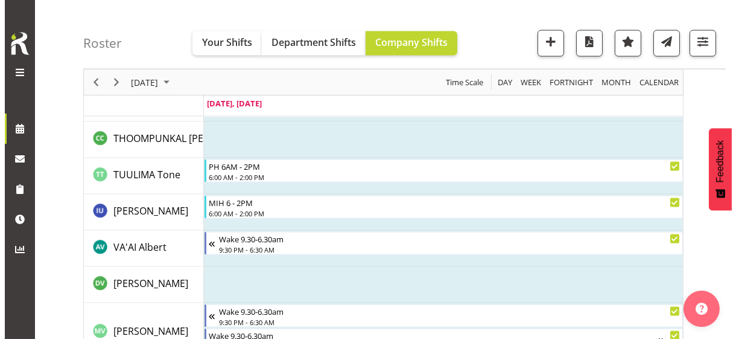
scroll to position [4264, 0]
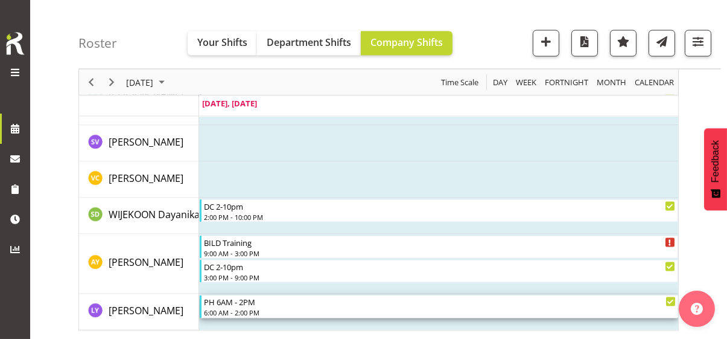
click at [247, 307] on div "6:00 AM - 2:00 PM" at bounding box center [440, 312] width 472 height 10
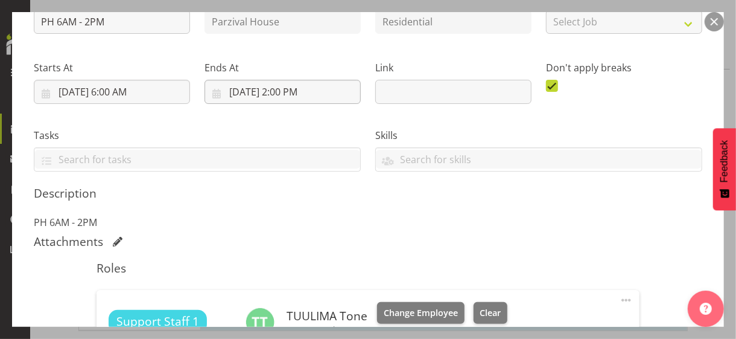
scroll to position [302, 0]
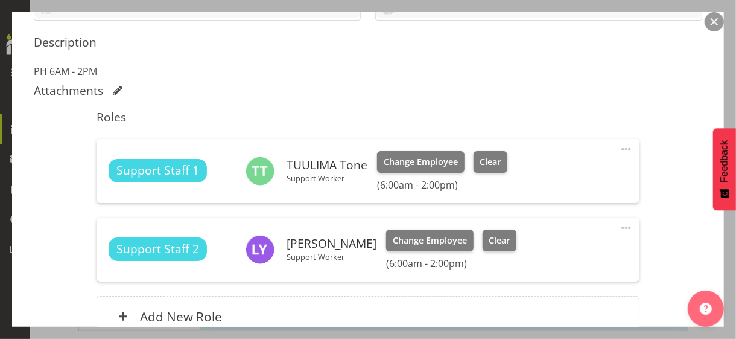
click at [619, 225] on span at bounding box center [626, 227] width 14 height 14
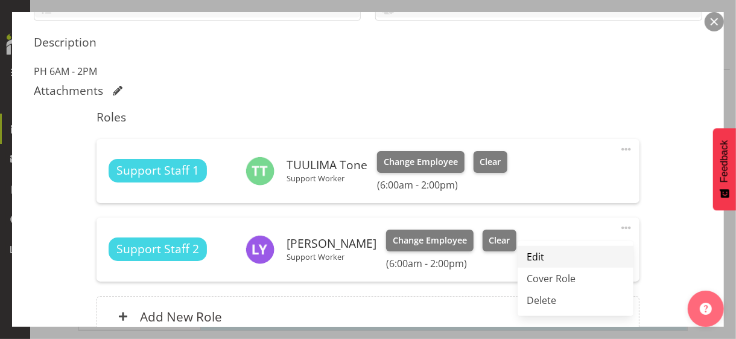
click at [539, 250] on link "Edit" at bounding box center [576, 257] width 116 height 22
select select "8"
select select "2025"
select select "14"
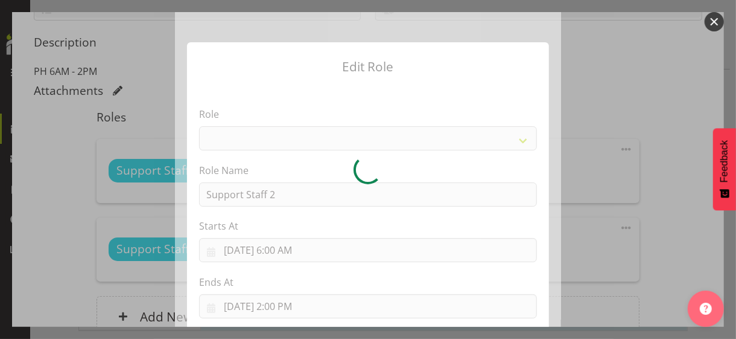
select select "1091"
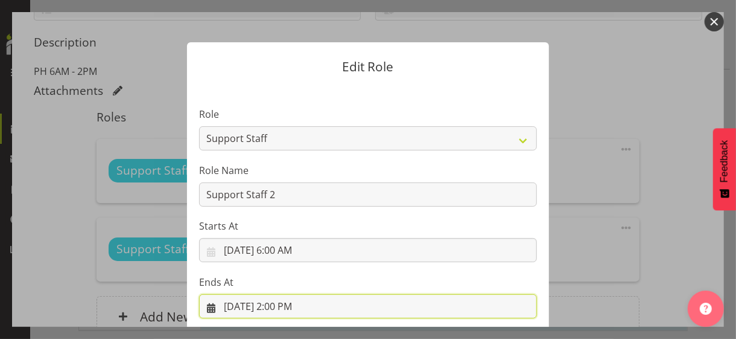
click at [280, 308] on input "9/1/2025, 2:00 PM" at bounding box center [368, 306] width 338 height 24
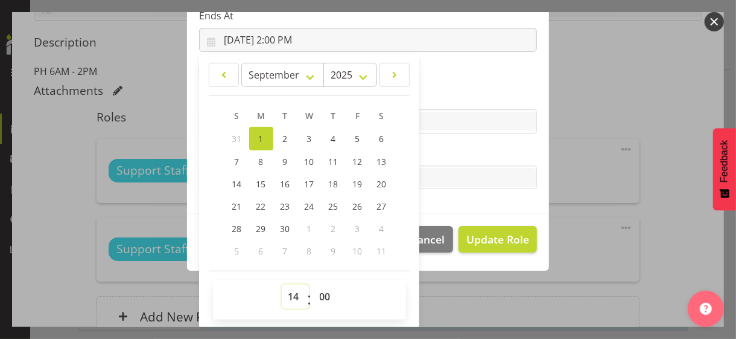
click at [286, 285] on select "00 01 02 03 04 05 06 07 08 09 10 11 12 13 14 15 16 17 18 19 20 21 22 23" at bounding box center [295, 296] width 27 height 24
select select "9"
click at [282, 284] on select "00 01 02 03 04 05 06 07 08 09 10 11 12 13 14 15 16 17 18 19 20 21 22 23" at bounding box center [295, 296] width 27 height 24
type input "9/1/2025, 9:00 AM"
click at [468, 105] on div "Skills Medication Trained" at bounding box center [368, 111] width 338 height 43
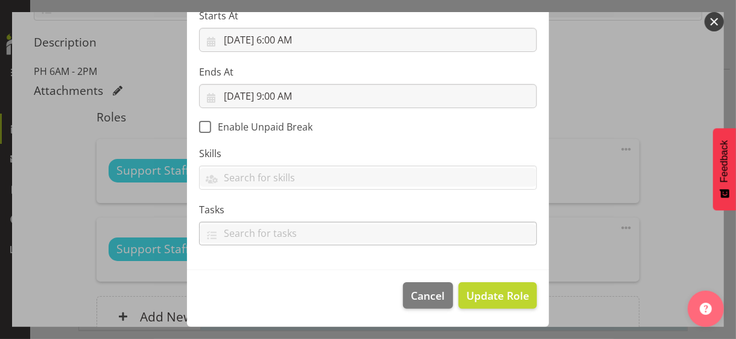
scroll to position [209, 0]
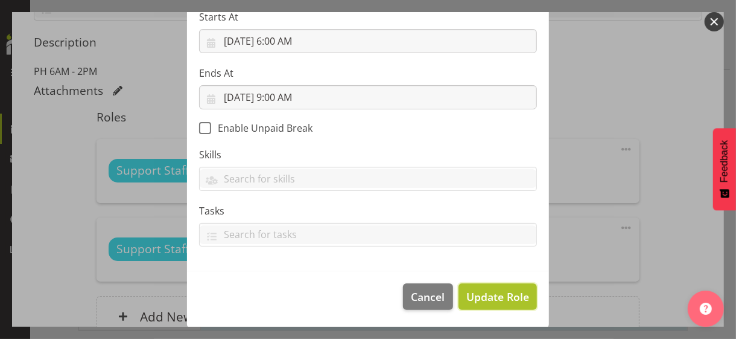
click at [492, 296] on span "Update Role" at bounding box center [497, 296] width 63 height 16
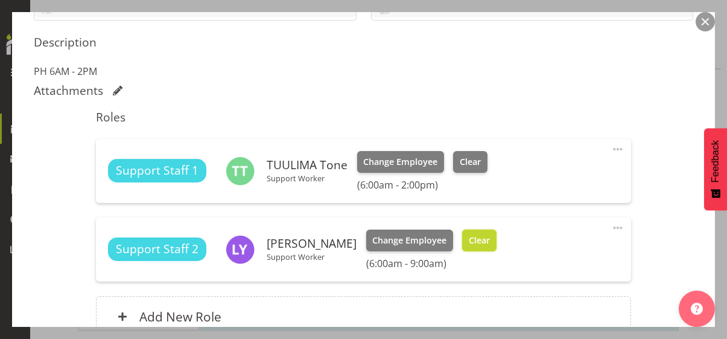
click at [485, 241] on span "Clear" at bounding box center [479, 240] width 21 height 13
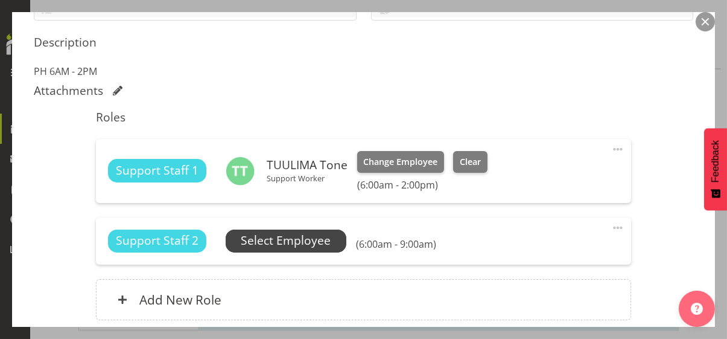
click at [293, 239] on span "Select Employee" at bounding box center [286, 240] width 90 height 17
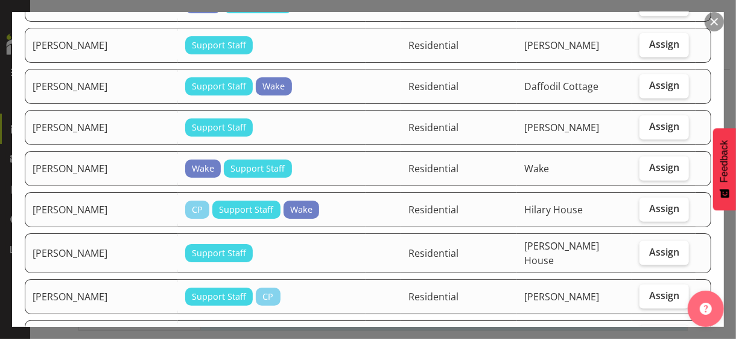
scroll to position [664, 0]
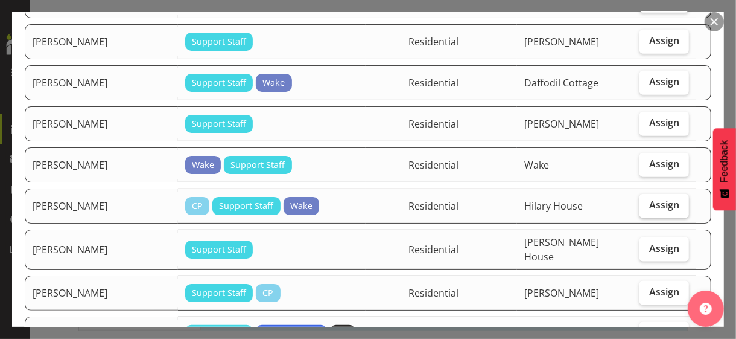
click at [649, 199] on span "Assign" at bounding box center [664, 205] width 30 height 12
click at [647, 201] on input "Assign" at bounding box center [644, 205] width 8 height 8
checkbox input "true"
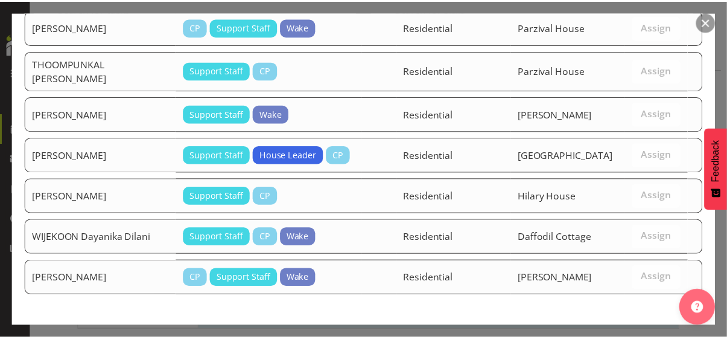
scroll to position [2030, 0]
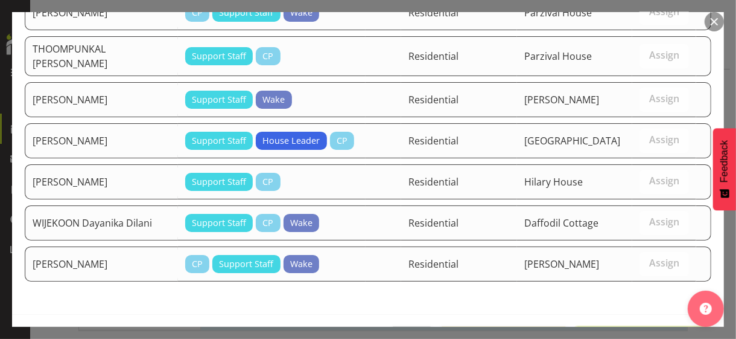
click at [632, 332] on span "Assign JAMARKATTEL Kushum" at bounding box center [643, 339] width 122 height 14
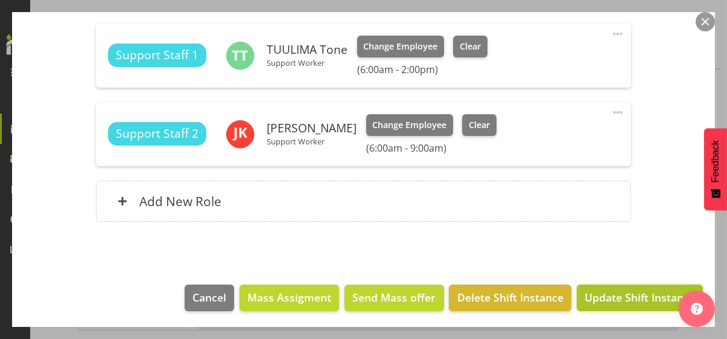
click at [631, 299] on span "Update Shift Instance" at bounding box center [640, 297] width 110 height 16
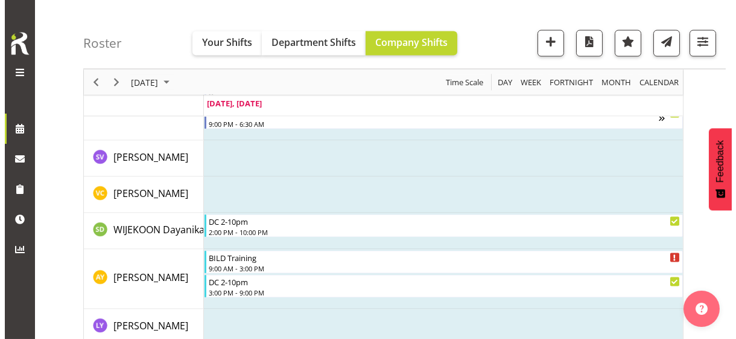
scroll to position [4264, 0]
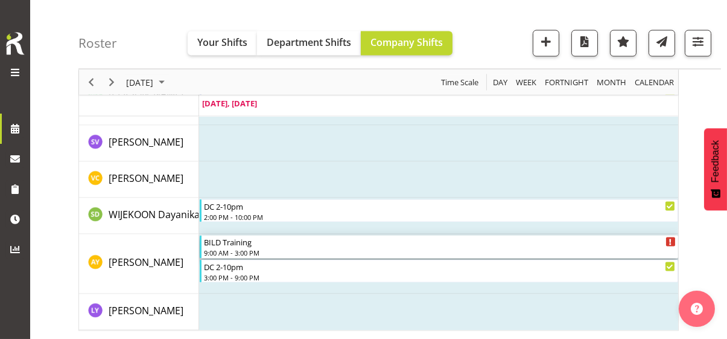
click at [231, 249] on div "9:00 AM - 3:00 PM" at bounding box center [440, 252] width 472 height 10
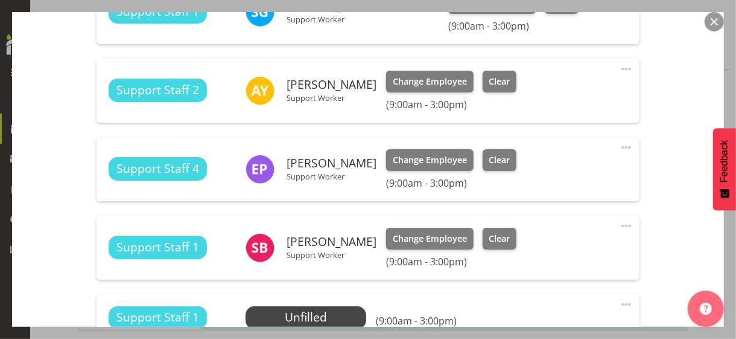
scroll to position [664, 0]
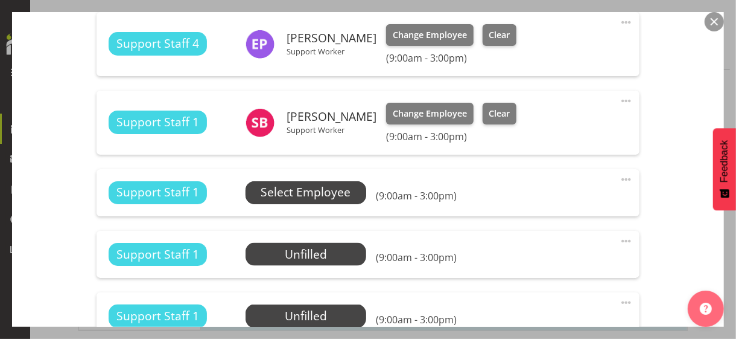
click at [303, 189] on span "Select Employee" at bounding box center [306, 191] width 90 height 17
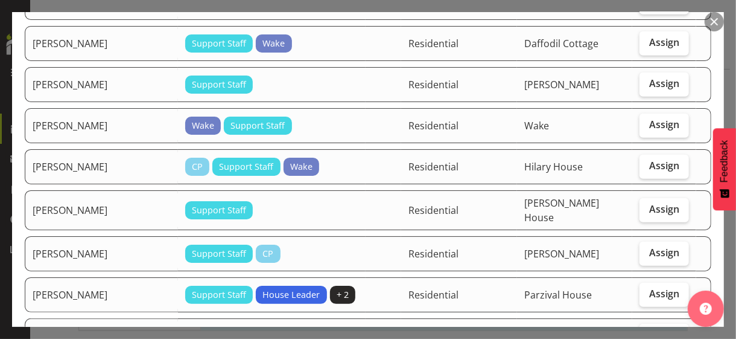
scroll to position [543, 0]
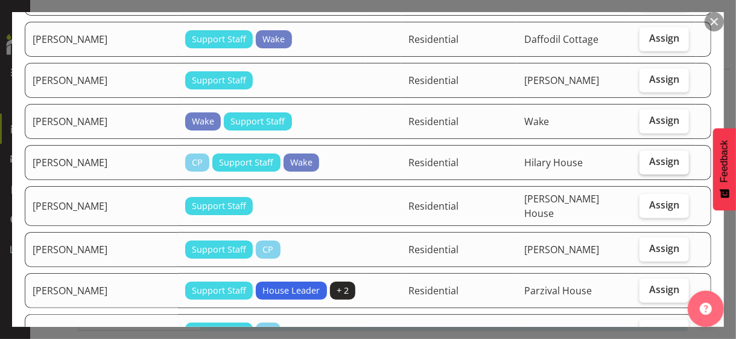
drag, startPoint x: 655, startPoint y: 136, endPoint x: 656, endPoint y: 143, distance: 6.7
click at [656, 155] on span "Assign" at bounding box center [664, 161] width 30 height 12
click at [647, 157] on input "Assign" at bounding box center [644, 161] width 8 height 8
checkbox input "true"
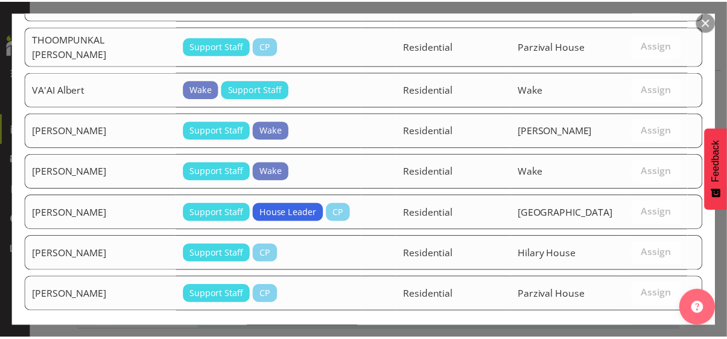
scroll to position [1653, 0]
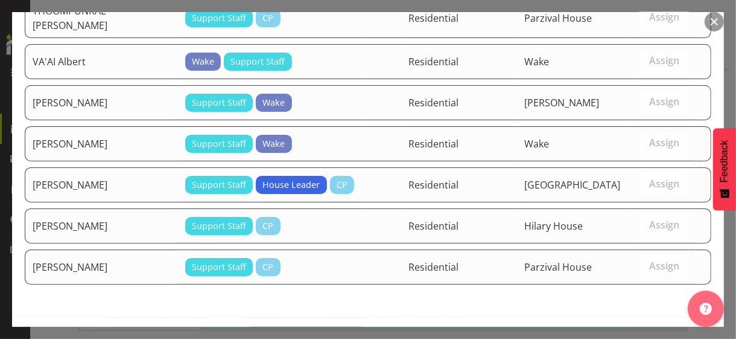
click at [638, 335] on span "Assign JAMARKATTEL Kushum" at bounding box center [643, 342] width 122 height 14
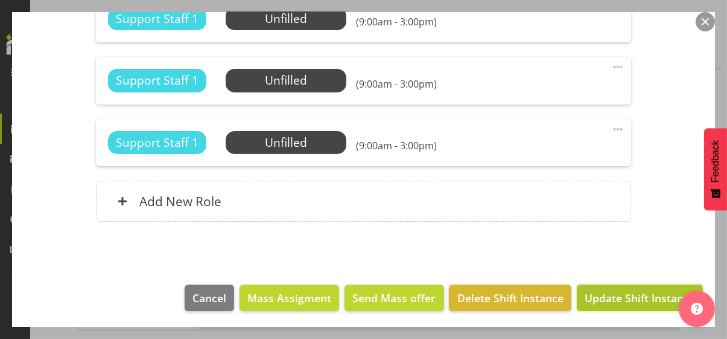
click at [625, 295] on span "Update Shift Instance" at bounding box center [640, 298] width 110 height 16
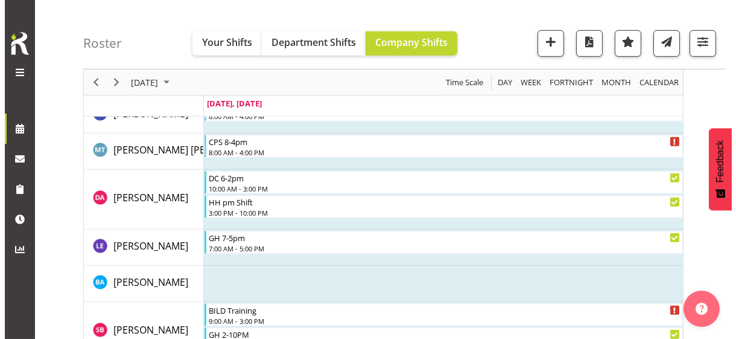
scroll to position [1078, 0]
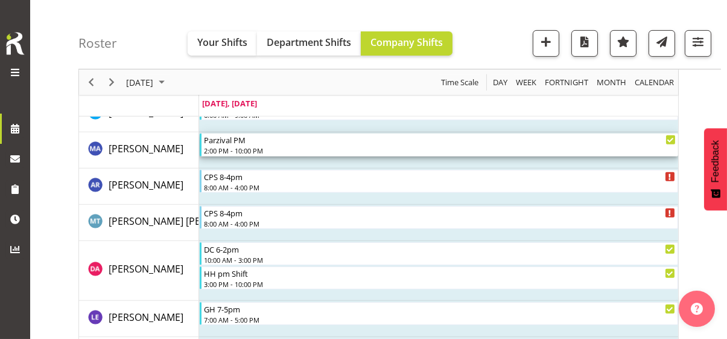
click at [253, 147] on div "2:00 PM - 10:00 PM" at bounding box center [440, 150] width 472 height 10
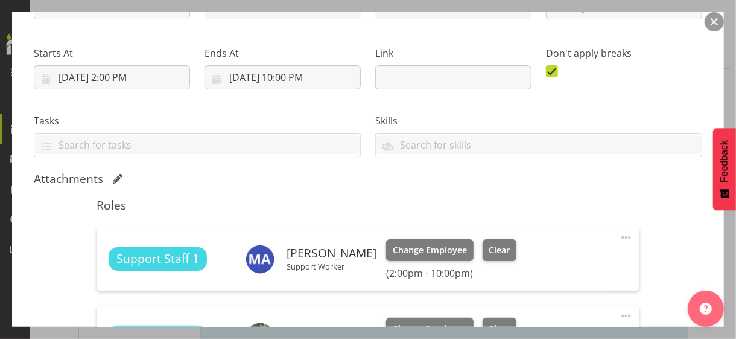
scroll to position [302, 0]
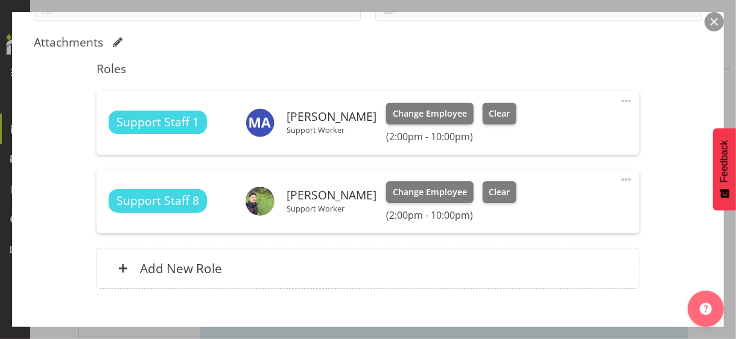
click at [622, 95] on span at bounding box center [626, 101] width 14 height 14
click at [538, 122] on link "Edit" at bounding box center [576, 130] width 116 height 22
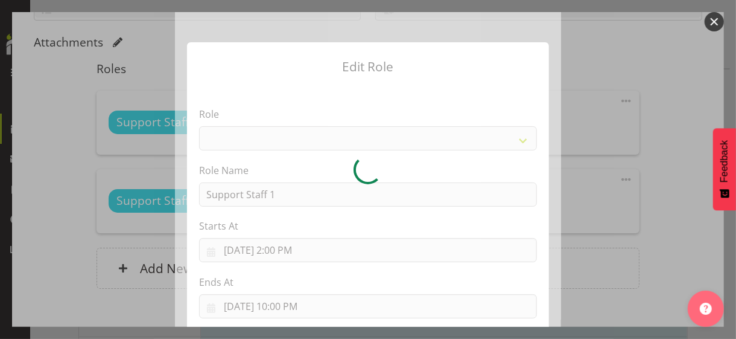
select select "1091"
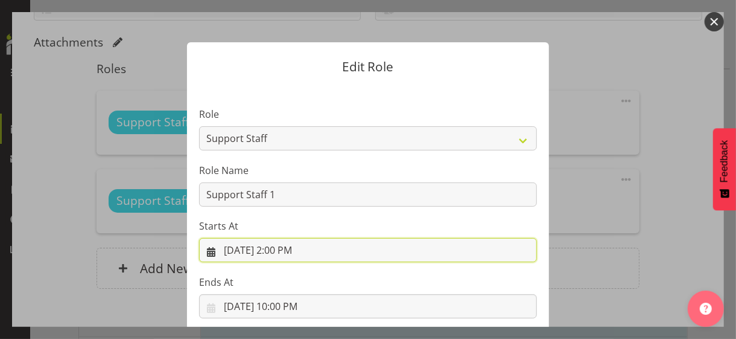
click at [278, 249] on input "9/1/2025, 2:00 PM" at bounding box center [368, 250] width 338 height 24
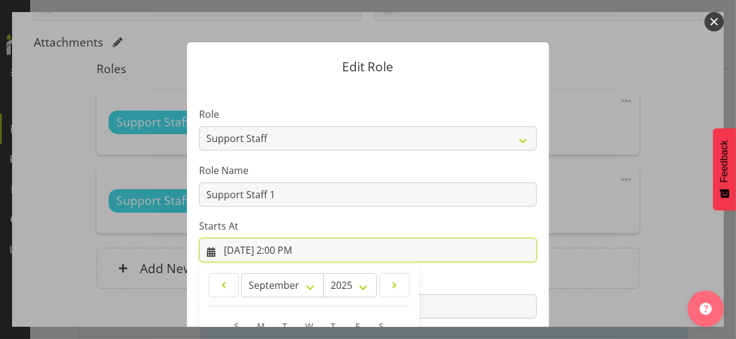
scroll to position [209, 0]
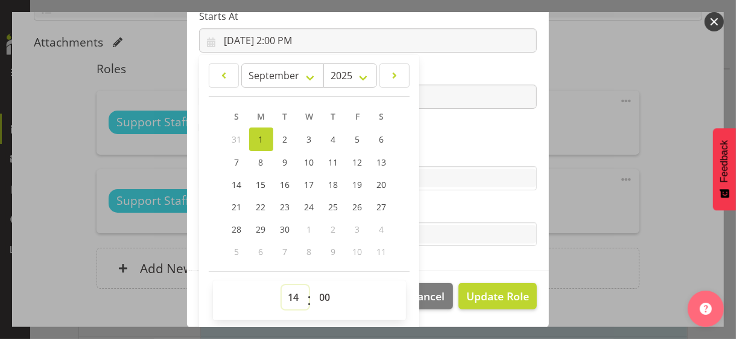
click at [289, 290] on select "00 01 02 03 04 05 06 07 08 09 10 11 12 13 14 15 16 17 18 19 20 21 22 23" at bounding box center [295, 297] width 27 height 24
select select "15"
click at [282, 285] on select "00 01 02 03 04 05 06 07 08 09 10 11 12 13 14 15 16 17 18 19 20 21 22 23" at bounding box center [295, 297] width 27 height 24
type input "9/1/2025, 3:00 PM"
drag, startPoint x: 429, startPoint y: 145, endPoint x: 468, endPoint y: 206, distance: 72.5
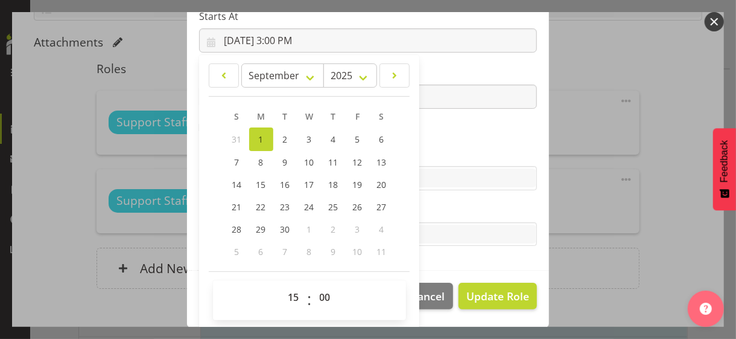
click at [430, 145] on section "Role CP House Leader Support Staff Wake Role Name Support Staff 1 Starts At 9/1…" at bounding box center [368, 73] width 362 height 395
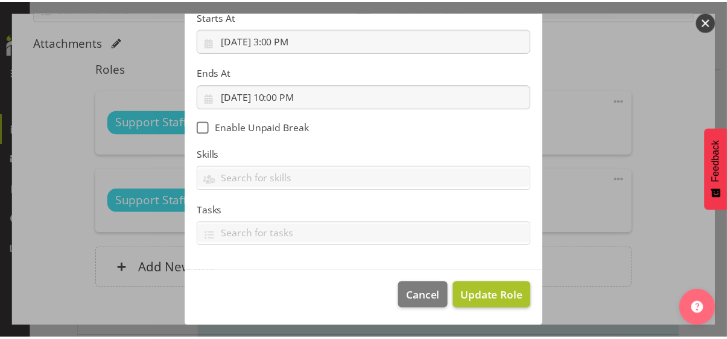
scroll to position [209, 0]
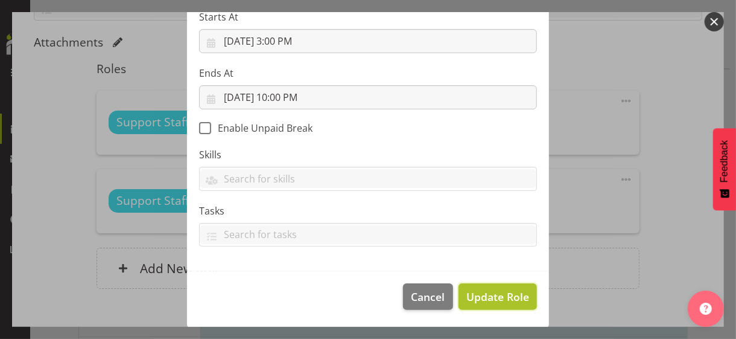
click at [491, 293] on span "Update Role" at bounding box center [497, 296] width 63 height 16
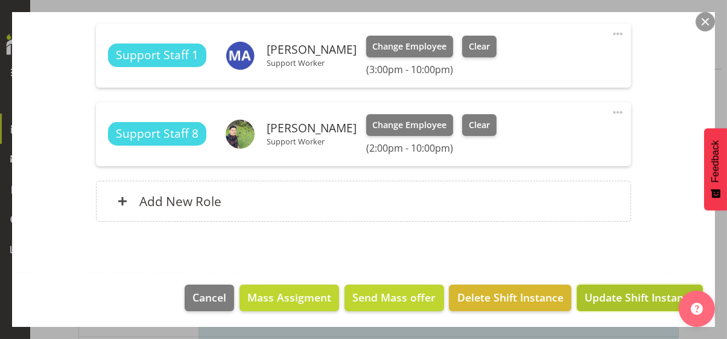
click at [615, 293] on span "Update Shift Instance" at bounding box center [640, 297] width 110 height 16
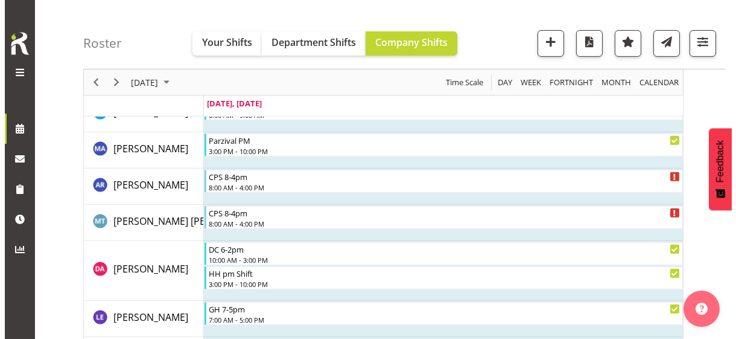
scroll to position [2136, 0]
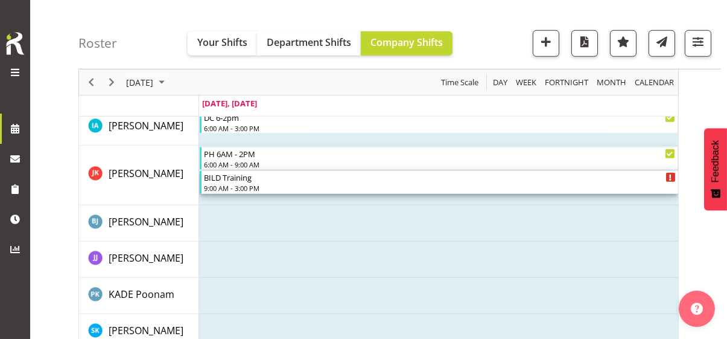
click at [244, 185] on div "9:00 AM - 3:00 PM" at bounding box center [440, 188] width 472 height 10
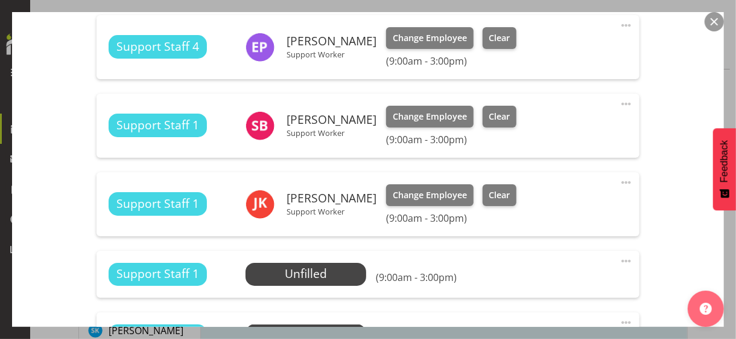
scroll to position [784, 0]
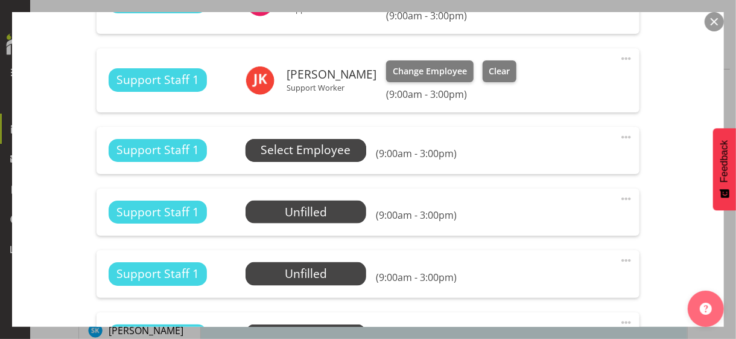
click at [302, 150] on span "Select Employee" at bounding box center [306, 149] width 90 height 17
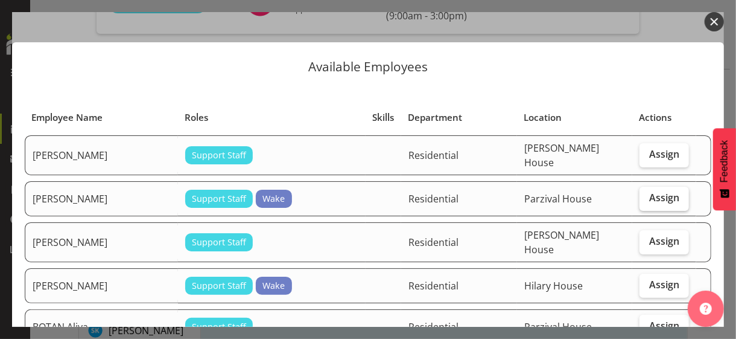
click at [652, 192] on span "Assign" at bounding box center [664, 197] width 30 height 12
click at [647, 194] on input "Assign" at bounding box center [644, 198] width 8 height 8
checkbox input "true"
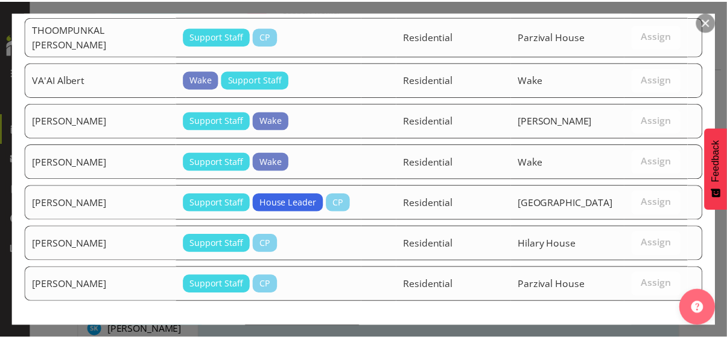
scroll to position [1653, 0]
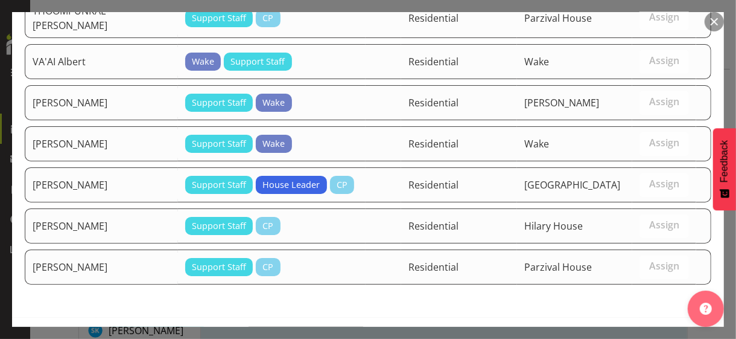
click at [647, 335] on span "Assign [PERSON_NAME]" at bounding box center [643, 342] width 122 height 14
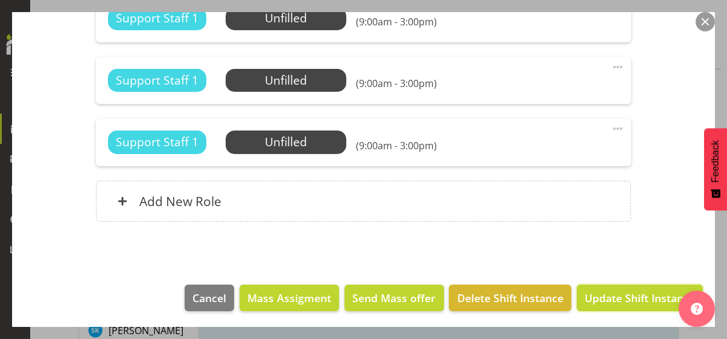
click at [633, 295] on span "Update Shift Instance" at bounding box center [640, 298] width 110 height 16
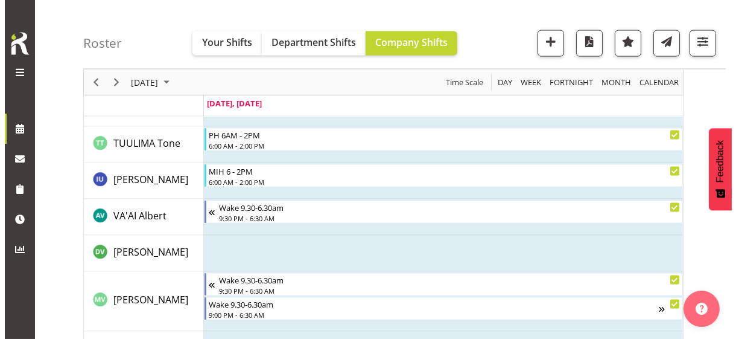
scroll to position [4067, 0]
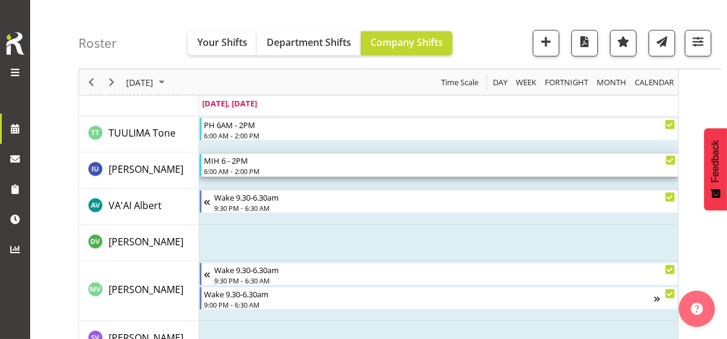
click at [241, 166] on div "6:00 AM - 2:00 PM" at bounding box center [440, 171] width 472 height 10
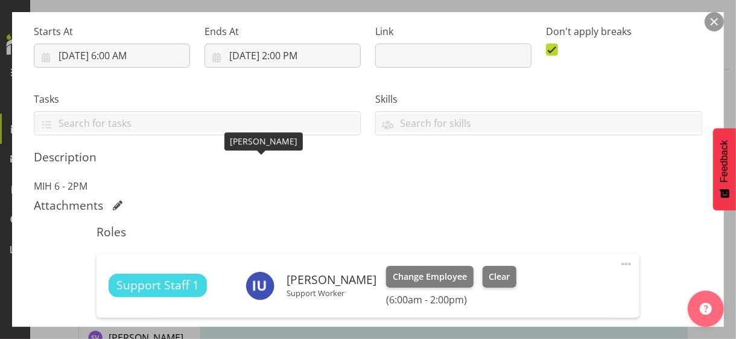
scroll to position [302, 0]
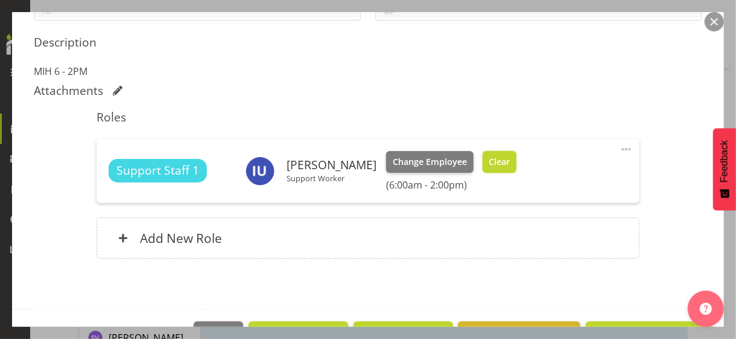
click at [491, 166] on span "Clear" at bounding box center [499, 161] width 21 height 13
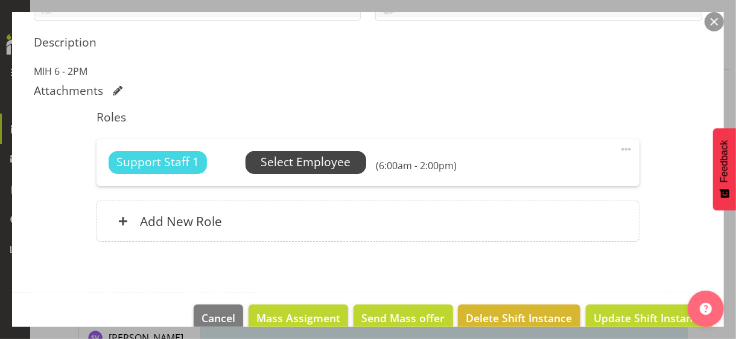
click at [326, 164] on span "Select Employee" at bounding box center [306, 161] width 90 height 17
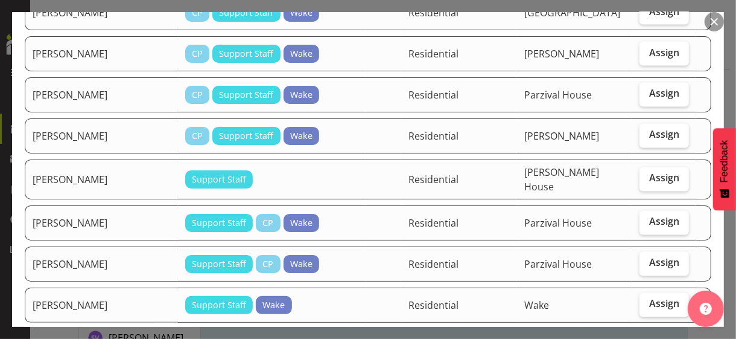
scroll to position [1146, 0]
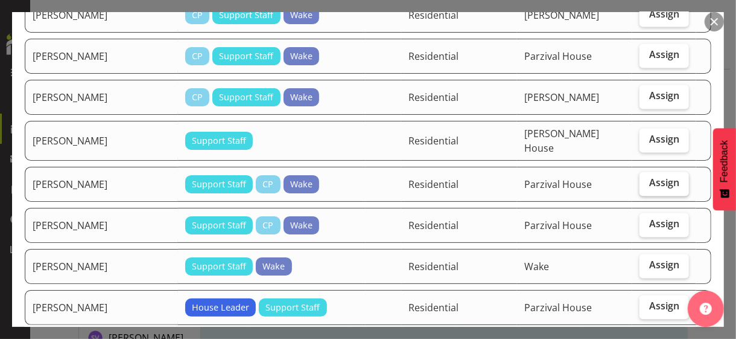
click at [649, 177] on span "Assign" at bounding box center [664, 183] width 30 height 12
click at [646, 179] on input "Assign" at bounding box center [644, 183] width 8 height 8
checkbox input "true"
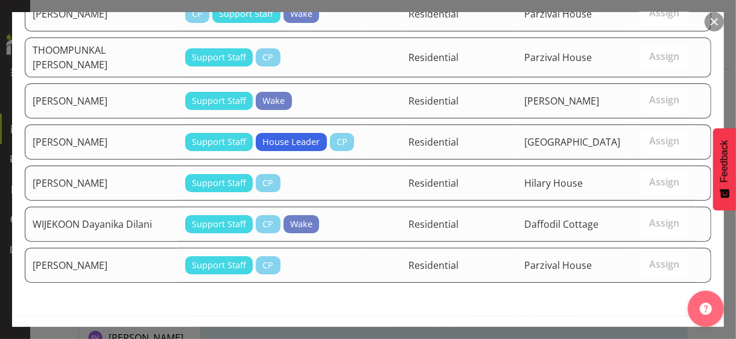
scroll to position [1662, 0]
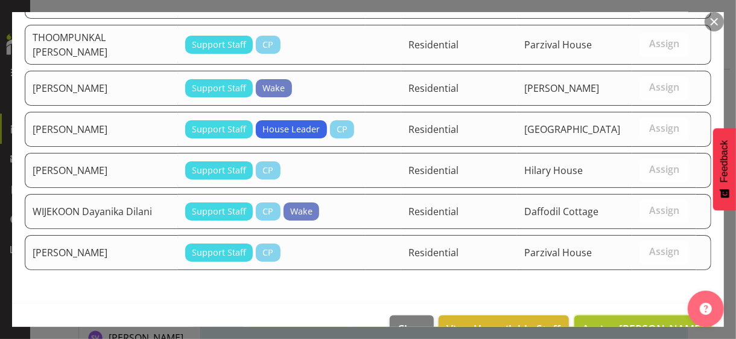
click at [628, 321] on span "Assign REDA Mebrehit" at bounding box center [643, 328] width 122 height 14
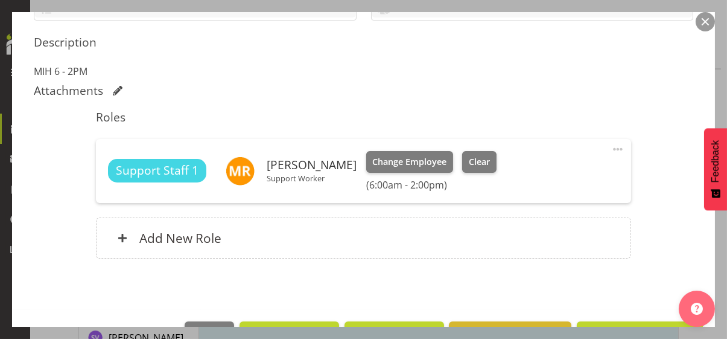
drag, startPoint x: 608, startPoint y: 145, endPoint x: 602, endPoint y: 151, distance: 7.7
click at [611, 146] on span at bounding box center [618, 149] width 14 height 14
click at [540, 175] on link "Edit" at bounding box center [567, 178] width 116 height 22
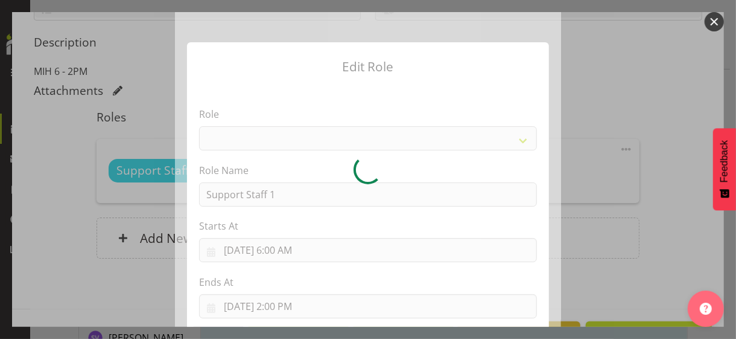
select select "1091"
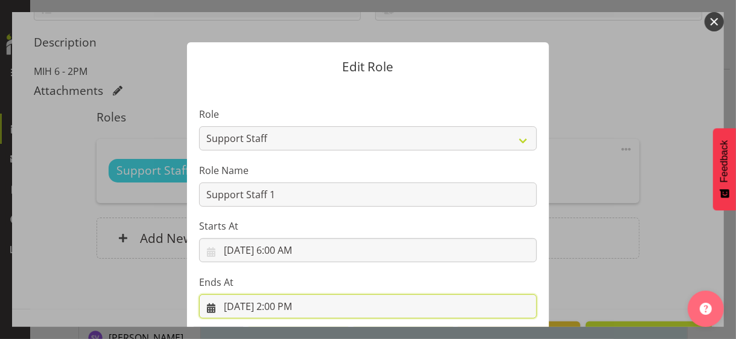
click at [273, 303] on input "9/1/2025, 2:00 PM" at bounding box center [368, 306] width 338 height 24
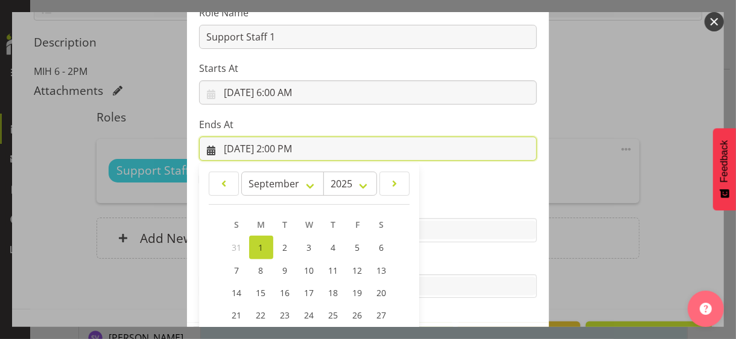
scroll to position [266, 0]
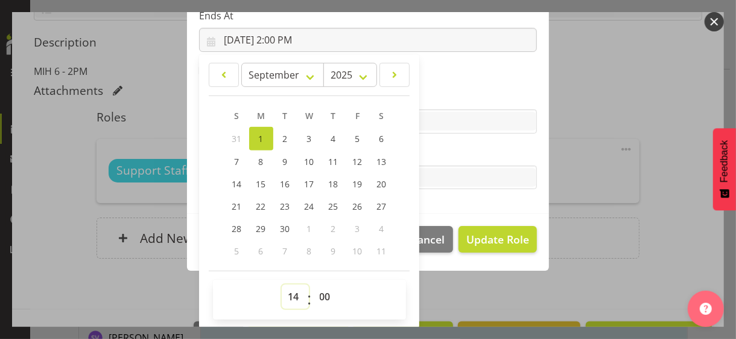
drag, startPoint x: 285, startPoint y: 292, endPoint x: 285, endPoint y: 284, distance: 7.8
click at [285, 291] on select "00 01 02 03 04 05 06 07 08 09 10 11 12 13 14 15 16 17 18 19 20 21 22 23" at bounding box center [295, 296] width 27 height 24
select select "15"
click at [282, 284] on select "00 01 02 03 04 05 06 07 08 09 10 11 12 13 14 15 16 17 18 19 20 21 22 23" at bounding box center [295, 296] width 27 height 24
type input "9/1/2025, 3:00 PM"
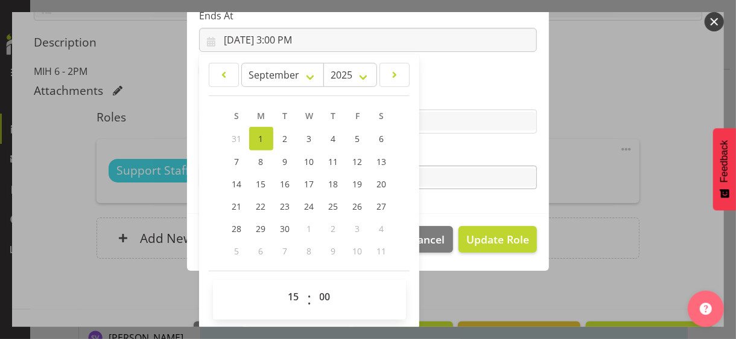
drag, startPoint x: 437, startPoint y: 153, endPoint x: 453, endPoint y: 168, distance: 21.4
click at [439, 154] on label "Tasks" at bounding box center [368, 153] width 338 height 14
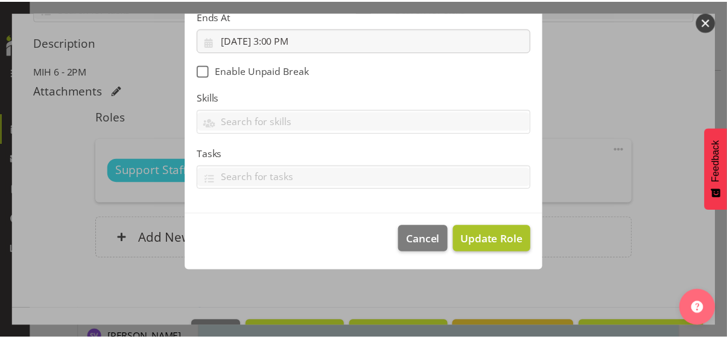
scroll to position [209, 0]
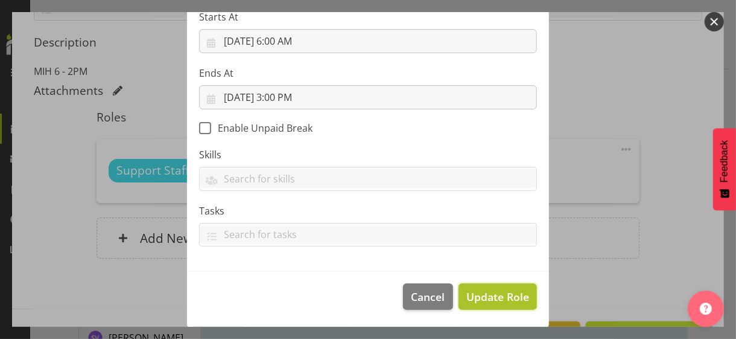
click at [501, 297] on span "Update Role" at bounding box center [497, 296] width 63 height 16
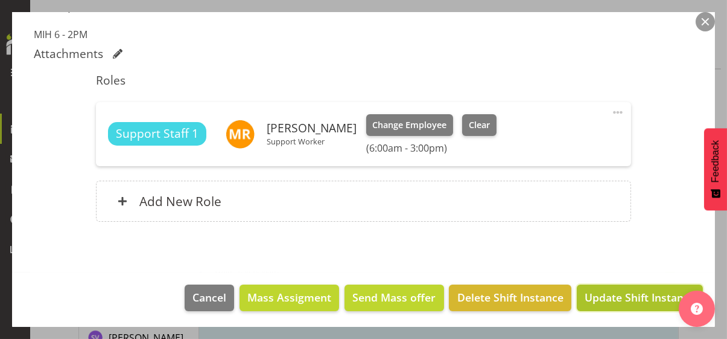
click at [620, 293] on span "Update Shift Instance" at bounding box center [640, 297] width 110 height 16
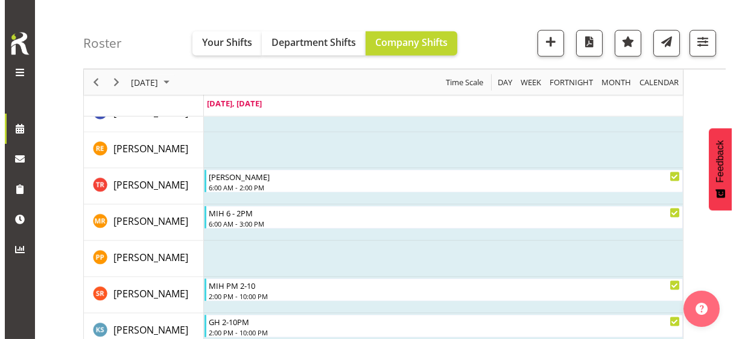
scroll to position [3282, 0]
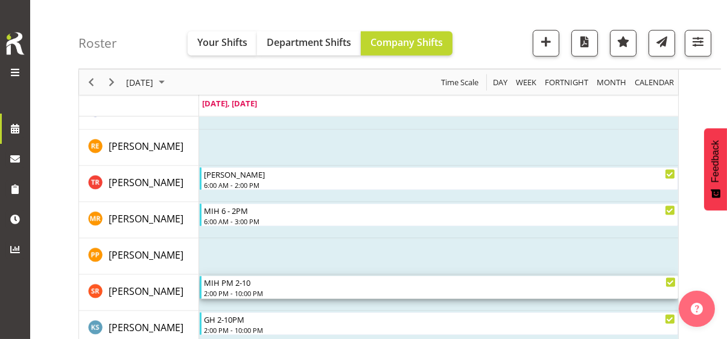
click at [247, 286] on div "MIH PM 2-10" at bounding box center [440, 282] width 472 height 12
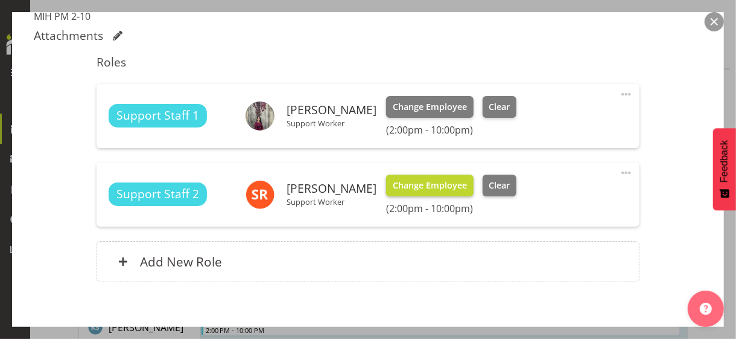
scroll to position [362, 0]
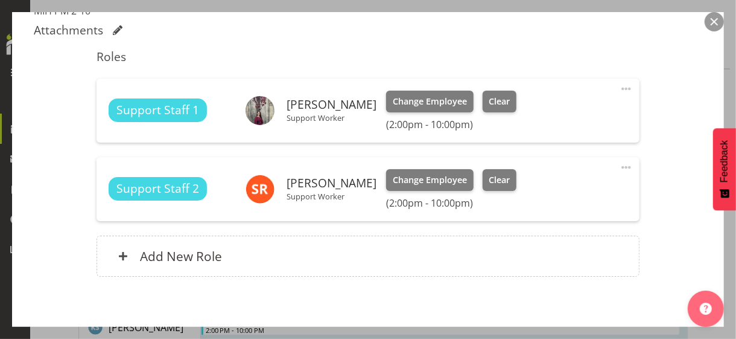
click at [619, 164] on span at bounding box center [626, 167] width 14 height 14
click at [547, 191] on link "Edit" at bounding box center [576, 196] width 116 height 22
select select "8"
select select "2025"
select select "14"
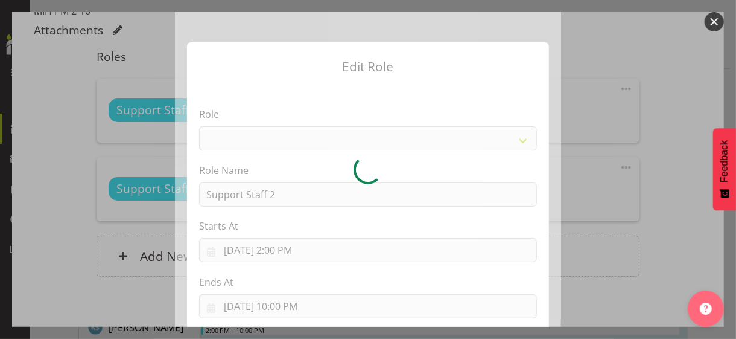
select select "1091"
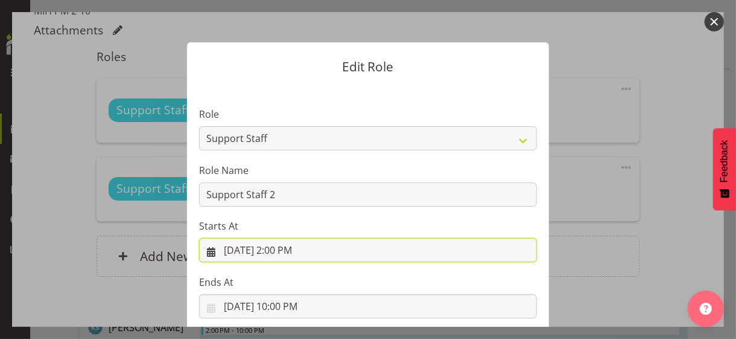
click at [280, 250] on input "9/1/2025, 2:00 PM" at bounding box center [368, 250] width 338 height 24
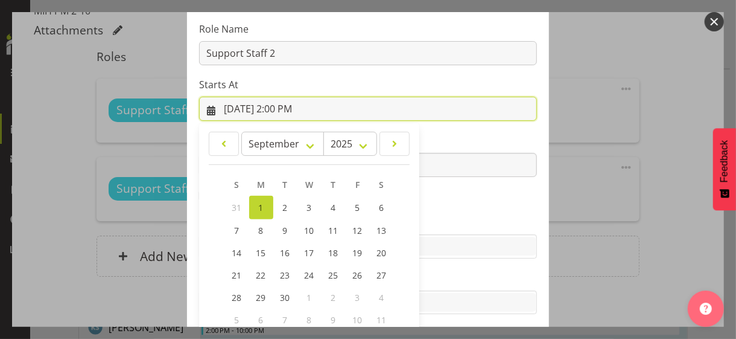
scroll to position [209, 0]
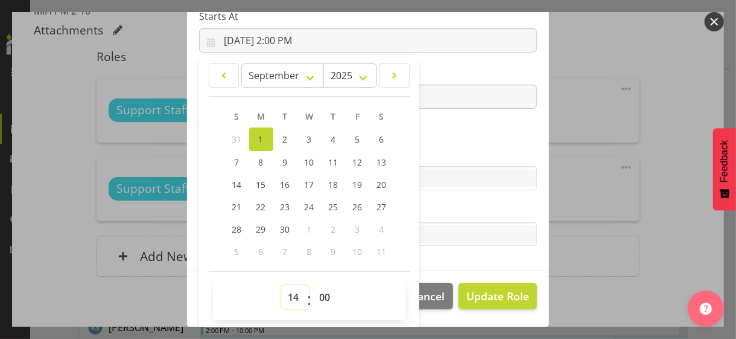
drag, startPoint x: 287, startPoint y: 294, endPoint x: 290, endPoint y: 287, distance: 7.1
click at [288, 293] on select "00 01 02 03 04 05 06 07 08 09 10 11 12 13 14 15 16 17 18 19 20 21 22 23" at bounding box center [295, 297] width 27 height 24
select select "15"
click at [282, 285] on select "00 01 02 03 04 05 06 07 08 09 10 11 12 13 14 15 16 17 18 19 20 21 22 23" at bounding box center [295, 297] width 27 height 24
type input "9/1/2025, 3:00 PM"
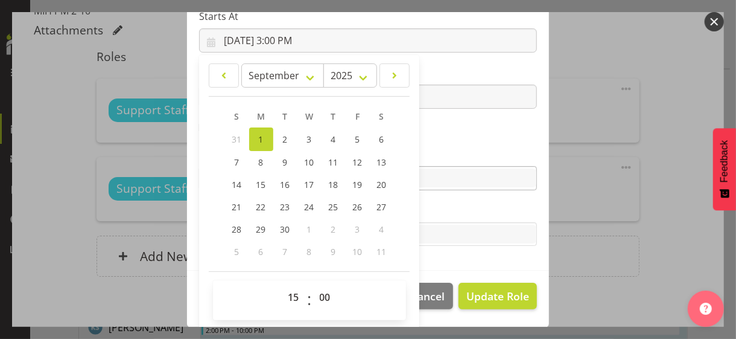
drag, startPoint x: 446, startPoint y: 150, endPoint x: 462, endPoint y: 185, distance: 38.4
click at [446, 150] on label "Skills" at bounding box center [368, 154] width 338 height 14
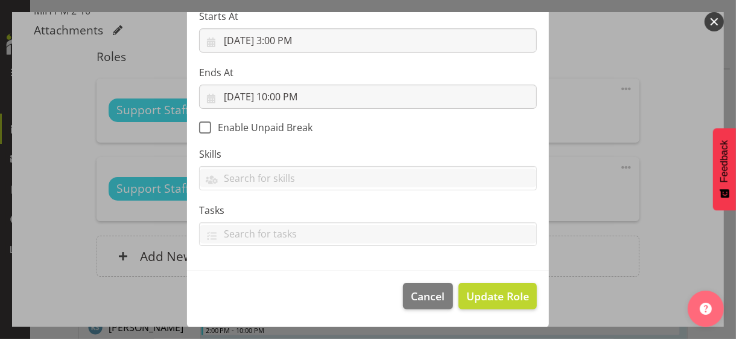
scroll to position [209, 0]
click at [486, 292] on span "Update Role" at bounding box center [497, 296] width 63 height 16
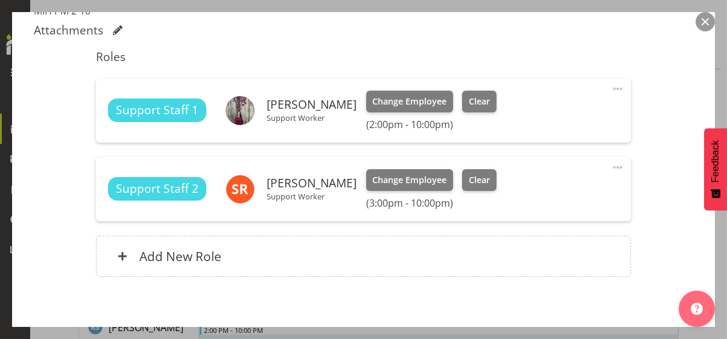
drag, startPoint x: 611, startPoint y: 84, endPoint x: 578, endPoint y: 102, distance: 37.5
click at [611, 84] on span at bounding box center [618, 88] width 14 height 14
click at [543, 115] on link "Edit" at bounding box center [567, 118] width 116 height 22
select select "8"
select select "2025"
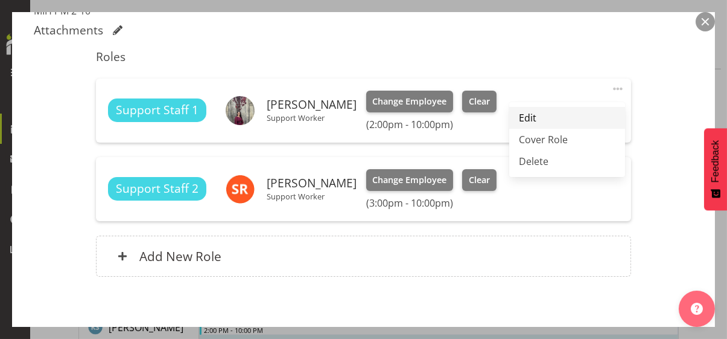
select select "14"
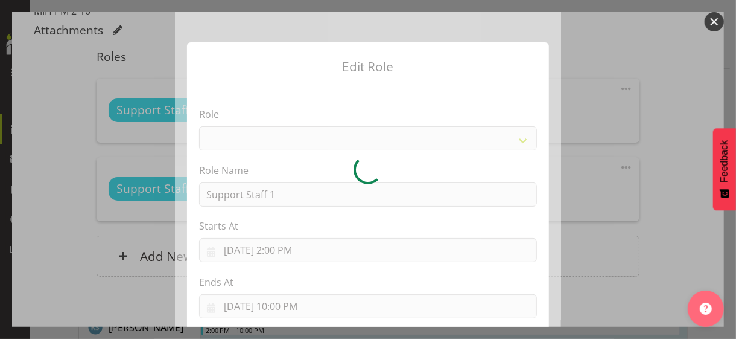
select select "1091"
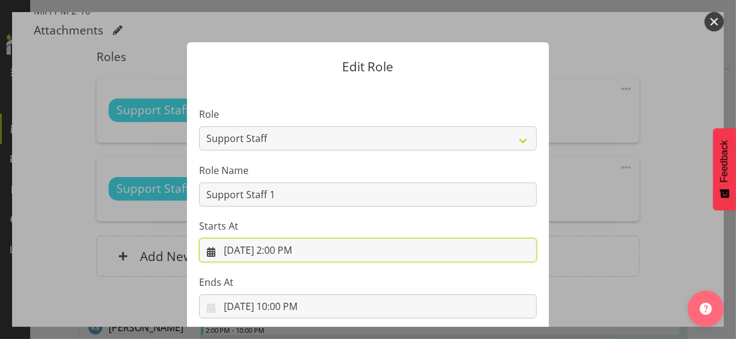
click at [279, 249] on input "9/1/2025, 2:00 PM" at bounding box center [368, 250] width 338 height 24
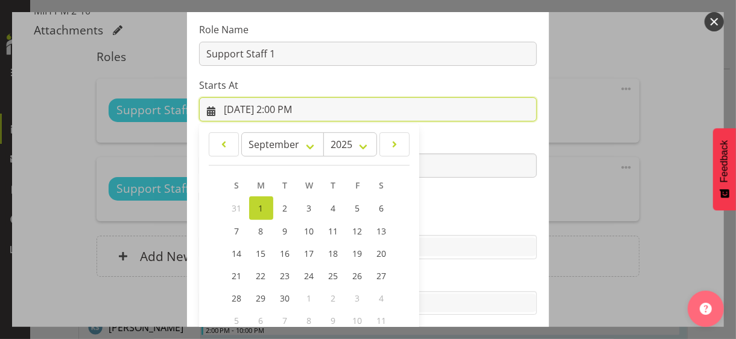
scroll to position [209, 0]
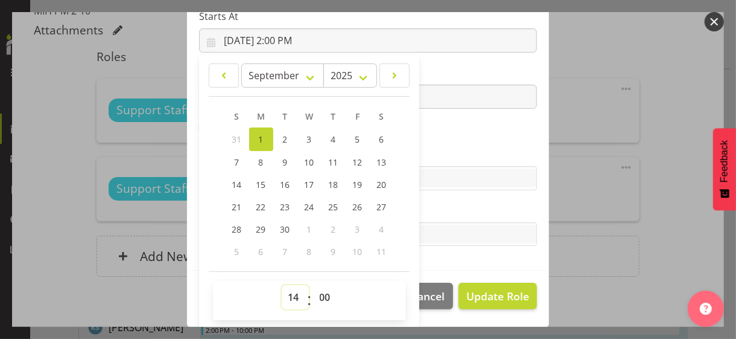
click at [291, 288] on select "00 01 02 03 04 05 06 07 08 09 10 11 12 13 14 15 16 17 18 19 20 21 22 23" at bounding box center [295, 297] width 27 height 24
select select "15"
click at [282, 285] on select "00 01 02 03 04 05 06 07 08 09 10 11 12 13 14 15 16 17 18 19 20 21 22 23" at bounding box center [295, 297] width 27 height 24
type input "9/1/2025, 3:00 PM"
click at [448, 124] on section "Role CP House Leader Support Staff Wake Role Name Support Staff 1 Starts At 9/1…" at bounding box center [368, 73] width 362 height 395
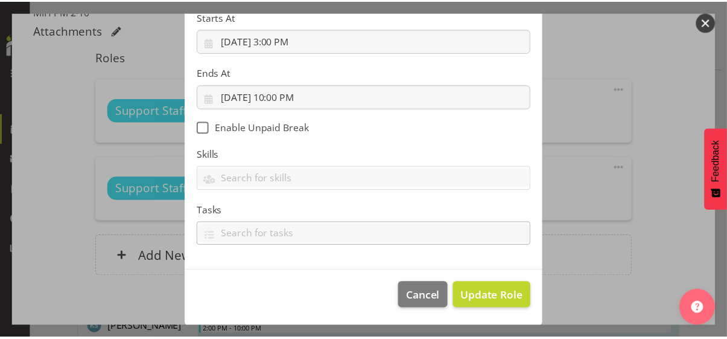
scroll to position [209, 0]
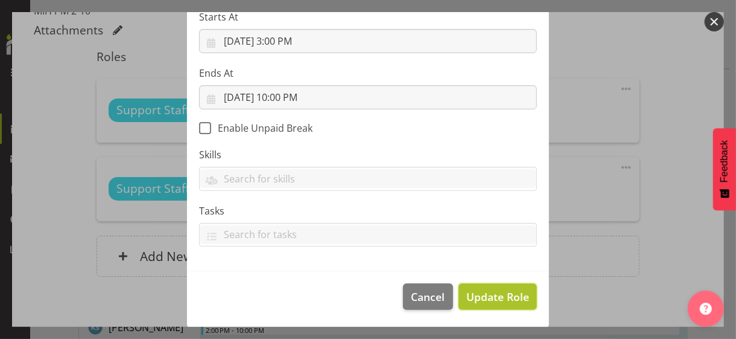
click at [484, 295] on span "Update Role" at bounding box center [497, 296] width 63 height 16
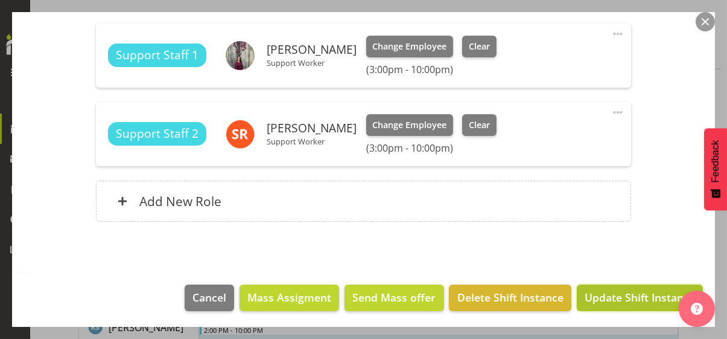
click at [639, 291] on span "Update Shift Instance" at bounding box center [640, 297] width 110 height 16
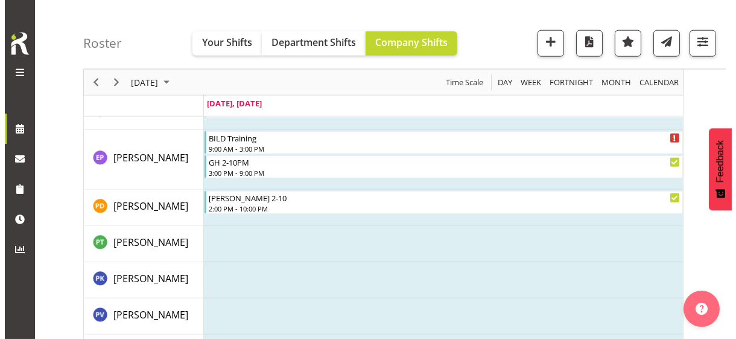
scroll to position [2981, 0]
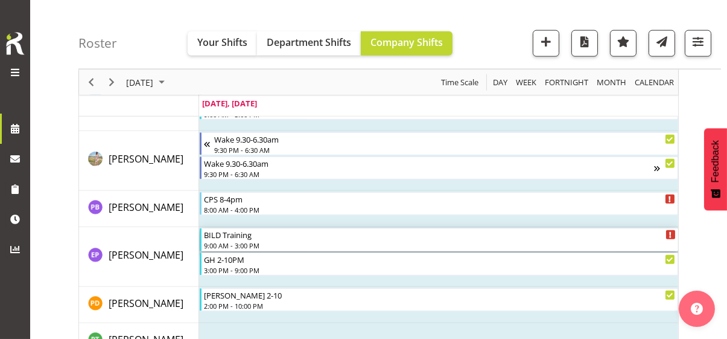
click at [238, 240] on div "9:00 AM - 3:00 PM" at bounding box center [440, 245] width 472 height 10
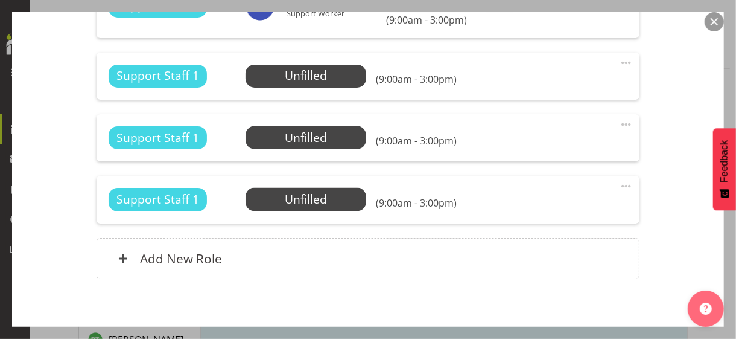
scroll to position [965, 0]
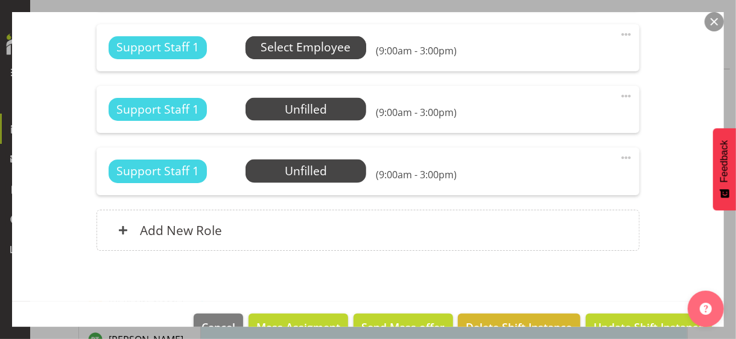
click at [316, 49] on span "Select Employee" at bounding box center [306, 47] width 90 height 17
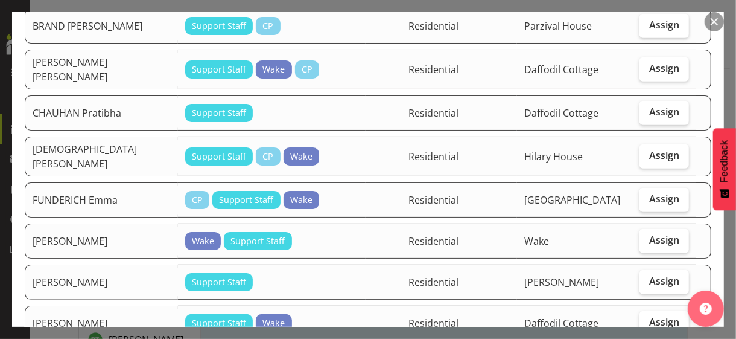
scroll to position [362, 0]
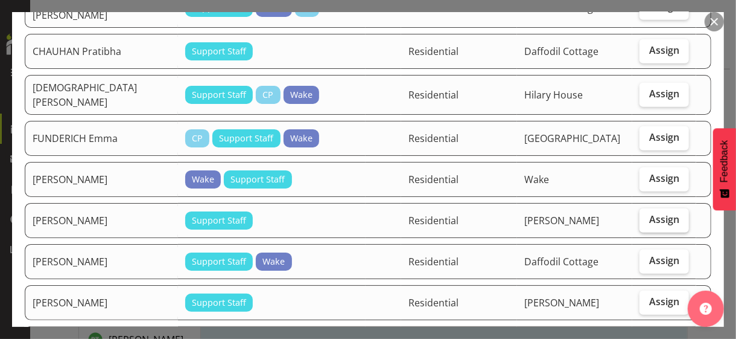
click at [653, 213] on span "Assign" at bounding box center [664, 219] width 30 height 12
click at [647, 215] on input "Assign" at bounding box center [644, 219] width 8 height 8
checkbox input "true"
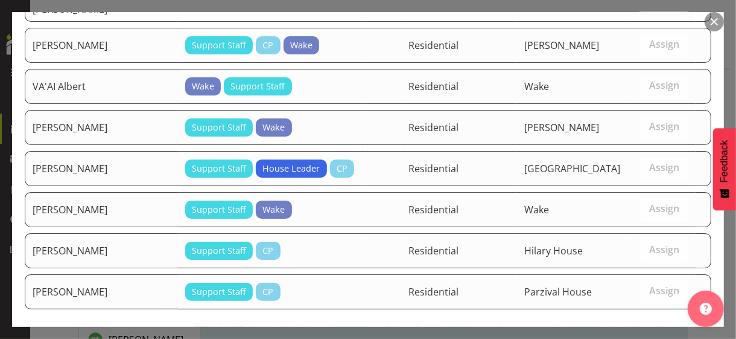
scroll to position [1697, 0]
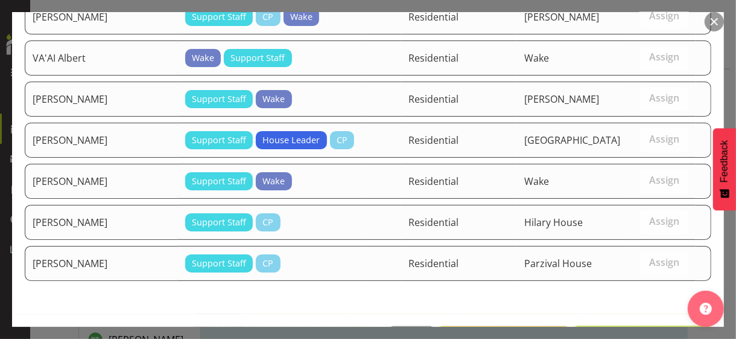
click at [638, 332] on span "Assign GINOYA Pushpaben" at bounding box center [643, 339] width 122 height 14
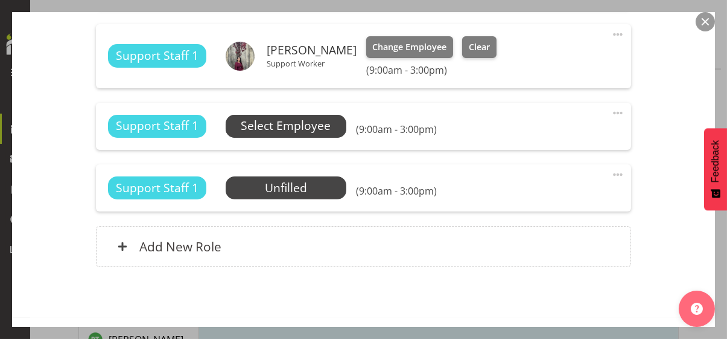
click at [312, 127] on span "Select Employee" at bounding box center [286, 125] width 90 height 17
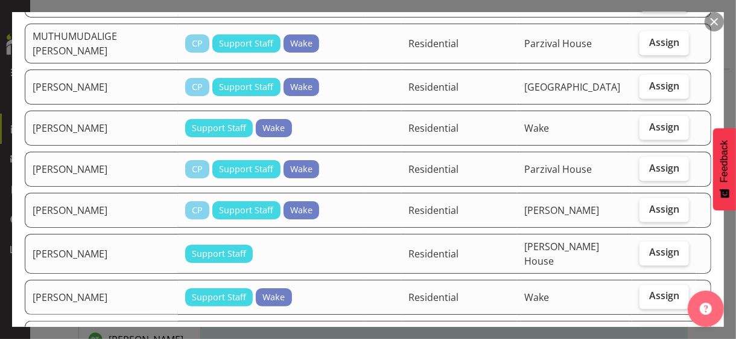
scroll to position [1086, 0]
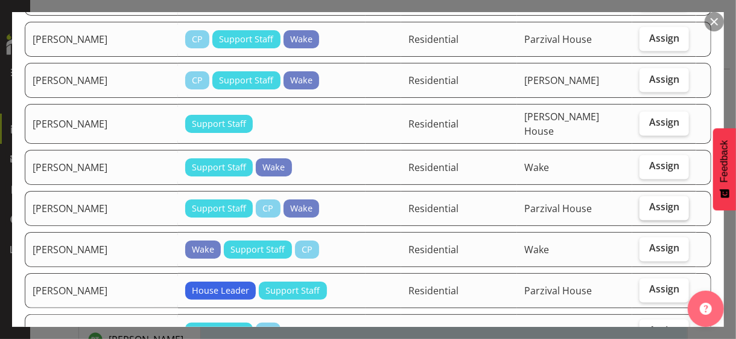
click at [653, 201] on span "Assign" at bounding box center [664, 207] width 30 height 12
click at [647, 203] on input "Assign" at bounding box center [644, 207] width 8 height 8
checkbox input "true"
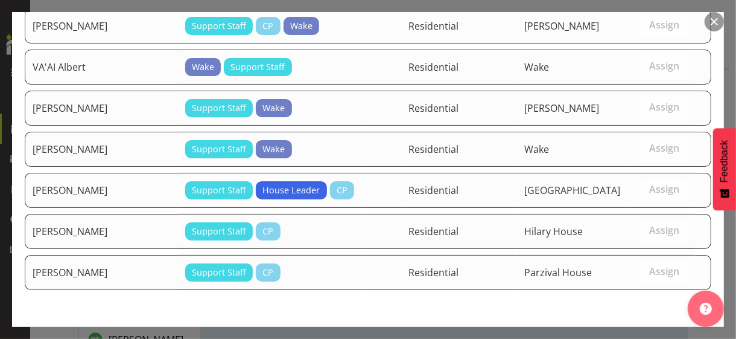
scroll to position [1653, 0]
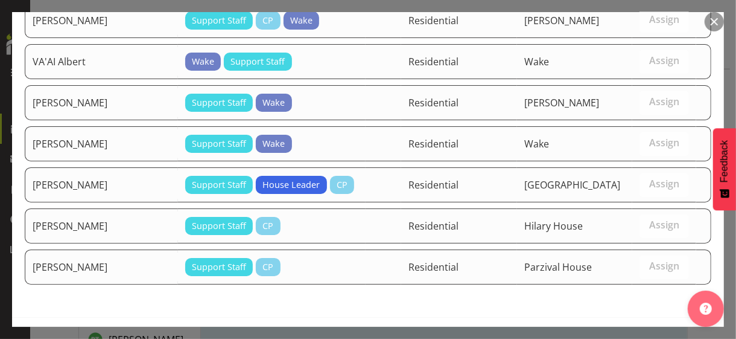
click at [653, 335] on span "Assign RIJAL Sebina" at bounding box center [643, 342] width 122 height 14
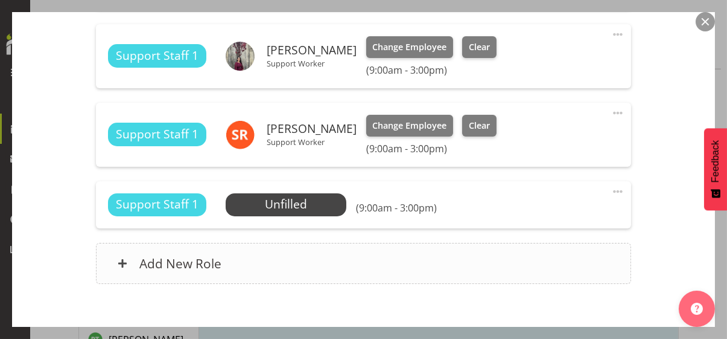
click at [335, 266] on div "Add New Role" at bounding box center [363, 263] width 535 height 41
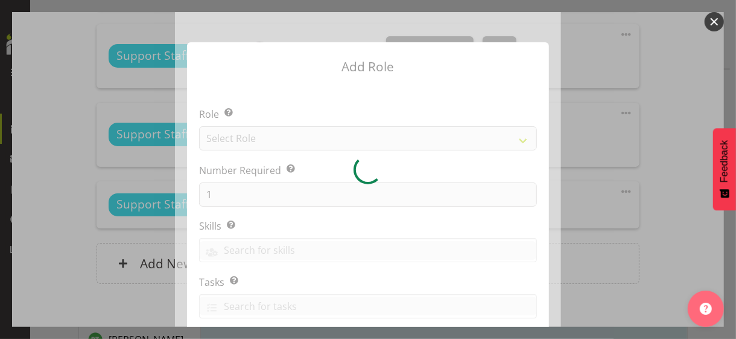
click at [261, 139] on div at bounding box center [368, 169] width 386 height 314
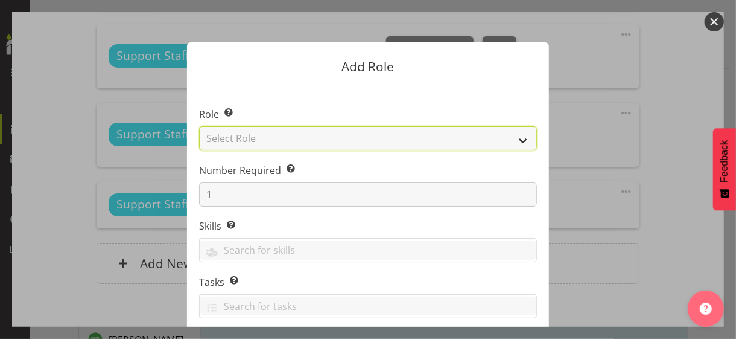
drag, startPoint x: 259, startPoint y: 142, endPoint x: 258, endPoint y: 148, distance: 6.2
click at [259, 142] on select "Select Role CP House Leader Support Staff Wake" at bounding box center [368, 138] width 338 height 24
select select "1091"
click at [199, 126] on select "Select Role CP House Leader Support Staff Wake" at bounding box center [368, 138] width 338 height 24
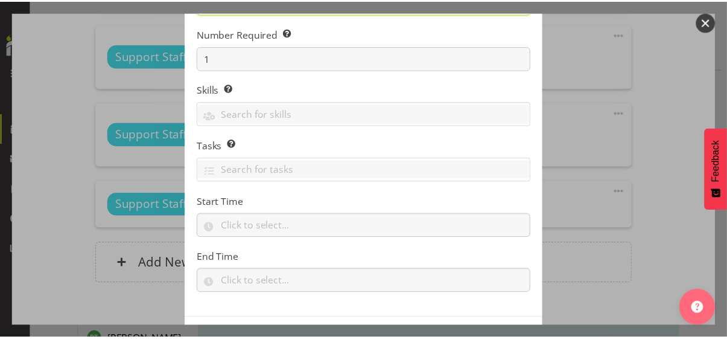
scroll to position [183, 0]
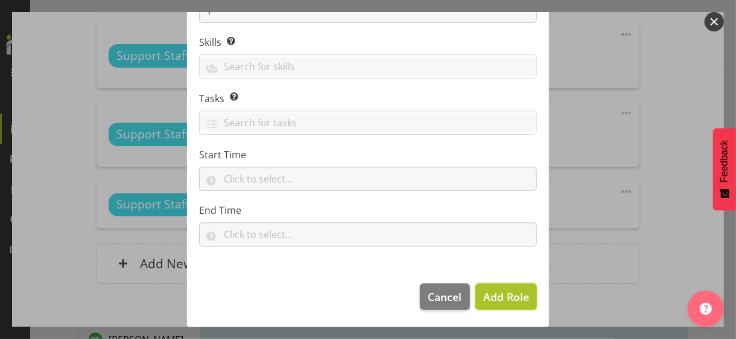
click at [489, 293] on span "Add Role" at bounding box center [506, 296] width 46 height 14
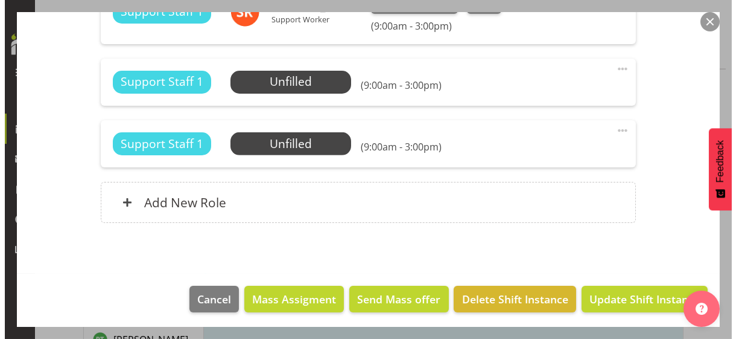
scroll to position [1090, 0]
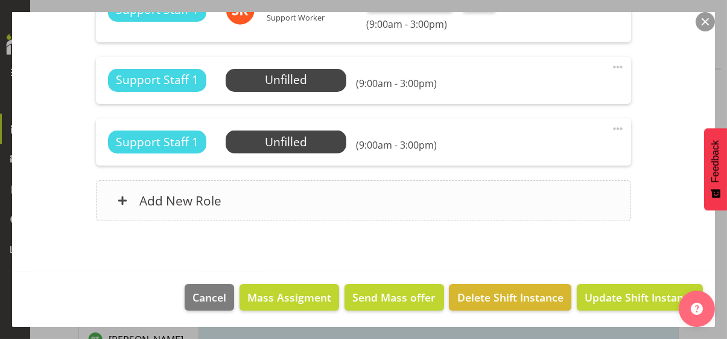
click at [317, 205] on div "Add New Role" at bounding box center [363, 200] width 535 height 41
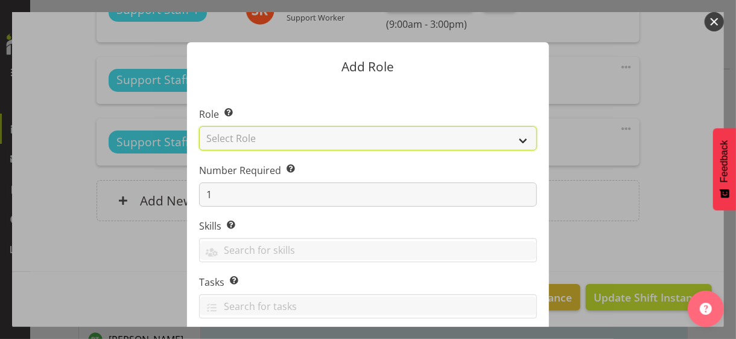
drag, startPoint x: 264, startPoint y: 139, endPoint x: 265, endPoint y: 147, distance: 7.9
click at [264, 139] on select "Select Role CP House Leader Support Staff Wake" at bounding box center [368, 138] width 338 height 24
select select "1091"
click at [199, 126] on select "Select Role CP House Leader Support Staff Wake" at bounding box center [368, 138] width 338 height 24
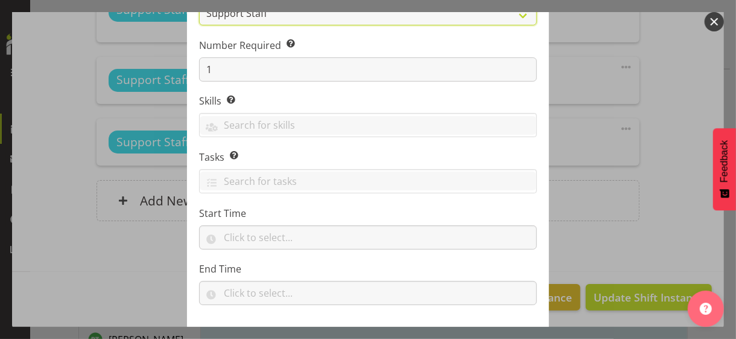
scroll to position [183, 0]
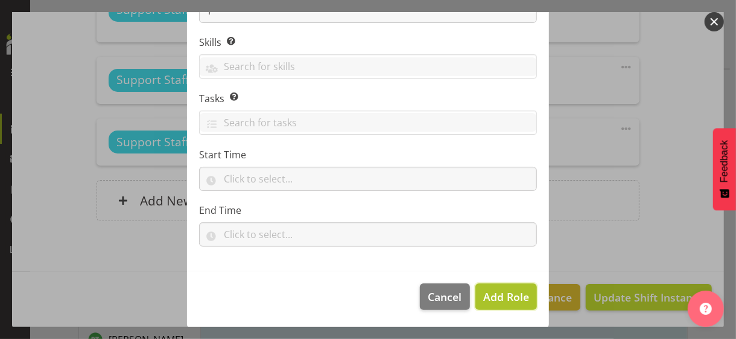
click at [506, 296] on span "Add Role" at bounding box center [506, 296] width 46 height 14
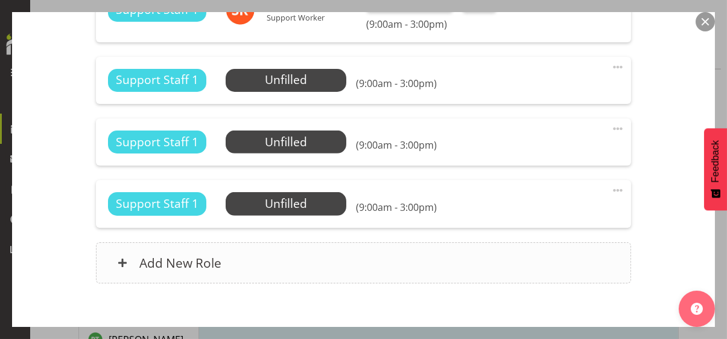
click at [360, 261] on div "Add New Role" at bounding box center [363, 262] width 535 height 41
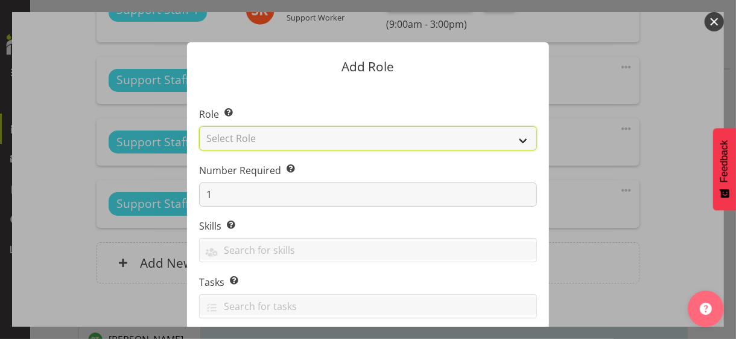
click at [291, 138] on select "Select Role CP House Leader Support Staff Wake" at bounding box center [368, 138] width 338 height 24
select select "1091"
click at [199, 126] on select "Select Role CP House Leader Support Staff Wake" at bounding box center [368, 138] width 338 height 24
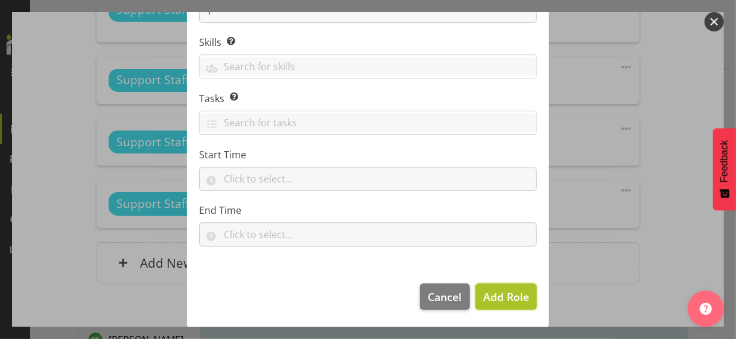
click at [503, 299] on span "Add Role" at bounding box center [506, 296] width 46 height 14
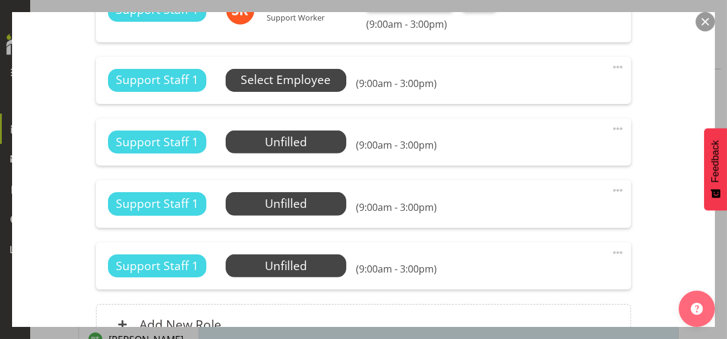
click at [293, 81] on span "Select Employee" at bounding box center [286, 79] width 90 height 17
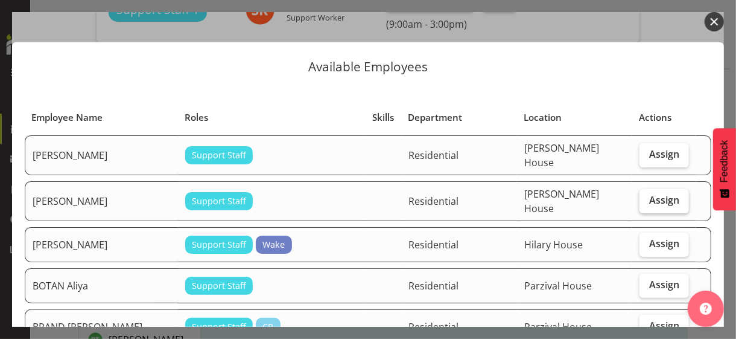
click at [649, 194] on span "Assign" at bounding box center [664, 200] width 30 height 12
click at [646, 196] on input "Assign" at bounding box center [644, 200] width 8 height 8
checkbox input "true"
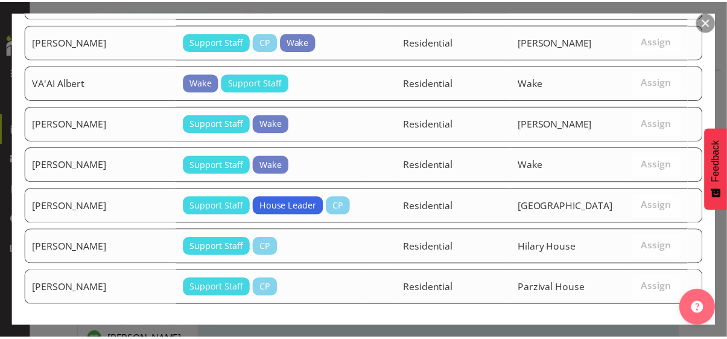
scroll to position [1612, 0]
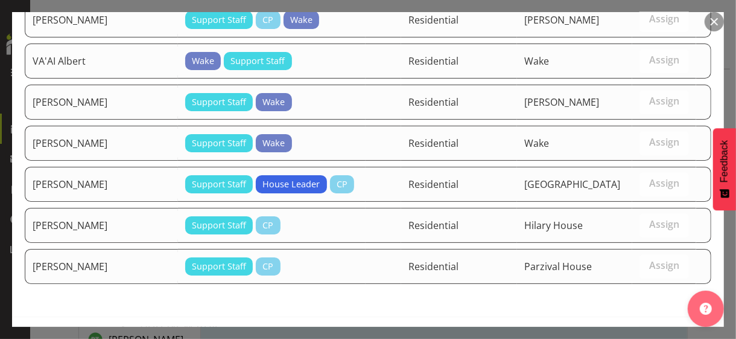
click at [643, 335] on span "Assign BALAJADIA Andrea" at bounding box center [643, 342] width 122 height 14
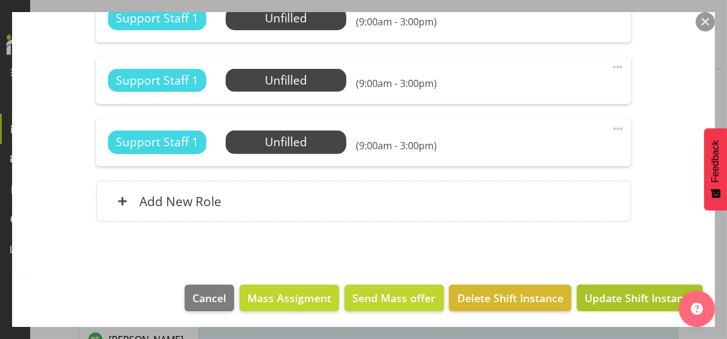
click at [631, 296] on span "Update Shift Instance" at bounding box center [640, 298] width 110 height 16
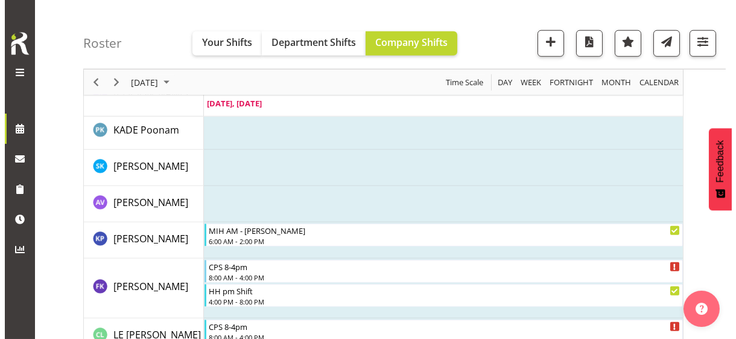
scroll to position [2280, 0]
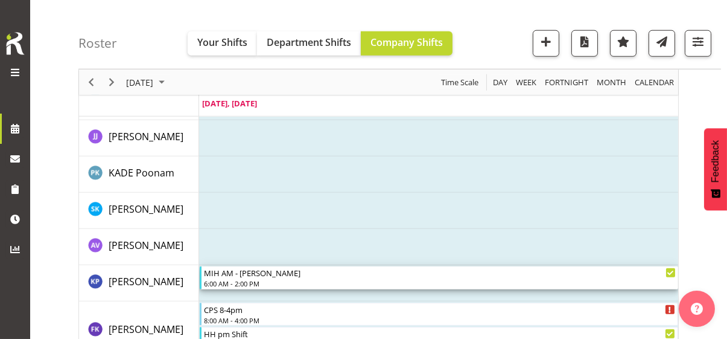
click at [241, 279] on div "6:00 AM - 2:00 PM" at bounding box center [440, 283] width 472 height 10
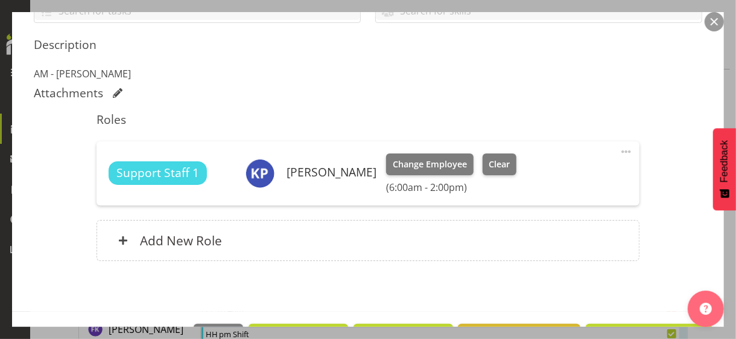
scroll to position [302, 0]
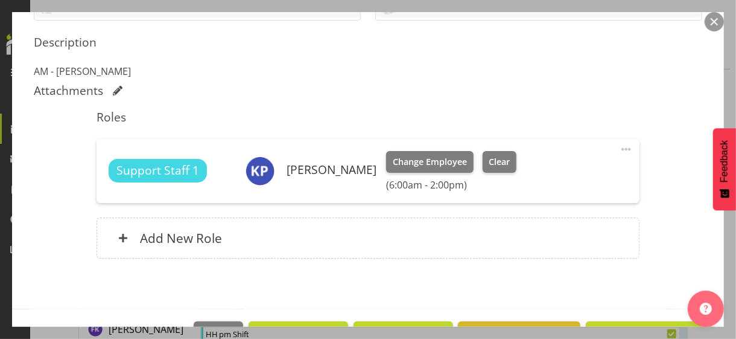
click at [619, 146] on span at bounding box center [626, 149] width 14 height 14
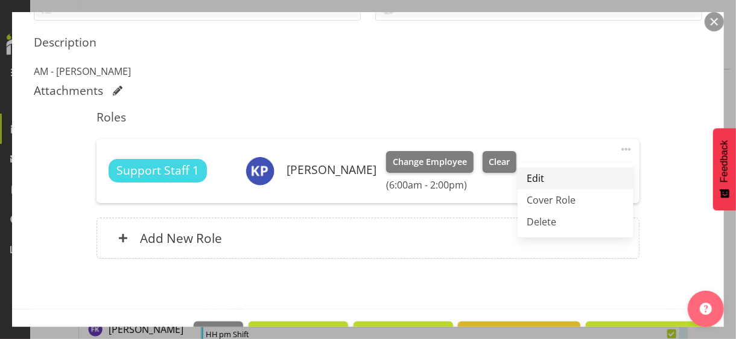
click at [542, 175] on link "Edit" at bounding box center [576, 178] width 116 height 22
select select "8"
select select "2025"
select select "6"
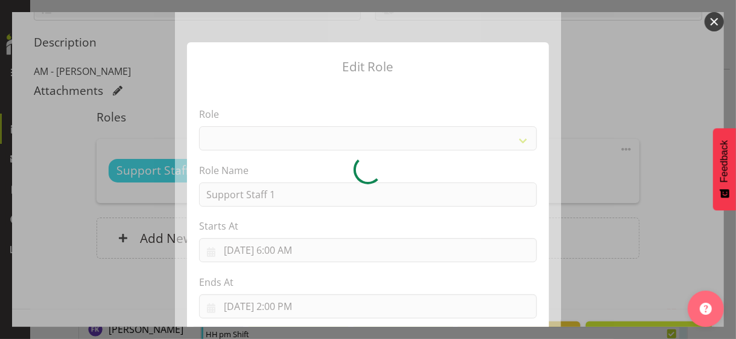
select select "1091"
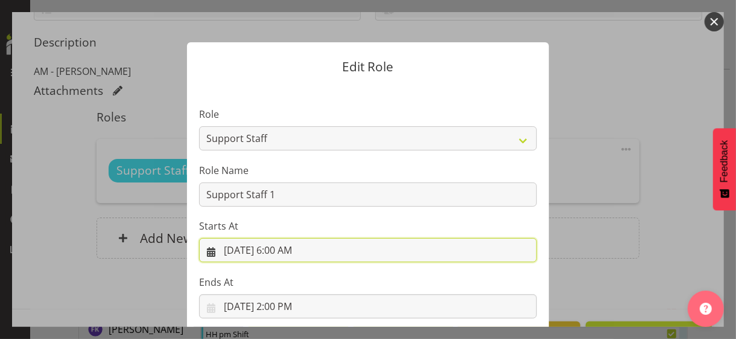
click at [280, 247] on input "9/1/2025, 6:00 AM" at bounding box center [368, 250] width 338 height 24
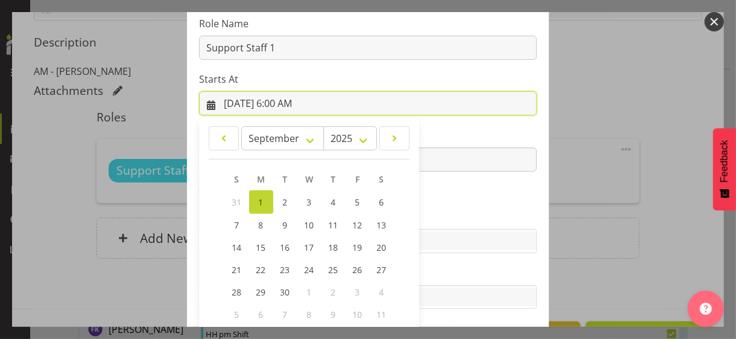
scroll to position [209, 0]
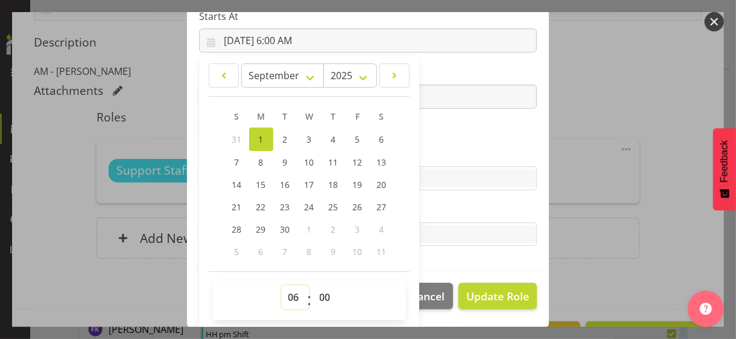
drag, startPoint x: 290, startPoint y: 291, endPoint x: 290, endPoint y: 285, distance: 6.6
click at [290, 285] on select "00 01 02 03 04 05 06 07 08 09 10 11 12 13 14 15 16 17 18 19 20 21 22 23" at bounding box center [295, 297] width 27 height 24
select select "7"
click at [282, 285] on select "00 01 02 03 04 05 06 07 08 09 10 11 12 13 14 15 16 17 18 19 20 21 22 23" at bounding box center [295, 297] width 27 height 24
type input "9/1/2025, 7:00 AM"
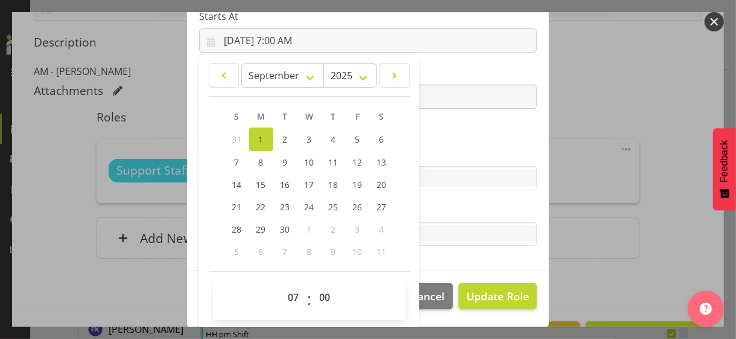
click at [440, 138] on section "Role CP House Leader Support Staff Wake Role Name Support Staff 1 Starts At 9/1…" at bounding box center [368, 73] width 362 height 395
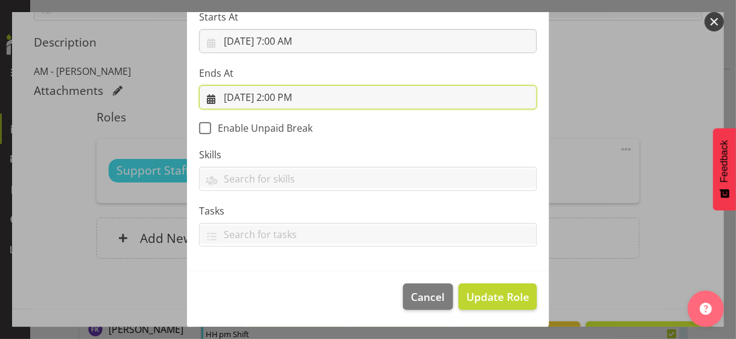
click at [278, 95] on input "9/1/2025, 2:00 PM" at bounding box center [368, 97] width 338 height 24
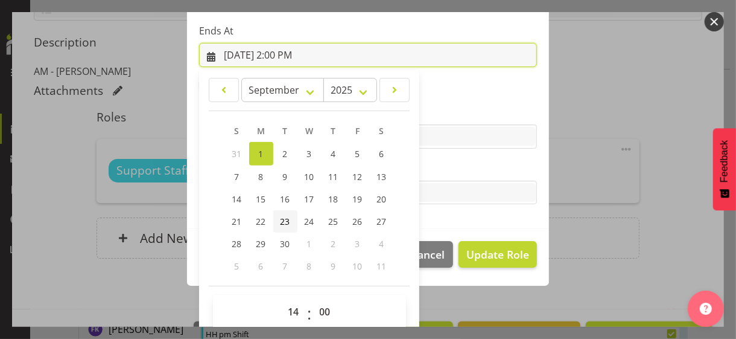
scroll to position [266, 0]
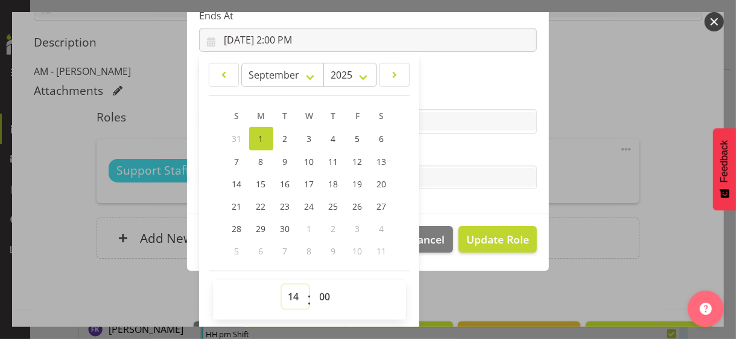
click at [290, 290] on select "00 01 02 03 04 05 06 07 08 09 10 11 12 13 14 15 16 17 18 19 20 21 22 23" at bounding box center [295, 296] width 27 height 24
select select "9"
click at [282, 284] on select "00 01 02 03 04 05 06 07 08 09 10 11 12 13 14 15 16 17 18 19 20 21 22 23" at bounding box center [295, 296] width 27 height 24
type input "9/1/2025, 9:00 AM"
click at [439, 92] on label "Skills" at bounding box center [368, 97] width 338 height 14
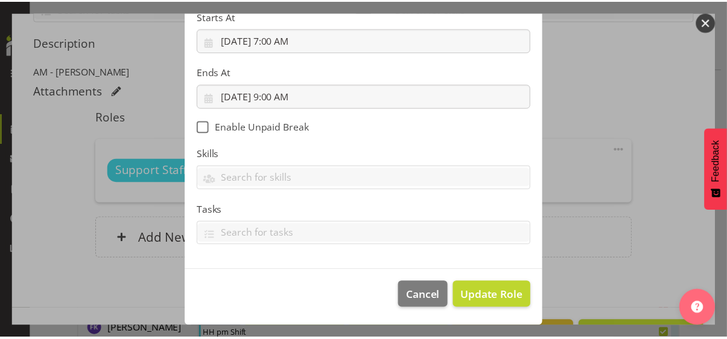
scroll to position [209, 0]
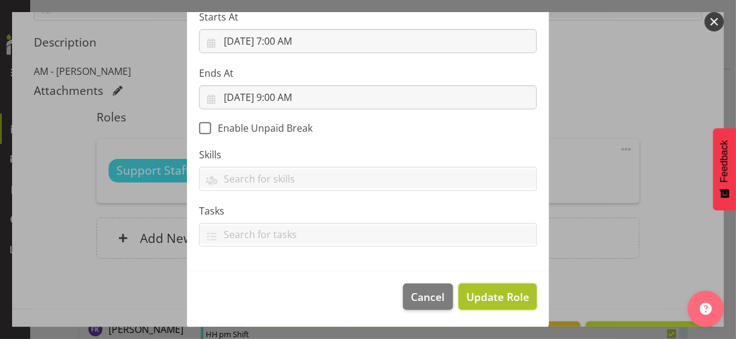
click at [485, 291] on span "Update Role" at bounding box center [497, 296] width 63 height 16
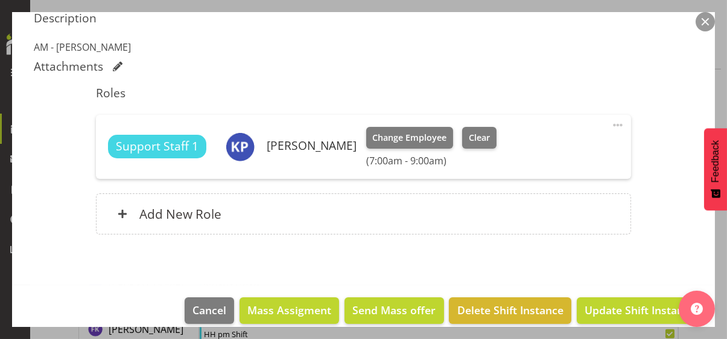
scroll to position [339, 0]
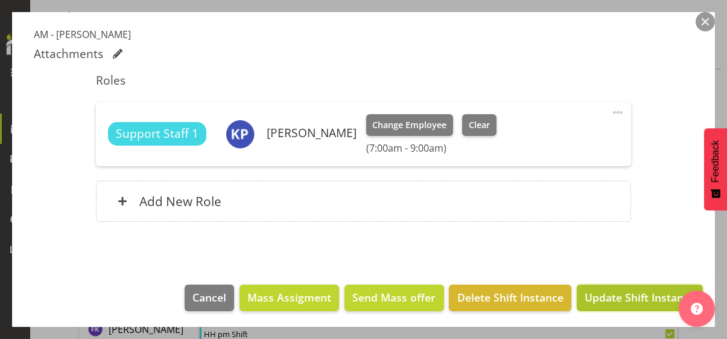
click at [609, 294] on span "Update Shift Instance" at bounding box center [640, 297] width 110 height 16
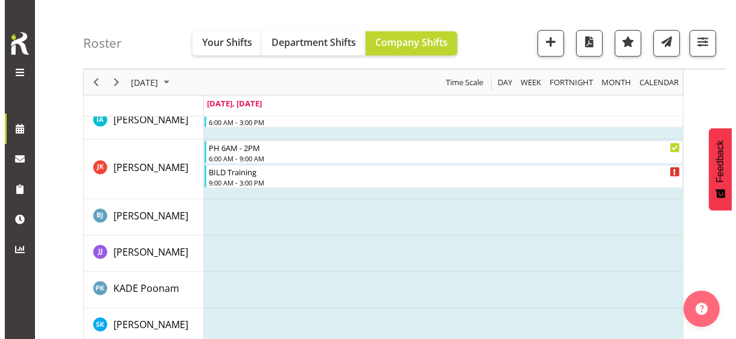
scroll to position [2160, 0]
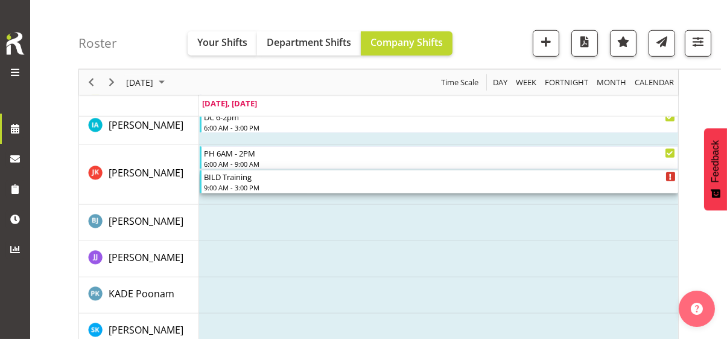
click at [246, 186] on div "9:00 AM - 3:00 PM" at bounding box center [440, 187] width 472 height 10
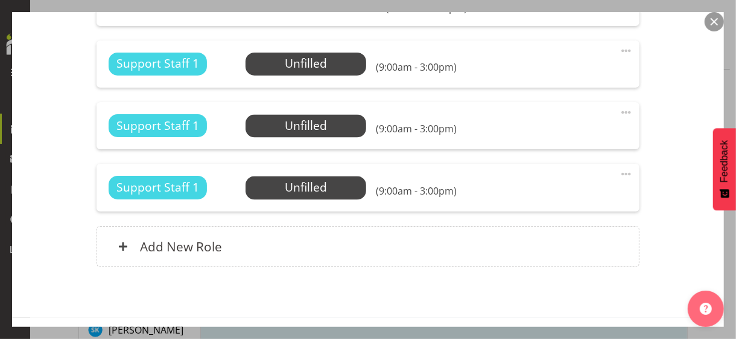
scroll to position [1170, 0]
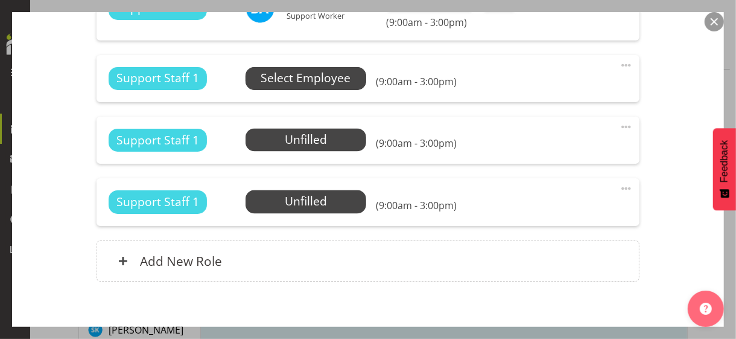
click at [311, 80] on span "Select Employee" at bounding box center [306, 77] width 90 height 17
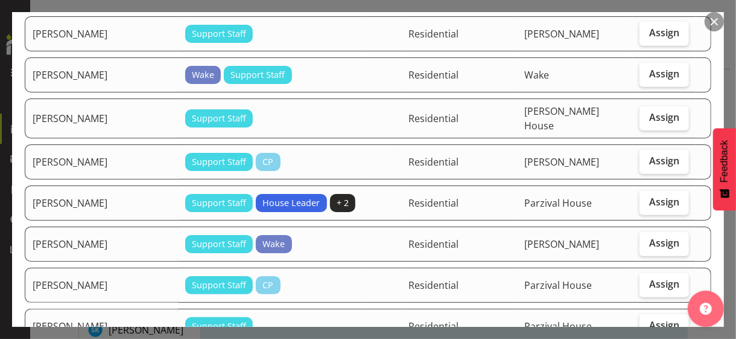
scroll to position [603, 0]
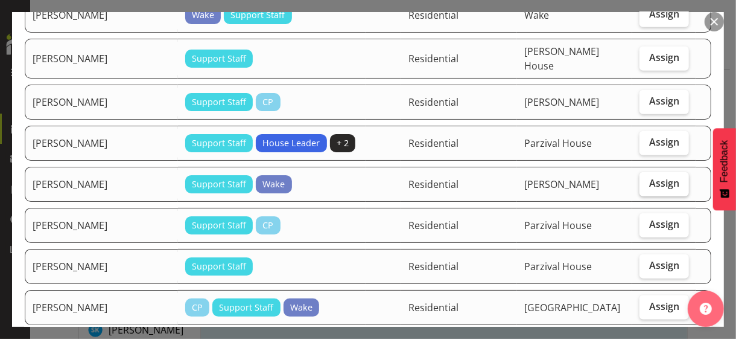
click at [649, 177] on span "Assign" at bounding box center [664, 183] width 30 height 12
click at [643, 179] on input "Assign" at bounding box center [644, 183] width 8 height 8
checkbox input "true"
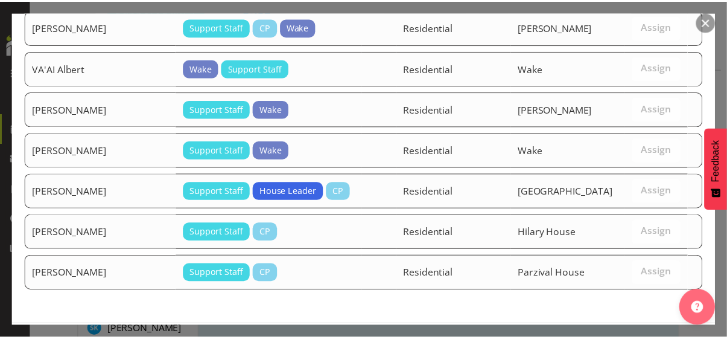
scroll to position [1617, 0]
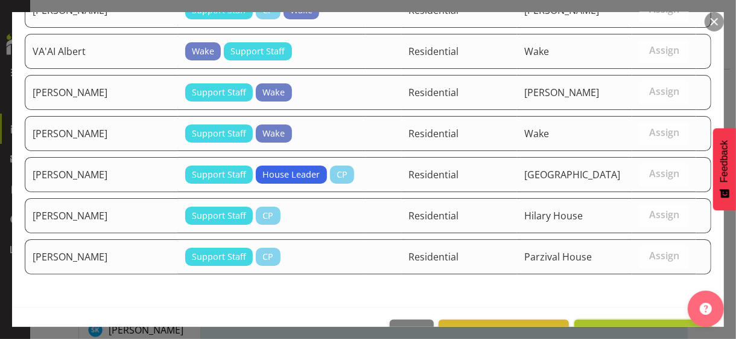
click at [640, 325] on span "Assign KUNJADIA Pratik" at bounding box center [643, 332] width 122 height 14
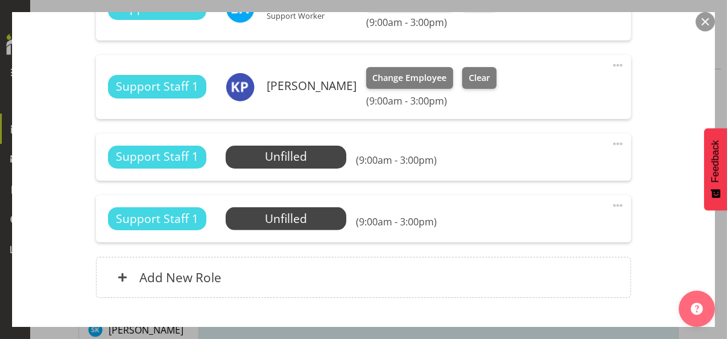
scroll to position [1247, 0]
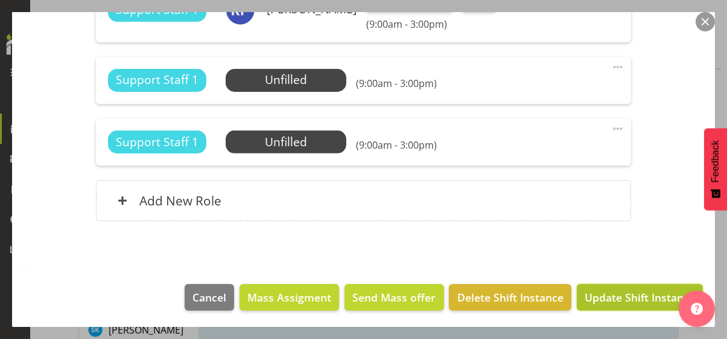
click at [622, 295] on span "Update Shift Instance" at bounding box center [640, 297] width 110 height 16
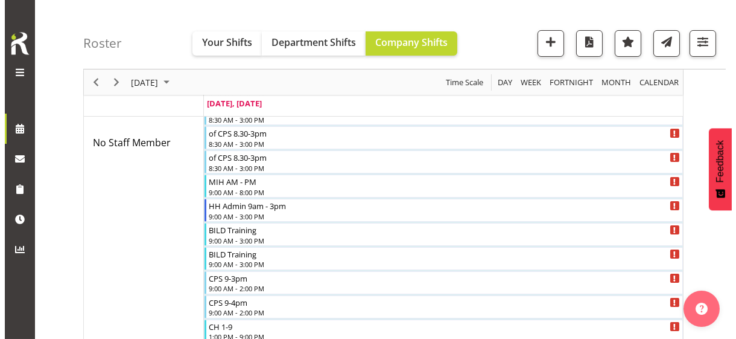
scroll to position [386, 0]
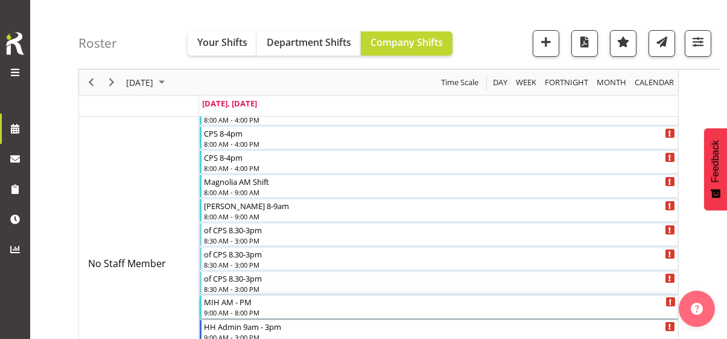
click at [242, 307] on div "9:00 AM - 8:00 PM" at bounding box center [440, 312] width 472 height 10
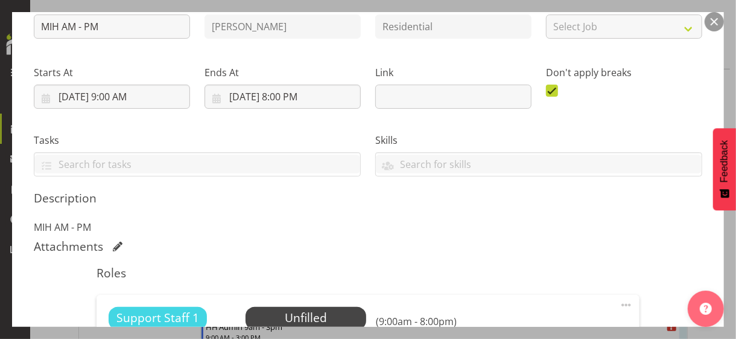
scroll to position [241, 0]
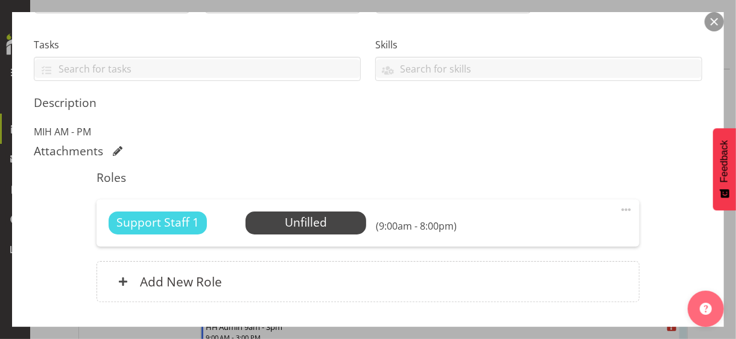
click at [619, 208] on span at bounding box center [626, 209] width 14 height 14
click at [541, 233] on link "Edit" at bounding box center [576, 238] width 116 height 22
select select "8"
select select "2025"
select select "20"
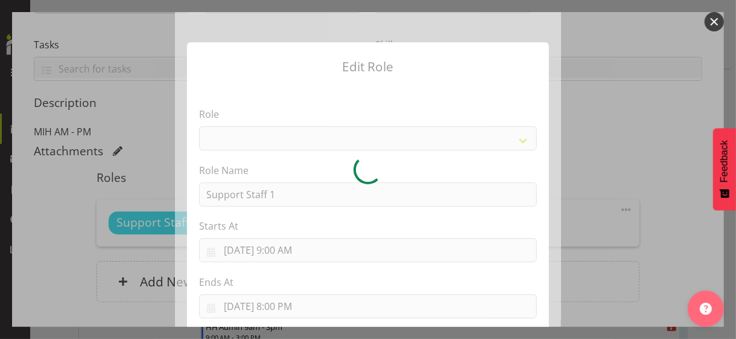
select select "1091"
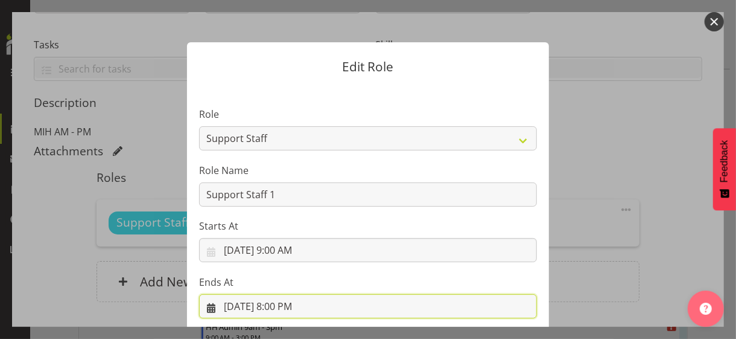
click at [280, 307] on input "9/1/2025, 8:00 PM" at bounding box center [368, 306] width 338 height 24
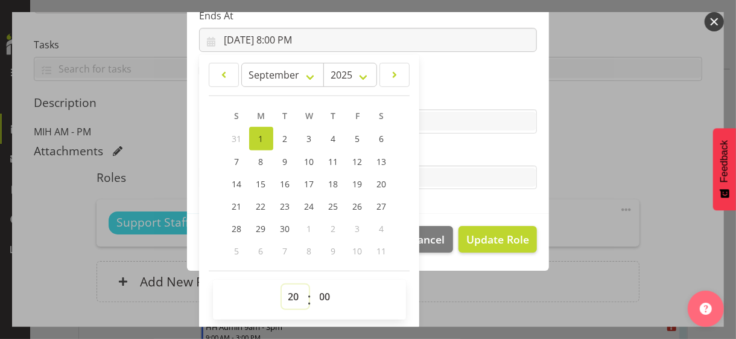
drag, startPoint x: 283, startPoint y: 291, endPoint x: 288, endPoint y: 284, distance: 9.2
click at [284, 290] on select "00 01 02 03 04 05 06 07 08 09 10 11 12 13 14 15 16 17 18 19 20 21 22 23" at bounding box center [295, 296] width 27 height 24
select select "15"
click at [282, 284] on select "00 01 02 03 04 05 06 07 08 09 10 11 12 13 14 15 16 17 18 19 20 21 22 23" at bounding box center [295, 296] width 27 height 24
type input "9/1/2025, 3:00 PM"
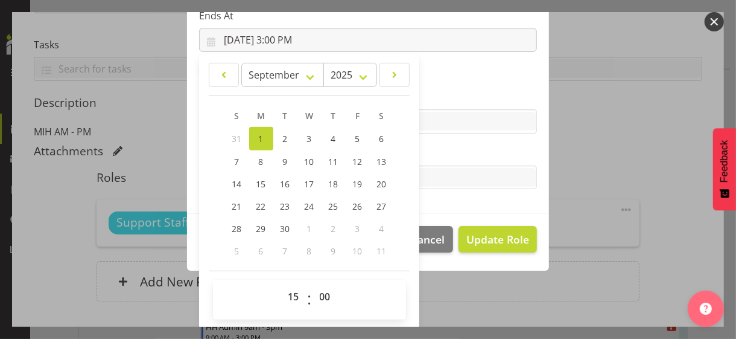
click at [451, 157] on label "Tasks" at bounding box center [368, 153] width 338 height 14
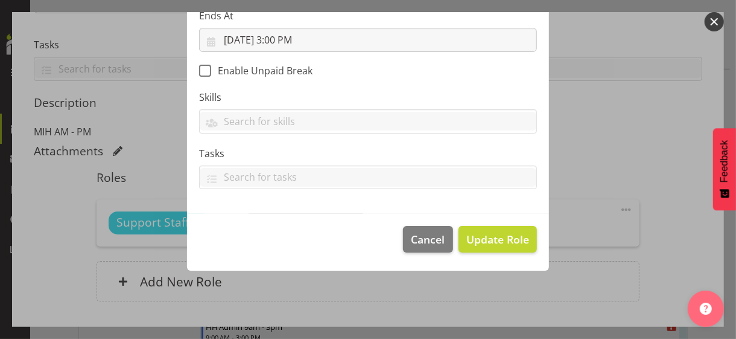
scroll to position [209, 0]
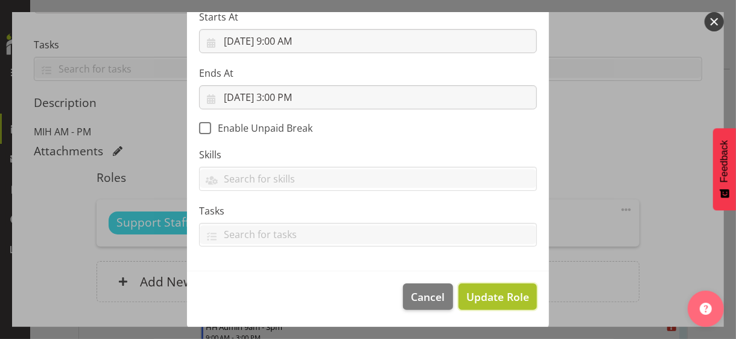
drag, startPoint x: 491, startPoint y: 293, endPoint x: 478, endPoint y: 287, distance: 13.5
click at [490, 293] on span "Update Role" at bounding box center [497, 296] width 63 height 16
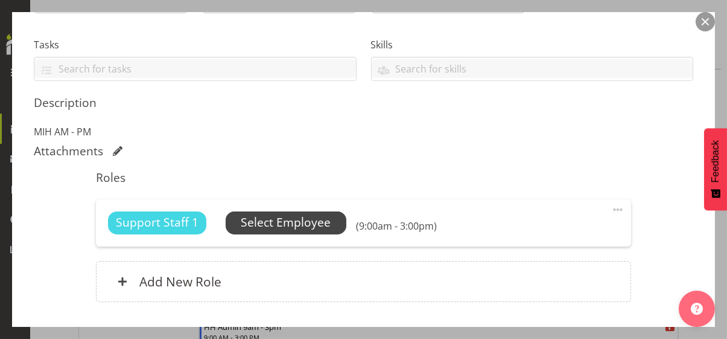
click at [317, 224] on span "Select Employee" at bounding box center [286, 222] width 90 height 17
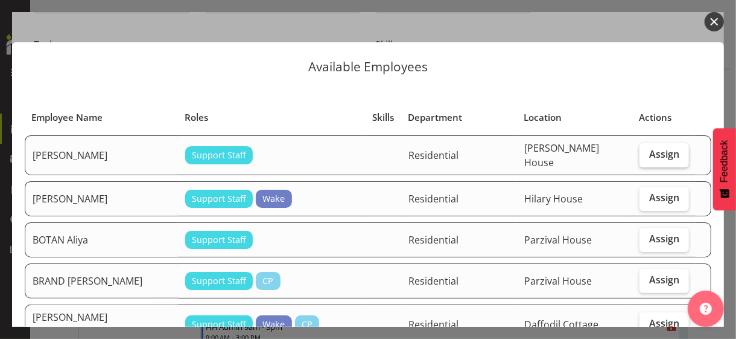
drag, startPoint x: 652, startPoint y: 152, endPoint x: 645, endPoint y: 156, distance: 8.4
click at [652, 152] on span "Assign" at bounding box center [664, 154] width 30 height 12
click at [647, 152] on input "Assign" at bounding box center [644, 154] width 8 height 8
checkbox input "true"
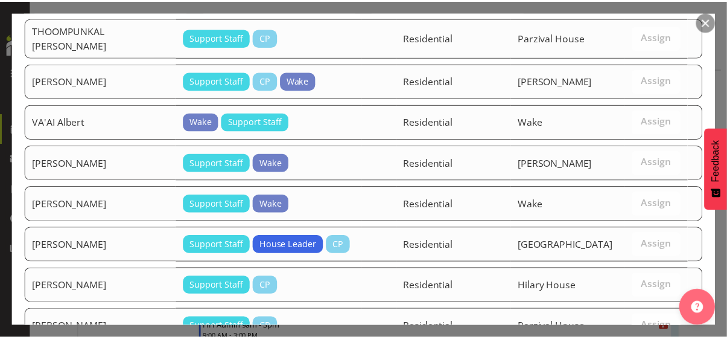
scroll to position [1572, 0]
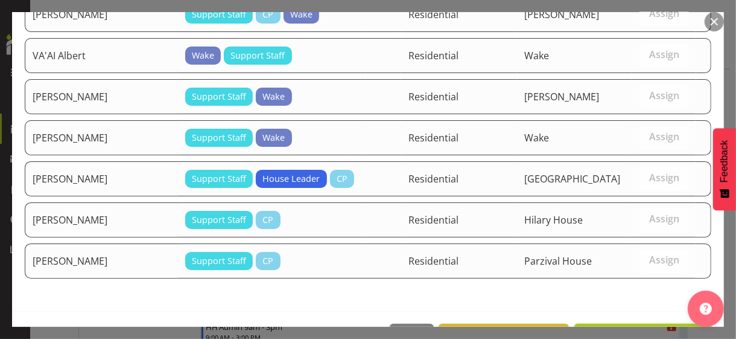
click at [649, 329] on span "Assign AKOLIA Harvi" at bounding box center [643, 336] width 122 height 14
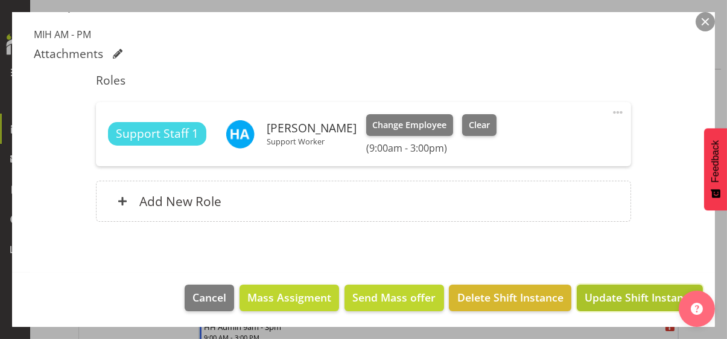
click at [636, 296] on span "Update Shift Instance" at bounding box center [640, 297] width 110 height 16
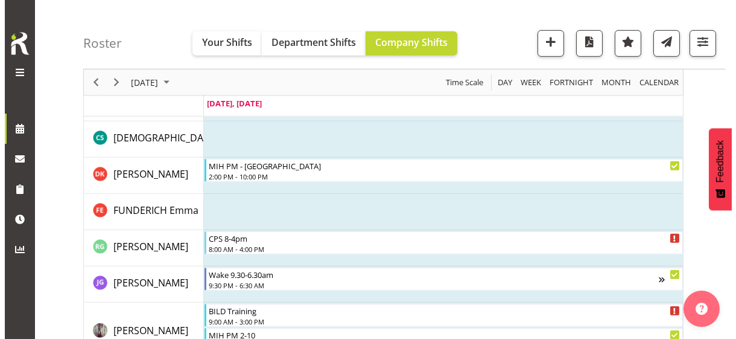
scroll to position [1626, 0]
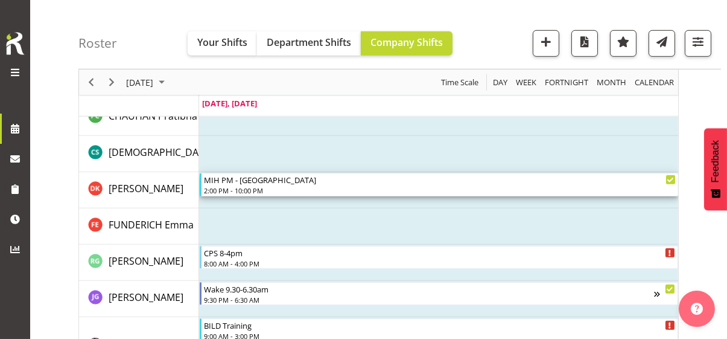
click at [247, 186] on div "2:00 PM - 10:00 PM" at bounding box center [440, 190] width 472 height 10
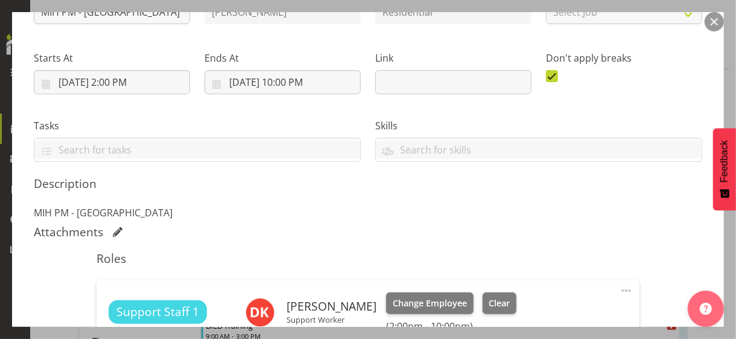
scroll to position [241, 0]
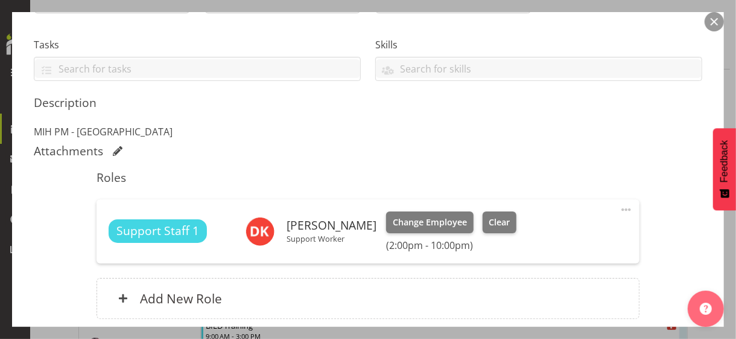
click at [619, 208] on span at bounding box center [626, 209] width 14 height 14
click at [548, 233] on link "Edit" at bounding box center [576, 238] width 116 height 22
select select "8"
select select "2025"
select select "14"
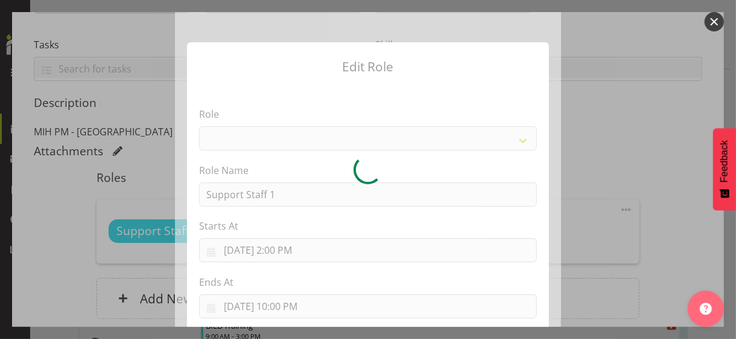
select select "1091"
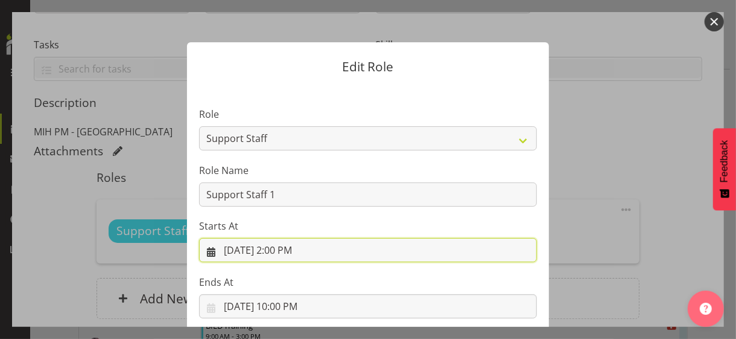
click at [270, 247] on input "9/1/2025, 2:00 PM" at bounding box center [368, 250] width 338 height 24
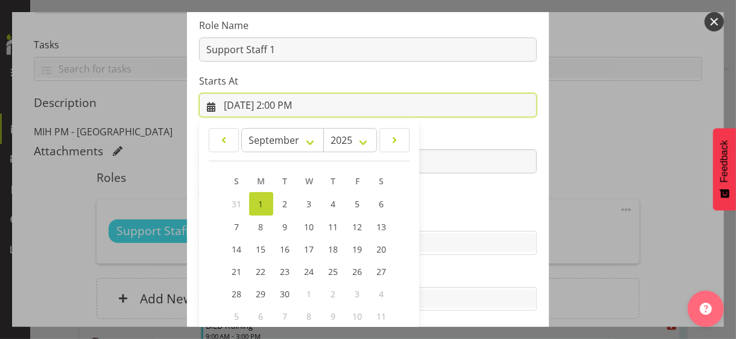
scroll to position [209, 0]
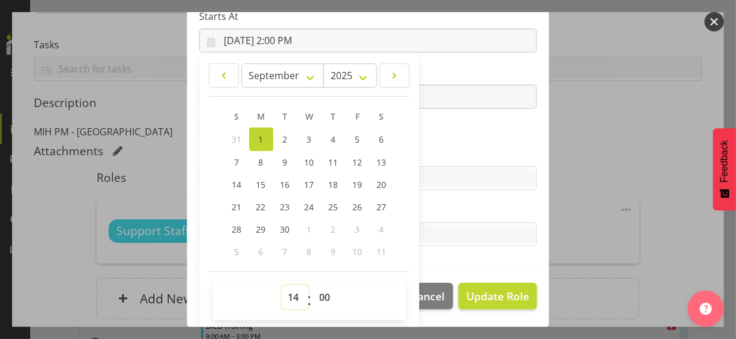
click at [288, 293] on select "00 01 02 03 04 05 06 07 08 09 10 11 12 13 14 15 16 17 18 19 20 21 22 23" at bounding box center [295, 297] width 27 height 24
select select "15"
click at [282, 285] on select "00 01 02 03 04 05 06 07 08 09 10 11 12 13 14 15 16 17 18 19 20 21 22 23" at bounding box center [295, 297] width 27 height 24
type input "9/1/2025, 3:00 PM"
click at [435, 144] on section "Role CP House Leader Support Staff Wake Role Name Support Staff 1 Starts At 9/1…" at bounding box center [368, 73] width 362 height 395
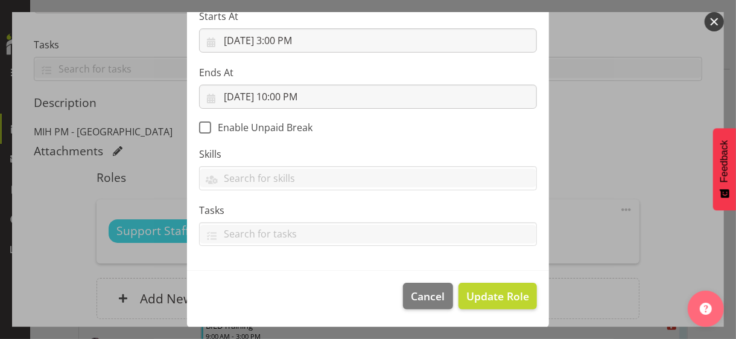
scroll to position [209, 0]
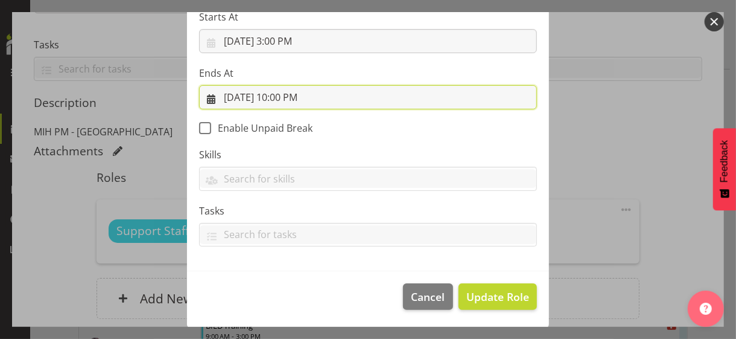
click at [279, 92] on input "9/1/2025, 10:00 PM" at bounding box center [368, 97] width 338 height 24
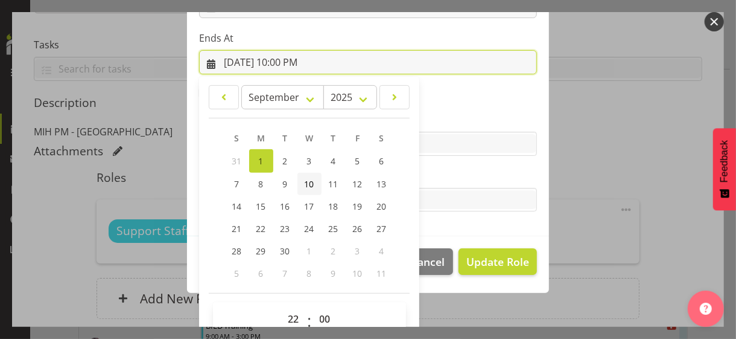
scroll to position [266, 0]
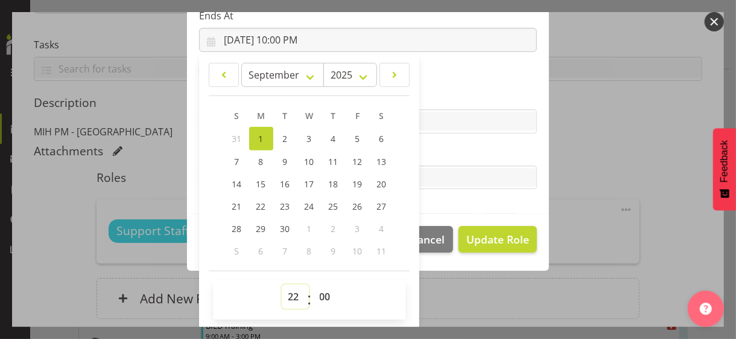
click at [289, 285] on select "00 01 02 03 04 05 06 07 08 09 10 11 12 13 14 15 16 17 18 19 20 21 22 23" at bounding box center [295, 296] width 27 height 24
select select "19"
click at [282, 284] on select "00 01 02 03 04 05 06 07 08 09 10 11 12 13 14 15 16 17 18 19 20 21 22 23" at bounding box center [295, 296] width 27 height 24
type input "9/1/2025, 7:00 PM"
click at [436, 155] on label "Tasks" at bounding box center [368, 153] width 338 height 14
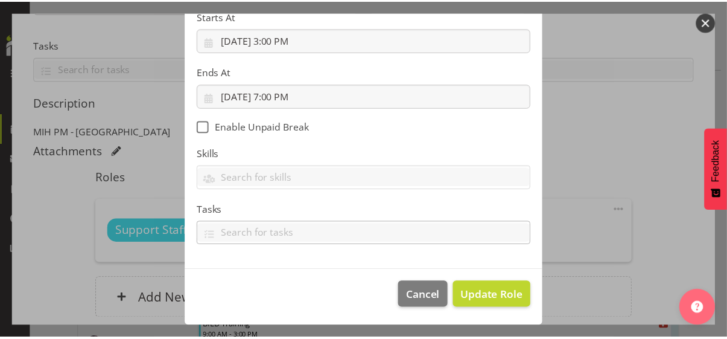
scroll to position [209, 0]
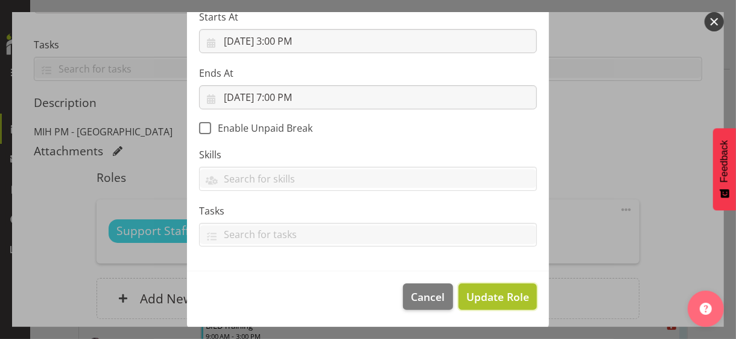
drag, startPoint x: 493, startPoint y: 294, endPoint x: 512, endPoint y: 285, distance: 21.3
click at [494, 294] on span "Update Role" at bounding box center [497, 296] width 63 height 16
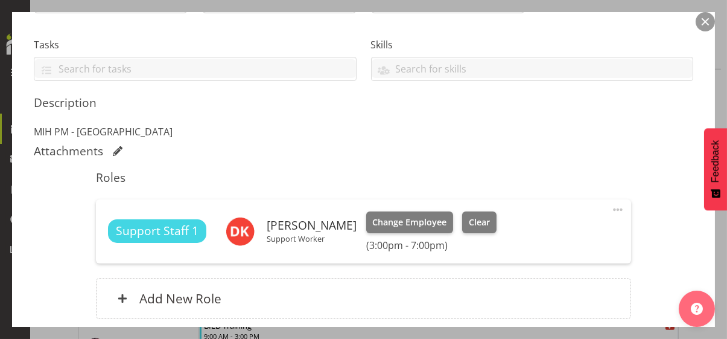
scroll to position [339, 0]
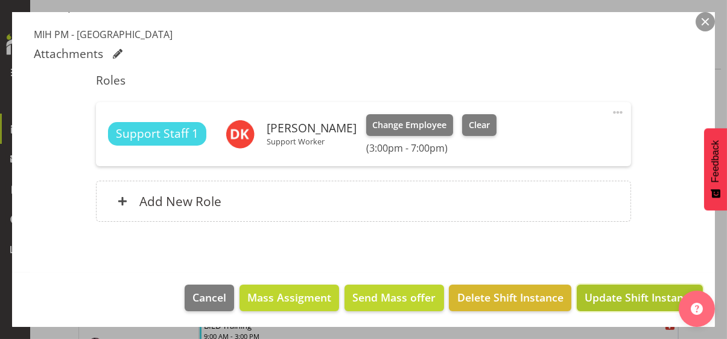
click at [617, 293] on span "Update Shift Instance" at bounding box center [640, 297] width 110 height 16
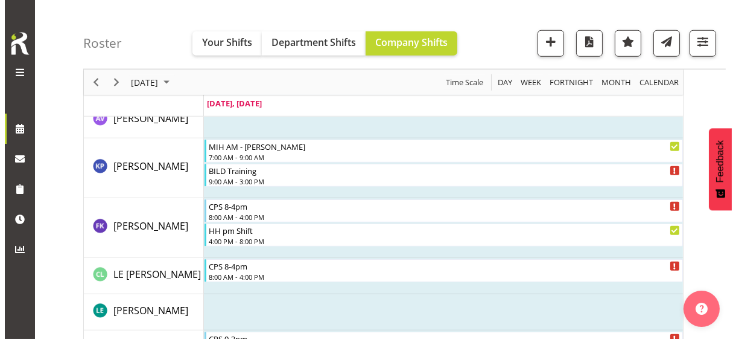
scroll to position [2331, 0]
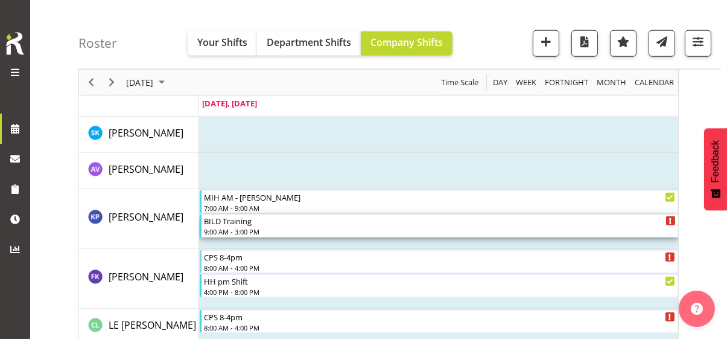
click at [250, 229] on div "9:00 AM - 3:00 PM" at bounding box center [440, 231] width 472 height 10
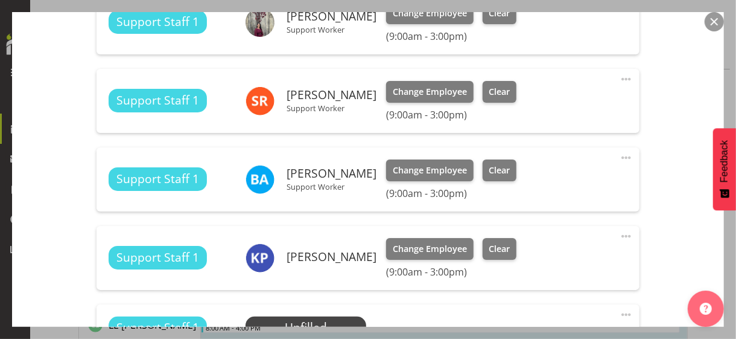
scroll to position [1146, 0]
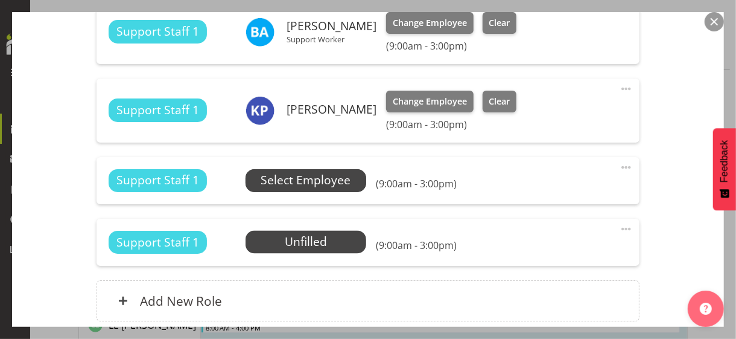
click at [287, 186] on span "Select Employee" at bounding box center [306, 179] width 90 height 17
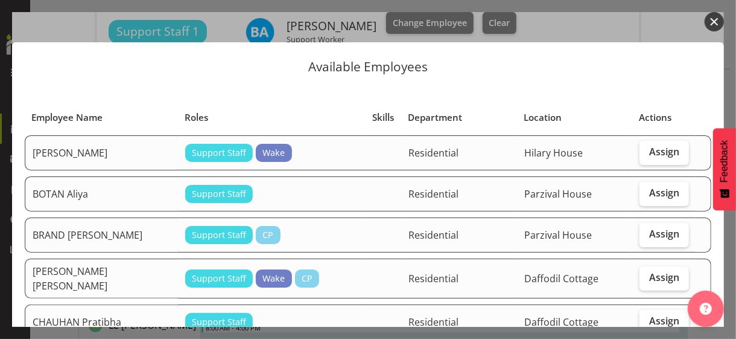
scroll to position [181, 0]
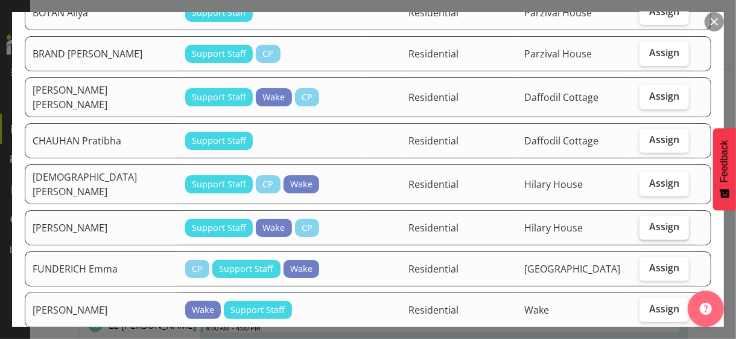
click at [655, 219] on label "Assign" at bounding box center [664, 227] width 49 height 24
click at [647, 223] on input "Assign" at bounding box center [644, 227] width 8 height 8
checkbox input "true"
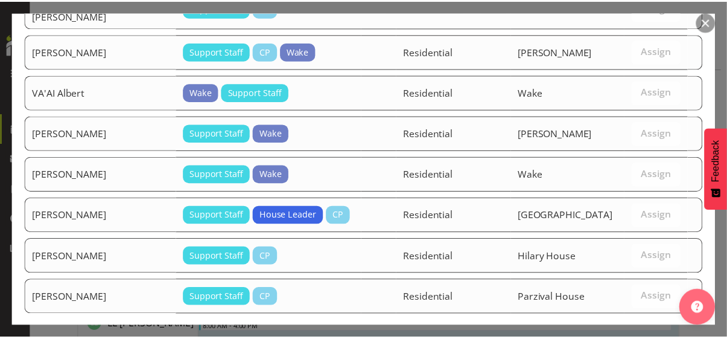
scroll to position [1572, 0]
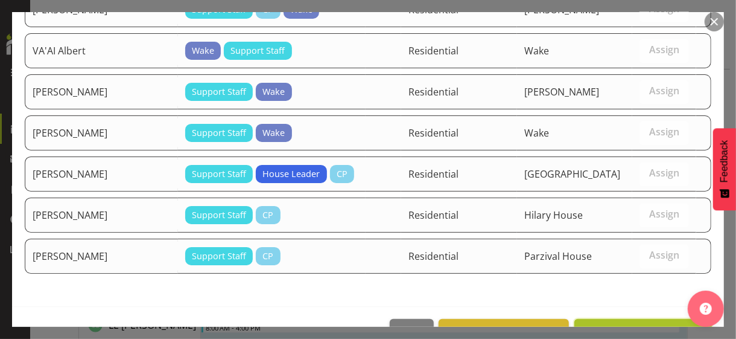
click at [645, 325] on span "Assign DEQUINA Kaye" at bounding box center [643, 332] width 122 height 14
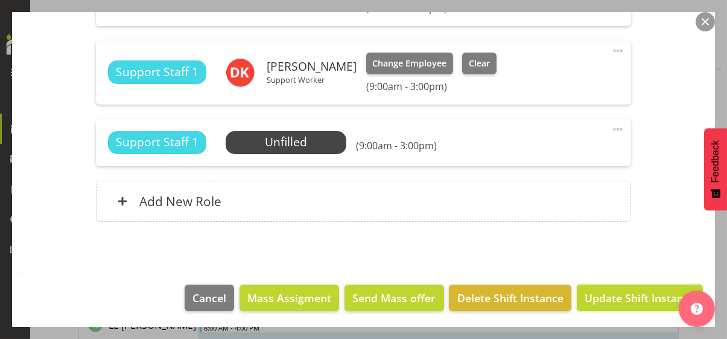
click at [631, 295] on span "Update Shift Instance" at bounding box center [640, 298] width 110 height 16
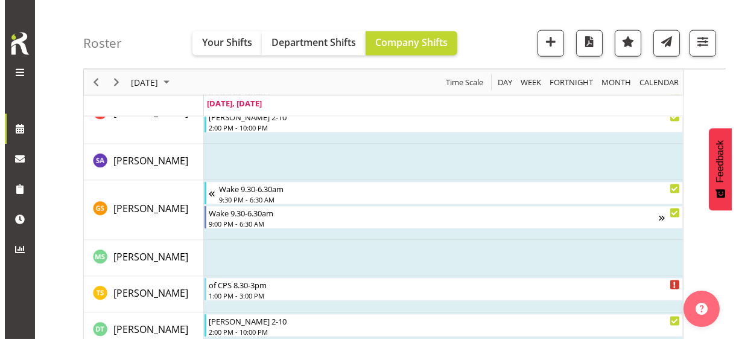
scroll to position [3891, 0]
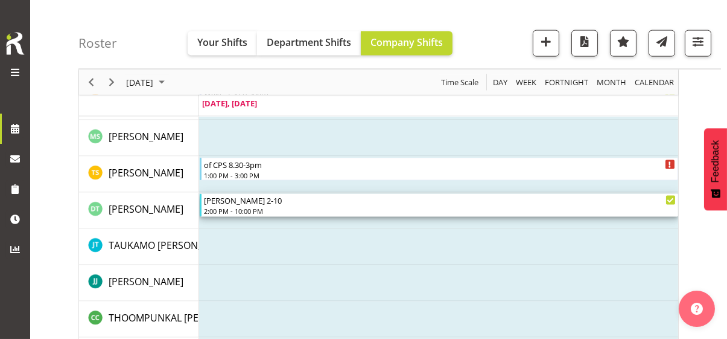
click at [248, 209] on div "2:00 PM - 10:00 PM" at bounding box center [440, 211] width 472 height 10
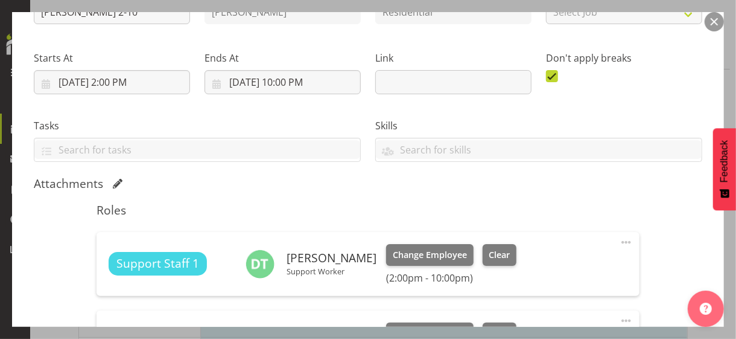
scroll to position [302, 0]
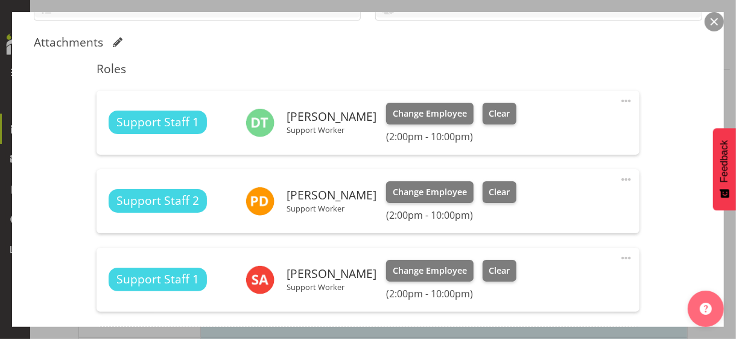
drag, startPoint x: 615, startPoint y: 97, endPoint x: 608, endPoint y: 100, distance: 7.8
click at [619, 97] on span at bounding box center [626, 101] width 14 height 14
click at [538, 126] on link "Edit" at bounding box center [576, 130] width 116 height 22
select select "8"
select select "2025"
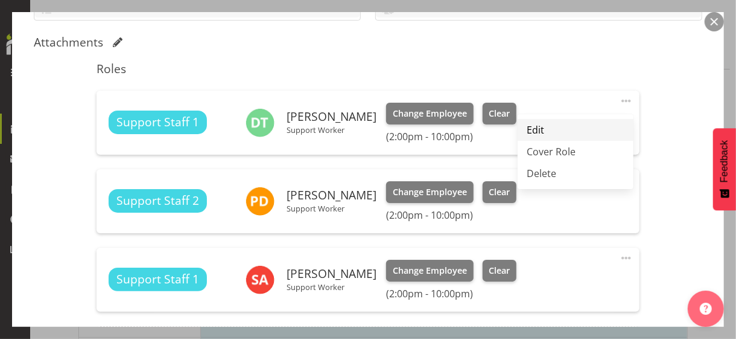
select select "14"
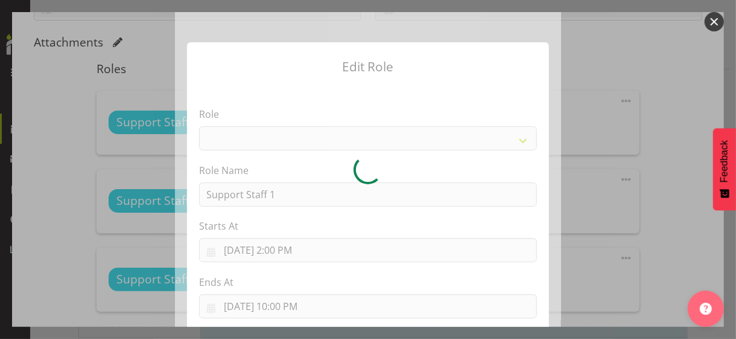
select select "1091"
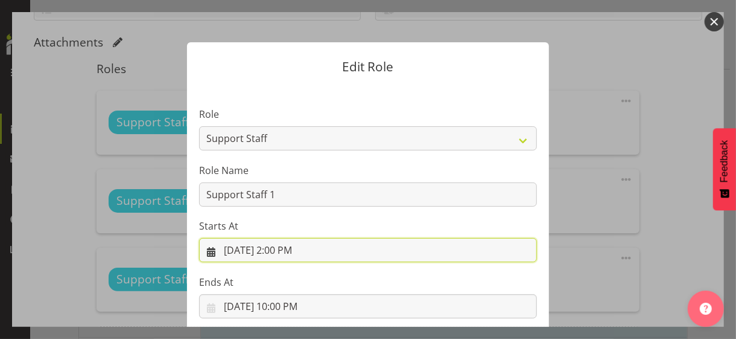
click at [279, 249] on input "9/1/2025, 2:00 PM" at bounding box center [368, 250] width 338 height 24
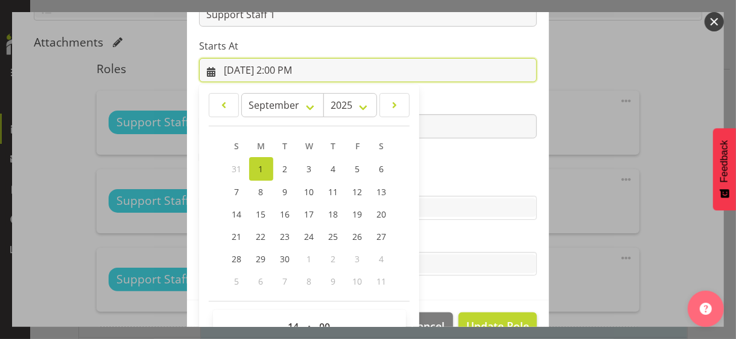
scroll to position [209, 0]
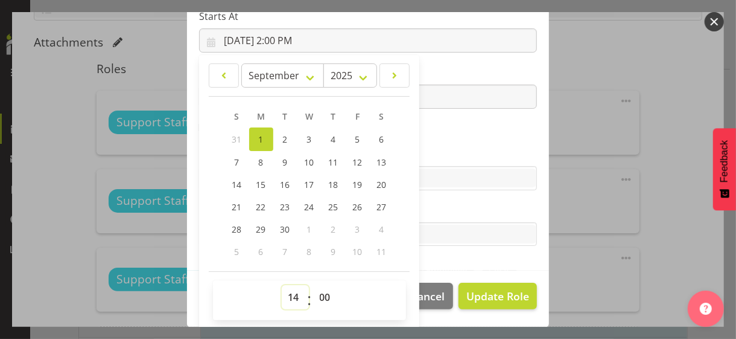
drag, startPoint x: 287, startPoint y: 293, endPoint x: 290, endPoint y: 286, distance: 7.8
click at [288, 293] on select "00 01 02 03 04 05 06 07 08 09 10 11 12 13 14 15 16 17 18 19 20 21 22 23" at bounding box center [295, 297] width 27 height 24
click at [293, 288] on select "00 01 02 03 04 05 06 07 08 09 10 11 12 13 14 15 16 17 18 19 20 21 22 23" at bounding box center [295, 297] width 27 height 24
select select "15"
click at [282, 285] on select "00 01 02 03 04 05 06 07 08 09 10 11 12 13 14 15 16 17 18 19 20 21 22 23" at bounding box center [295, 297] width 27 height 24
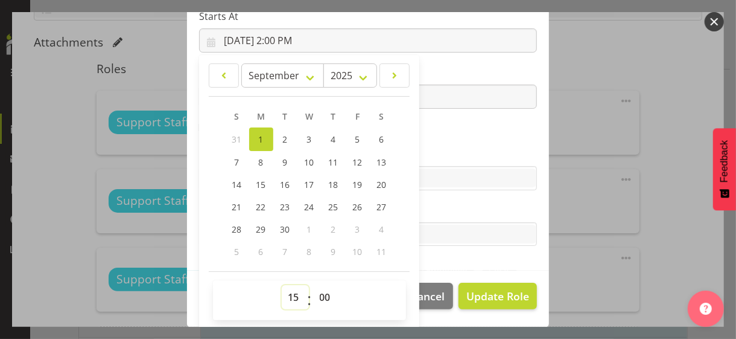
type input "9/1/2025, 3:00 PM"
click at [450, 145] on section "Role CP House Leader Support Staff Wake Role Name Support Staff 1 Starts At 9/1…" at bounding box center [368, 73] width 362 height 395
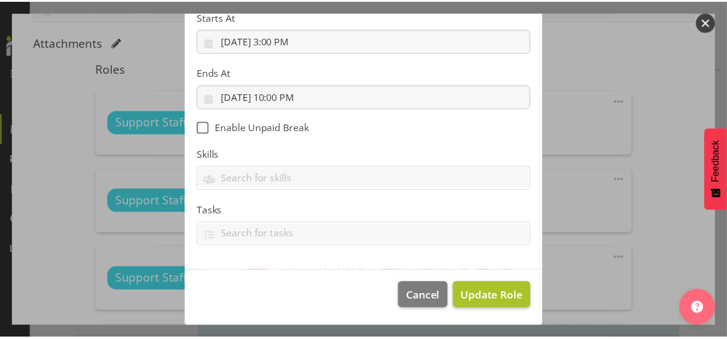
scroll to position [209, 0]
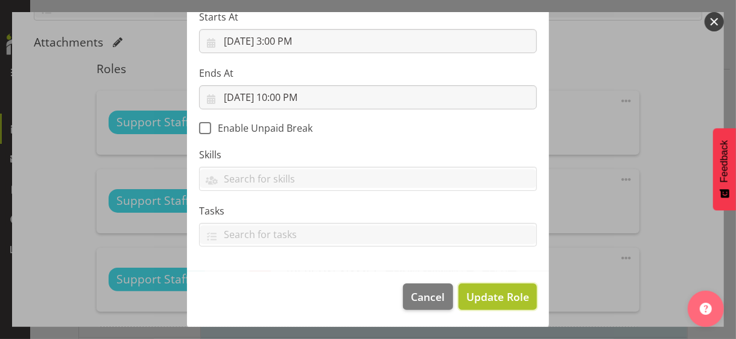
click at [490, 296] on span "Update Role" at bounding box center [497, 296] width 63 height 16
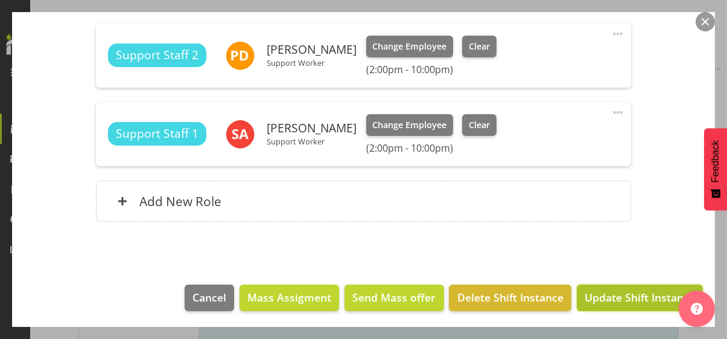
click at [632, 293] on span "Update Shift Instance" at bounding box center [640, 297] width 110 height 16
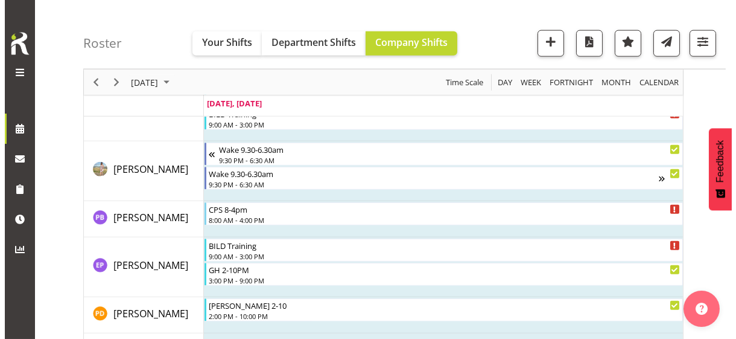
scroll to position [4260, 0]
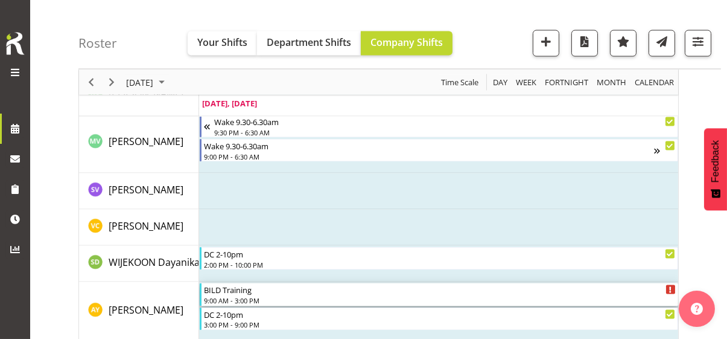
click at [236, 293] on div "BILD Training" at bounding box center [440, 289] width 472 height 12
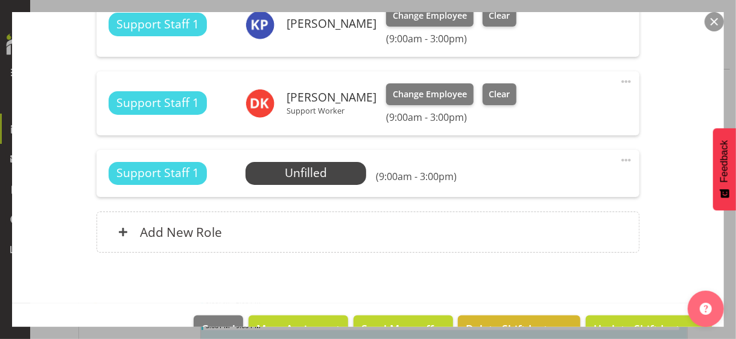
scroll to position [1263, 0]
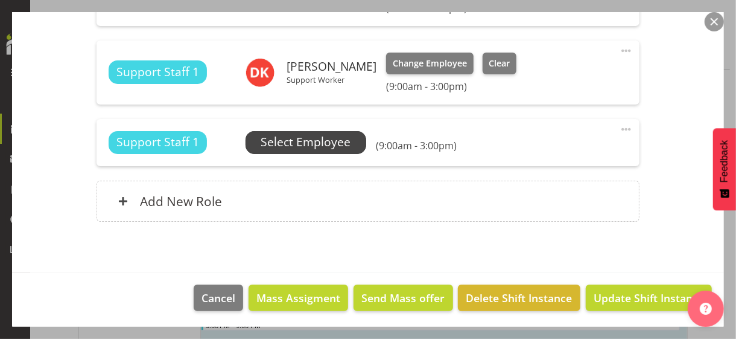
click at [294, 145] on span "Select Employee" at bounding box center [306, 141] width 90 height 17
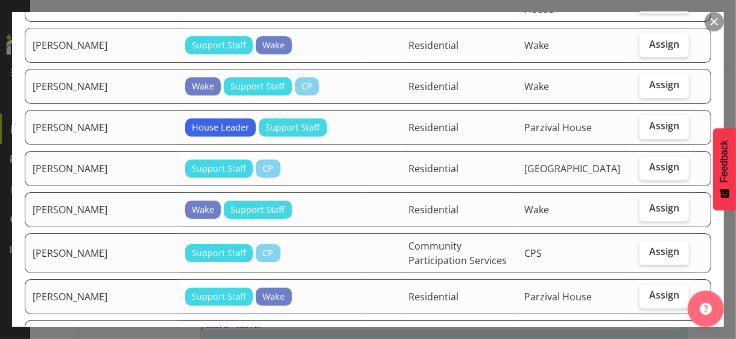
scroll to position [1207, 0]
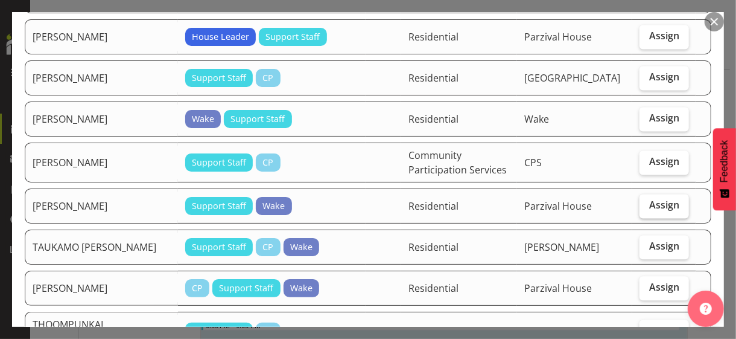
click at [655, 194] on label "Assign" at bounding box center [664, 206] width 49 height 24
click at [647, 201] on input "Assign" at bounding box center [644, 205] width 8 height 8
checkbox input "true"
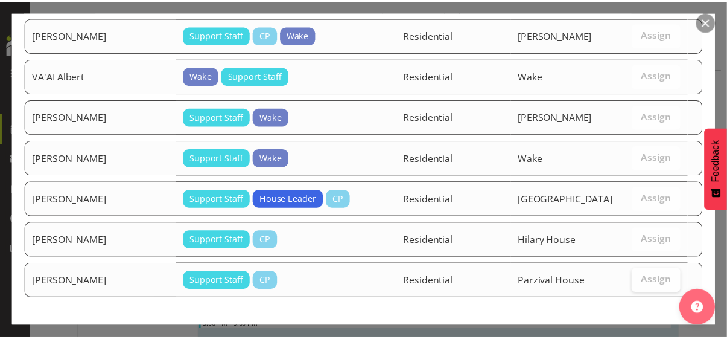
scroll to position [1572, 0]
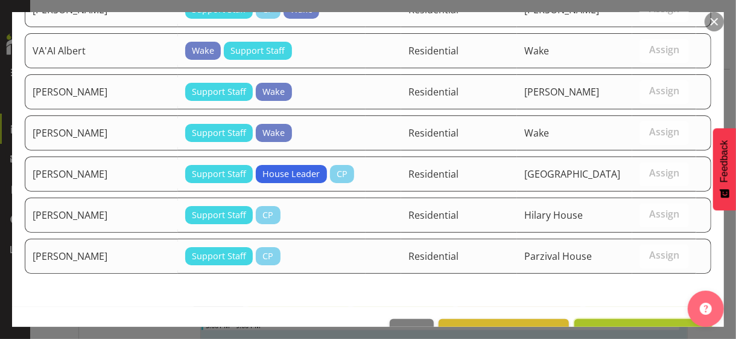
click at [633, 325] on span "Assign TAN Demetria" at bounding box center [643, 332] width 122 height 14
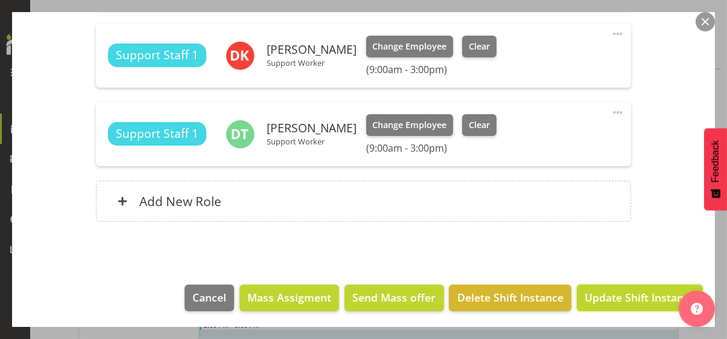
click at [632, 294] on span "Update Shift Instance" at bounding box center [640, 297] width 110 height 16
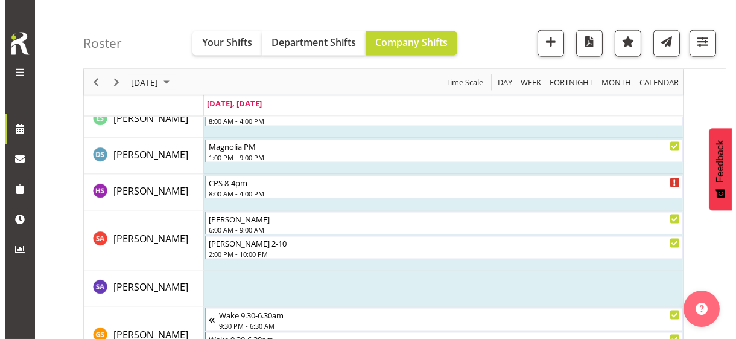
scroll to position [3596, 0]
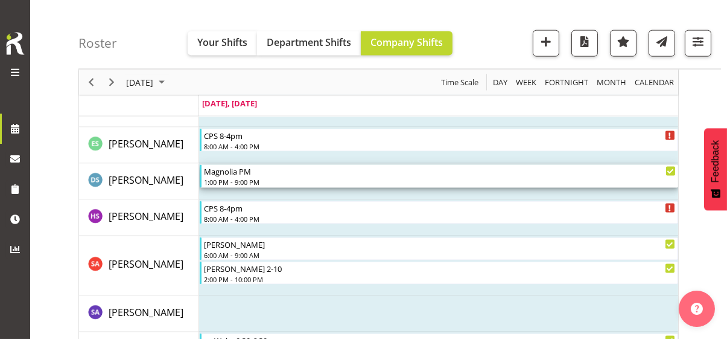
click at [256, 181] on div "1:00 PM - 9:00 PM" at bounding box center [440, 182] width 472 height 10
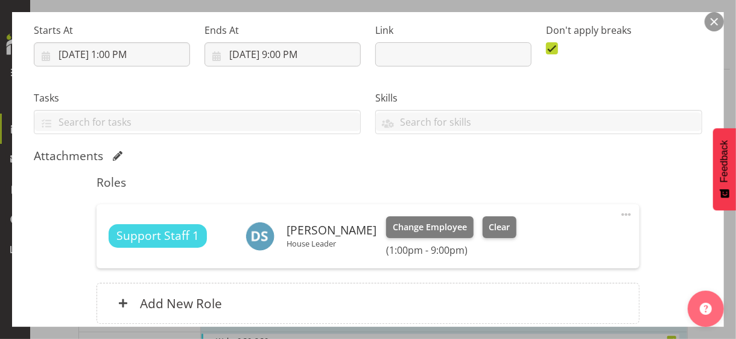
scroll to position [290, 0]
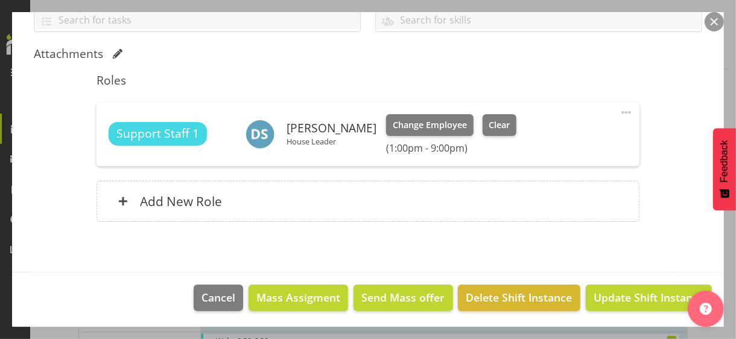
click at [621, 108] on span at bounding box center [626, 112] width 14 height 14
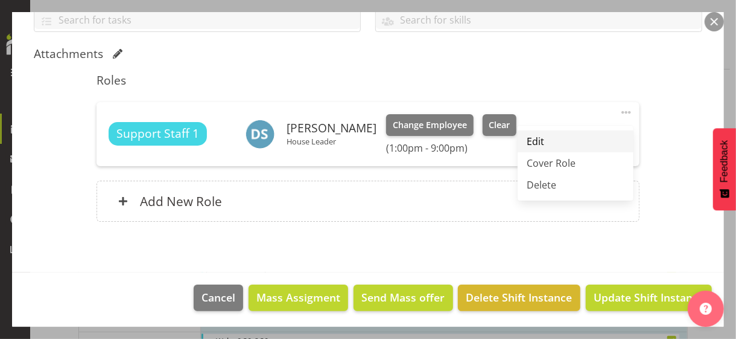
click at [551, 135] on link "Edit" at bounding box center [576, 141] width 116 height 22
select select "8"
select select "2025"
select select "13"
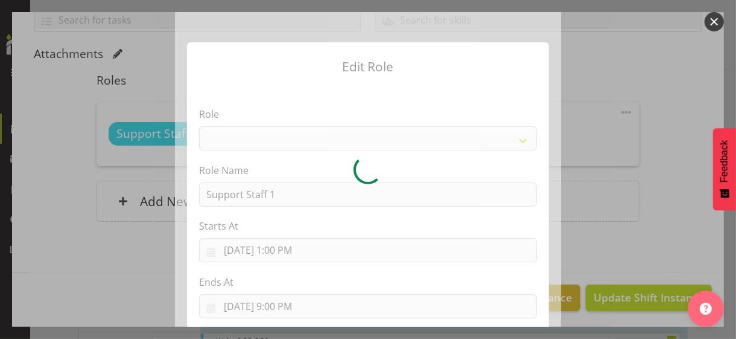
select select "1091"
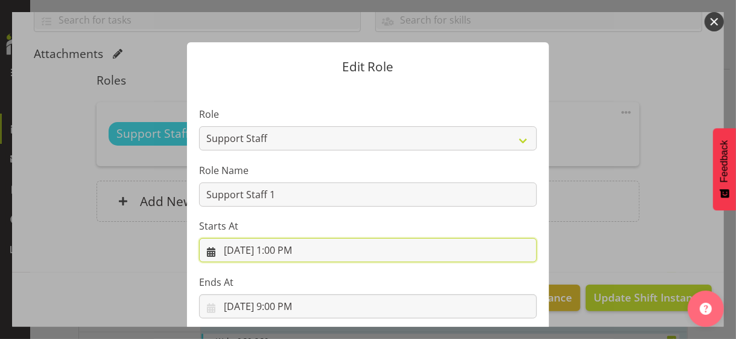
click at [278, 250] on input "9/1/2025, 1:00 PM" at bounding box center [368, 250] width 338 height 24
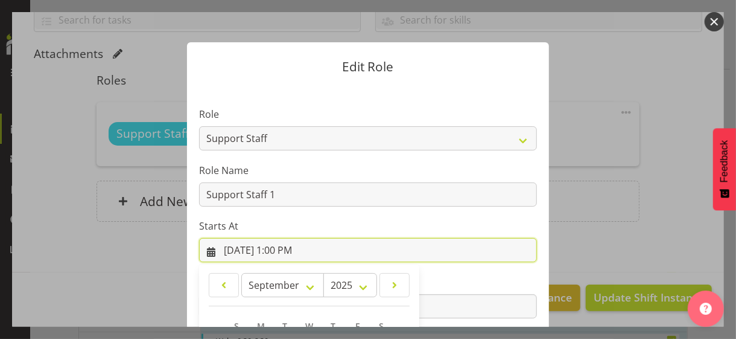
scroll to position [209, 0]
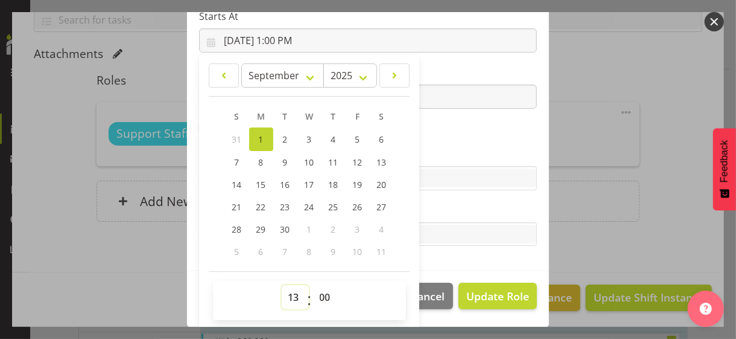
drag, startPoint x: 290, startPoint y: 294, endPoint x: 291, endPoint y: 284, distance: 9.7
click at [291, 285] on select "00 01 02 03 04 05 06 07 08 09 10 11 12 13 14 15 16 17 18 19 20 21 22 23" at bounding box center [295, 297] width 27 height 24
select select "9"
click at [282, 285] on select "00 01 02 03 04 05 06 07 08 09 10 11 12 13 14 15 16 17 18 19 20 21 22 23" at bounding box center [295, 297] width 27 height 24
type input "9/1/2025, 9:00 AM"
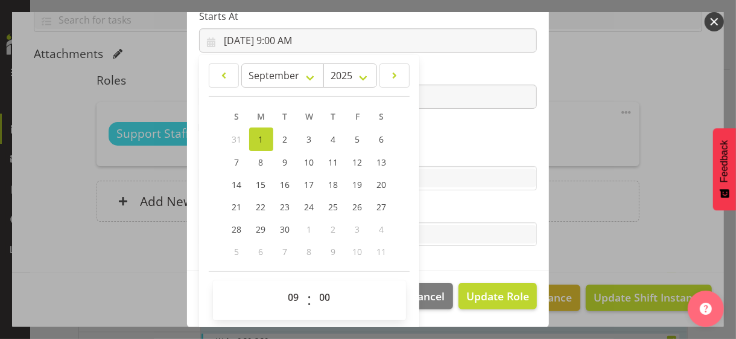
click at [438, 145] on section "Role CP House Leader Support Staff Wake Role Name Support Staff 1 Starts At 9/1…" at bounding box center [368, 73] width 362 height 395
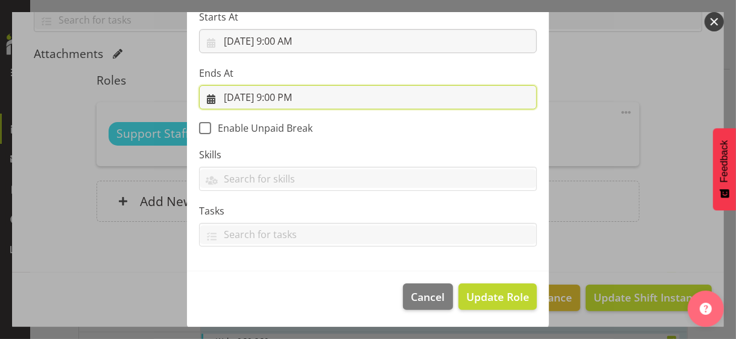
click at [275, 100] on input "9/1/2025, 9:00 PM" at bounding box center [368, 97] width 338 height 24
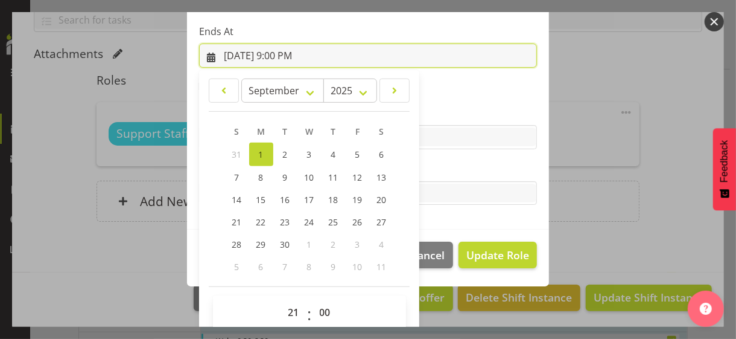
scroll to position [266, 0]
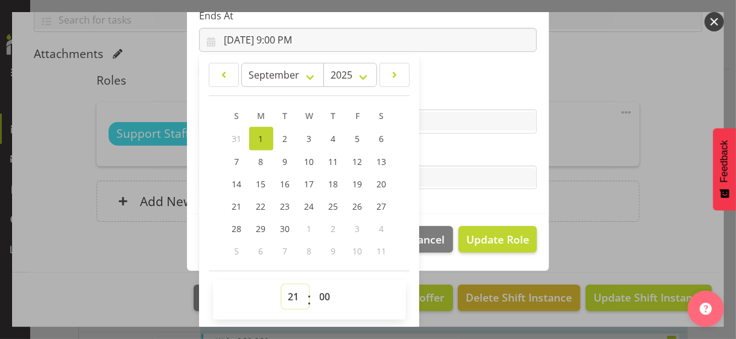
drag, startPoint x: 286, startPoint y: 293, endPoint x: 290, endPoint y: 285, distance: 8.6
click at [287, 291] on select "00 01 02 03 04 05 06 07 08 09 10 11 12 13 14 15 16 17 18 19 20 21 22 23" at bounding box center [295, 296] width 27 height 24
select select "15"
click at [282, 284] on select "00 01 02 03 04 05 06 07 08 09 10 11 12 13 14 15 16 17 18 19 20 21 22 23" at bounding box center [295, 296] width 27 height 24
type input "9/1/2025, 3:00 PM"
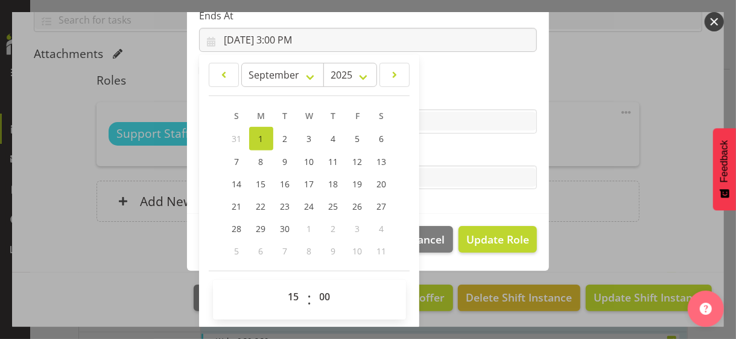
click at [434, 155] on label "Tasks" at bounding box center [368, 153] width 338 height 14
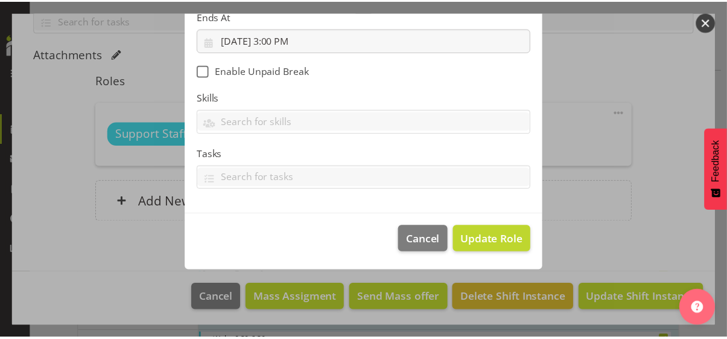
scroll to position [209, 0]
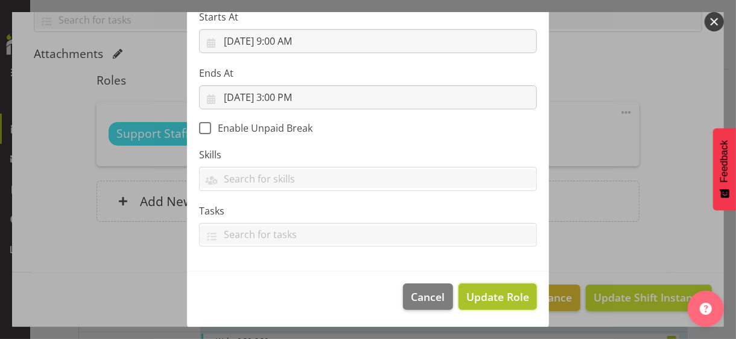
click at [491, 295] on span "Update Role" at bounding box center [497, 296] width 63 height 16
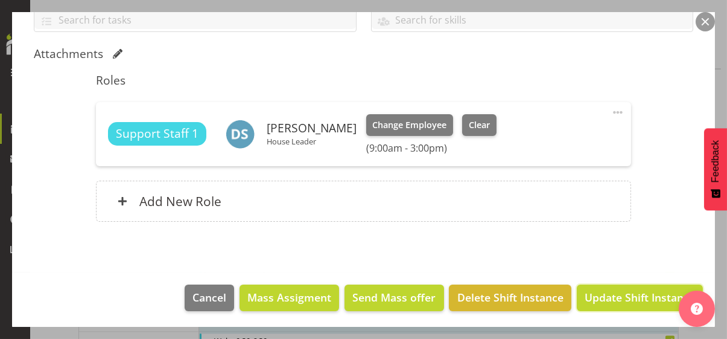
drag, startPoint x: 626, startPoint y: 297, endPoint x: 642, endPoint y: 214, distance: 85.4
click at [625, 297] on span "Update Shift Instance" at bounding box center [640, 297] width 110 height 16
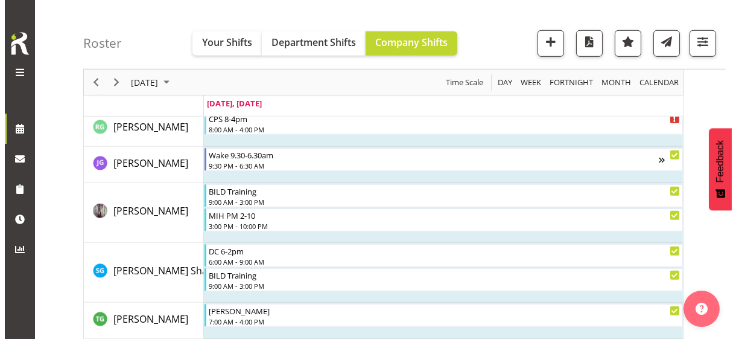
scroll to position [1725, 0]
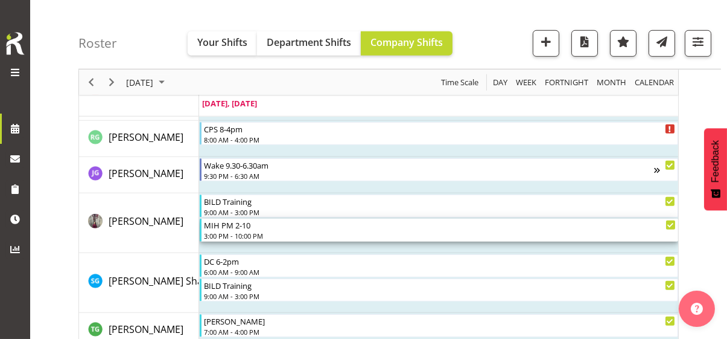
click at [239, 229] on div "MIH PM 2-10" at bounding box center [440, 224] width 472 height 12
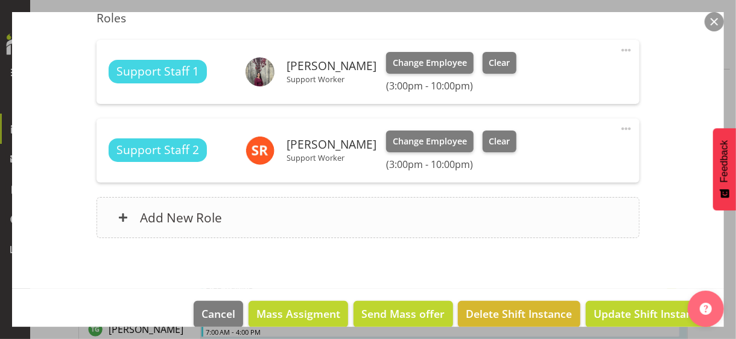
scroll to position [417, 0]
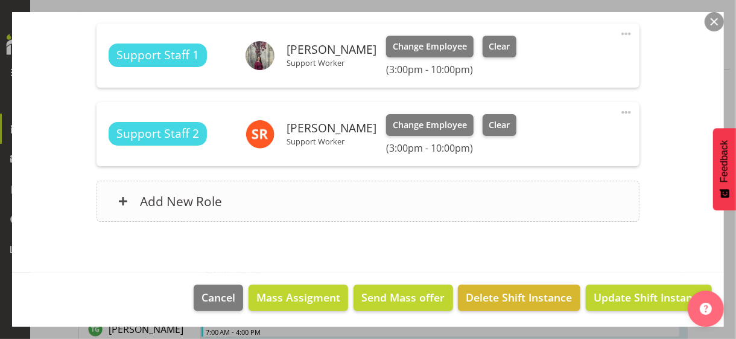
click at [250, 197] on div "Add New Role" at bounding box center [368, 200] width 542 height 41
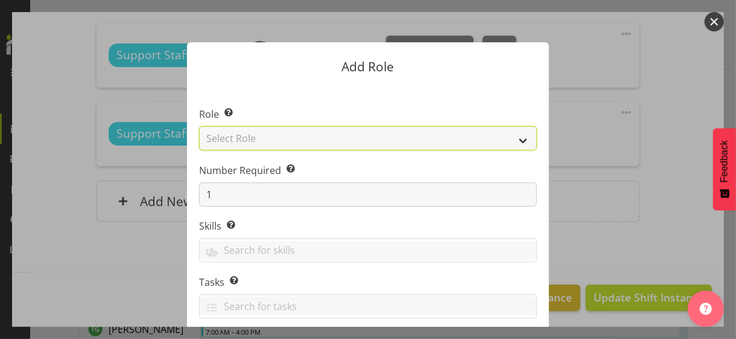
click at [278, 142] on select "Select Role CP House Leader Support Staff Wake" at bounding box center [368, 138] width 338 height 24
select select "1091"
click at [199, 126] on select "Select Role CP House Leader Support Staff Wake" at bounding box center [368, 138] width 338 height 24
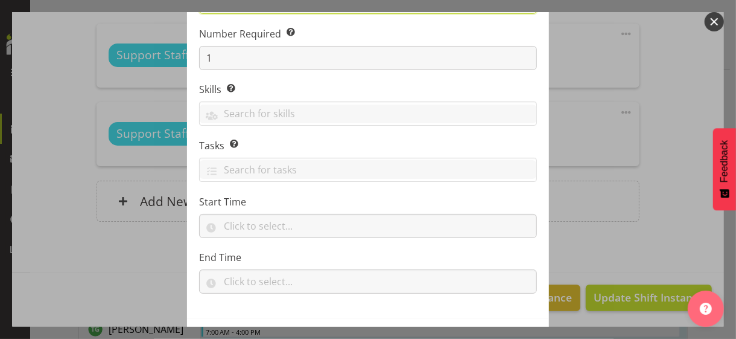
scroll to position [183, 0]
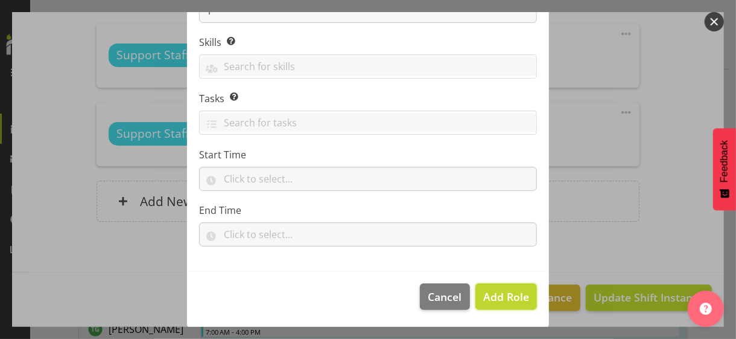
drag, startPoint x: 500, startPoint y: 293, endPoint x: 530, endPoint y: 249, distance: 53.4
click at [499, 291] on span "Add Role" at bounding box center [506, 296] width 46 height 14
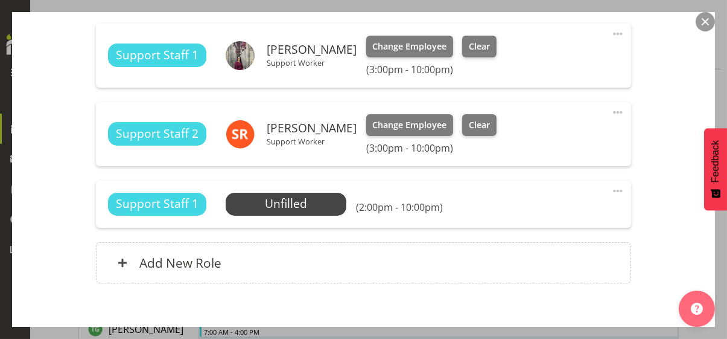
click at [611, 186] on span at bounding box center [618, 190] width 14 height 14
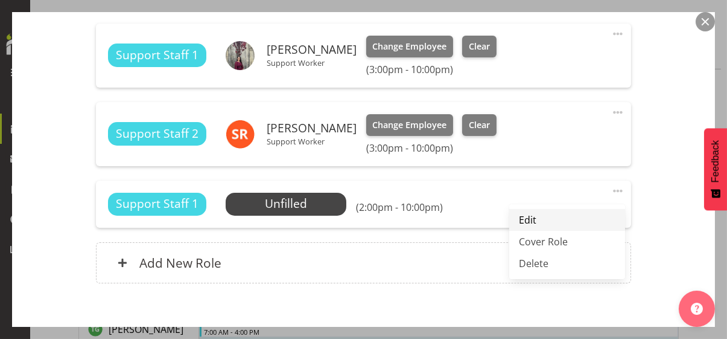
click at [536, 218] on link "Edit" at bounding box center [567, 220] width 116 height 22
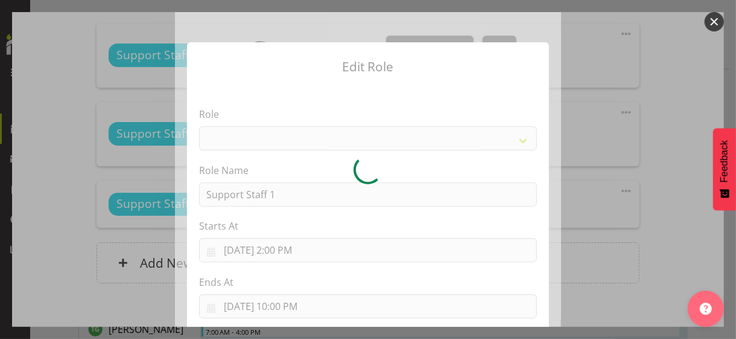
select select "1091"
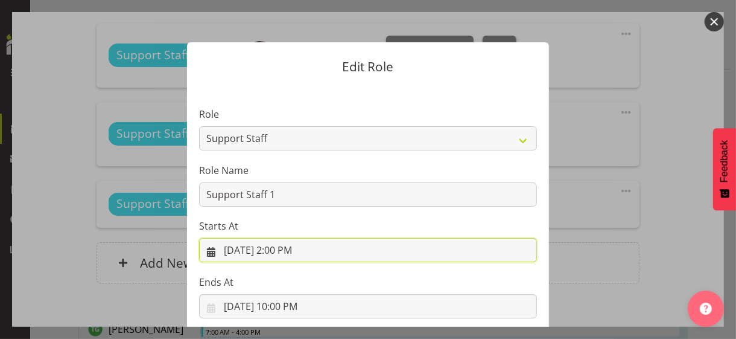
click at [277, 250] on input "9/1/2025, 2:00 PM" at bounding box center [368, 250] width 338 height 24
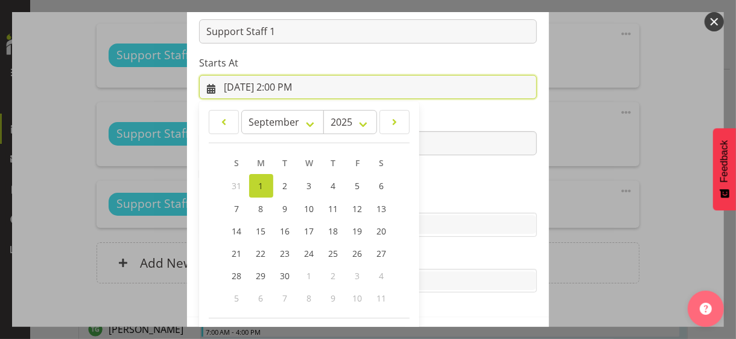
scroll to position [209, 0]
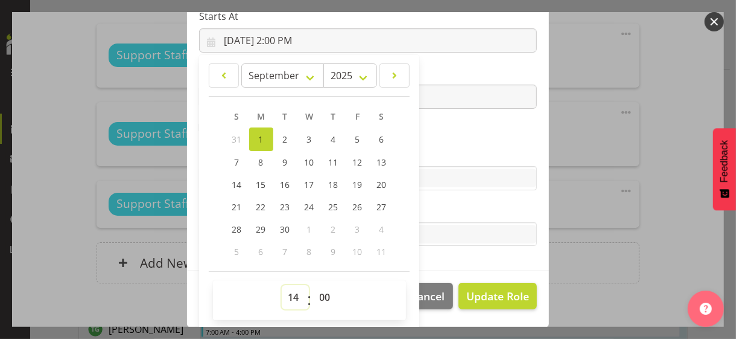
click at [288, 291] on select "00 01 02 03 04 05 06 07 08 09 10 11 12 13 14 15 16 17 18 19 20 21 22 23" at bounding box center [295, 297] width 27 height 24
click at [282, 285] on select "00 01 02 03 04 05 06 07 08 09 10 11 12 13 14 15 16 17 18 19 20 21 22 23" at bounding box center [295, 297] width 27 height 24
click at [431, 142] on section "Role CP House Leader Support Staff Wake Role Name Support Staff 1 Starts At 9/1…" at bounding box center [368, 73] width 362 height 395
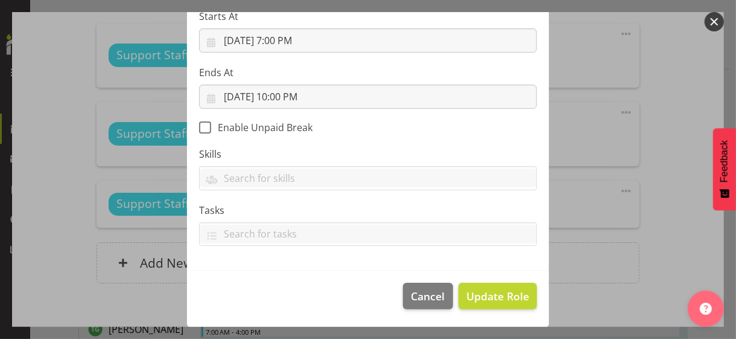
scroll to position [209, 0]
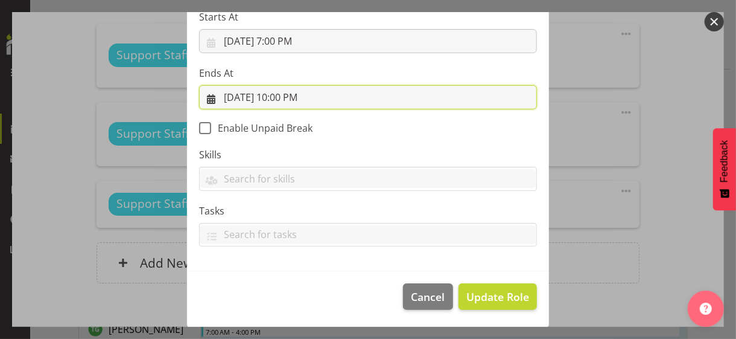
drag, startPoint x: 281, startPoint y: 95, endPoint x: 288, endPoint y: 118, distance: 24.6
click at [282, 94] on input "9/1/2025, 10:00 PM" at bounding box center [368, 97] width 338 height 24
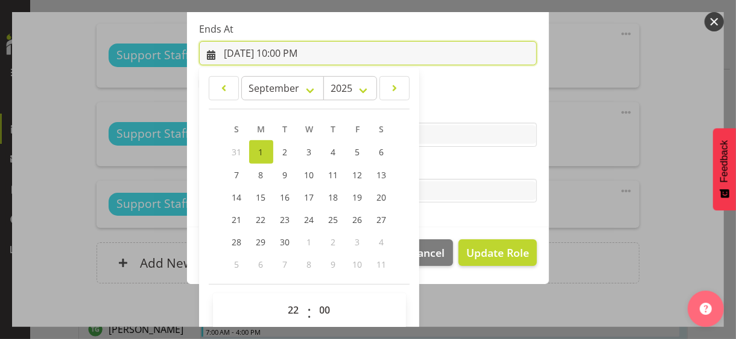
scroll to position [266, 0]
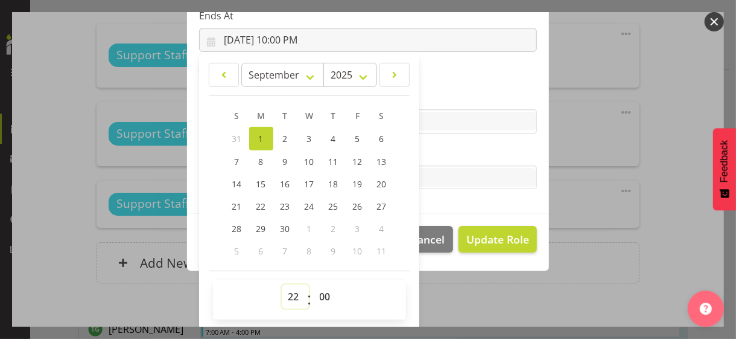
click at [287, 291] on select "00 01 02 03 04 05 06 07 08 09 10 11 12 13 14 15 16 17 18 19 20 21 22 23" at bounding box center [295, 296] width 27 height 24
click at [282, 284] on select "00 01 02 03 04 05 06 07 08 09 10 11 12 13 14 15 16 17 18 19 20 21 22 23" at bounding box center [295, 296] width 27 height 24
click at [316, 291] on select "00 01 02 03 04 05 06 07 08 09 10 11 12 13 14 15 16 17 18 19 20 21 22 23 24 25 2…" at bounding box center [326, 296] width 27 height 24
click at [313, 284] on select "00 01 02 03 04 05 06 07 08 09 10 11 12 13 14 15 16 17 18 19 20 21 22 23 24 25 2…" at bounding box center [326, 296] width 27 height 24
drag, startPoint x: 433, startPoint y: 154, endPoint x: 462, endPoint y: 180, distance: 39.3
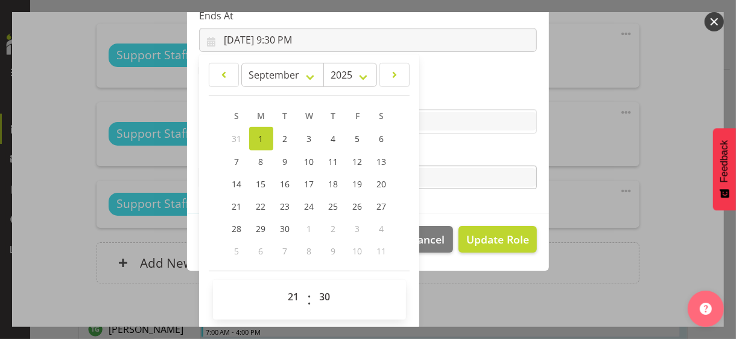
click at [433, 154] on label "Tasks" at bounding box center [368, 153] width 338 height 14
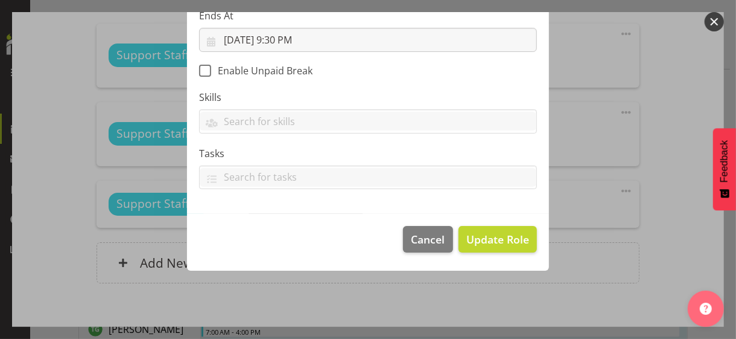
scroll to position [209, 0]
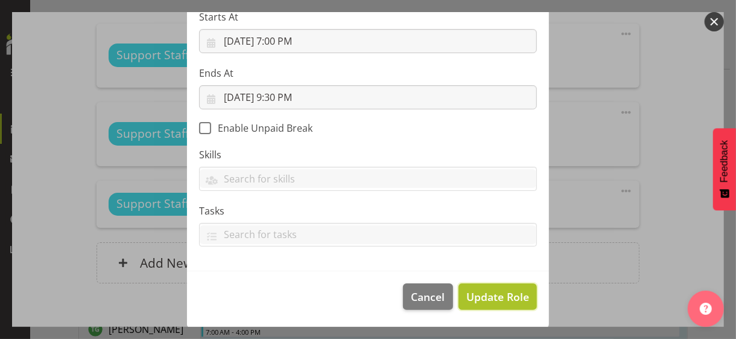
click at [489, 291] on span "Update Role" at bounding box center [497, 296] width 63 height 16
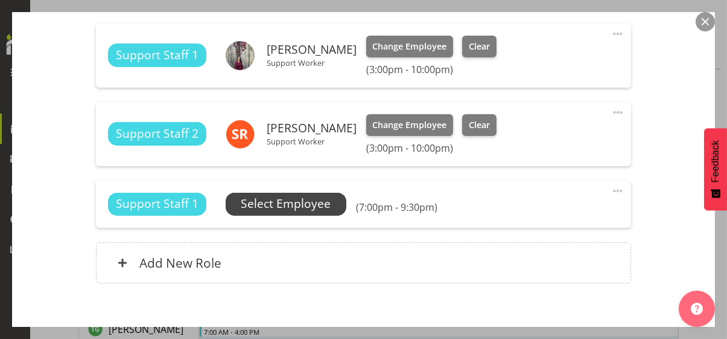
click at [293, 205] on span "Select Employee" at bounding box center [286, 203] width 90 height 17
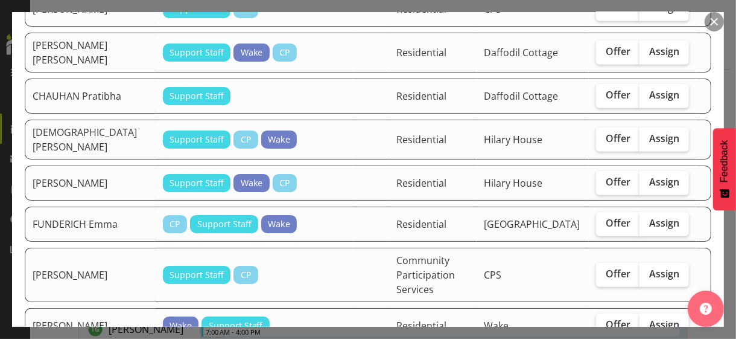
scroll to position [603, 0]
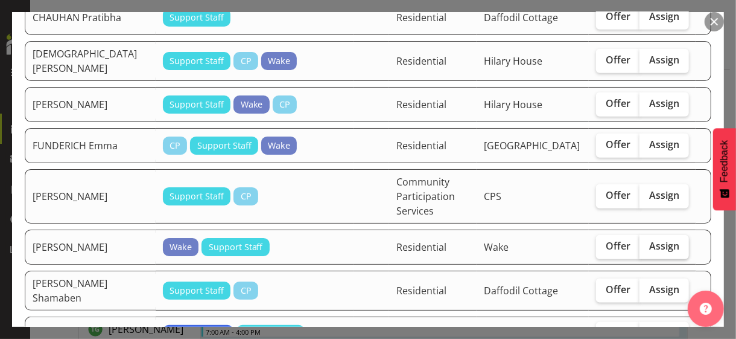
drag, startPoint x: 650, startPoint y: 222, endPoint x: 649, endPoint y: 232, distance: 9.7
click at [650, 240] on span "Assign" at bounding box center [664, 246] width 30 height 12
click at [647, 242] on input "Assign" at bounding box center [644, 246] width 8 height 8
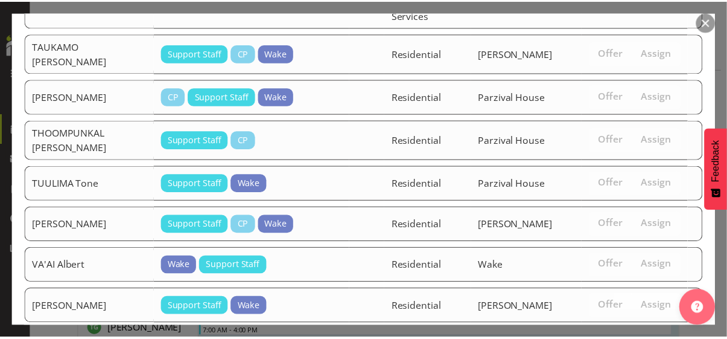
scroll to position [2771, 0]
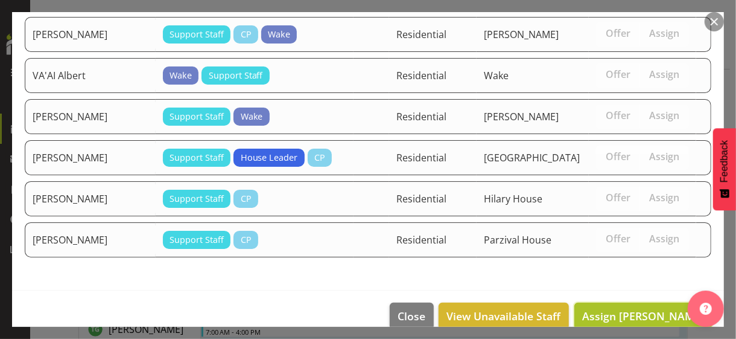
click at [612, 308] on span "Assign GEORGE Justin" at bounding box center [643, 315] width 122 height 14
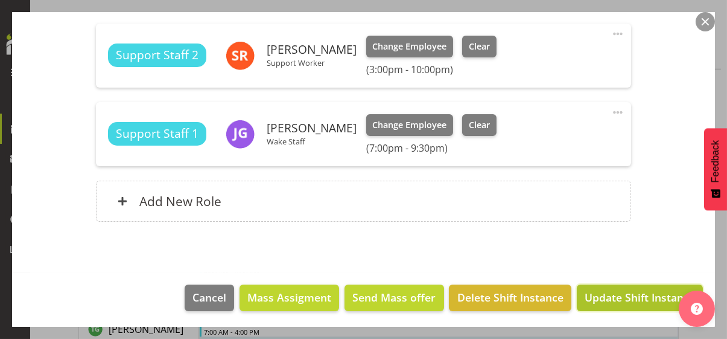
click at [612, 293] on span "Update Shift Instance" at bounding box center [640, 297] width 110 height 16
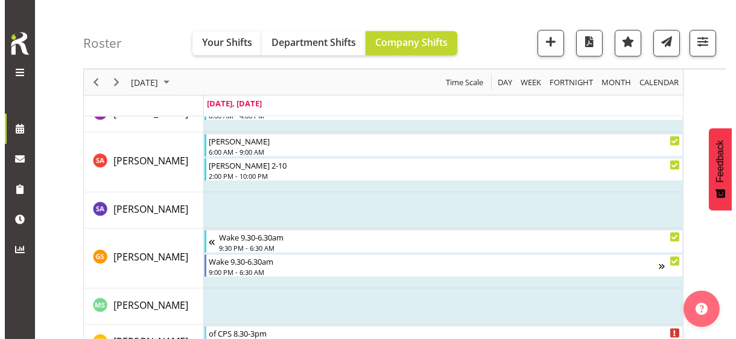
scroll to position [3606, 0]
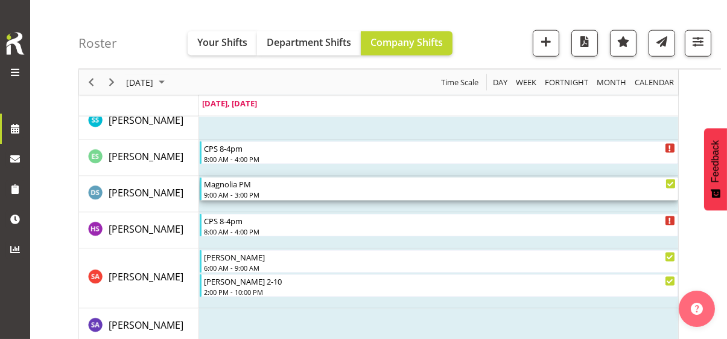
click at [244, 190] on div "9:00 AM - 3:00 PM" at bounding box center [440, 194] width 472 height 10
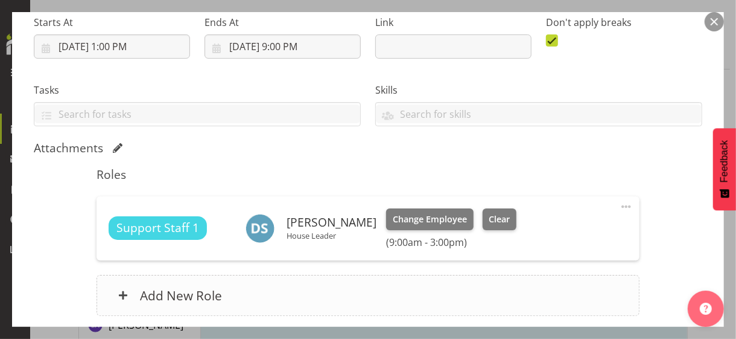
scroll to position [290, 0]
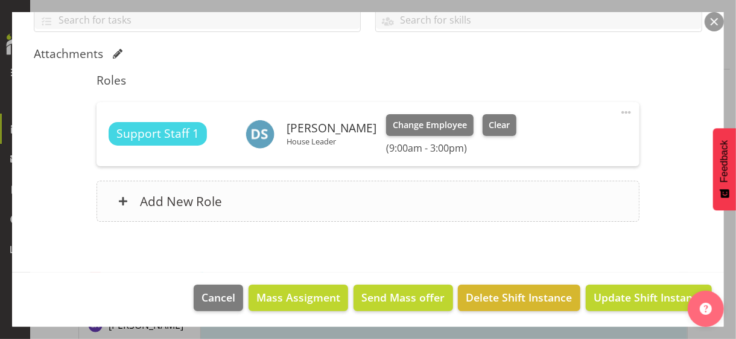
click at [250, 197] on div "Add New Role" at bounding box center [368, 200] width 542 height 41
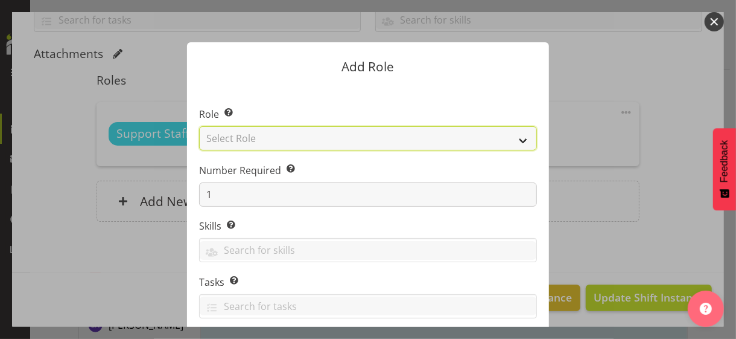
click at [253, 138] on select "Select Role CP House Leader Support Staff Wake" at bounding box center [368, 138] width 338 height 24
click at [199, 126] on select "Select Role CP House Leader Support Staff Wake" at bounding box center [368, 138] width 338 height 24
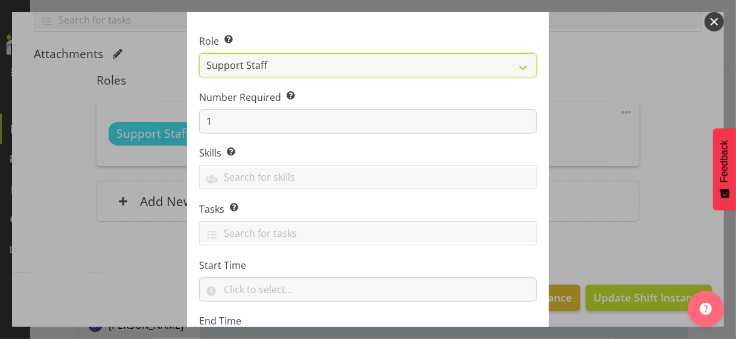
scroll to position [183, 0]
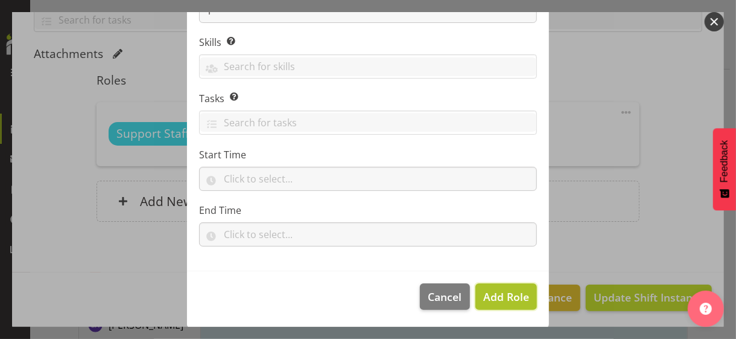
click at [503, 294] on span "Add Role" at bounding box center [506, 296] width 46 height 14
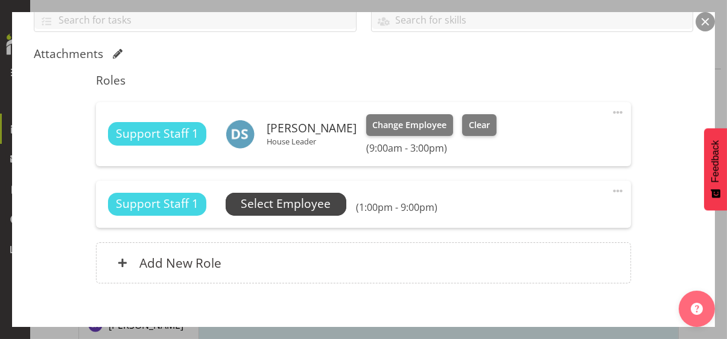
click at [307, 204] on span "Select Employee" at bounding box center [286, 203] width 90 height 17
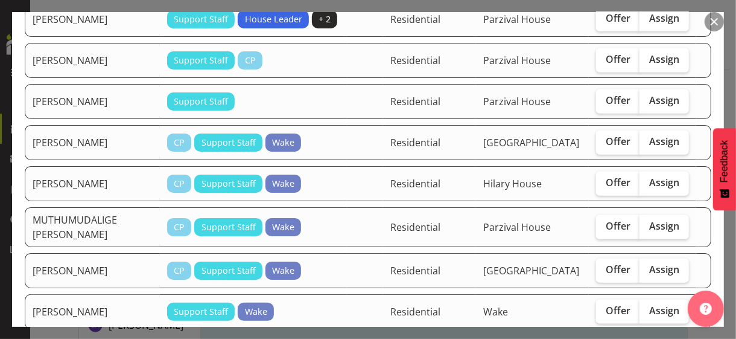
scroll to position [603, 0]
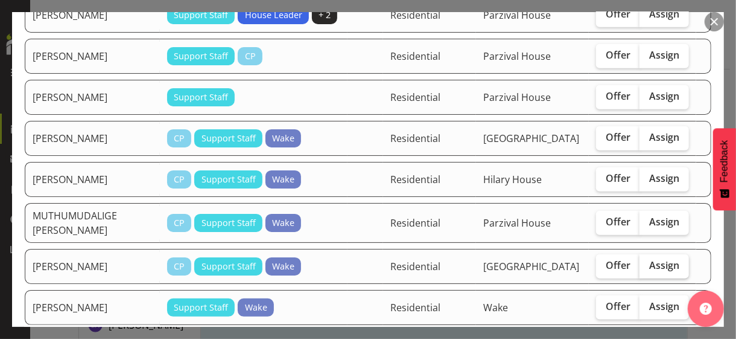
click at [649, 271] on span "Assign" at bounding box center [664, 265] width 30 height 12
click at [646, 269] on input "Assign" at bounding box center [644, 265] width 8 height 8
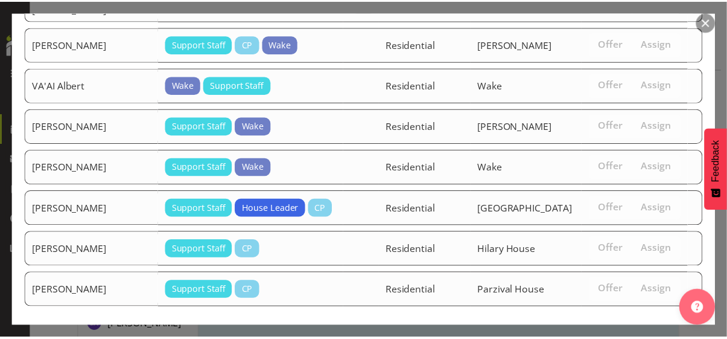
scroll to position [1445, 0]
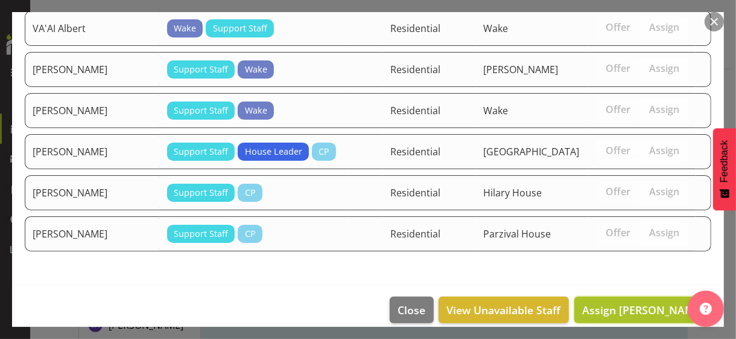
click at [630, 302] on span "Assign MWANDAMILA Karyn Michel" at bounding box center [643, 309] width 122 height 14
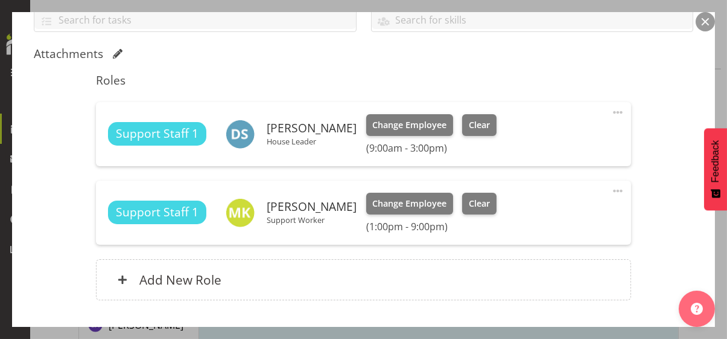
scroll to position [369, 0]
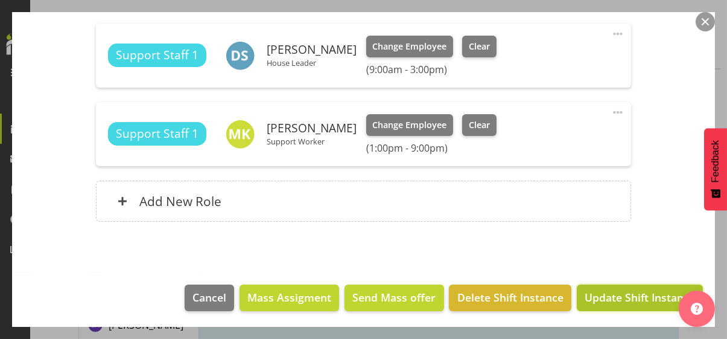
click at [610, 293] on span "Update Shift Instance" at bounding box center [640, 297] width 110 height 16
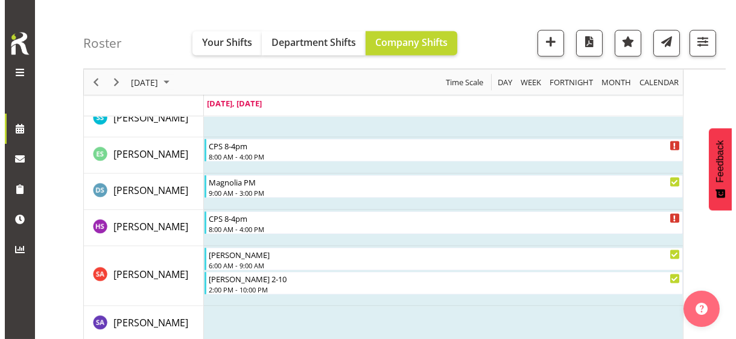
scroll to position [3606, 0]
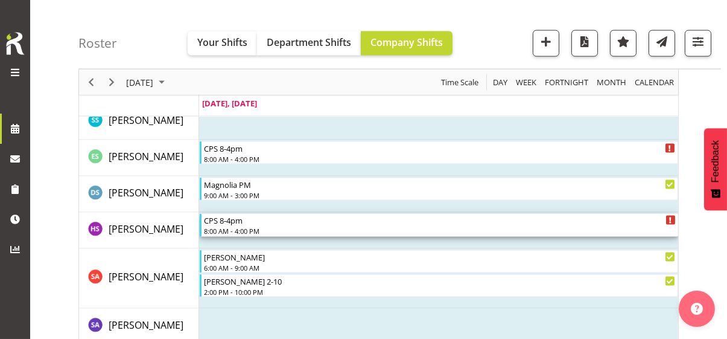
click at [247, 228] on div "8:00 AM - 4:00 PM" at bounding box center [440, 231] width 472 height 10
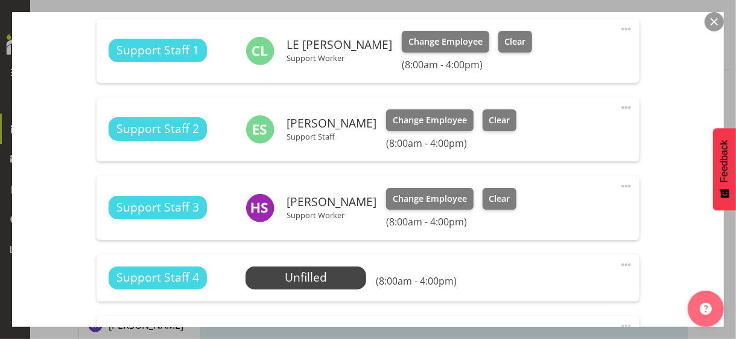
scroll to position [845, 0]
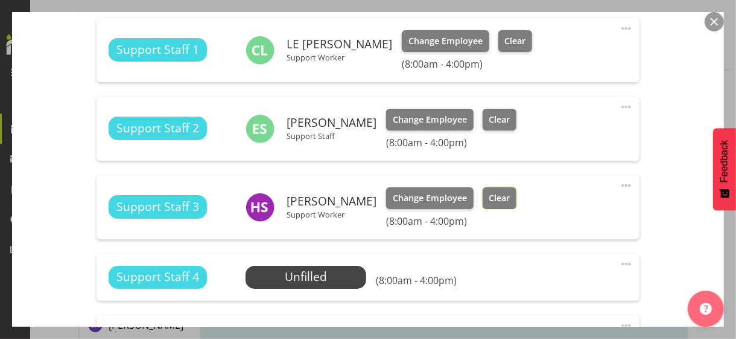
click at [500, 202] on span "Clear" at bounding box center [499, 197] width 21 height 13
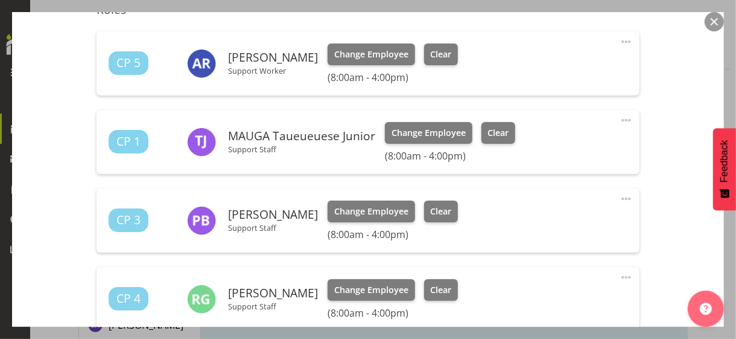
scroll to position [302, 0]
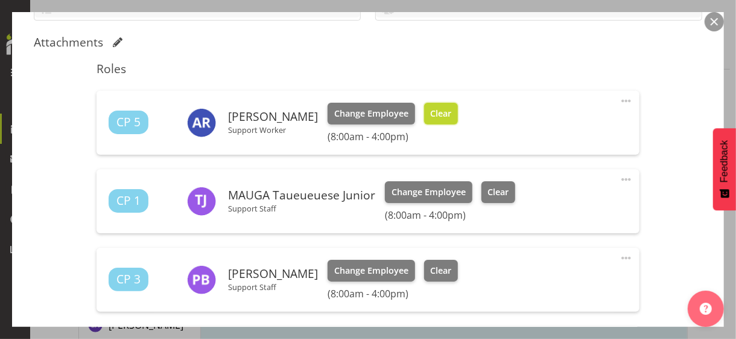
click at [459, 119] on button "Clear" at bounding box center [441, 114] width 34 height 22
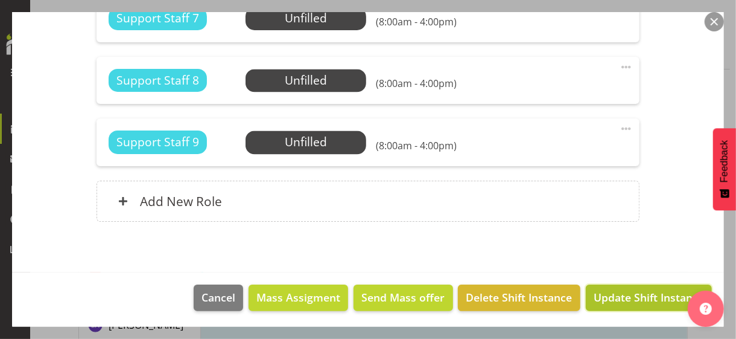
click at [612, 293] on span "Update Shift Instance" at bounding box center [649, 297] width 110 height 16
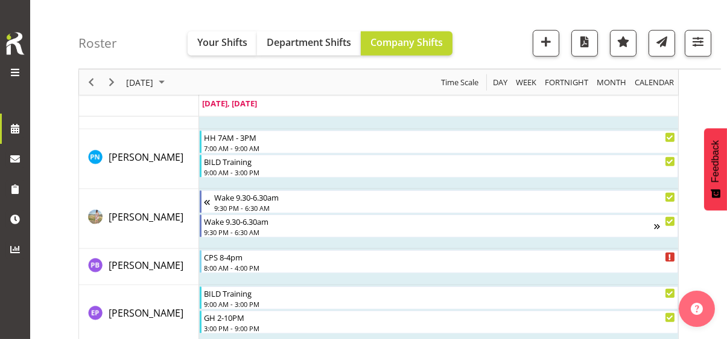
scroll to position [4331, 0]
